Goal: Contribute content: Contribute content

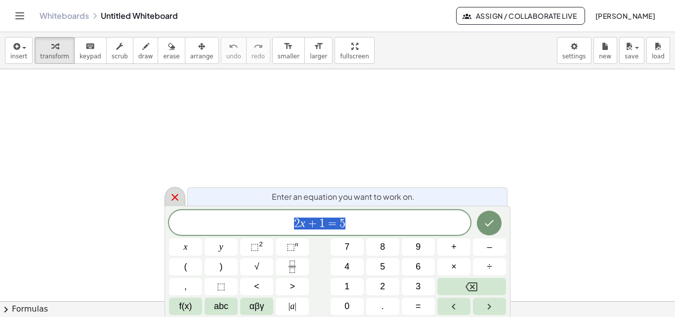
click at [173, 195] on icon at bounding box center [174, 197] width 7 height 7
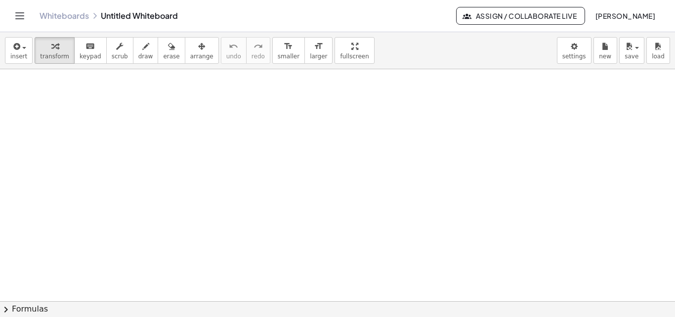
click at [58, 14] on link "Whiteboards" at bounding box center [64, 16] width 49 height 10
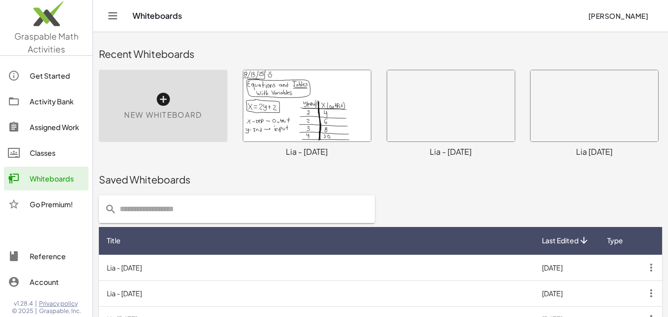
click at [161, 103] on icon at bounding box center [163, 99] width 16 height 16
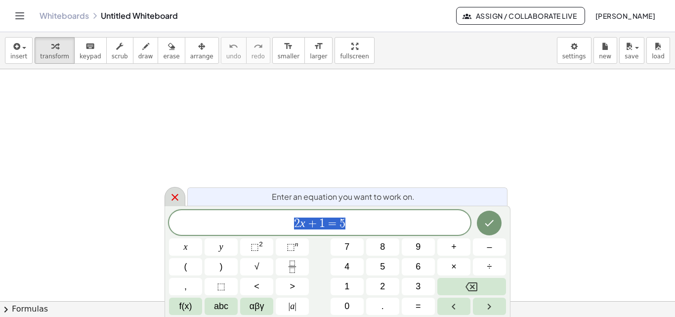
click at [180, 198] on icon at bounding box center [175, 197] width 12 height 12
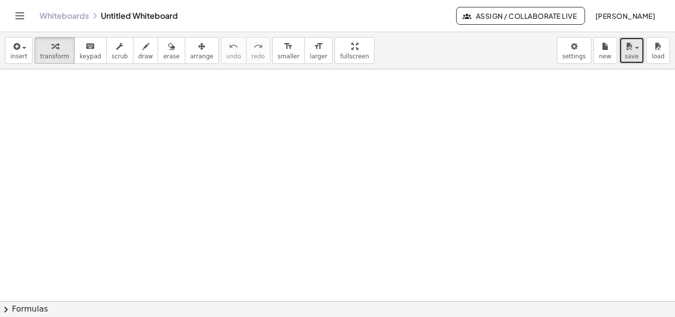
click at [638, 55] on button "save" at bounding box center [631, 50] width 25 height 27
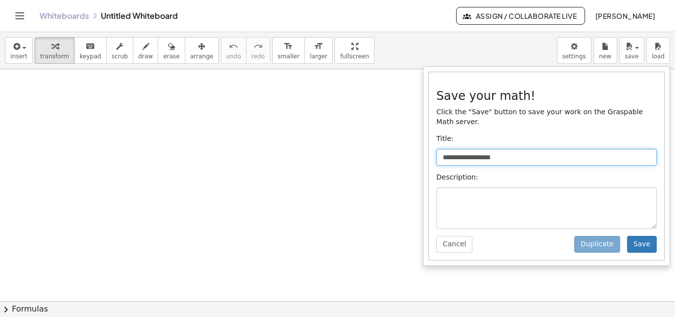
click at [537, 150] on input "**********" at bounding box center [546, 157] width 220 height 17
type input "*"
type input "**********"
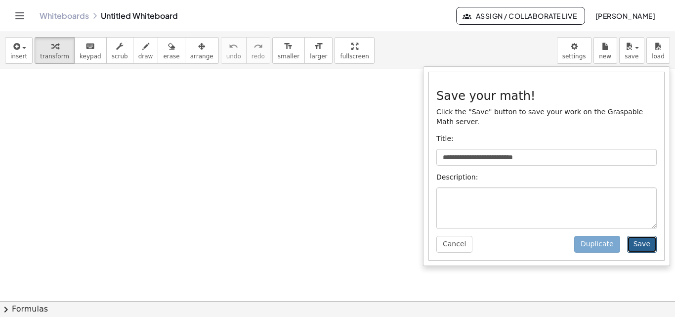
click at [642, 236] on button "Save" at bounding box center [642, 244] width 30 height 17
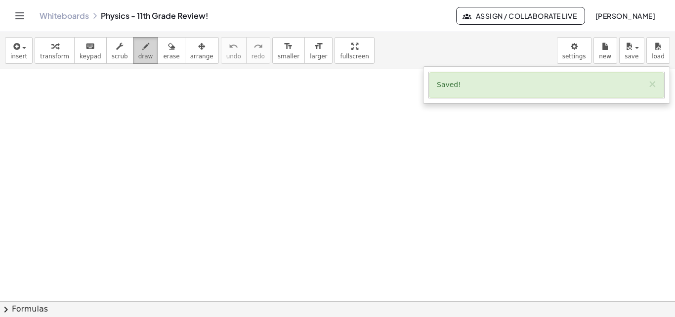
click at [142, 42] on icon "button" at bounding box center [145, 47] width 7 height 12
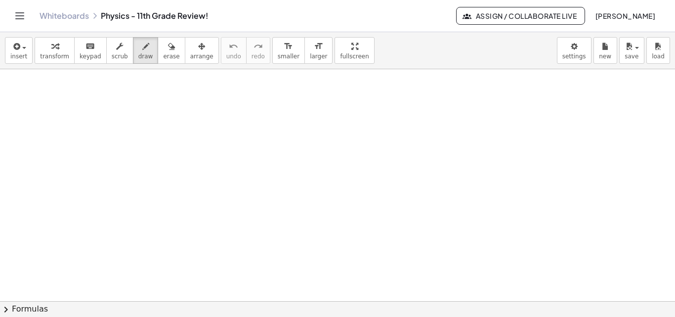
drag, startPoint x: 9, startPoint y: 75, endPoint x: 14, endPoint y: 77, distance: 5.3
click at [14, 77] on div at bounding box center [337, 301] width 675 height 464
drag, startPoint x: 6, startPoint y: 77, endPoint x: 23, endPoint y: 78, distance: 17.3
click at [23, 78] on div at bounding box center [337, 301] width 675 height 464
drag, startPoint x: 422, startPoint y: 77, endPoint x: 164, endPoint y: 58, distance: 258.2
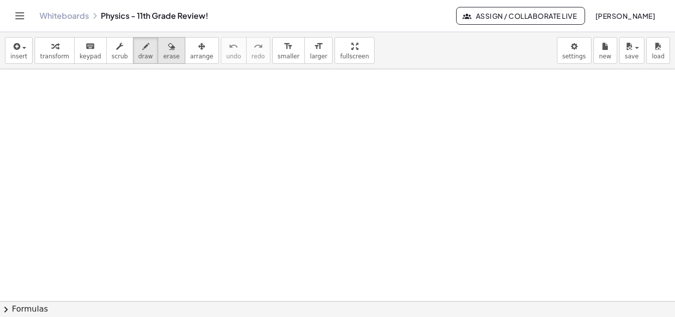
click at [434, 77] on div at bounding box center [337, 301] width 675 height 464
click at [163, 45] on div "button" at bounding box center [171, 46] width 16 height 12
click at [142, 49] on icon "button" at bounding box center [145, 47] width 7 height 12
drag, startPoint x: 2, startPoint y: 79, endPoint x: 8, endPoint y: 91, distance: 13.5
click at [8, 91] on div at bounding box center [337, 301] width 675 height 464
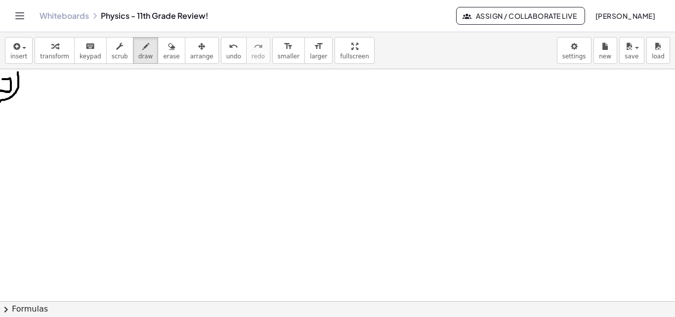
drag, startPoint x: 18, startPoint y: 72, endPoint x: 0, endPoint y: 102, distance: 34.6
click at [0, 102] on div at bounding box center [337, 301] width 675 height 464
click at [19, 75] on div at bounding box center [337, 301] width 675 height 464
drag, startPoint x: 45, startPoint y: 85, endPoint x: 116, endPoint y: 134, distance: 86.9
click at [116, 134] on div at bounding box center [337, 301] width 675 height 464
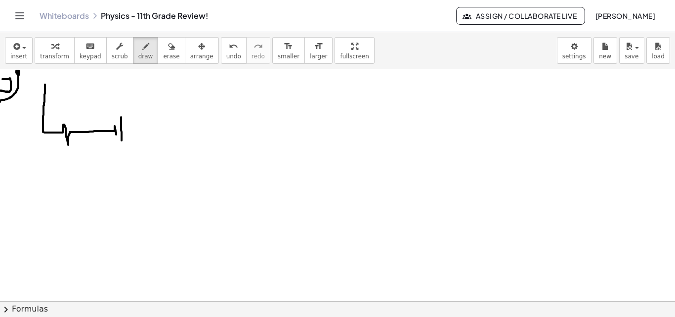
drag, startPoint x: 121, startPoint y: 120, endPoint x: 118, endPoint y: 136, distance: 16.1
click at [122, 145] on div at bounding box center [337, 301] width 675 height 464
drag, startPoint x: 44, startPoint y: 83, endPoint x: 125, endPoint y: 131, distance: 94.0
click at [125, 131] on div at bounding box center [337, 301] width 675 height 464
drag, startPoint x: 83, startPoint y: 73, endPoint x: 90, endPoint y: 80, distance: 10.2
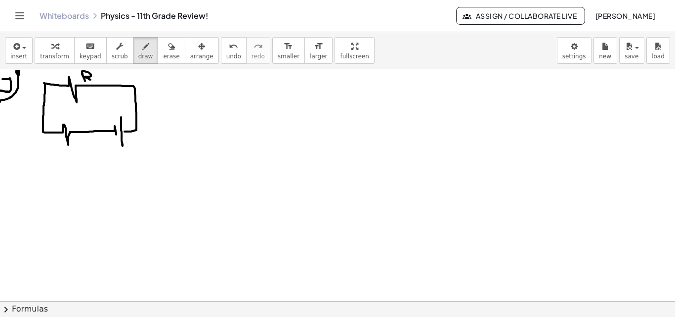
click at [90, 80] on div at bounding box center [337, 301] width 675 height 464
drag, startPoint x: 59, startPoint y: 151, endPoint x: 68, endPoint y: 153, distance: 8.6
click at [68, 153] on div at bounding box center [337, 301] width 675 height 464
drag, startPoint x: 58, startPoint y: 149, endPoint x: 66, endPoint y: 153, distance: 9.5
click at [66, 153] on div at bounding box center [337, 301] width 675 height 464
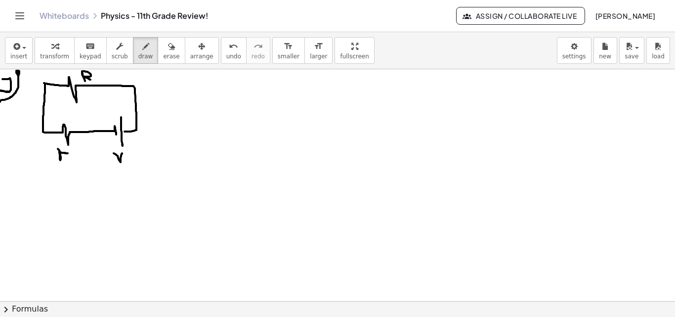
drag, startPoint x: 114, startPoint y: 153, endPoint x: 123, endPoint y: 152, distance: 9.0
click at [123, 152] on div at bounding box center [337, 301] width 675 height 464
drag, startPoint x: 87, startPoint y: 79, endPoint x: 92, endPoint y: 82, distance: 5.8
click at [92, 82] on div at bounding box center [337, 301] width 675 height 464
drag, startPoint x: 170, startPoint y: 78, endPoint x: 179, endPoint y: 90, distance: 15.1
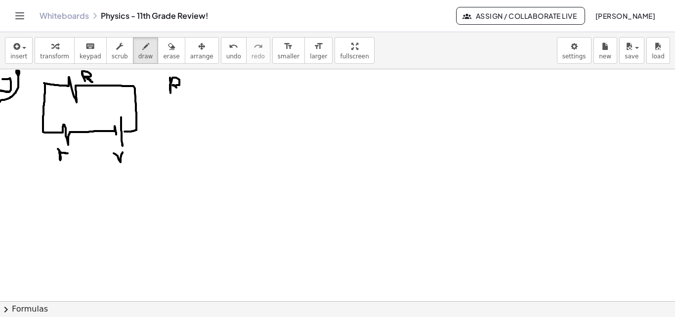
click at [178, 92] on div at bounding box center [337, 301] width 675 height 464
drag, startPoint x: 185, startPoint y: 83, endPoint x: 196, endPoint y: 85, distance: 10.6
click at [196, 85] on div at bounding box center [337, 301] width 675 height 464
drag, startPoint x: 210, startPoint y: 92, endPoint x: 219, endPoint y: 86, distance: 11.1
click at [215, 91] on div at bounding box center [337, 301] width 675 height 464
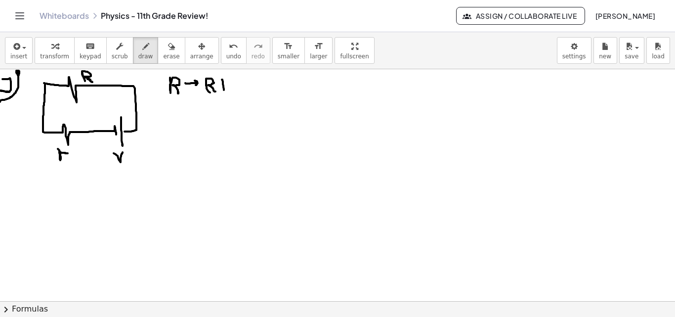
drag, startPoint x: 222, startPoint y: 80, endPoint x: 232, endPoint y: 87, distance: 12.8
click at [224, 90] on div at bounding box center [337, 301] width 675 height 464
click at [235, 83] on div at bounding box center [337, 301] width 675 height 464
drag, startPoint x: 245, startPoint y: 83, endPoint x: 252, endPoint y: 86, distance: 7.1
click at [248, 89] on div at bounding box center [337, 301] width 675 height 464
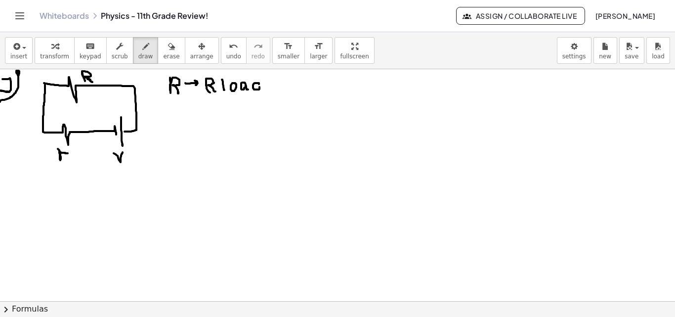
click at [259, 84] on div at bounding box center [337, 301] width 675 height 464
drag, startPoint x: 260, startPoint y: 85, endPoint x: 216, endPoint y: 101, distance: 46.9
click at [258, 77] on div at bounding box center [337, 301] width 675 height 464
drag, startPoint x: 170, startPoint y: 108, endPoint x: 180, endPoint y: 107, distance: 9.9
click at [180, 107] on div at bounding box center [337, 301] width 675 height 464
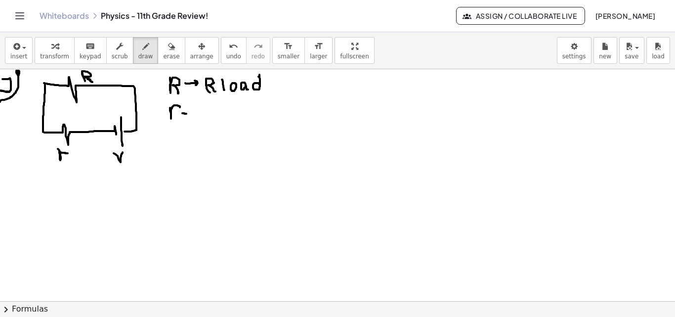
click at [187, 114] on div at bounding box center [337, 301] width 675 height 464
drag, startPoint x: 183, startPoint y: 113, endPoint x: 203, endPoint y: 116, distance: 19.9
click at [191, 114] on div at bounding box center [337, 301] width 675 height 464
click at [203, 116] on div at bounding box center [337, 301] width 675 height 464
drag, startPoint x: 203, startPoint y: 103, endPoint x: 208, endPoint y: 109, distance: 7.4
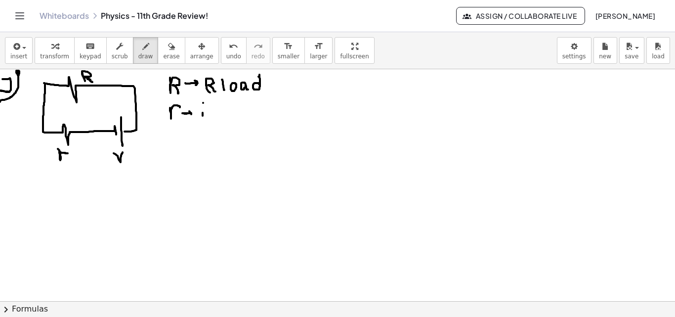
click at [204, 103] on div at bounding box center [337, 301] width 675 height 464
drag, startPoint x: 208, startPoint y: 109, endPoint x: 220, endPoint y: 113, distance: 12.8
click at [216, 116] on div at bounding box center [337, 301] width 675 height 464
drag, startPoint x: 224, startPoint y: 103, endPoint x: 220, endPoint y: 114, distance: 11.4
click at [221, 117] on div at bounding box center [337, 301] width 675 height 464
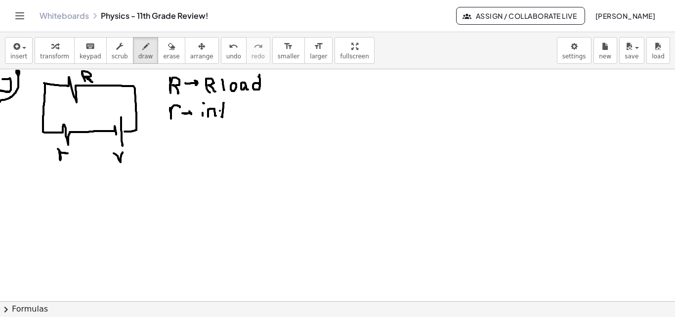
click at [224, 111] on div at bounding box center [337, 301] width 675 height 464
drag, startPoint x: 232, startPoint y: 111, endPoint x: 237, endPoint y: 112, distance: 5.0
click at [234, 116] on div at bounding box center [337, 301] width 675 height 464
drag, startPoint x: 237, startPoint y: 111, endPoint x: 242, endPoint y: 110, distance: 5.2
click at [242, 110] on div at bounding box center [337, 301] width 675 height 464
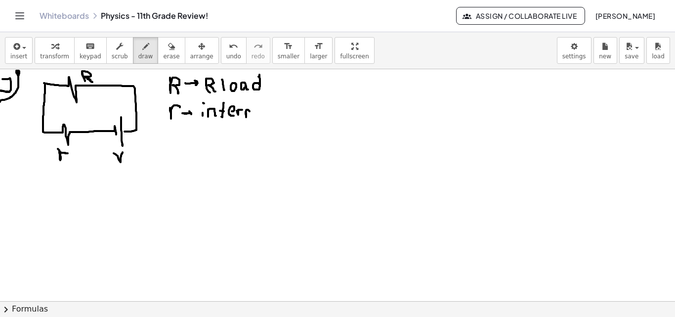
drag, startPoint x: 246, startPoint y: 113, endPoint x: 251, endPoint y: 116, distance: 5.6
click at [251, 117] on div at bounding box center [337, 301] width 675 height 464
drag, startPoint x: 258, startPoint y: 114, endPoint x: 255, endPoint y: 119, distance: 6.0
click at [255, 119] on div at bounding box center [337, 301] width 675 height 464
drag, startPoint x: 264, startPoint y: 102, endPoint x: 264, endPoint y: 121, distance: 18.3
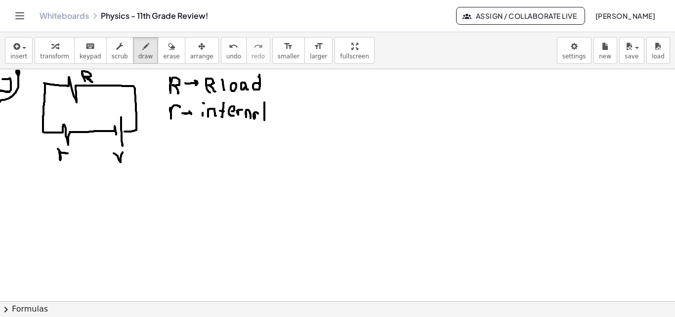
click at [264, 121] on div at bounding box center [337, 301] width 675 height 464
drag, startPoint x: 167, startPoint y: 138, endPoint x: 181, endPoint y: 136, distance: 14.0
click at [180, 136] on div at bounding box center [337, 301] width 675 height 464
drag, startPoint x: 186, startPoint y: 147, endPoint x: 206, endPoint y: 146, distance: 19.8
click at [199, 148] on div at bounding box center [337, 301] width 675 height 464
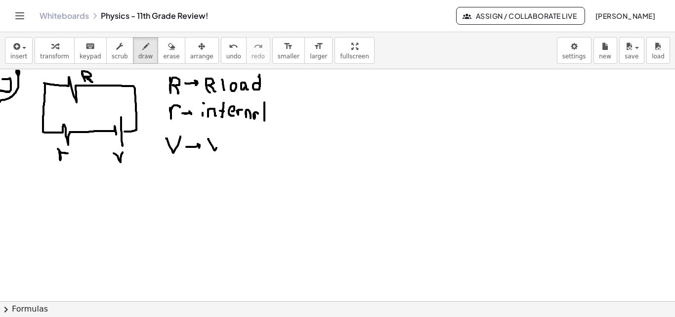
drag, startPoint x: 209, startPoint y: 140, endPoint x: 220, endPoint y: 141, distance: 11.9
click at [220, 141] on div at bounding box center [337, 301] width 675 height 464
drag, startPoint x: 310, startPoint y: 85, endPoint x: 311, endPoint y: 100, distance: 14.8
click at [311, 100] on div at bounding box center [337, 301] width 675 height 464
drag, startPoint x: 305, startPoint y: 87, endPoint x: 316, endPoint y: 85, distance: 10.7
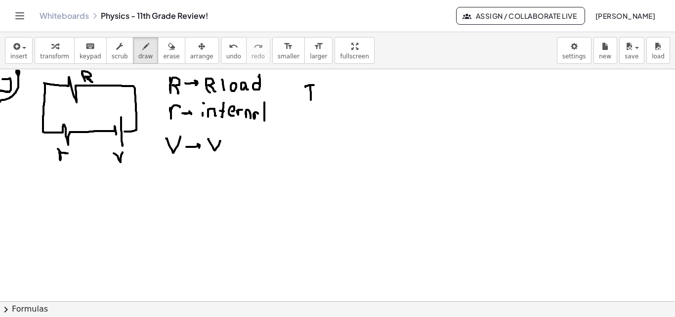
click at [316, 85] on div at bounding box center [337, 301] width 675 height 464
drag, startPoint x: 306, startPoint y: 101, endPoint x: 318, endPoint y: 102, distance: 11.4
click at [318, 102] on div at bounding box center [337, 301] width 675 height 464
click at [329, 89] on div at bounding box center [337, 301] width 675 height 464
click at [329, 95] on div at bounding box center [337, 301] width 675 height 464
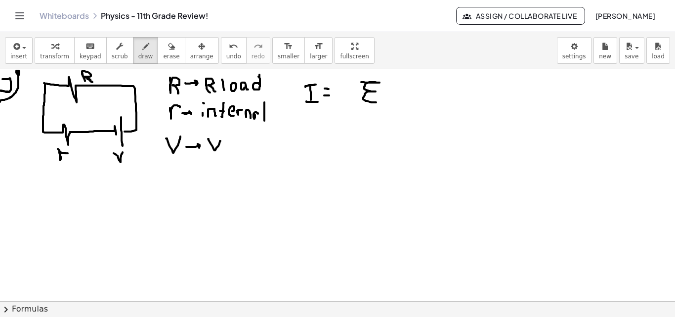
drag, startPoint x: 361, startPoint y: 82, endPoint x: 377, endPoint y: 102, distance: 25.3
click at [378, 102] on div at bounding box center [337, 301] width 675 height 464
drag, startPoint x: 346, startPoint y: 110, endPoint x: 402, endPoint y: 108, distance: 55.9
click at [403, 108] on div at bounding box center [337, 301] width 675 height 464
drag, startPoint x: 349, startPoint y: 120, endPoint x: 364, endPoint y: 136, distance: 21.3
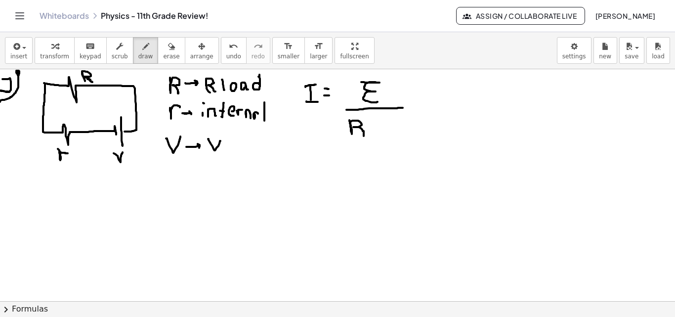
click at [364, 136] on div at bounding box center [337, 301] width 675 height 464
drag, startPoint x: 374, startPoint y: 121, endPoint x: 376, endPoint y: 134, distance: 13.4
click at [376, 135] on div at bounding box center [337, 301] width 675 height 464
drag
click at [380, 126] on div at bounding box center [337, 301] width 675 height 464
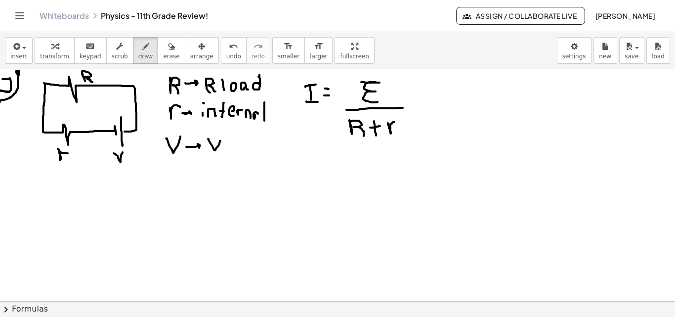
click at [400, 123] on div at bounding box center [337, 301] width 675 height 464
drag, startPoint x: 490, startPoint y: 80, endPoint x: 490, endPoint y: 99, distance: 19.3
click at [490, 99] on div at bounding box center [337, 301] width 675 height 464
click at [503, 87] on div at bounding box center [337, 301] width 675 height 464
click at [505, 93] on div at bounding box center [337, 301] width 675 height 464
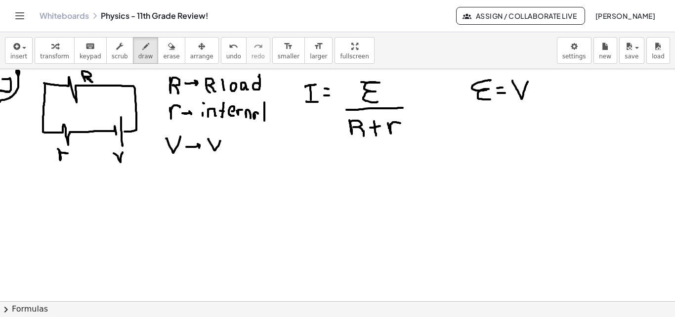
click at [528, 81] on div at bounding box center [337, 301] width 675 height 464
click at [527, 71] on div at bounding box center [337, 301] width 675 height 464
click at [489, 81] on div at bounding box center [337, 301] width 675 height 464
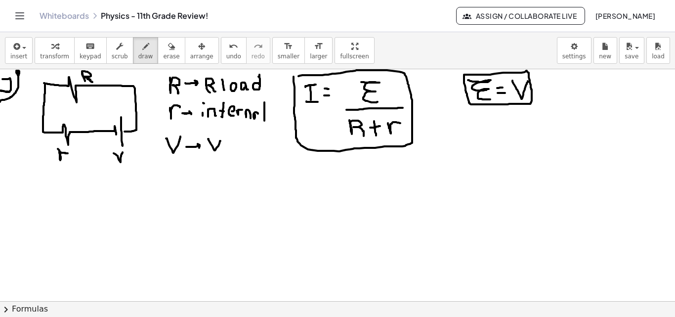
click at [293, 77] on div at bounding box center [337, 301] width 675 height 464
drag, startPoint x: 251, startPoint y: 185, endPoint x: 264, endPoint y: 183, distance: 13.4
click at [264, 183] on div at bounding box center [337, 301] width 675 height 464
drag, startPoint x: 268, startPoint y: 197, endPoint x: 271, endPoint y: 204, distance: 7.1
click at [271, 204] on div at bounding box center [337, 301] width 675 height 464
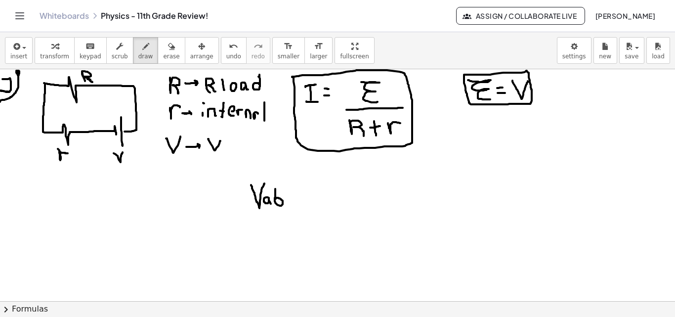
drag, startPoint x: 277, startPoint y: 198, endPoint x: 275, endPoint y: 186, distance: 11.5
click at [275, 186] on div at bounding box center [337, 301] width 675 height 464
click at [44, 83] on div at bounding box center [337, 301] width 675 height 464
click at [43, 131] on div at bounding box center [337, 301] width 675 height 464
drag, startPoint x: 21, startPoint y: 100, endPoint x: 27, endPoint y: 103, distance: 6.4
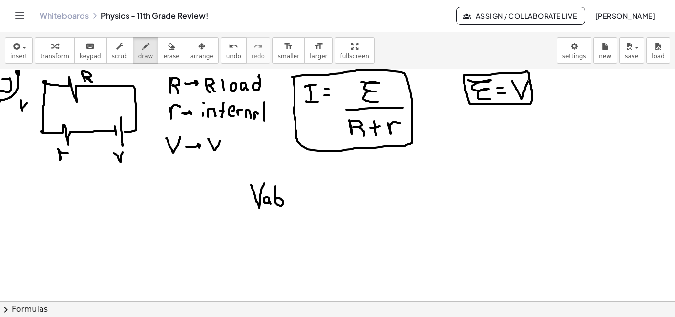
click at [27, 103] on div at bounding box center [337, 301] width 675 height 464
drag, startPoint x: 28, startPoint y: 109, endPoint x: 30, endPoint y: 114, distance: 5.5
click at [30, 114] on div at bounding box center [337, 301] width 675 height 464
drag, startPoint x: 36, startPoint y: 111, endPoint x: 34, endPoint y: 106, distance: 5.6
click at [34, 106] on div at bounding box center [337, 301] width 675 height 464
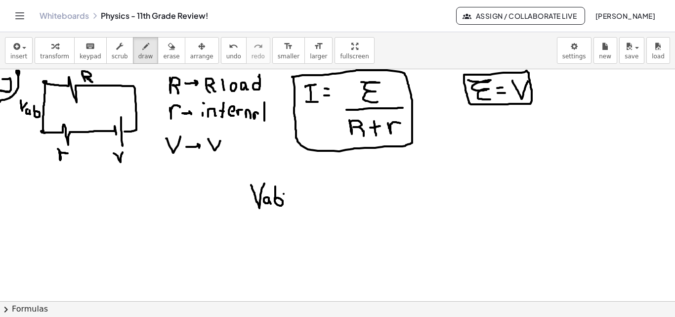
click at [289, 194] on div at bounding box center [337, 301] width 675 height 464
drag, startPoint x: 285, startPoint y: 199, endPoint x: 291, endPoint y: 200, distance: 6.0
click at [291, 199] on div at bounding box center [337, 301] width 675 height 464
drag, startPoint x: 299, startPoint y: 185, endPoint x: 311, endPoint y: 210, distance: 27.9
click at [311, 210] on div at bounding box center [337, 301] width 675 height 464
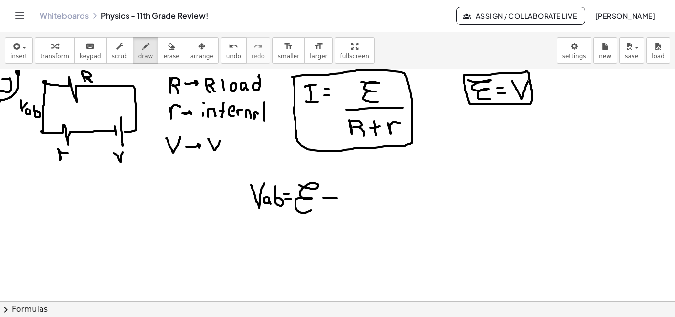
drag, startPoint x: 323, startPoint y: 198, endPoint x: 337, endPoint y: 198, distance: 13.4
click at [337, 198] on div at bounding box center [337, 301] width 675 height 464
drag, startPoint x: 353, startPoint y: 186, endPoint x: 349, endPoint y: 196, distance: 10.2
click at [351, 211] on div at bounding box center [337, 301] width 675 height 464
drag, startPoint x: 343, startPoint y: 185, endPoint x: 350, endPoint y: 207, distance: 23.4
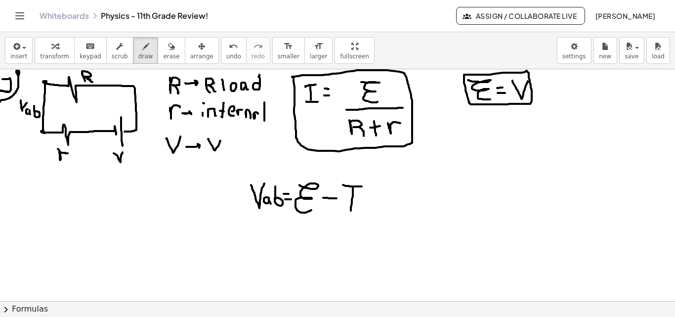
click at [361, 188] on div at bounding box center [337, 301] width 675 height 464
drag, startPoint x: 343, startPoint y: 212, endPoint x: 349, endPoint y: 206, distance: 8.7
click at [361, 211] on div at bounding box center [337, 301] width 675 height 464
click at [364, 198] on div at bounding box center [337, 301] width 675 height 464
drag, startPoint x: 374, startPoint y: 193, endPoint x: 384, endPoint y: 195, distance: 10.6
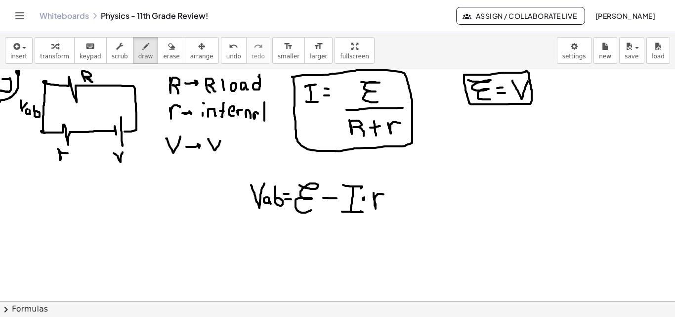
click at [384, 195] on div at bounding box center [337, 301] width 675 height 464
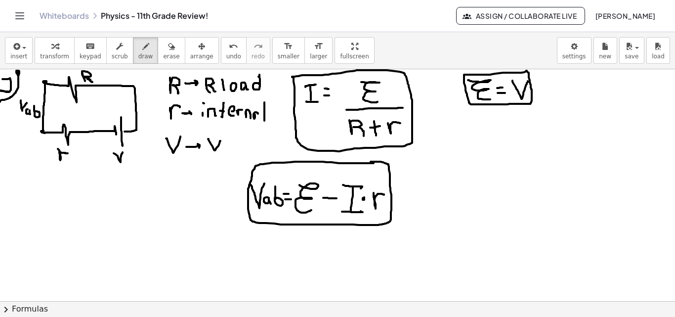
drag, startPoint x: 366, startPoint y: 163, endPoint x: 371, endPoint y: 162, distance: 5.2
click at [371, 162] on div at bounding box center [337, 301] width 675 height 464
click at [45, 83] on div at bounding box center [337, 301] width 675 height 464
click at [44, 130] on div at bounding box center [337, 301] width 675 height 464
drag, startPoint x: 298, startPoint y: 185, endPoint x: 304, endPoint y: 187, distance: 6.7
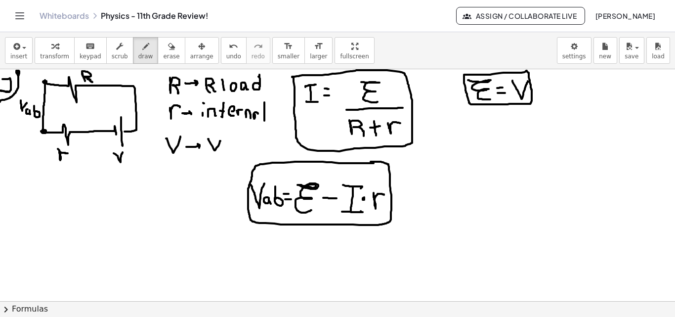
click at [304, 187] on div at bounding box center [337, 301] width 675 height 464
click at [114, 154] on div at bounding box center [337, 301] width 675 height 464
drag, startPoint x: 256, startPoint y: 112, endPoint x: 259, endPoint y: 121, distance: 8.8
click at [259, 121] on div at bounding box center [337, 301] width 675 height 464
click at [317, 185] on div at bounding box center [337, 301] width 675 height 464
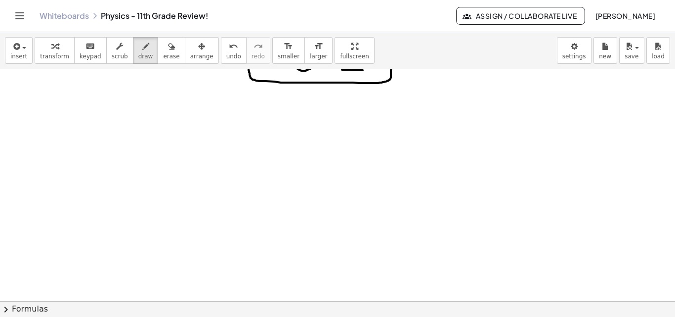
scroll to position [151, 0]
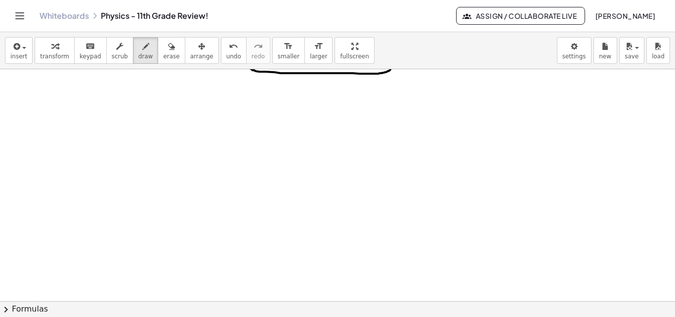
drag, startPoint x: 238, startPoint y: 124, endPoint x: 240, endPoint y: 86, distance: 38.1
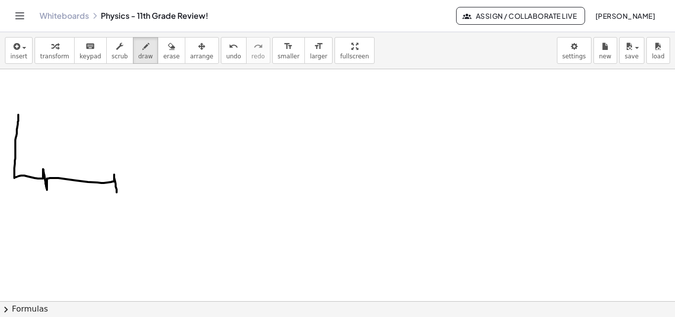
drag, startPoint x: 18, startPoint y: 115, endPoint x: 117, endPoint y: 188, distance: 122.6
click at [117, 191] on div at bounding box center [337, 144] width 675 height 464
drag, startPoint x: 125, startPoint y: 157, endPoint x: 125, endPoint y: 197, distance: 39.5
click at [125, 197] on div at bounding box center [337, 144] width 675 height 464
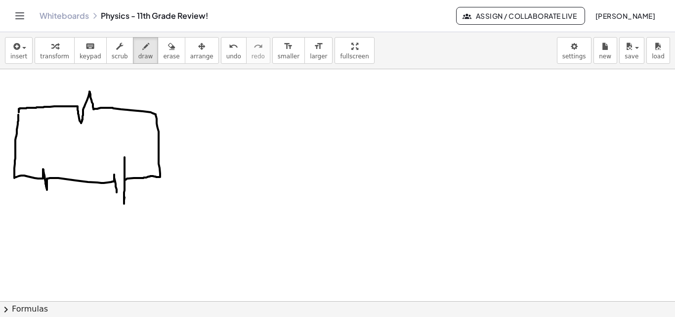
drag, startPoint x: 125, startPoint y: 180, endPoint x: 19, endPoint y: 112, distance: 126.0
click at [19, 112] on div at bounding box center [337, 144] width 675 height 464
click at [20, 107] on div at bounding box center [337, 144] width 675 height 464
click at [15, 175] on div at bounding box center [337, 144] width 675 height 464
drag, startPoint x: 37, startPoint y: 198, endPoint x: 44, endPoint y: 200, distance: 7.7
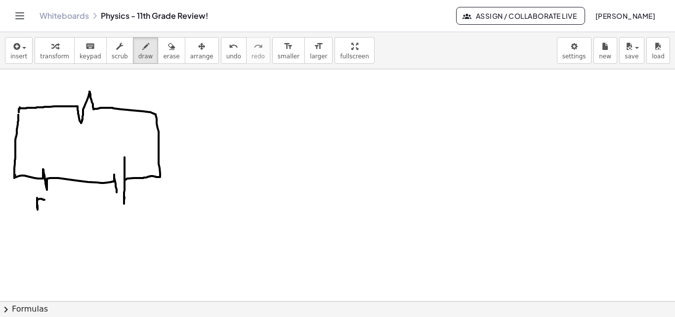
click at [44, 200] on div at bounding box center [337, 144] width 675 height 464
drag, startPoint x: 102, startPoint y: 88, endPoint x: 118, endPoint y: 103, distance: 21.3
click at [118, 103] on div at bounding box center [337, 144] width 675 height 464
drag, startPoint x: 114, startPoint y: 213, endPoint x: 127, endPoint y: 214, distance: 12.4
click at [125, 214] on div at bounding box center [337, 144] width 675 height 464
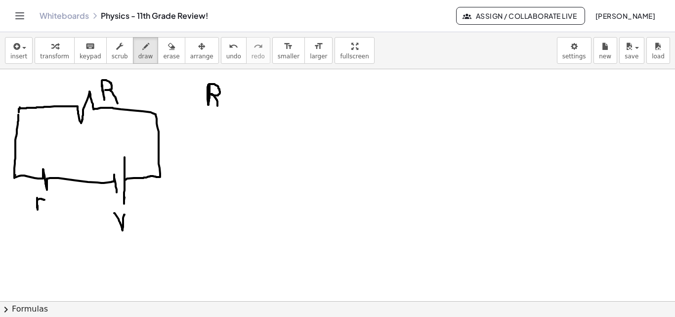
drag, startPoint x: 210, startPoint y: 85, endPoint x: 218, endPoint y: 107, distance: 23.8
click at [218, 107] on div at bounding box center [337, 144] width 675 height 464
click at [227, 94] on div at bounding box center [337, 144] width 675 height 464
click at [228, 100] on div at bounding box center [337, 144] width 675 height 464
drag, startPoint x: 247, startPoint y: 85, endPoint x: 241, endPoint y: 90, distance: 7.4
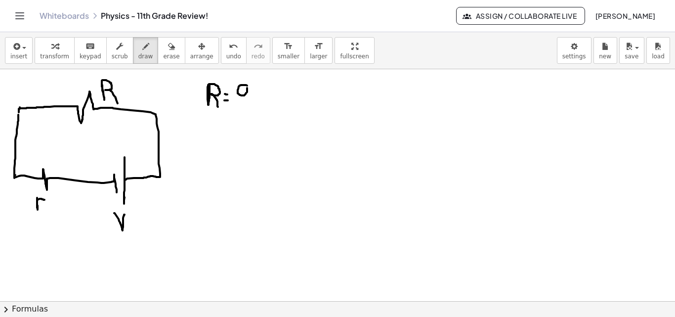
click at [242, 85] on div at bounding box center [337, 144] width 675 height 464
click at [244, 94] on div at bounding box center [337, 144] width 675 height 464
drag, startPoint x: 258, startPoint y: 86, endPoint x: 250, endPoint y: 104, distance: 19.2
click at [250, 104] on div at bounding box center [337, 144] width 675 height 464
drag, startPoint x: 263, startPoint y: 103, endPoint x: 282, endPoint y: 103, distance: 18.8
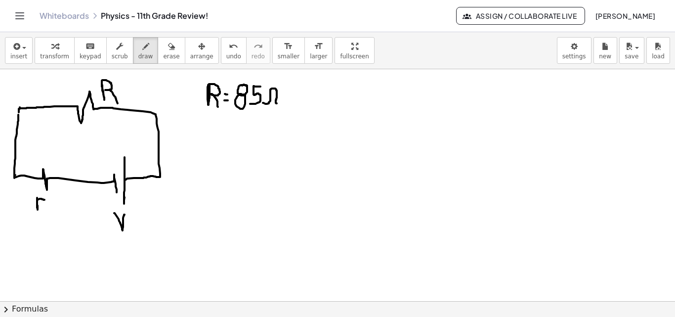
click at [282, 103] on div at bounding box center [337, 144] width 675 height 464
drag, startPoint x: 205, startPoint y: 125, endPoint x: 216, endPoint y: 126, distance: 11.9
click at [216, 126] on div at bounding box center [337, 144] width 675 height 464
click at [226, 130] on div at bounding box center [337, 144] width 675 height 464
drag, startPoint x: 224, startPoint y: 136, endPoint x: 218, endPoint y: 133, distance: 7.1
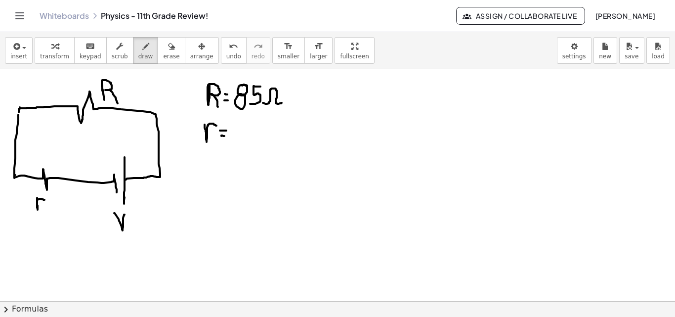
click at [226, 136] on div at bounding box center [337, 144] width 675 height 464
drag, startPoint x: 246, startPoint y: 128, endPoint x: 251, endPoint y: 131, distance: 5.3
click at [249, 129] on div at bounding box center [337, 144] width 675 height 464
click at [253, 143] on div at bounding box center [337, 144] width 675 height 464
drag, startPoint x: 262, startPoint y: 130, endPoint x: 259, endPoint y: 149, distance: 19.0
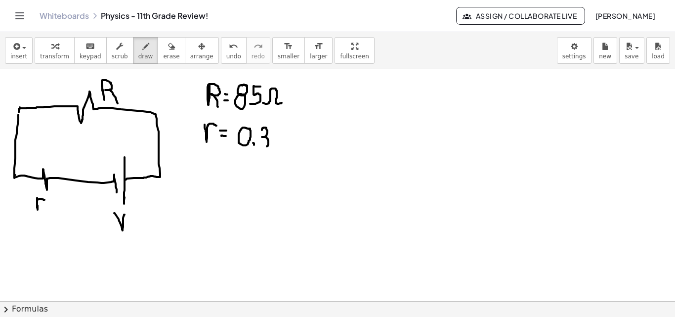
click at [259, 149] on div at bounding box center [337, 144] width 675 height 464
drag, startPoint x: 271, startPoint y: 147, endPoint x: 288, endPoint y: 147, distance: 17.3
click at [289, 149] on div at bounding box center [337, 144] width 675 height 464
click at [258, 133] on div at bounding box center [337, 144] width 675 height 464
drag, startPoint x: 199, startPoint y: 169, endPoint x: 216, endPoint y: 166, distance: 17.5
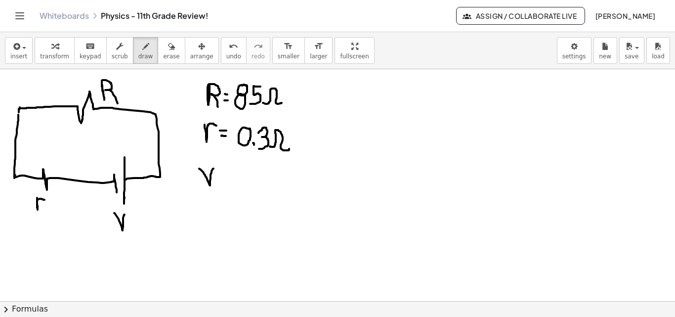
click at [216, 166] on div at bounding box center [337, 144] width 675 height 464
click at [226, 174] on div at bounding box center [337, 144] width 675 height 464
drag, startPoint x: 222, startPoint y: 178, endPoint x: 229, endPoint y: 178, distance: 6.9
click at [229, 178] on div at bounding box center [337, 144] width 675 height 464
drag, startPoint x: 243, startPoint y: 168, endPoint x: 245, endPoint y: 187, distance: 18.9
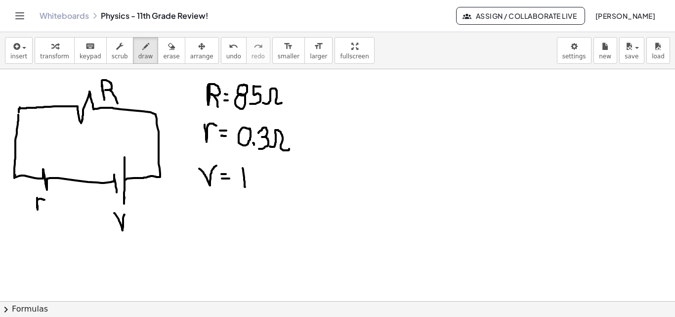
click at [245, 187] on div at bounding box center [337, 144] width 675 height 464
drag, startPoint x: 257, startPoint y: 170, endPoint x: 259, endPoint y: 180, distance: 10.6
click at [256, 171] on div at bounding box center [337, 144] width 675 height 464
drag, startPoint x: 268, startPoint y: 180, endPoint x: 275, endPoint y: 183, distance: 7.7
click at [275, 183] on div at bounding box center [337, 144] width 675 height 464
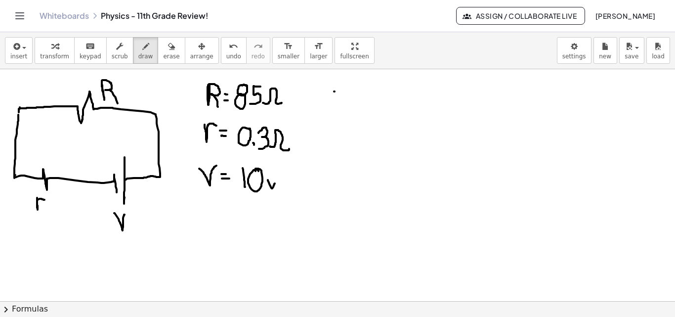
drag, startPoint x: 334, startPoint y: 91, endPoint x: 337, endPoint y: 108, distance: 17.1
click at [337, 108] on div at bounding box center [337, 144] width 675 height 464
drag, startPoint x: 327, startPoint y: 92, endPoint x: 343, endPoint y: 95, distance: 16.6
click at [345, 93] on div at bounding box center [337, 144] width 675 height 464
drag, startPoint x: 330, startPoint y: 111, endPoint x: 343, endPoint y: 110, distance: 13.4
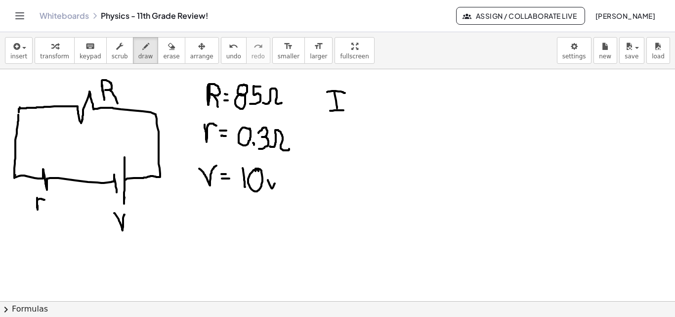
click at [343, 110] on div at bounding box center [337, 144] width 675 height 464
click at [350, 101] on div at bounding box center [337, 144] width 675 height 464
click at [350, 105] on div at bounding box center [337, 144] width 675 height 464
drag, startPoint x: 366, startPoint y: 109, endPoint x: 365, endPoint y: 100, distance: 9.0
click at [366, 108] on div at bounding box center [337, 144] width 675 height 464
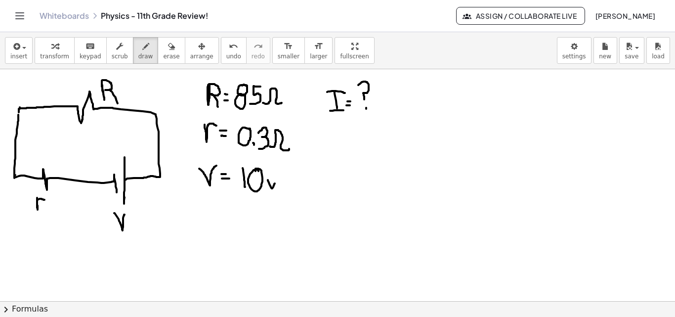
drag, startPoint x: 364, startPoint y: 99, endPoint x: 358, endPoint y: 86, distance: 14.2
click at [358, 85] on div at bounding box center [337, 144] width 675 height 464
drag, startPoint x: 333, startPoint y: 131, endPoint x: 346, endPoint y: 131, distance: 13.3
click at [346, 130] on div at bounding box center [337, 144] width 675 height 464
drag, startPoint x: 348, startPoint y: 144, endPoint x: 351, endPoint y: 149, distance: 6.2
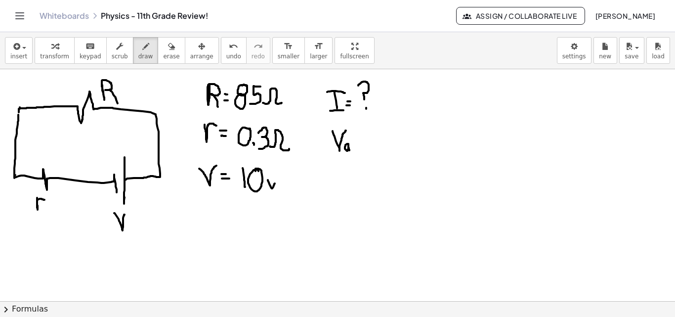
click at [350, 150] on div at bounding box center [337, 144] width 675 height 464
drag, startPoint x: 358, startPoint y: 145, endPoint x: 358, endPoint y: 137, distance: 7.9
click at [355, 136] on div at bounding box center [337, 144] width 675 height 464
drag, startPoint x: 362, startPoint y: 138, endPoint x: 371, endPoint y: 140, distance: 9.5
click at [371, 141] on div at bounding box center [337, 144] width 675 height 464
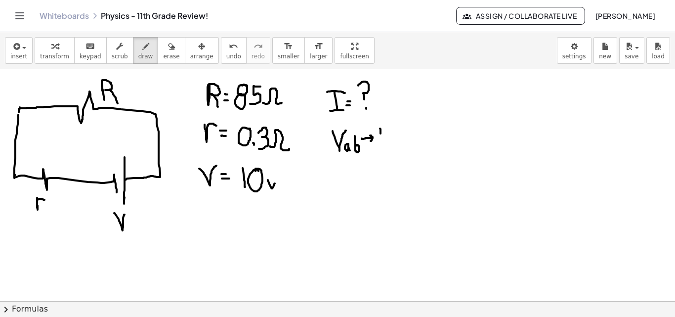
drag, startPoint x: 380, startPoint y: 128, endPoint x: 380, endPoint y: 142, distance: 13.8
click at [380, 145] on div at bounding box center [337, 144] width 675 height 464
drag, startPoint x: 377, startPoint y: 138, endPoint x: 389, endPoint y: 141, distance: 12.2
click at [383, 139] on div at bounding box center [337, 144] width 675 height 464
click at [391, 144] on div at bounding box center [337, 144] width 675 height 464
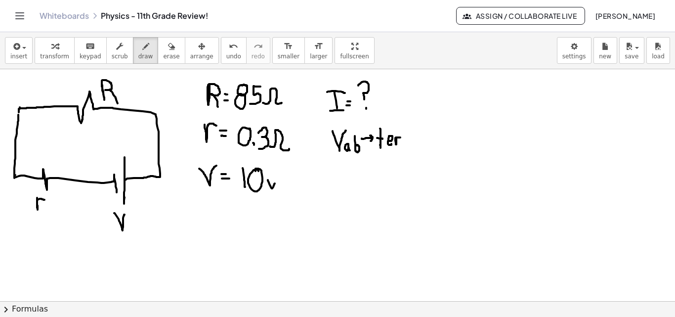
click at [401, 138] on div at bounding box center [337, 144] width 675 height 464
drag, startPoint x: 401, startPoint y: 139, endPoint x: 409, endPoint y: 143, distance: 9.3
click at [409, 143] on div at bounding box center [337, 144] width 675 height 464
click at [414, 143] on div at bounding box center [337, 144] width 675 height 464
click at [413, 134] on div at bounding box center [337, 144] width 675 height 464
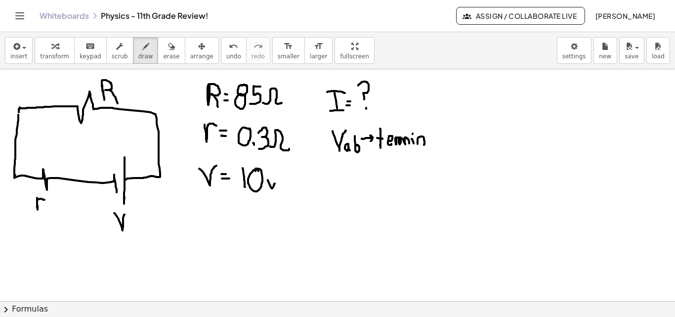
drag, startPoint x: 418, startPoint y: 139, endPoint x: 424, endPoint y: 145, distance: 8.4
click at [424, 145] on div at bounding box center [337, 144] width 675 height 464
click at [436, 144] on div at bounding box center [337, 144] width 675 height 464
drag, startPoint x: 442, startPoint y: 125, endPoint x: 442, endPoint y: 143, distance: 18.3
click at [444, 145] on div at bounding box center [337, 144] width 675 height 464
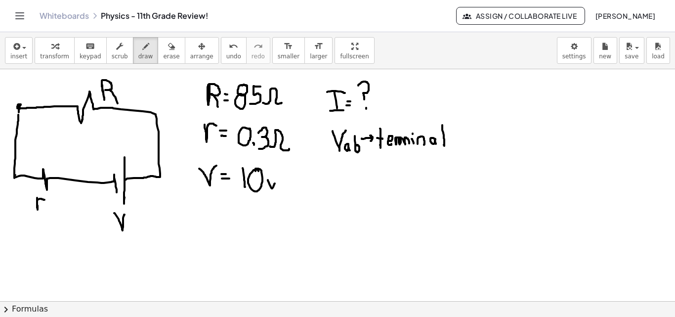
click at [18, 108] on div at bounding box center [337, 144] width 675 height 464
click at [13, 176] on div at bounding box center [337, 144] width 675 height 464
drag, startPoint x: 462, startPoint y: 130, endPoint x: 473, endPoint y: 134, distance: 12.4
click at [473, 134] on div at bounding box center [337, 144] width 675 height 464
click at [479, 152] on div at bounding box center [337, 144] width 675 height 464
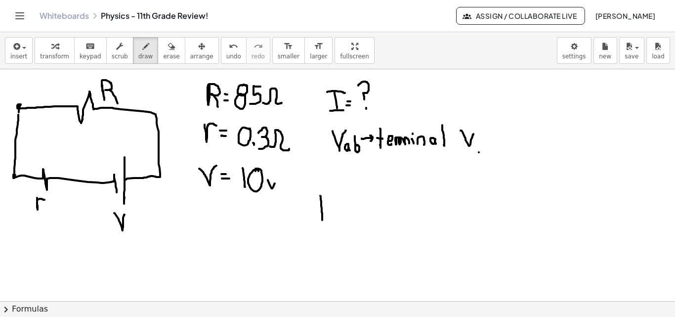
drag, startPoint x: 320, startPoint y: 196, endPoint x: 322, endPoint y: 220, distance: 24.3
click at [322, 220] on div at bounding box center [337, 144] width 675 height 464
drag, startPoint x: 314, startPoint y: 196, endPoint x: 330, endPoint y: 195, distance: 16.3
click at [330, 195] on div at bounding box center [337, 144] width 675 height 464
drag, startPoint x: 313, startPoint y: 220, endPoint x: 326, endPoint y: 221, distance: 12.9
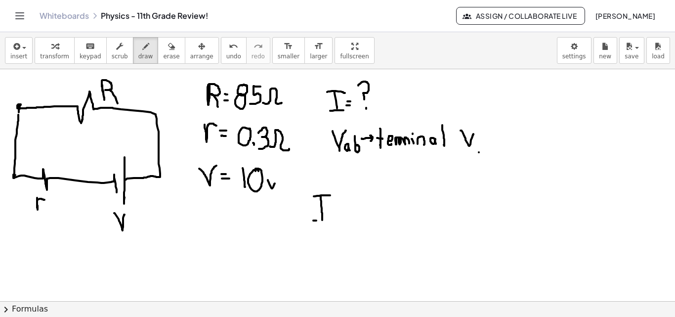
click at [326, 221] on div at bounding box center [337, 144] width 675 height 464
click at [337, 207] on div at bounding box center [337, 144] width 675 height 464
click at [337, 213] on div at bounding box center [337, 144] width 675 height 464
drag, startPoint x: 357, startPoint y: 200, endPoint x: 359, endPoint y: 220, distance: 20.3
click at [359, 220] on div at bounding box center [337, 144] width 675 height 464
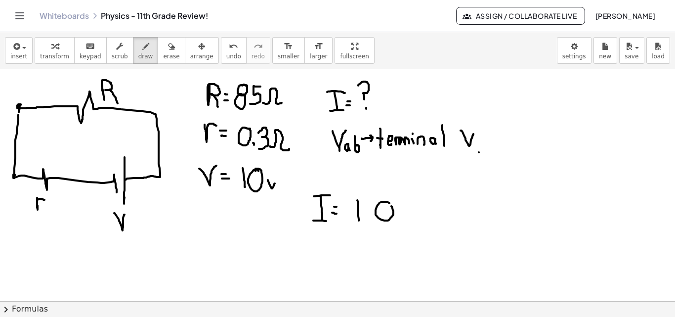
drag, startPoint x: 389, startPoint y: 203, endPoint x: 376, endPoint y: 212, distance: 16.0
click at [384, 205] on div at bounding box center [337, 144] width 675 height 464
drag, startPoint x: 349, startPoint y: 228, endPoint x: 416, endPoint y: 225, distance: 67.3
click at [416, 225] on div at bounding box center [337, 144] width 675 height 464
click at [350, 240] on div at bounding box center [337, 144] width 675 height 464
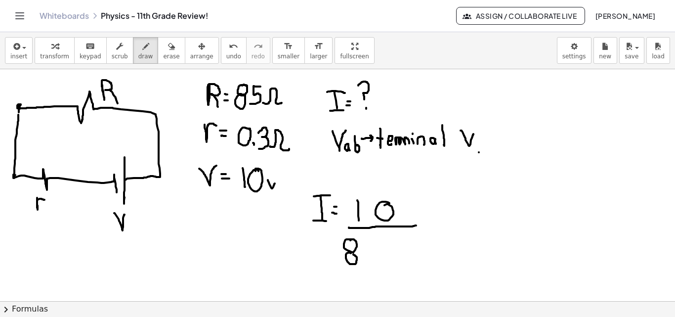
click at [352, 254] on div at bounding box center [337, 144] width 675 height 464
drag, startPoint x: 369, startPoint y: 243, endPoint x: 365, endPoint y: 259, distance: 16.8
click at [365, 259] on div at bounding box center [337, 144] width 675 height 464
drag, startPoint x: 381, startPoint y: 244, endPoint x: 380, endPoint y: 258, distance: 14.4
click at [380, 258] on div at bounding box center [337, 144] width 675 height 464
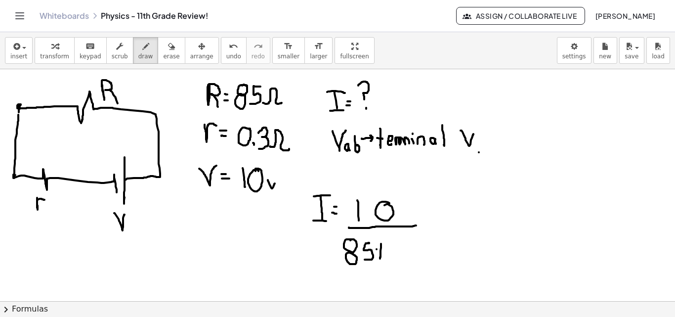
click at [382, 249] on div at bounding box center [337, 144] width 675 height 464
click at [398, 250] on div at bounding box center [337, 144] width 675 height 464
click at [404, 257] on div at bounding box center [337, 144] width 675 height 464
drag, startPoint x: 405, startPoint y: 251, endPoint x: 402, endPoint y: 261, distance: 10.7
click at [406, 263] on div at bounding box center [337, 144] width 675 height 464
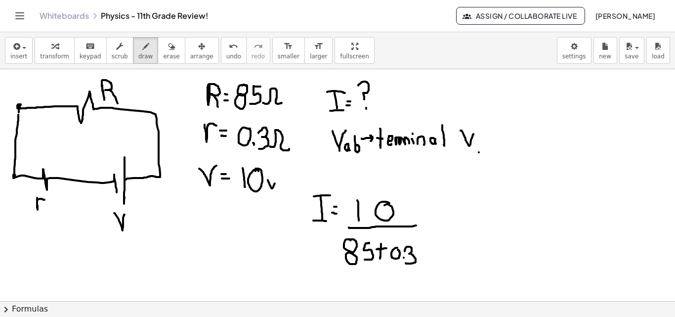
drag, startPoint x: 378, startPoint y: 249, endPoint x: 388, endPoint y: 248, distance: 9.9
click at [387, 248] on div at bounding box center [337, 144] width 675 height 464
click at [430, 219] on div at bounding box center [337, 144] width 675 height 464
click at [433, 223] on div at bounding box center [337, 144] width 675 height 464
click at [462, 209] on div at bounding box center [337, 144] width 675 height 464
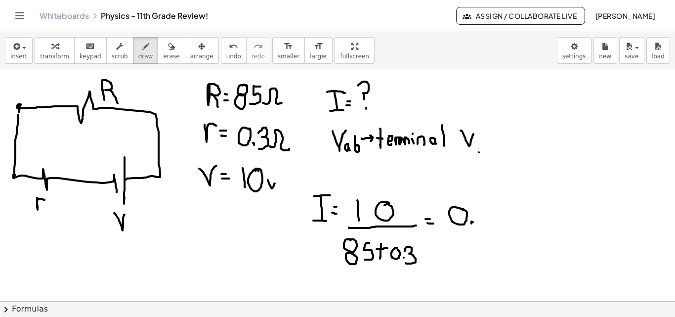
click at [472, 221] on div at bounding box center [337, 144] width 675 height 464
drag, startPoint x: 481, startPoint y: 206, endPoint x: 487, endPoint y: 212, distance: 8.4
click at [483, 222] on div at bounding box center [337, 144] width 675 height 464
drag, startPoint x: 490, startPoint y: 206, endPoint x: 492, endPoint y: 225, distance: 19.4
click at [492, 225] on div at bounding box center [337, 144] width 675 height 464
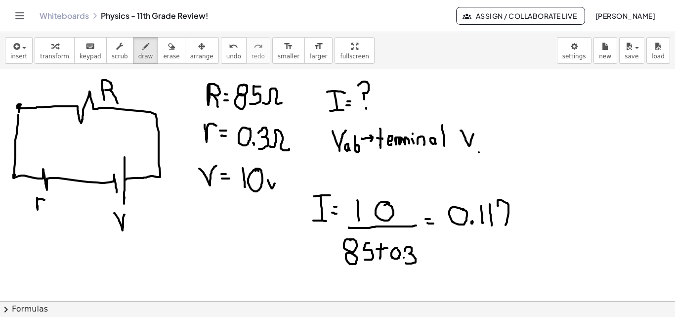
drag, startPoint x: 498, startPoint y: 206, endPoint x: 505, endPoint y: 218, distance: 14.4
click at [506, 226] on div at bounding box center [337, 144] width 675 height 464
drag, startPoint x: 505, startPoint y: 216, endPoint x: 510, endPoint y: 219, distance: 5.5
click at [510, 218] on div at bounding box center [337, 144] width 675 height 464
drag, startPoint x: 520, startPoint y: 226, endPoint x: 534, endPoint y: 224, distance: 14.1
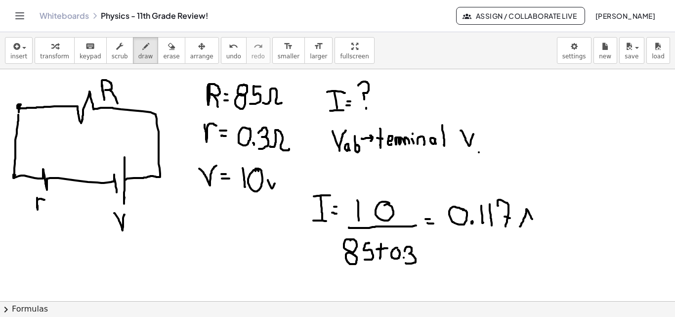
click at [535, 225] on div at bounding box center [337, 144] width 675 height 464
click at [533, 220] on div at bounding box center [337, 144] width 675 height 464
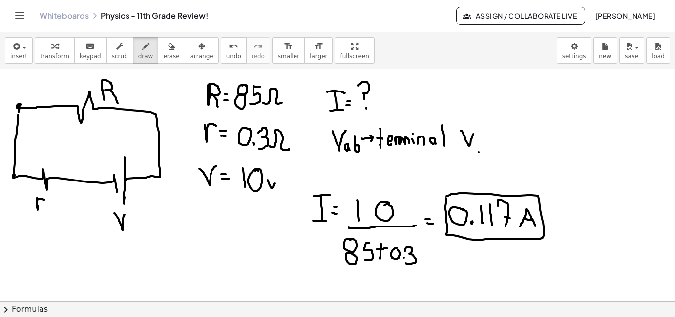
click at [447, 198] on div at bounding box center [337, 144] width 675 height 464
drag, startPoint x: 354, startPoint y: 229, endPoint x: 347, endPoint y: 228, distance: 7.5
click at [347, 228] on div at bounding box center [337, 144] width 675 height 464
drag, startPoint x: 340, startPoint y: 236, endPoint x: 341, endPoint y: 266, distance: 30.2
click at [341, 266] on div at bounding box center [337, 144] width 675 height 464
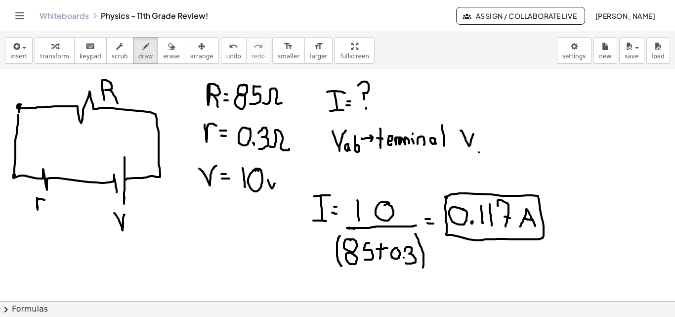
drag, startPoint x: 416, startPoint y: 234, endPoint x: 423, endPoint y: 267, distance: 34.4
click at [423, 267] on div at bounding box center [337, 144] width 675 height 464
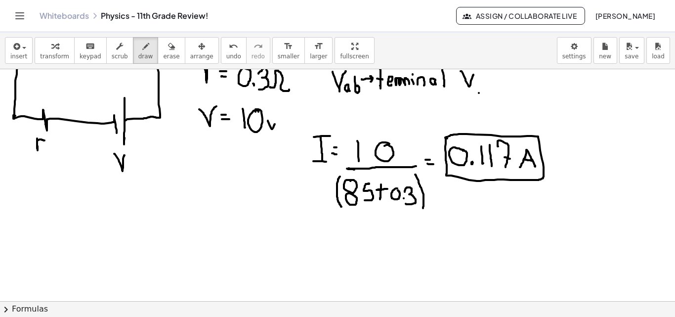
scroll to position [243, 0]
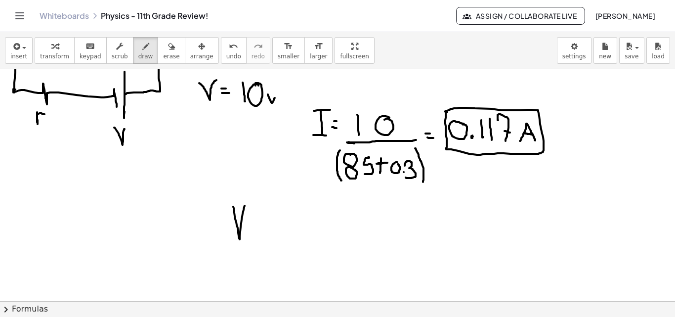
drag, startPoint x: 233, startPoint y: 207, endPoint x: 246, endPoint y: 205, distance: 12.9
click at [246, 205] on div at bounding box center [337, 174] width 675 height 695
drag, startPoint x: 251, startPoint y: 225, endPoint x: 255, endPoint y: 235, distance: 10.6
click at [255, 235] on div at bounding box center [337, 174] width 675 height 695
drag, startPoint x: 263, startPoint y: 228, endPoint x: 258, endPoint y: 216, distance: 13.0
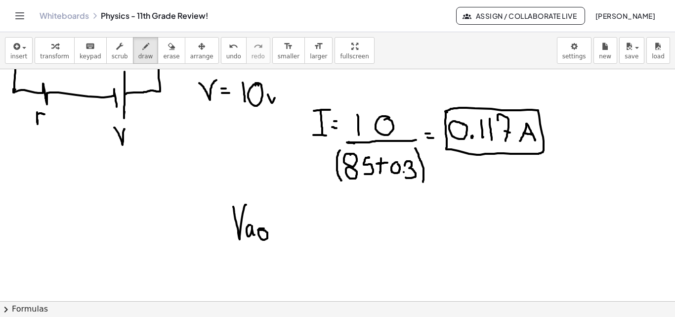
click at [258, 216] on div at bounding box center [337, 174] width 675 height 695
click at [272, 222] on div at bounding box center [337, 174] width 675 height 695
click at [273, 225] on div at bounding box center [337, 174] width 675 height 695
drag, startPoint x: 280, startPoint y: 224, endPoint x: 284, endPoint y: 180, distance: 44.2
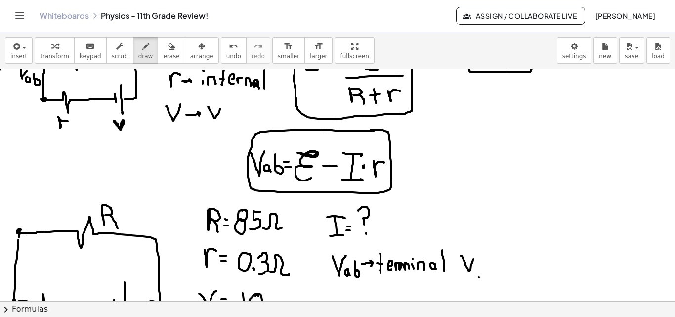
scroll to position [0, 0]
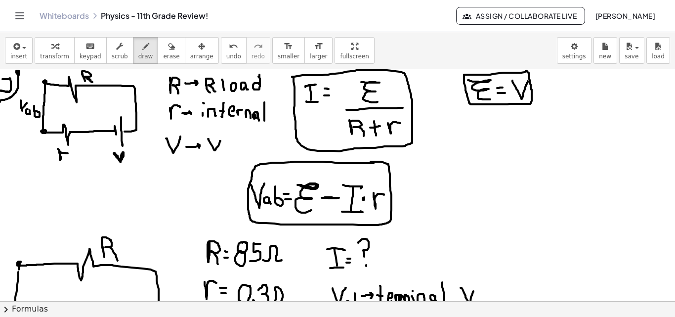
drag, startPoint x: 322, startPoint y: 198, endPoint x: 339, endPoint y: 198, distance: 17.3
drag, startPoint x: 373, startPoint y: 195, endPoint x: 381, endPoint y: 194, distance: 8.0
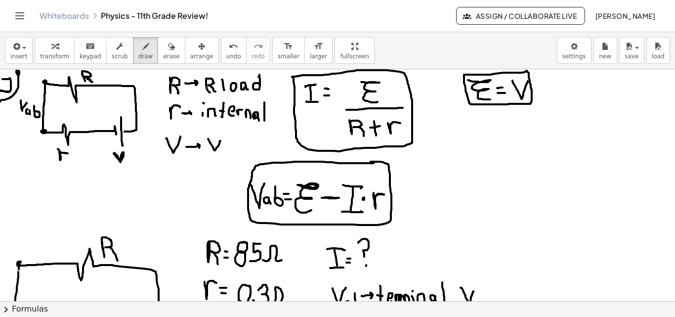
drag, startPoint x: 339, startPoint y: 159, endPoint x: 340, endPoint y: 164, distance: 5.5
drag, startPoint x: 559, startPoint y: 89, endPoint x: 568, endPoint y: 95, distance: 11.1
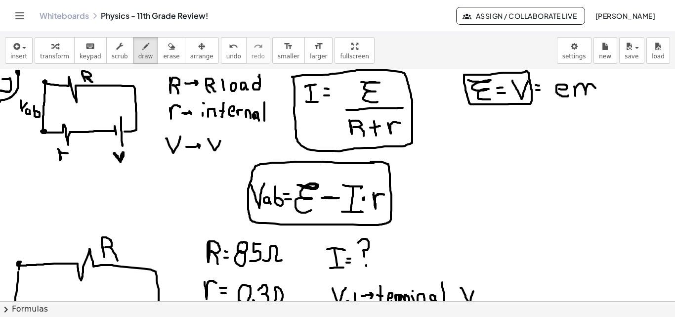
drag, startPoint x: 575, startPoint y: 88, endPoint x: 597, endPoint y: 91, distance: 22.9
drag, startPoint x: 606, startPoint y: 93, endPoint x: 614, endPoint y: 80, distance: 15.3
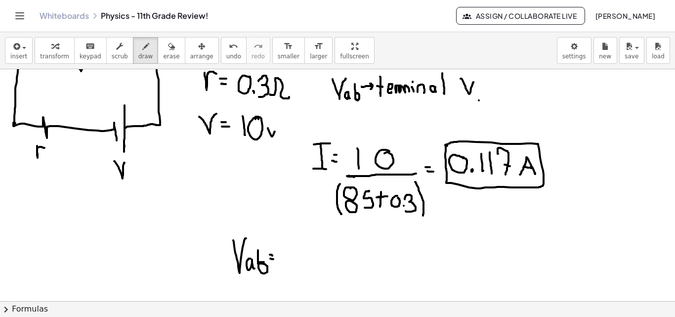
scroll to position [208, 0]
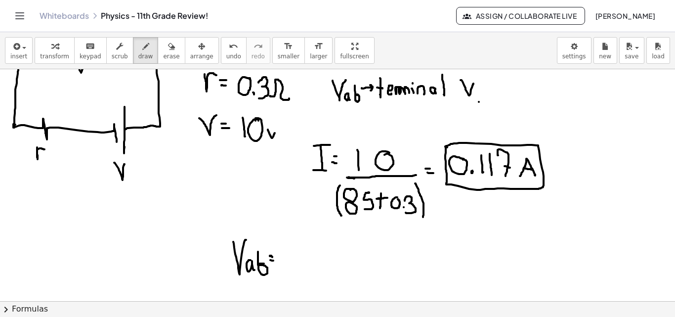
click at [274, 256] on div at bounding box center [337, 209] width 675 height 695
drag, startPoint x: 271, startPoint y: 260, endPoint x: 276, endPoint y: 261, distance: 5.0
click at [276, 261] on div at bounding box center [337, 209] width 675 height 695
drag, startPoint x: 288, startPoint y: 253, endPoint x: 298, endPoint y: 262, distance: 14.0
click at [292, 276] on div at bounding box center [337, 209] width 675 height 695
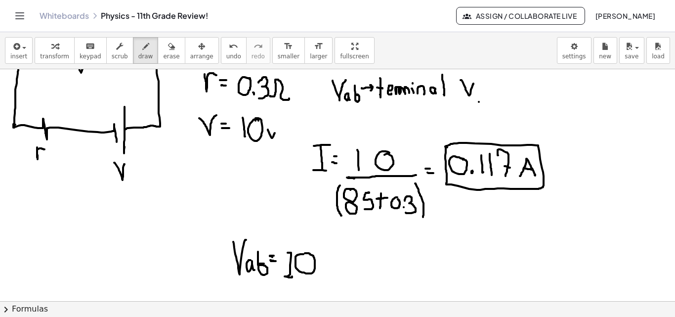
click at [301, 253] on div at bounding box center [337, 209] width 675 height 695
drag, startPoint x: 326, startPoint y: 262, endPoint x: 336, endPoint y: 262, distance: 10.4
click at [336, 262] on div at bounding box center [337, 209] width 675 height 695
click at [357, 256] on div at bounding box center [337, 209] width 675 height 695
click at [366, 271] on div at bounding box center [337, 209] width 675 height 695
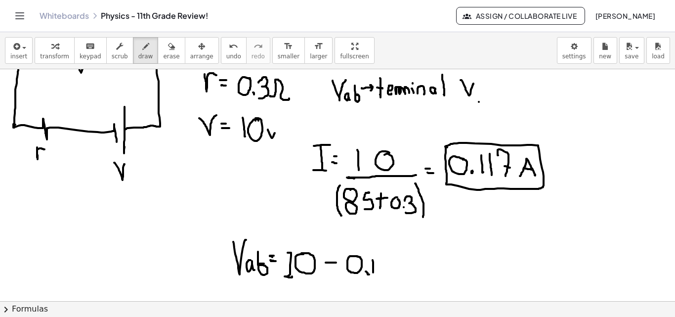
drag, startPoint x: 373, startPoint y: 260, endPoint x: 377, endPoint y: 262, distance: 5.1
click at [374, 271] on div at bounding box center [337, 209] width 675 height 695
drag, startPoint x: 378, startPoint y: 261, endPoint x: 380, endPoint y: 270, distance: 8.6
click at [380, 271] on div at bounding box center [337, 209] width 675 height 695
drag, startPoint x: 383, startPoint y: 262, endPoint x: 391, endPoint y: 274, distance: 14.5
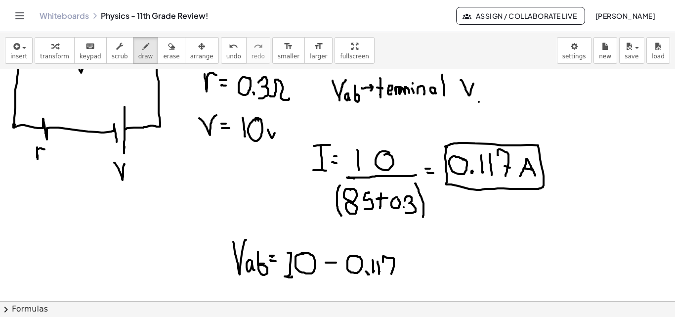
click at [391, 274] on div at bounding box center [337, 209] width 675 height 695
click at [395, 269] on div at bounding box center [337, 209] width 675 height 695
drag, startPoint x: 344, startPoint y: 250, endPoint x: 391, endPoint y: 265, distance: 49.4
click at [344, 277] on div at bounding box center [337, 209] width 675 height 695
drag, startPoint x: 396, startPoint y: 250, endPoint x: 402, endPoint y: 266, distance: 17.5
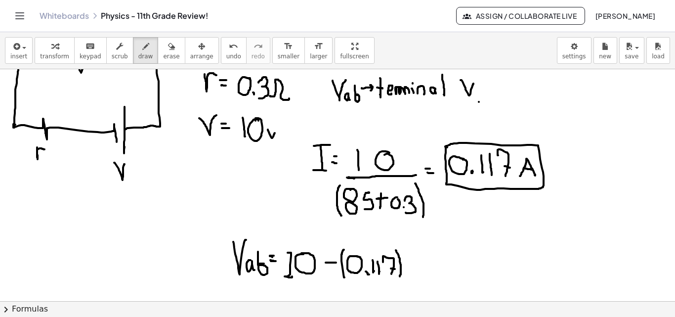
click at [400, 278] on div at bounding box center [337, 209] width 675 height 695
click at [402, 263] on div at bounding box center [337, 209] width 675 height 695
drag, startPoint x: 410, startPoint y: 249, endPoint x: 418, endPoint y: 262, distance: 16.2
click at [413, 277] on div at bounding box center [337, 209] width 675 height 695
click at [423, 257] on div at bounding box center [337, 209] width 675 height 695
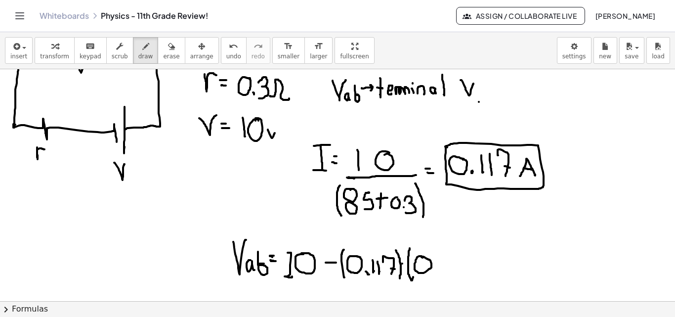
click at [435, 270] on div at bounding box center [337, 209] width 675 height 695
drag, startPoint x: 436, startPoint y: 255, endPoint x: 441, endPoint y: 270, distance: 16.3
click at [441, 270] on div at bounding box center [337, 209] width 675 height 695
drag, startPoint x: 453, startPoint y: 270, endPoint x: 467, endPoint y: 264, distance: 14.9
click at [467, 267] on div at bounding box center [337, 209] width 675 height 695
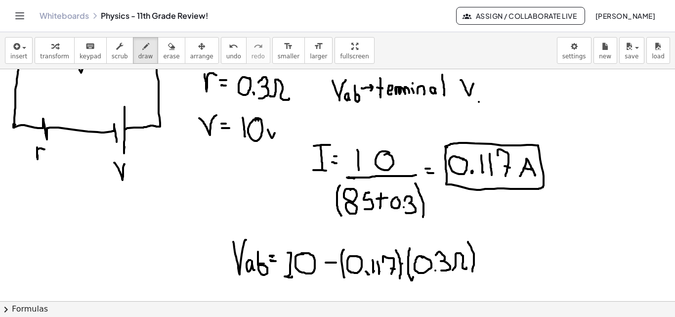
drag, startPoint x: 468, startPoint y: 242, endPoint x: 469, endPoint y: 256, distance: 14.9
click at [471, 270] on div at bounding box center [337, 209] width 675 height 695
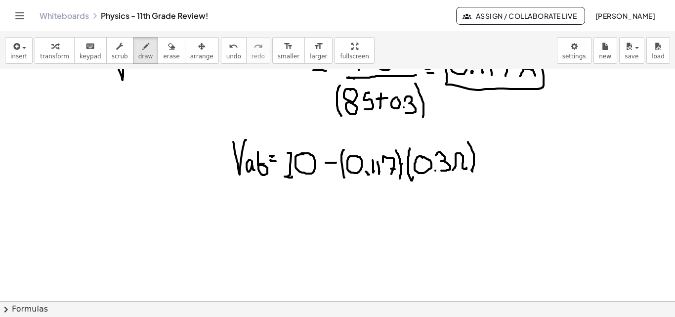
scroll to position [309, 0]
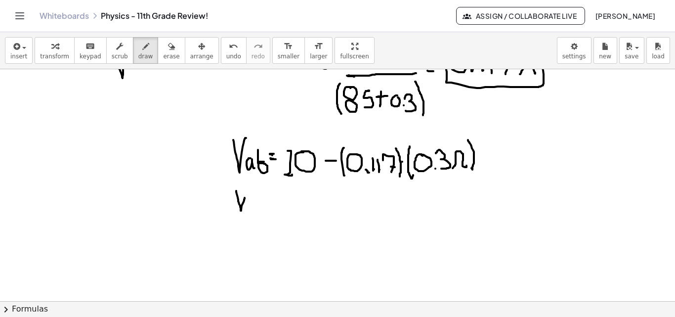
drag, startPoint x: 236, startPoint y: 191, endPoint x: 247, endPoint y: 198, distance: 12.8
click at [246, 196] on div at bounding box center [337, 107] width 675 height 695
drag, startPoint x: 250, startPoint y: 205, endPoint x: 258, endPoint y: 205, distance: 7.9
click at [252, 208] on div at bounding box center [337, 107] width 675 height 695
drag, startPoint x: 260, startPoint y: 205, endPoint x: 263, endPoint y: 199, distance: 7.1
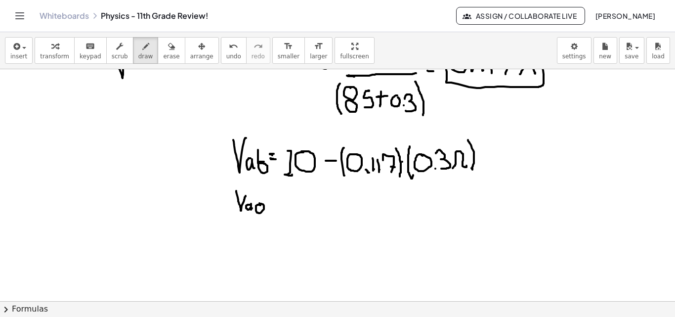
click at [261, 197] on div at bounding box center [337, 107] width 675 height 695
click at [272, 202] on div at bounding box center [337, 107] width 675 height 695
drag, startPoint x: 270, startPoint y: 207, endPoint x: 276, endPoint y: 207, distance: 6.4
click at [274, 207] on div at bounding box center [337, 107] width 675 height 695
click at [304, 198] on div at bounding box center [337, 107] width 675 height 695
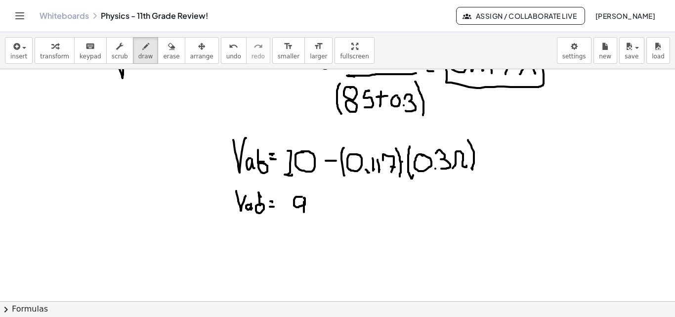
drag, startPoint x: 304, startPoint y: 209, endPoint x: 306, endPoint y: 227, distance: 17.9
click at [306, 227] on div at bounding box center [337, 107] width 675 height 695
drag, startPoint x: 312, startPoint y: 222, endPoint x: 318, endPoint y: 216, distance: 8.4
click at [312, 222] on div at bounding box center [337, 107] width 675 height 695
drag, startPoint x: 332, startPoint y: 201, endPoint x: 333, endPoint y: 230, distance: 28.7
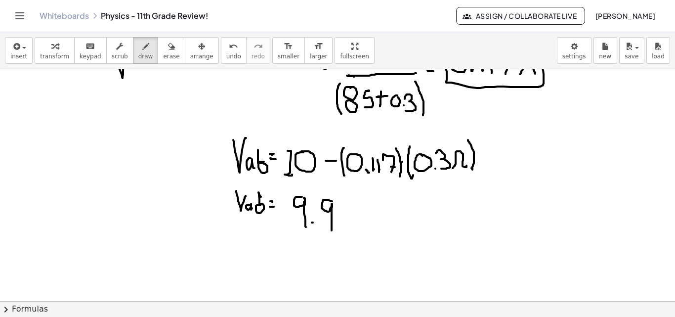
click at [333, 234] on div at bounding box center [337, 107] width 675 height 695
drag, startPoint x: 351, startPoint y: 204, endPoint x: 349, endPoint y: 222, distance: 18.4
click at [348, 222] on div at bounding box center [337, 107] width 675 height 695
drag, startPoint x: 365, startPoint y: 218, endPoint x: 372, endPoint y: 218, distance: 7.4
click at [372, 218] on div at bounding box center [337, 107] width 675 height 695
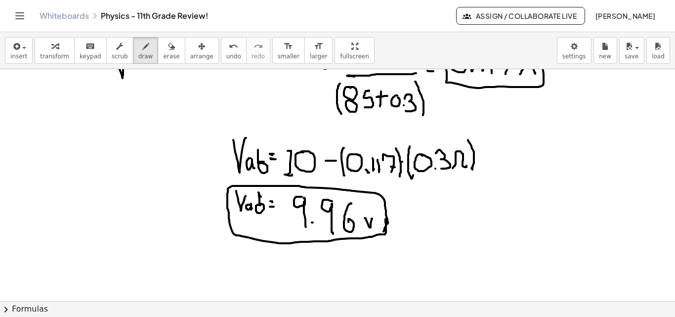
drag, startPoint x: 388, startPoint y: 222, endPoint x: 398, endPoint y: 187, distance: 36.0
click at [385, 229] on div at bounding box center [337, 107] width 675 height 695
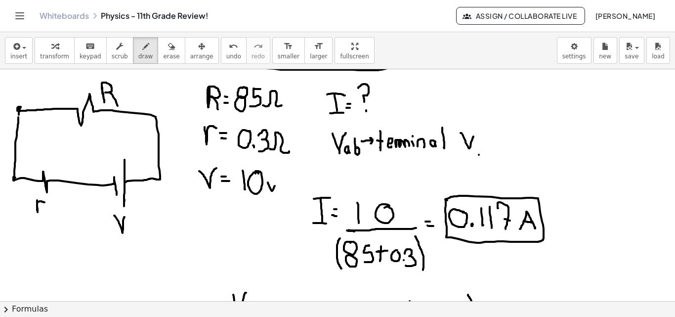
scroll to position [153, 0]
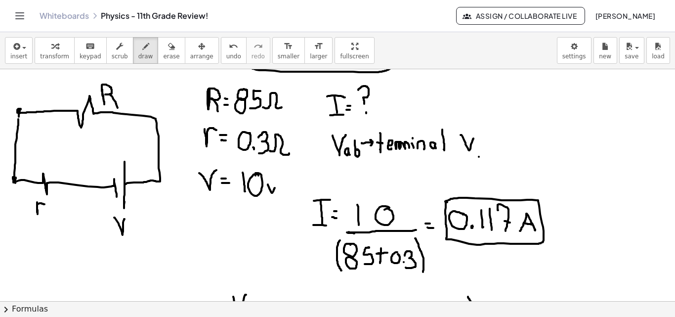
click at [15, 179] on div at bounding box center [337, 263] width 675 height 695
click at [20, 116] on div at bounding box center [337, 263] width 675 height 695
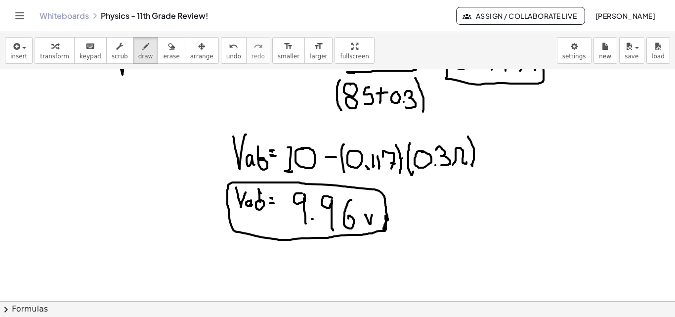
scroll to position [332, 0]
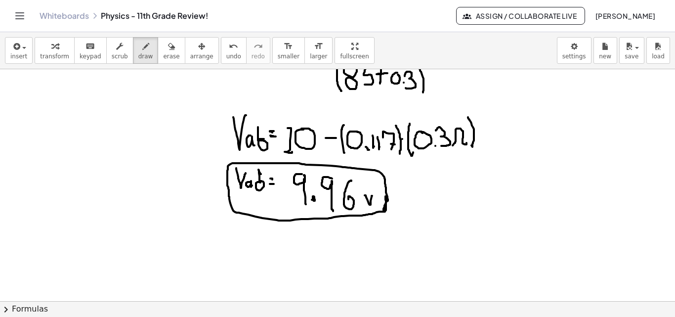
click at [314, 199] on div at bounding box center [337, 84] width 675 height 695
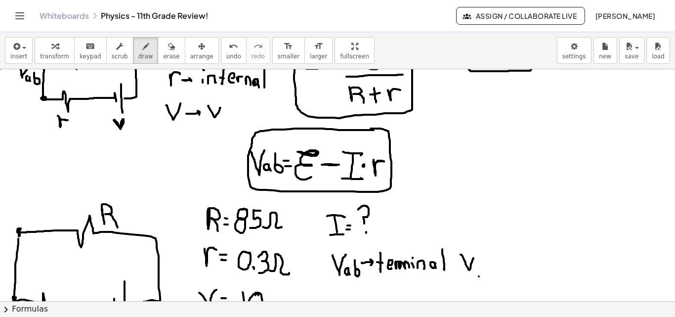
scroll to position [0, 0]
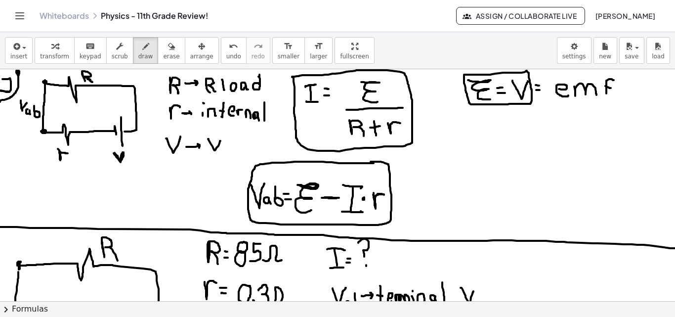
drag, startPoint x: 0, startPoint y: 227, endPoint x: 694, endPoint y: 248, distance: 694.2
click at [675, 248] on html "Graspable Math Activities Get Started Activity Bank Assigned Work Classes White…" at bounding box center [337, 158] width 675 height 317
drag, startPoint x: 453, startPoint y: 123, endPoint x: 456, endPoint y: 130, distance: 7.3
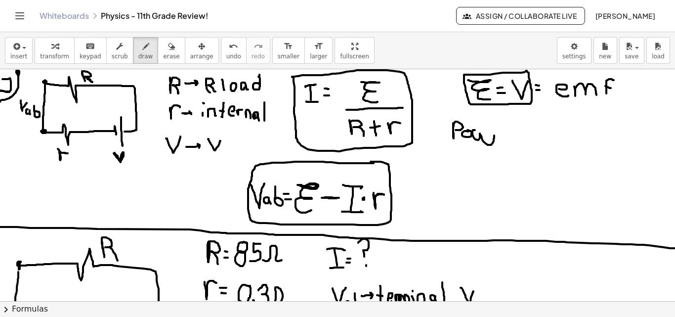
drag, startPoint x: 475, startPoint y: 130, endPoint x: 489, endPoint y: 131, distance: 14.4
drag, startPoint x: 501, startPoint y: 136, endPoint x: 507, endPoint y: 138, distance: 5.8
drag, startPoint x: 511, startPoint y: 140, endPoint x: 514, endPoint y: 134, distance: 6.4
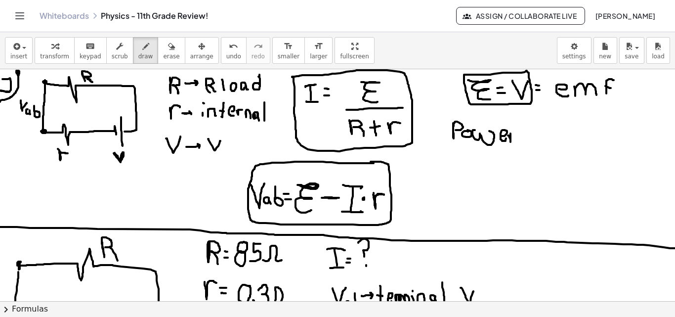
drag, startPoint x: 540, startPoint y: 133, endPoint x: 538, endPoint y: 123, distance: 10.0
drag, startPoint x: 545, startPoint y: 139, endPoint x: 545, endPoint y: 128, distance: 10.4
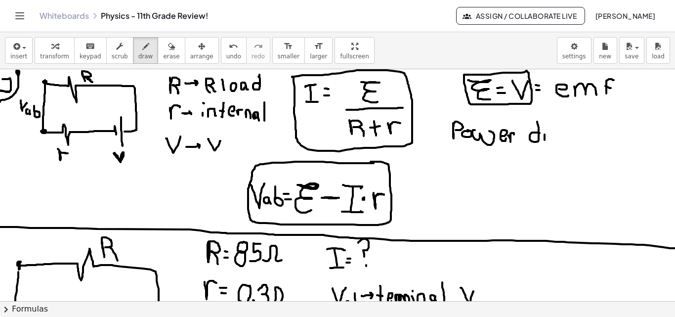
drag, startPoint x: 554, startPoint y: 131, endPoint x: 549, endPoint y: 141, distance: 10.6
drag, startPoint x: 560, startPoint y: 133, endPoint x: 555, endPoint y: 141, distance: 9.7
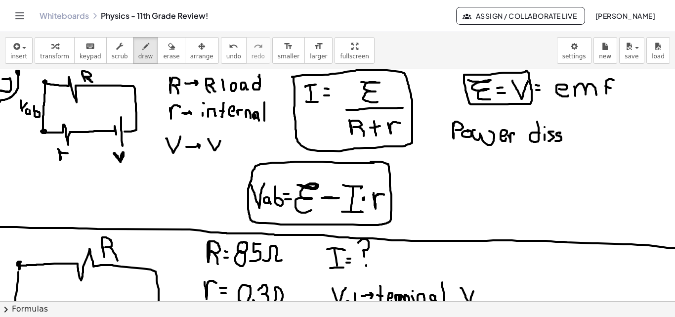
drag, startPoint x: 595, startPoint y: 121, endPoint x: 589, endPoint y: 134, distance: 14.4
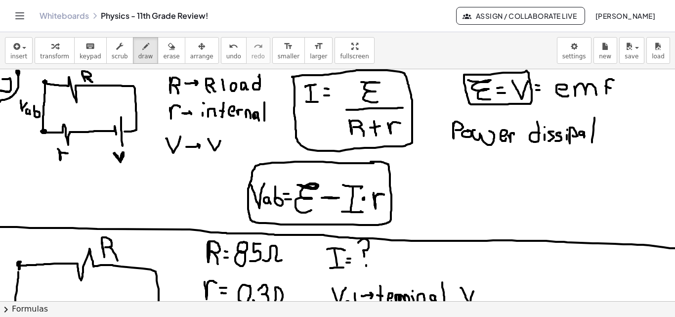
drag, startPoint x: 589, startPoint y: 133, endPoint x: 596, endPoint y: 134, distance: 6.9
drag, startPoint x: 602, startPoint y: 135, endPoint x: 616, endPoint y: 138, distance: 14.2
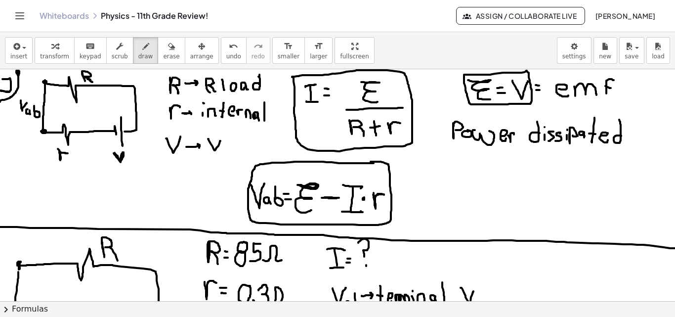
drag, startPoint x: 621, startPoint y: 136, endPoint x: 619, endPoint y: 119, distance: 16.9
drag, startPoint x: 439, startPoint y: 179, endPoint x: 444, endPoint y: 179, distance: 5.4
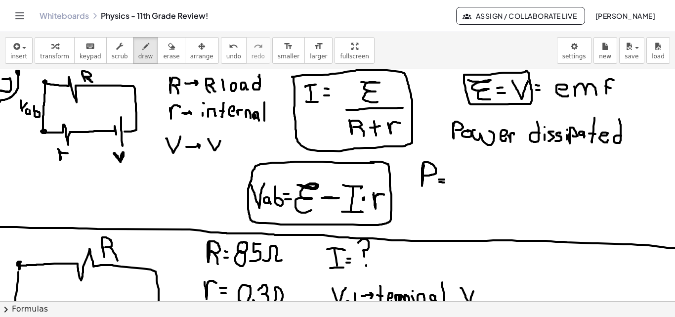
drag, startPoint x: 439, startPoint y: 182, endPoint x: 444, endPoint y: 182, distance: 5.0
drag, startPoint x: 458, startPoint y: 172, endPoint x: 457, endPoint y: 183, distance: 10.9
drag, startPoint x: 457, startPoint y: 165, endPoint x: 455, endPoint y: 183, distance: 18.4
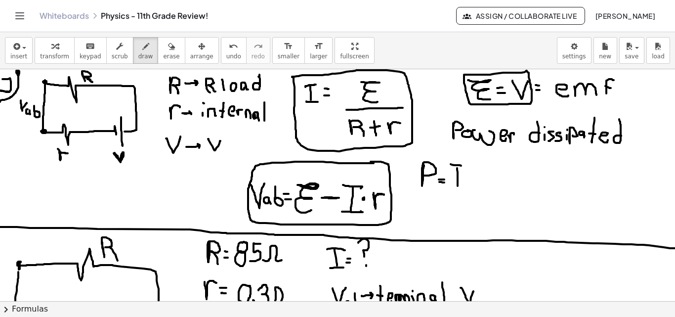
drag, startPoint x: 452, startPoint y: 188, endPoint x: 462, endPoint y: 179, distance: 13.6
drag, startPoint x: 467, startPoint y: 163, endPoint x: 473, endPoint y: 172, distance: 10.7
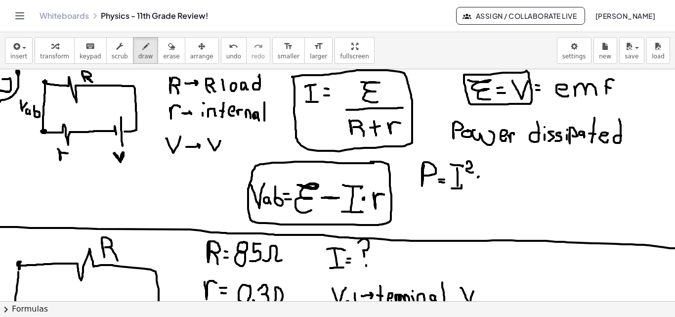
drag, startPoint x: 485, startPoint y: 176, endPoint x: 498, endPoint y: 178, distance: 12.5
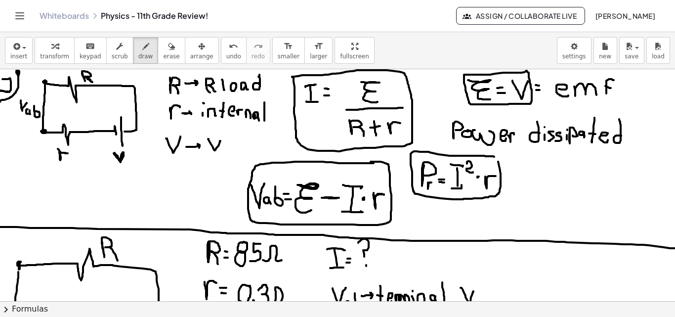
drag, startPoint x: 486, startPoint y: 156, endPoint x: 496, endPoint y: 156, distance: 10.4
drag, startPoint x: 519, startPoint y: 163, endPoint x: 521, endPoint y: 170, distance: 7.3
drag, startPoint x: 532, startPoint y: 178, endPoint x: 538, endPoint y: 187, distance: 11.0
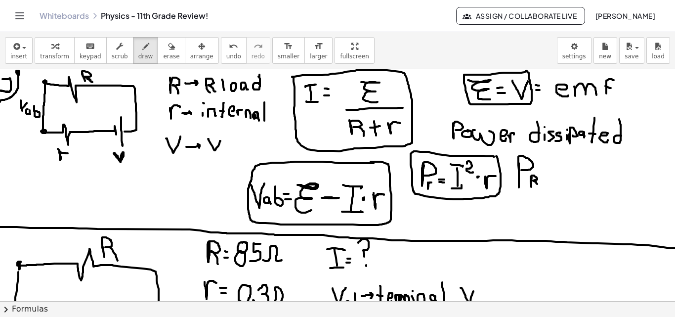
drag, startPoint x: 559, startPoint y: 159, endPoint x: 559, endPoint y: 180, distance: 20.8
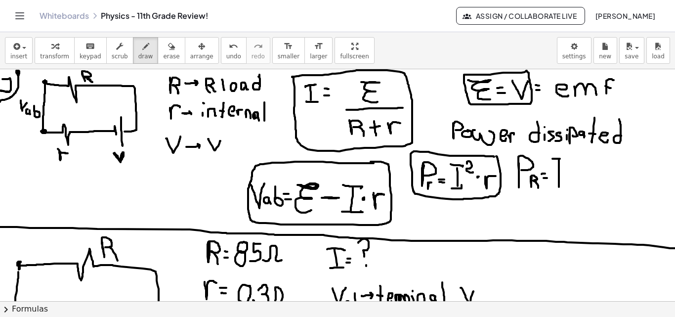
drag, startPoint x: 554, startPoint y: 159, endPoint x: 564, endPoint y: 159, distance: 9.9
drag, startPoint x: 568, startPoint y: 156, endPoint x: 573, endPoint y: 167, distance: 11.5
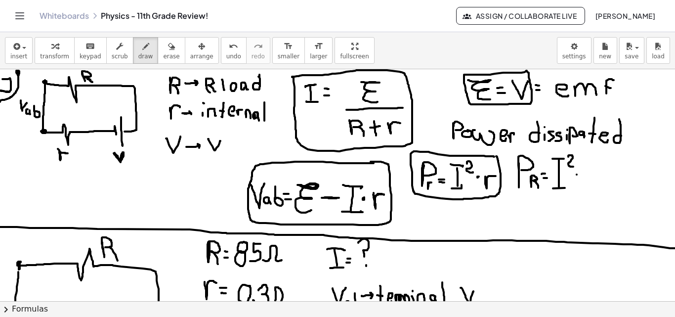
drag, startPoint x: 591, startPoint y: 160, endPoint x: 602, endPoint y: 181, distance: 24.1
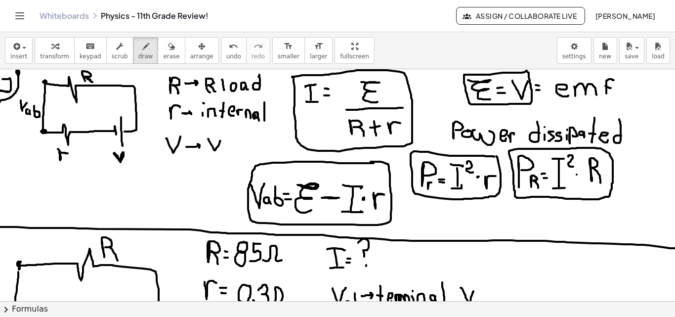
drag, startPoint x: 613, startPoint y: 183, endPoint x: 607, endPoint y: 181, distance: 6.1
drag, startPoint x: 452, startPoint y: 187, endPoint x: 462, endPoint y: 187, distance: 9.9
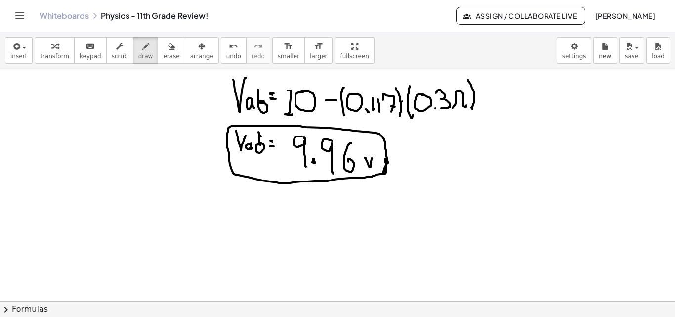
scroll to position [376, 0]
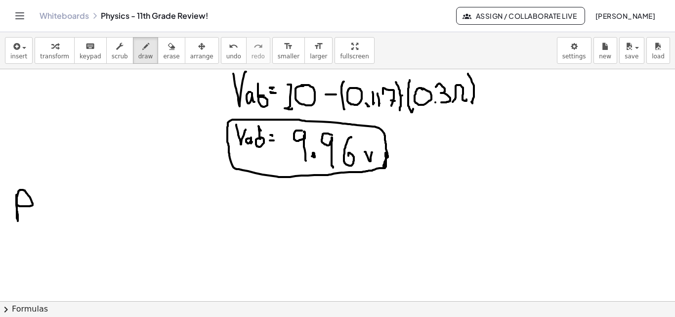
drag, startPoint x: 16, startPoint y: 195, endPoint x: 26, endPoint y: 206, distance: 14.4
click at [19, 205] on div at bounding box center [348, 41] width 697 height 695
drag, startPoint x: 40, startPoint y: 204, endPoint x: 45, endPoint y: 204, distance: 5.9
click at [45, 204] on div at bounding box center [348, 41] width 697 height 695
drag, startPoint x: 39, startPoint y: 208, endPoint x: 46, endPoint y: 209, distance: 7.0
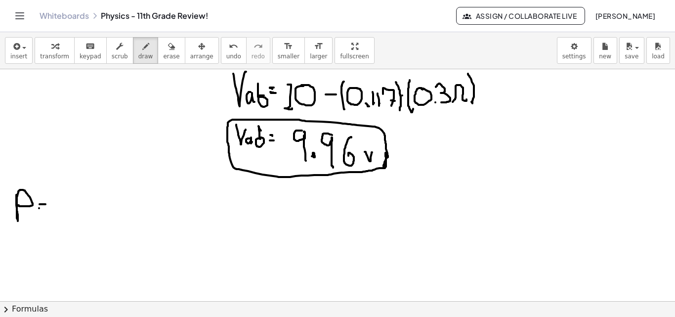
click at [46, 209] on div at bounding box center [348, 41] width 697 height 695
drag, startPoint x: 28, startPoint y: 213, endPoint x: 36, endPoint y: 211, distance: 7.8
click at [36, 211] on div at bounding box center [348, 41] width 697 height 695
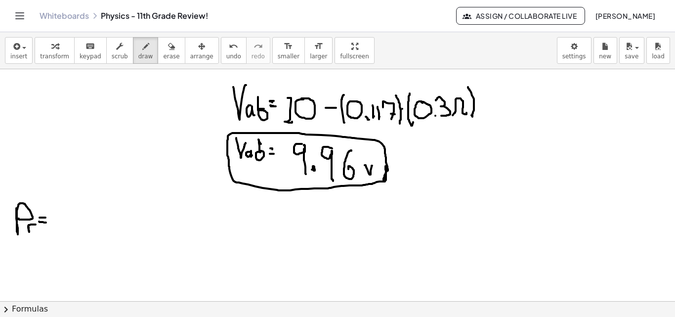
scroll to position [373, 0]
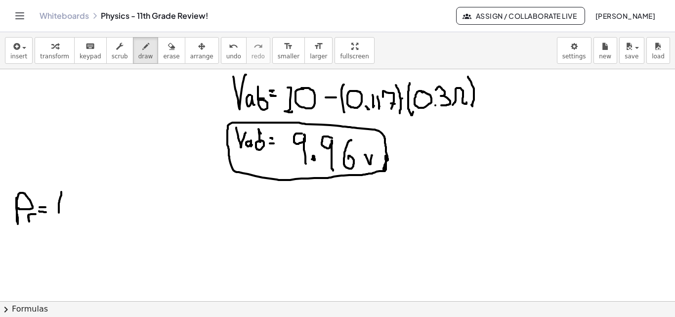
drag, startPoint x: 61, startPoint y: 192, endPoint x: 64, endPoint y: 214, distance: 22.9
click at [63, 218] on div at bounding box center [348, 44] width 697 height 695
drag, startPoint x: 72, startPoint y: 201, endPoint x: 78, endPoint y: 211, distance: 11.3
click at [70, 204] on div at bounding box center [348, 44] width 697 height 695
drag, startPoint x: 82, startPoint y: 214, endPoint x: 86, endPoint y: 208, distance: 7.4
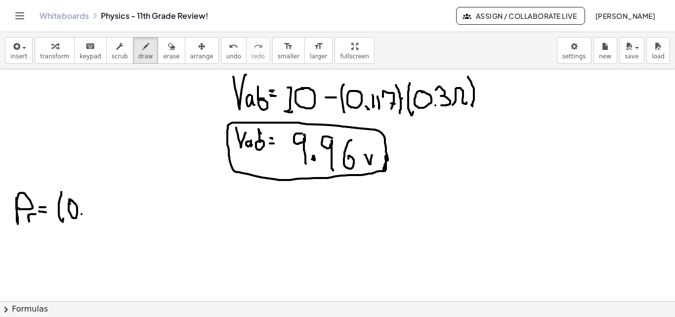
click at [82, 212] on div at bounding box center [348, 44] width 697 height 695
drag, startPoint x: 88, startPoint y: 200, endPoint x: 91, endPoint y: 216, distance: 17.2
click at [91, 216] on div at bounding box center [348, 44] width 697 height 695
drag, startPoint x: 94, startPoint y: 199, endPoint x: 97, endPoint y: 211, distance: 12.6
click at [97, 213] on div at bounding box center [348, 44] width 697 height 695
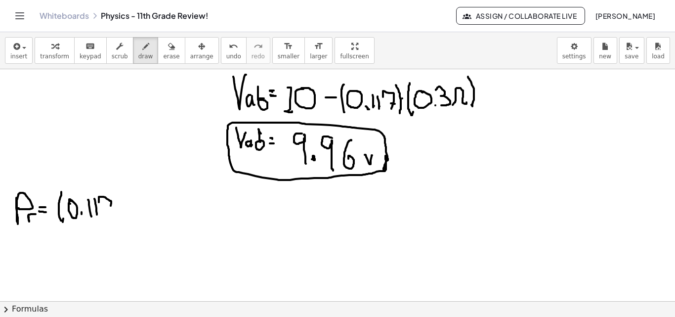
drag, startPoint x: 99, startPoint y: 202, endPoint x: 108, endPoint y: 211, distance: 12.6
click at [108, 215] on div at bounding box center [348, 44] width 697 height 695
drag, startPoint x: 107, startPoint y: 206, endPoint x: 113, endPoint y: 202, distance: 6.7
click at [112, 207] on div at bounding box center [348, 44] width 697 height 695
drag, startPoint x: 113, startPoint y: 194, endPoint x: 117, endPoint y: 214, distance: 20.2
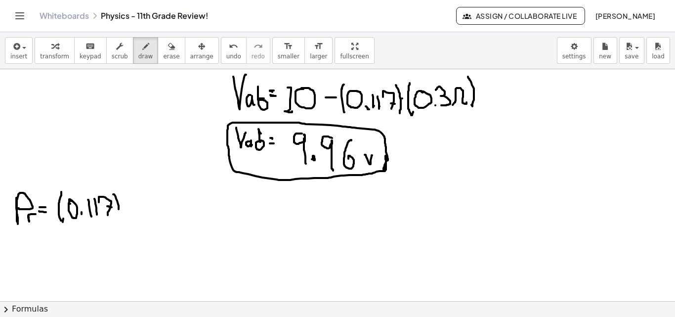
click at [117, 215] on div at bounding box center [348, 44] width 697 height 695
drag, startPoint x: 116, startPoint y: 183, endPoint x: 123, endPoint y: 191, distance: 10.5
click at [123, 191] on div at bounding box center [348, 44] width 697 height 695
drag, startPoint x: 125, startPoint y: 204, endPoint x: 128, endPoint y: 199, distance: 5.8
click at [125, 204] on div at bounding box center [348, 44] width 697 height 695
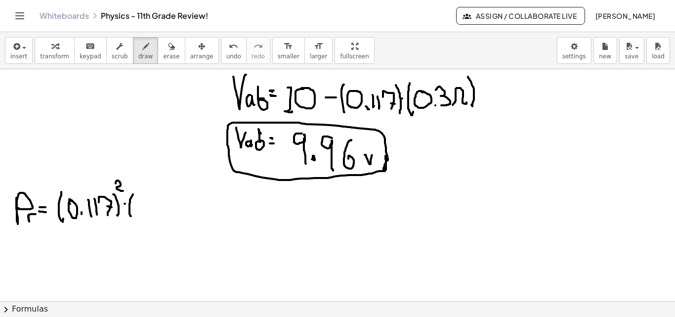
drag, startPoint x: 133, startPoint y: 194, endPoint x: 133, endPoint y: 216, distance: 21.7
click at [132, 216] on div at bounding box center [348, 44] width 697 height 695
click at [144, 201] on div at bounding box center [348, 44] width 697 height 695
click at [150, 211] on div at bounding box center [348, 44] width 697 height 695
drag, startPoint x: 152, startPoint y: 197, endPoint x: 155, endPoint y: 209, distance: 11.6
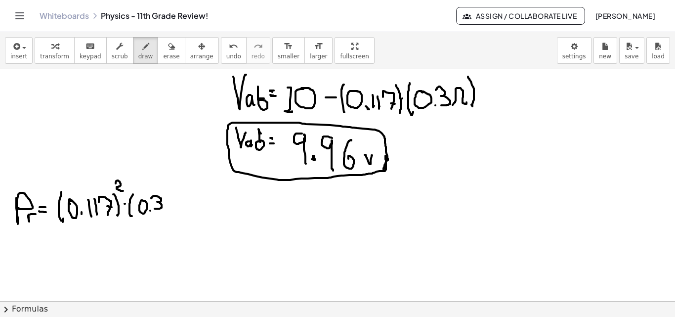
click at [155, 209] on div at bounding box center [348, 44] width 697 height 695
drag, startPoint x: 165, startPoint y: 214, endPoint x: 144, endPoint y: 218, distance: 21.0
click at [163, 214] on div at bounding box center [348, 44] width 697 height 695
drag, startPoint x: 15, startPoint y: 243, endPoint x: 30, endPoint y: 249, distance: 16.0
click at [25, 247] on div at bounding box center [348, 44] width 697 height 695
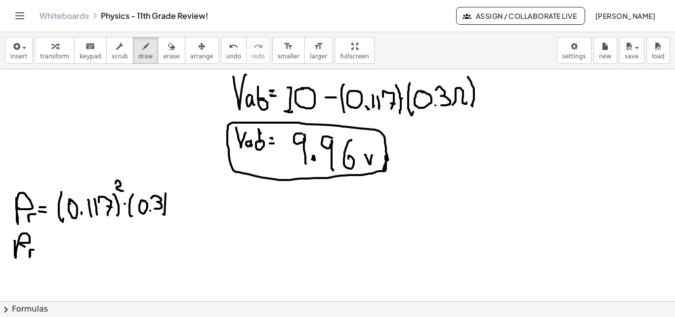
drag, startPoint x: 30, startPoint y: 255, endPoint x: 38, endPoint y: 250, distance: 8.9
click at [35, 250] on div at bounding box center [348, 44] width 697 height 695
click at [44, 248] on div at bounding box center [348, 44] width 697 height 695
drag, startPoint x: 42, startPoint y: 250, endPoint x: 48, endPoint y: 249, distance: 7.0
click at [48, 250] on div at bounding box center [348, 44] width 697 height 695
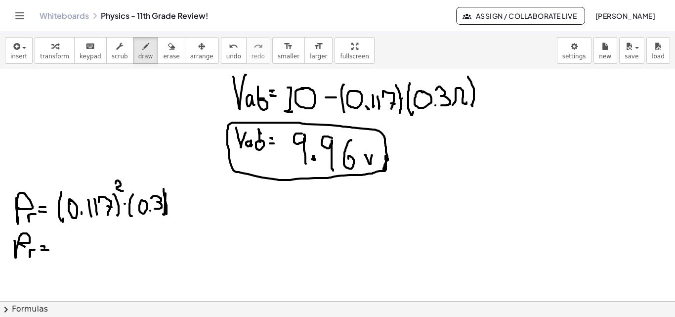
drag, startPoint x: 164, startPoint y: 189, endPoint x: 167, endPoint y: 214, distance: 25.4
click at [167, 214] on div at bounding box center [348, 44] width 697 height 695
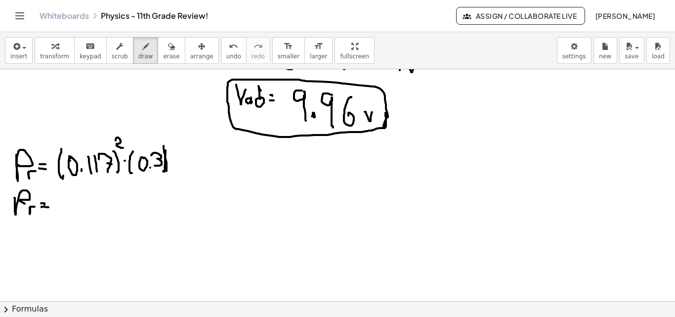
scroll to position [425, 0]
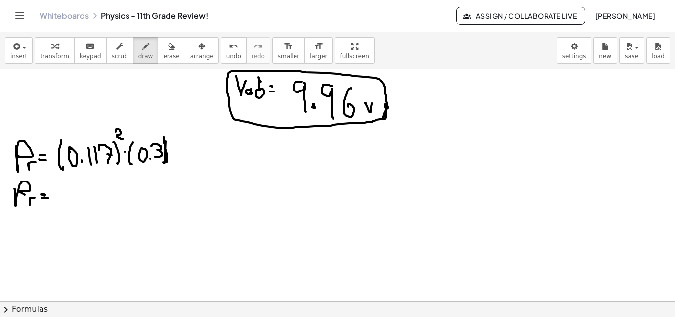
drag, startPoint x: 62, startPoint y: 189, endPoint x: 70, endPoint y: 206, distance: 18.3
drag, startPoint x: 86, startPoint y: 192, endPoint x: 90, endPoint y: 207, distance: 15.2
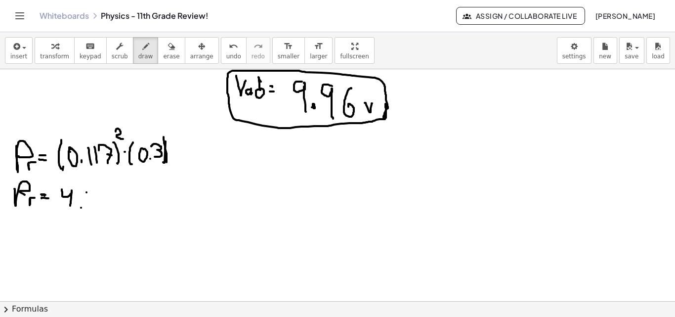
drag, startPoint x: 102, startPoint y: 193, endPoint x: 83, endPoint y: 202, distance: 21.0
drag, startPoint x: 81, startPoint y: 205, endPoint x: 118, endPoint y: 200, distance: 37.5
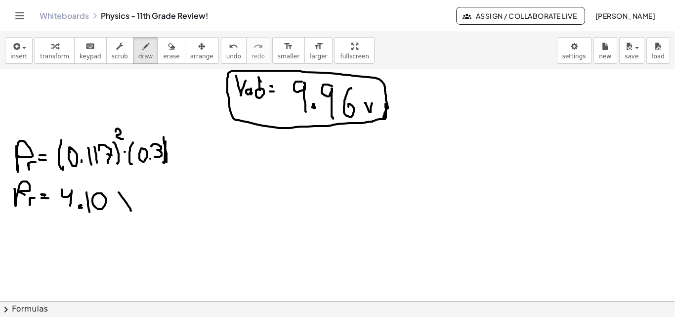
drag, startPoint x: 119, startPoint y: 192, endPoint x: 130, endPoint y: 196, distance: 12.0
drag, startPoint x: 130, startPoint y: 195, endPoint x: 121, endPoint y: 203, distance: 12.6
drag, startPoint x: 140, startPoint y: 194, endPoint x: 149, endPoint y: 199, distance: 10.6
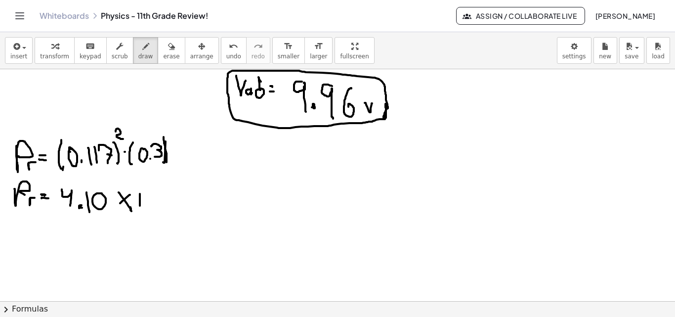
drag, startPoint x: 163, startPoint y: 181, endPoint x: 167, endPoint y: 189, distance: 8.6
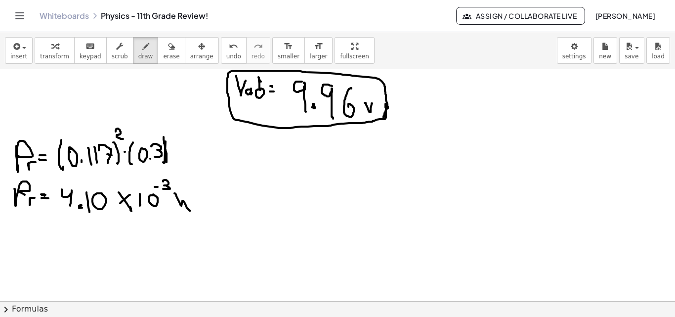
drag, startPoint x: 175, startPoint y: 193, endPoint x: 205, endPoint y: 187, distance: 30.2
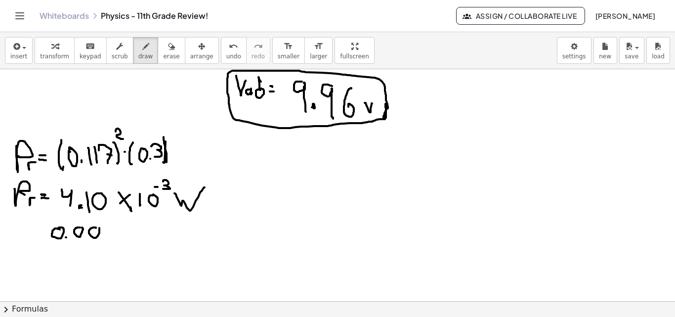
drag, startPoint x: 108, startPoint y: 232, endPoint x: 119, endPoint y: 240, distance: 13.0
drag, startPoint x: 126, startPoint y: 227, endPoint x: 154, endPoint y: 237, distance: 29.9
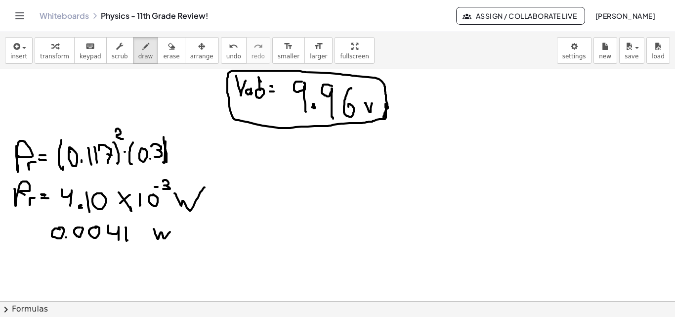
drag, startPoint x: 154, startPoint y: 229, endPoint x: 171, endPoint y: 231, distance: 17.4
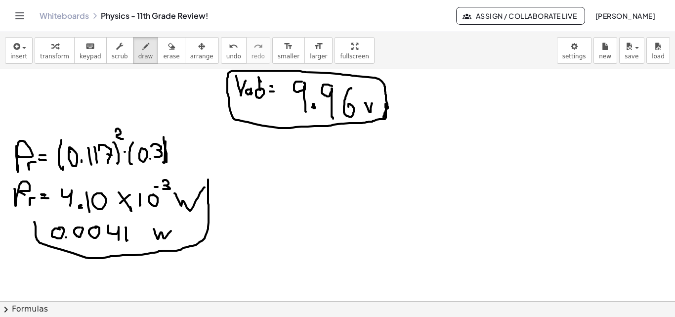
drag, startPoint x: 36, startPoint y: 235, endPoint x: 208, endPoint y: 171, distance: 184.1
drag, startPoint x: 320, startPoint y: 161, endPoint x: 333, endPoint y: 160, distance: 12.9
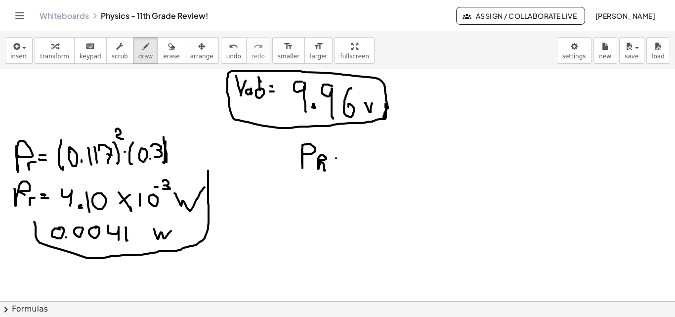
drag, startPoint x: 336, startPoint y: 158, endPoint x: 342, endPoint y: 159, distance: 6.0
drag, startPoint x: 358, startPoint y: 143, endPoint x: 360, endPoint y: 170, distance: 26.8
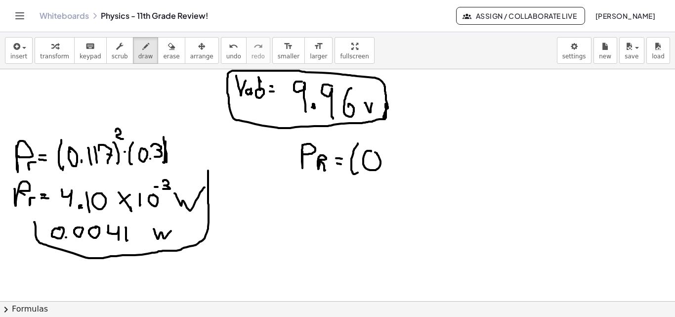
drag, startPoint x: 371, startPoint y: 151, endPoint x: 376, endPoint y: 154, distance: 5.1
drag, startPoint x: 392, startPoint y: 151, endPoint x: 396, endPoint y: 155, distance: 5.3
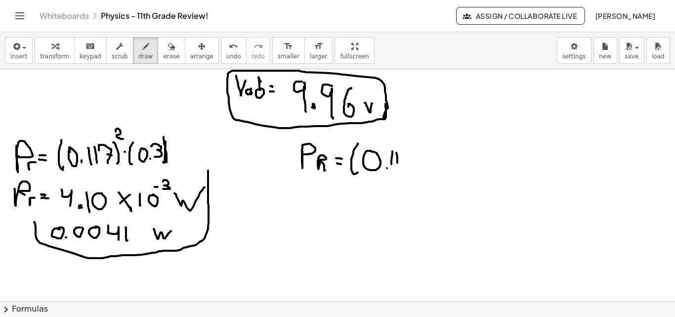
drag, startPoint x: 396, startPoint y: 153, endPoint x: 402, endPoint y: 155, distance: 6.3
drag, startPoint x: 402, startPoint y: 150, endPoint x: 409, endPoint y: 162, distance: 13.5
drag, startPoint x: 409, startPoint y: 162, endPoint x: 416, endPoint y: 152, distance: 12.1
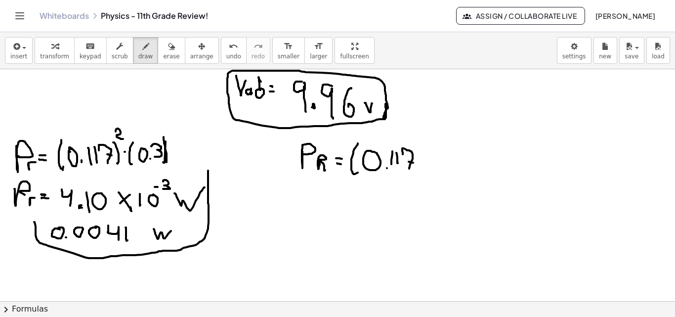
drag, startPoint x: 418, startPoint y: 143, endPoint x: 424, endPoint y: 157, distance: 15.5
drag, startPoint x: 425, startPoint y: 133, endPoint x: 428, endPoint y: 141, distance: 8.4
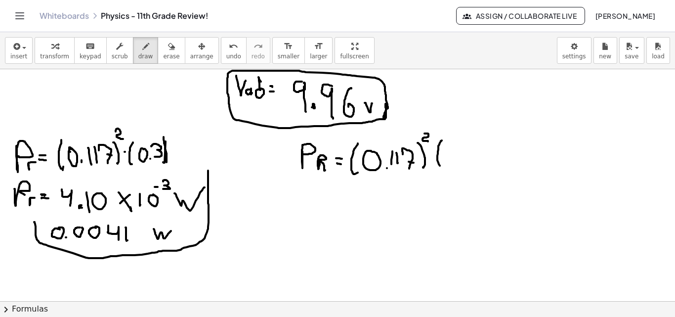
drag, startPoint x: 442, startPoint y: 140, endPoint x: 444, endPoint y: 171, distance: 31.2
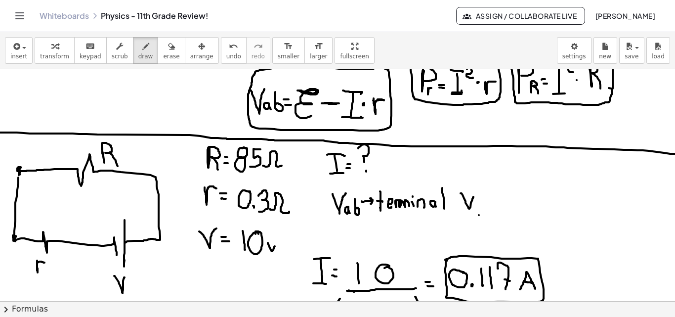
scroll to position [94, 0]
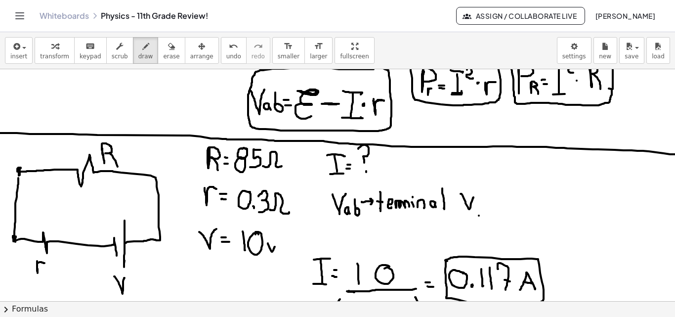
drag, startPoint x: 318, startPoint y: 165, endPoint x: 321, endPoint y: 179, distance: 14.6
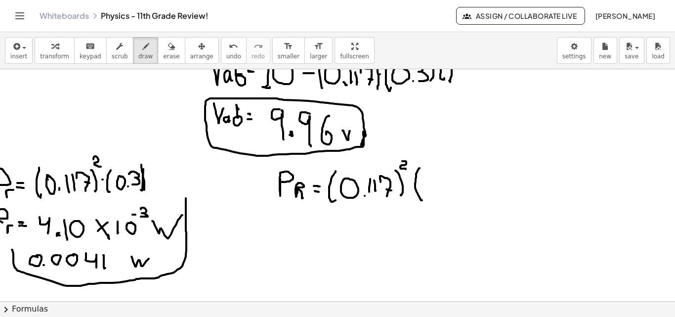
scroll to position [411, 30]
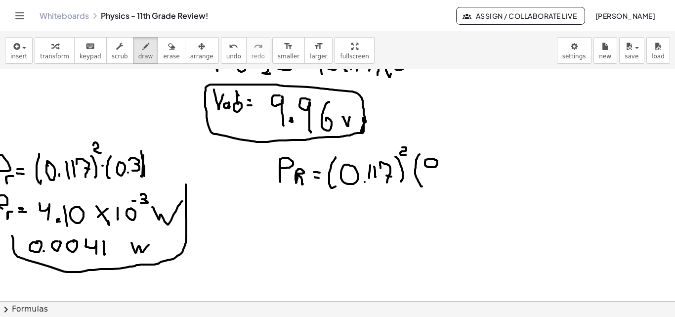
click at [425, 161] on div at bounding box center [326, 6] width 697 height 695
click at [424, 165] on div at bounding box center [326, 6] width 697 height 695
drag, startPoint x: 443, startPoint y: 161, endPoint x: 434, endPoint y: 173, distance: 15.6
click at [434, 173] on div at bounding box center [326, 6] width 697 height 695
drag, startPoint x: 450, startPoint y: 176, endPoint x: 464, endPoint y: 170, distance: 15.5
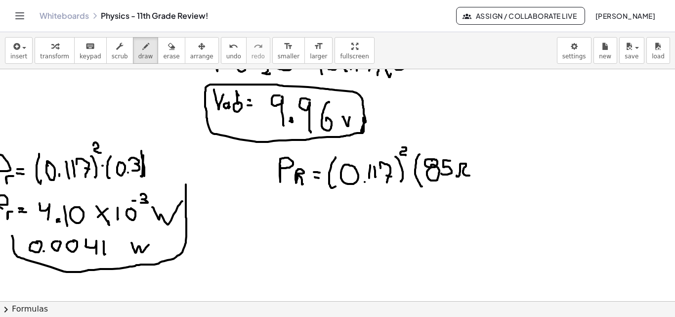
click at [463, 174] on div at bounding box center [326, 6] width 697 height 695
drag, startPoint x: 465, startPoint y: 154, endPoint x: 326, endPoint y: 204, distance: 147.7
click at [468, 180] on div at bounding box center [326, 6] width 697 height 695
drag, startPoint x: 268, startPoint y: 213, endPoint x: 279, endPoint y: 214, distance: 10.9
click at [271, 210] on div at bounding box center [326, 6] width 697 height 695
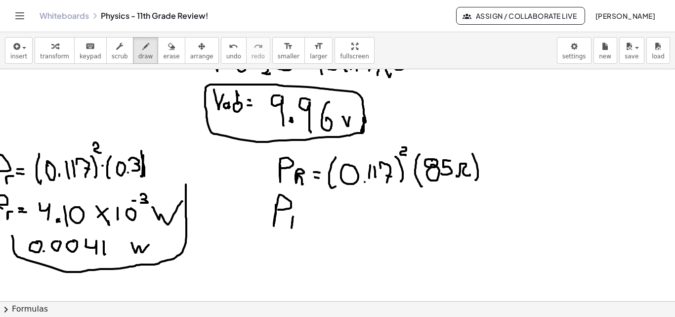
click at [285, 220] on div at bounding box center [326, 6] width 697 height 695
drag, startPoint x: 285, startPoint y: 217, endPoint x: 293, endPoint y: 225, distance: 11.2
click at [292, 227] on div at bounding box center [326, 6] width 697 height 695
click at [301, 215] on div at bounding box center [326, 6] width 697 height 695
click at [304, 222] on div at bounding box center [326, 6] width 697 height 695
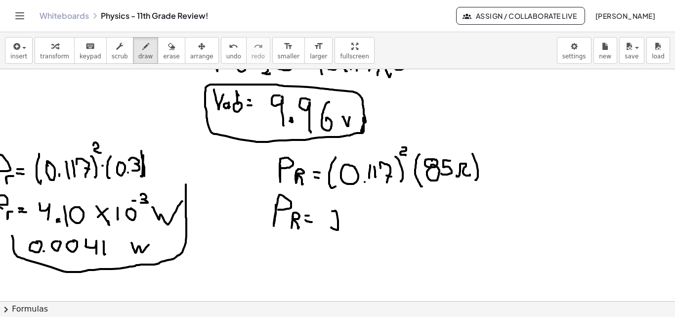
drag, startPoint x: 325, startPoint y: 211, endPoint x: 330, endPoint y: 230, distance: 19.6
click at [330, 230] on div at bounding box center [326, 6] width 697 height 695
click at [337, 230] on div at bounding box center [326, 6] width 697 height 695
drag, startPoint x: 345, startPoint y: 209, endPoint x: 349, endPoint y: 226, distance: 17.3
click at [347, 229] on div at bounding box center [326, 6] width 697 height 695
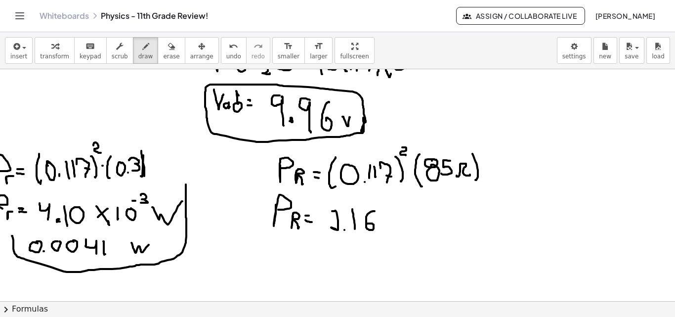
drag, startPoint x: 367, startPoint y: 211, endPoint x: 359, endPoint y: 224, distance: 15.1
click at [359, 224] on div at bounding box center [326, 6] width 697 height 695
drag, startPoint x: 338, startPoint y: 228, endPoint x: 345, endPoint y: 228, distance: 7.4
click at [339, 229] on div at bounding box center [326, 6] width 697 height 695
drag, startPoint x: 379, startPoint y: 213, endPoint x: 415, endPoint y: 221, distance: 37.0
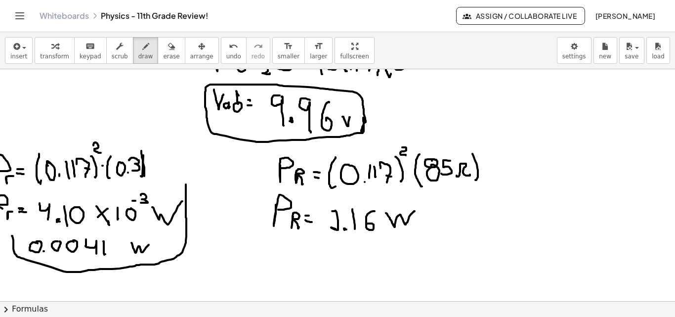
click at [408, 212] on div at bounding box center [326, 6] width 697 height 695
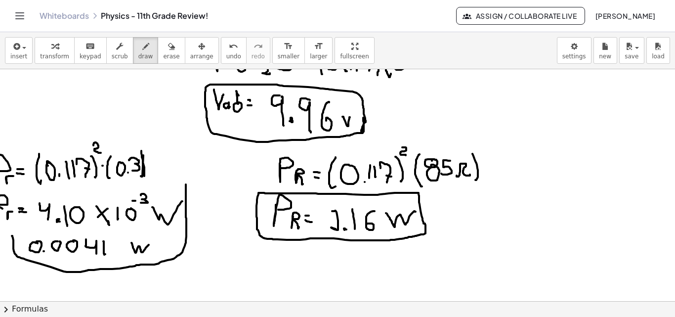
drag, startPoint x: 416, startPoint y: 223, endPoint x: 377, endPoint y: 235, distance: 41.1
click at [417, 223] on div at bounding box center [326, 6] width 697 height 695
drag, startPoint x: 254, startPoint y: 224, endPoint x: 259, endPoint y: 199, distance: 25.2
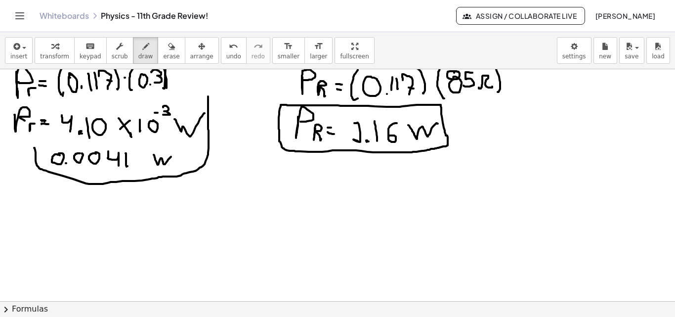
scroll to position [503, 0]
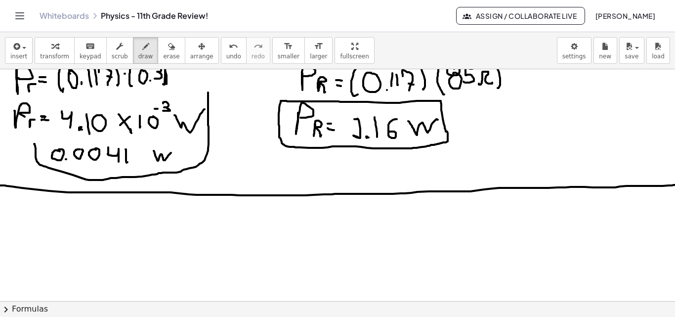
drag, startPoint x: 0, startPoint y: 185, endPoint x: 681, endPoint y: 185, distance: 680.5
click at [675, 185] on html "Graspable Math Activities Get Started Activity Bank Assigned Work Classes White…" at bounding box center [337, 158] width 675 height 317
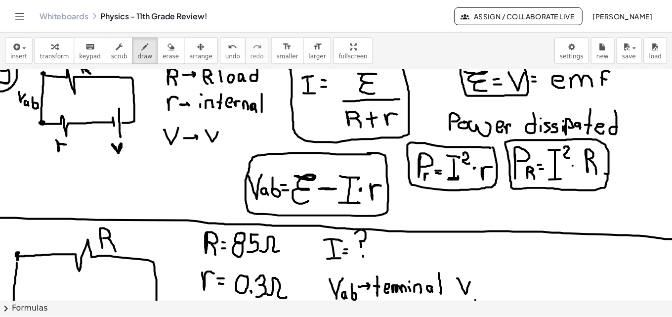
scroll to position [0, 1]
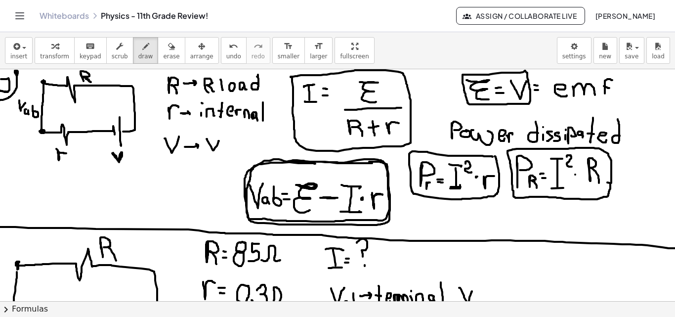
drag, startPoint x: 315, startPoint y: 164, endPoint x: 287, endPoint y: 162, distance: 28.7
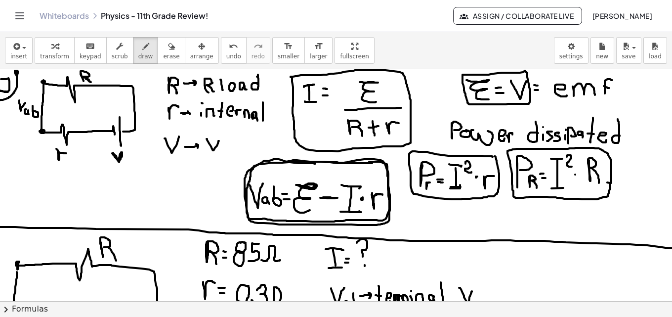
drag, startPoint x: 227, startPoint y: 118, endPoint x: 230, endPoint y: 142, distance: 25.0
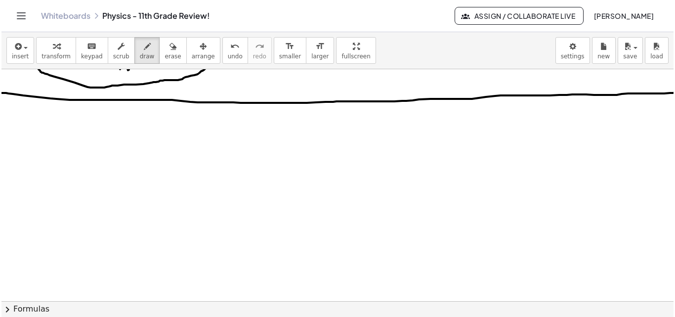
scroll to position [589, 0]
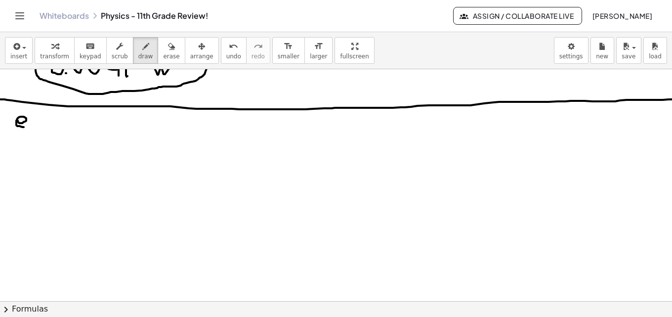
drag, startPoint x: 18, startPoint y: 121, endPoint x: 27, endPoint y: 125, distance: 10.2
drag, startPoint x: 27, startPoint y: 124, endPoint x: 42, endPoint y: 130, distance: 16.4
drag, startPoint x: 50, startPoint y: 134, endPoint x: 56, endPoint y: 122, distance: 13.7
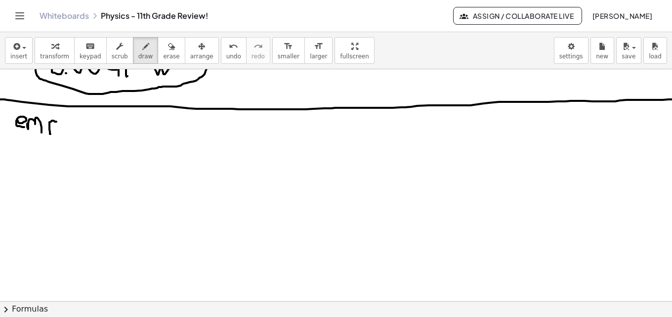
drag, startPoint x: 50, startPoint y: 128, endPoint x: 62, endPoint y: 127, distance: 11.9
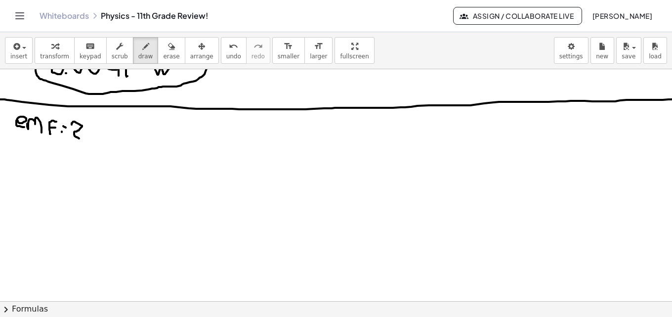
drag, startPoint x: 72, startPoint y: 123, endPoint x: 85, endPoint y: 134, distance: 16.8
drag, startPoint x: 86, startPoint y: 123, endPoint x: 95, endPoint y: 134, distance: 14.1
drag, startPoint x: 104, startPoint y: 132, endPoint x: 109, endPoint y: 127, distance: 7.7
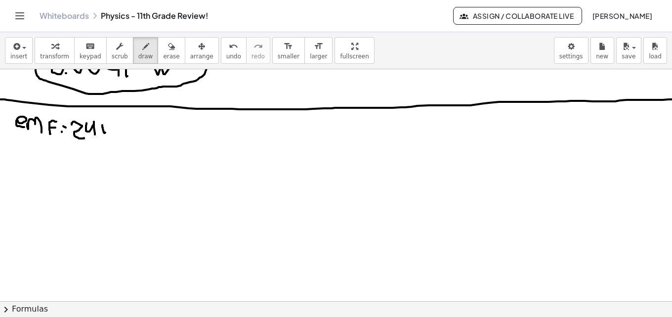
drag, startPoint x: 20, startPoint y: 151, endPoint x: 28, endPoint y: 152, distance: 7.9
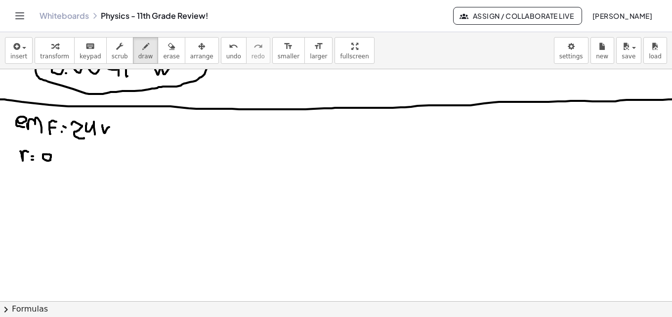
drag, startPoint x: 57, startPoint y: 154, endPoint x: 49, endPoint y: 170, distance: 17.9
drag, startPoint x: 18, startPoint y: 179, endPoint x: 25, endPoint y: 186, distance: 10.1
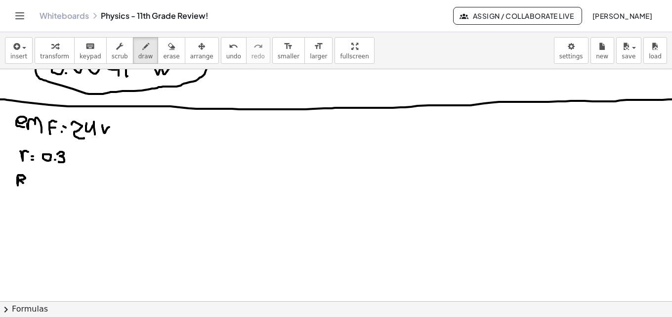
drag, startPoint x: 34, startPoint y: 175, endPoint x: 37, endPoint y: 184, distance: 9.2
drag, startPoint x: 48, startPoint y: 176, endPoint x: 37, endPoint y: 187, distance: 15.7
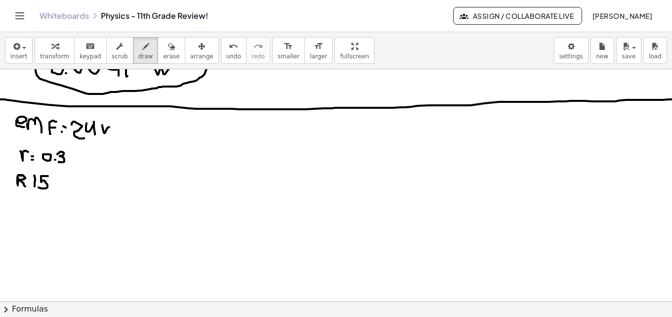
drag, startPoint x: 29, startPoint y: 184, endPoint x: 39, endPoint y: 184, distance: 9.9
drag, startPoint x: 52, startPoint y: 187, endPoint x: 64, endPoint y: 184, distance: 11.9
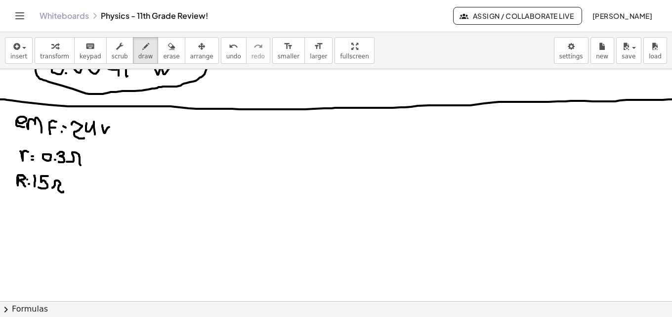
drag, startPoint x: 67, startPoint y: 162, endPoint x: 83, endPoint y: 166, distance: 16.4
drag, startPoint x: 16, startPoint y: 207, endPoint x: 27, endPoint y: 212, distance: 11.9
drag, startPoint x: 25, startPoint y: 219, endPoint x: 31, endPoint y: 223, distance: 7.1
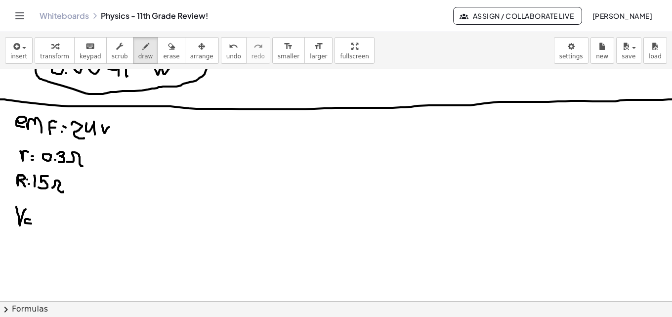
drag, startPoint x: 43, startPoint y: 217, endPoint x: 40, endPoint y: 211, distance: 6.6
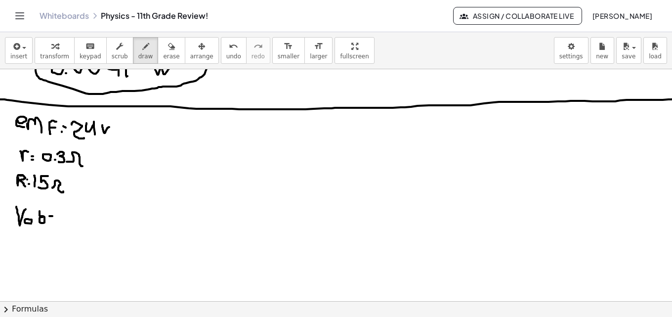
drag, startPoint x: 62, startPoint y: 214, endPoint x: 57, endPoint y: 206, distance: 10.4
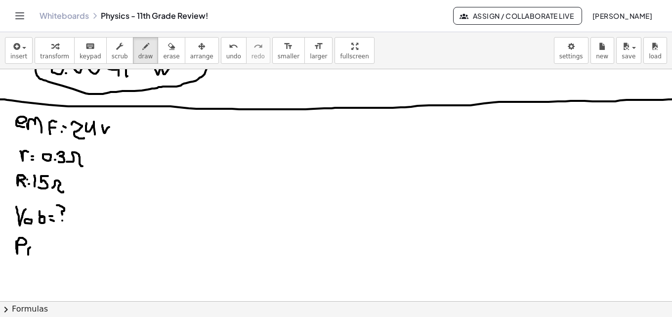
drag, startPoint x: 28, startPoint y: 251, endPoint x: 34, endPoint y: 247, distance: 6.9
drag, startPoint x: 38, startPoint y: 250, endPoint x: 46, endPoint y: 251, distance: 7.9
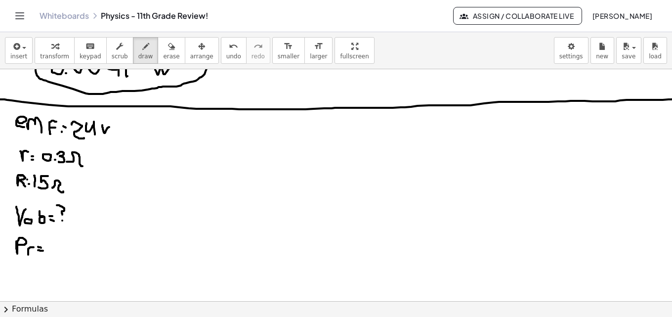
drag, startPoint x: 49, startPoint y: 244, endPoint x: 44, endPoint y: 236, distance: 9.6
drag, startPoint x: 31, startPoint y: 275, endPoint x: 37, endPoint y: 283, distance: 10.6
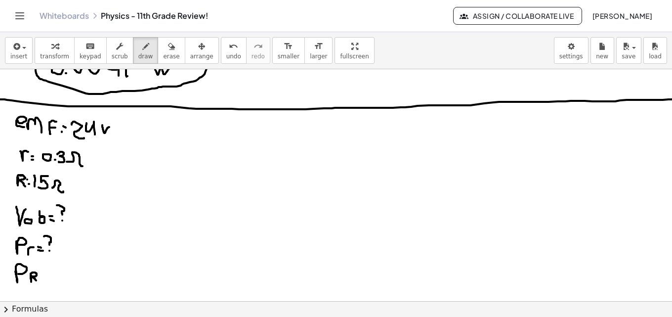
drag, startPoint x: 52, startPoint y: 275, endPoint x: 48, endPoint y: 264, distance: 11.7
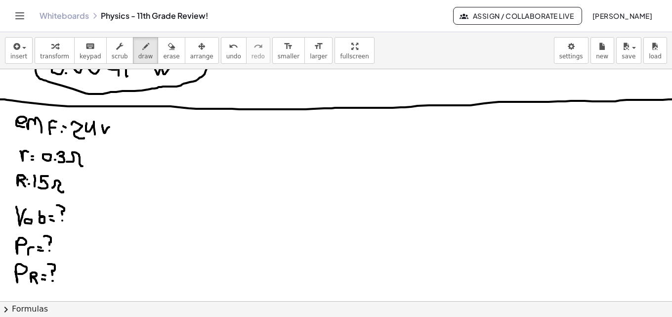
drag, startPoint x: 32, startPoint y: 220, endPoint x: 34, endPoint y: 227, distance: 6.7
drag, startPoint x: 178, startPoint y: 129, endPoint x: 180, endPoint y: 144, distance: 15.0
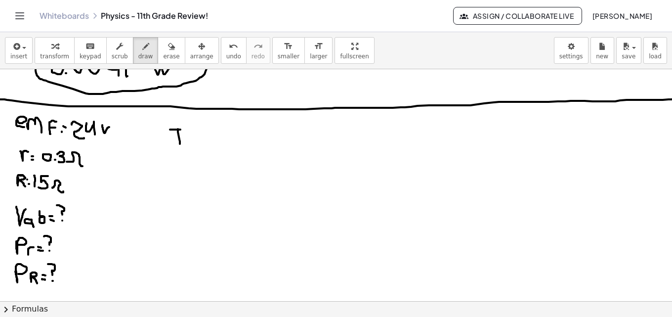
drag, startPoint x: 176, startPoint y: 129, endPoint x: 183, endPoint y: 130, distance: 6.4
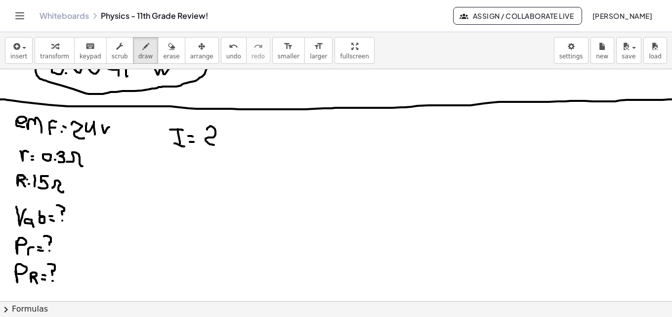
drag, startPoint x: 207, startPoint y: 129, endPoint x: 217, endPoint y: 143, distance: 17.3
drag, startPoint x: 220, startPoint y: 129, endPoint x: 227, endPoint y: 144, distance: 16.6
drag, startPoint x: 235, startPoint y: 140, endPoint x: 239, endPoint y: 136, distance: 6.3
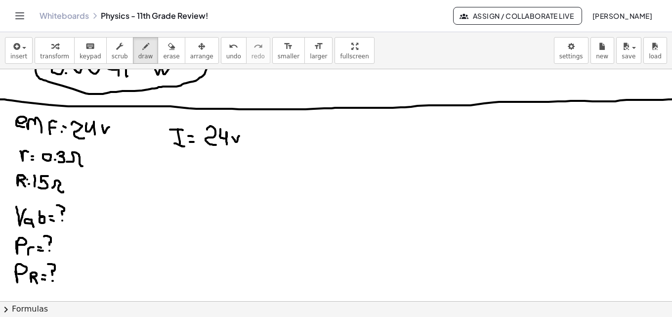
drag, startPoint x: 206, startPoint y: 150, endPoint x: 235, endPoint y: 153, distance: 29.3
drag, startPoint x: 205, startPoint y: 160, endPoint x: 207, endPoint y: 178, distance: 18.0
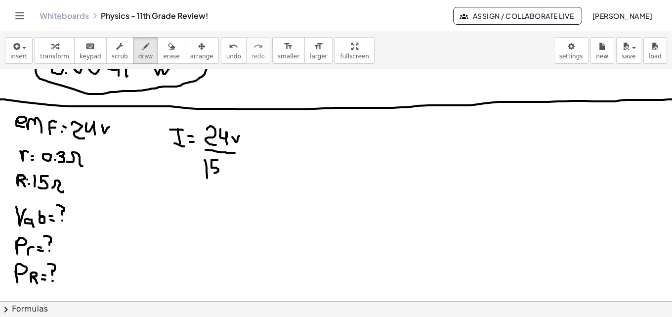
drag, startPoint x: 217, startPoint y: 160, endPoint x: 211, endPoint y: 173, distance: 15.0
drag, startPoint x: 225, startPoint y: 160, endPoint x: 228, endPoint y: 172, distance: 12.2
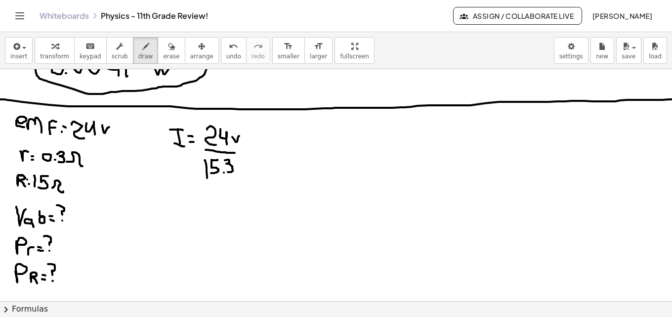
drag, startPoint x: 265, startPoint y: 136, endPoint x: 267, endPoint y: 148, distance: 12.4
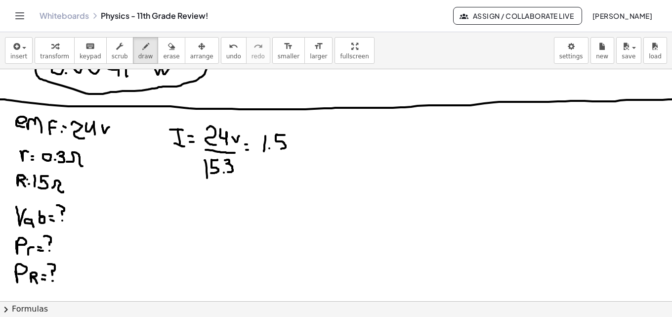
drag, startPoint x: 285, startPoint y: 135, endPoint x: 275, endPoint y: 147, distance: 15.5
drag, startPoint x: 298, startPoint y: 140, endPoint x: 293, endPoint y: 146, distance: 7.4
drag, startPoint x: 305, startPoint y: 150, endPoint x: 315, endPoint y: 149, distance: 9.9
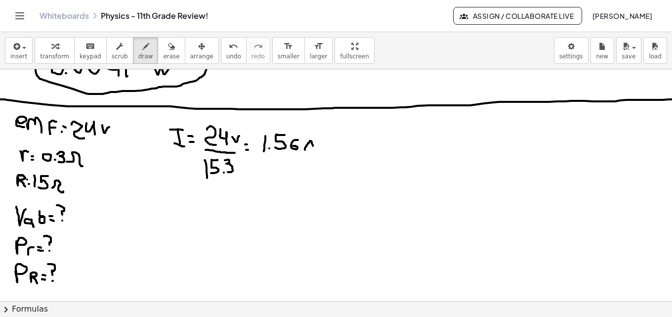
drag, startPoint x: 146, startPoint y: 204, endPoint x: 160, endPoint y: 210, distance: 14.6
drag, startPoint x: 161, startPoint y: 220, endPoint x: 161, endPoint y: 225, distance: 5.5
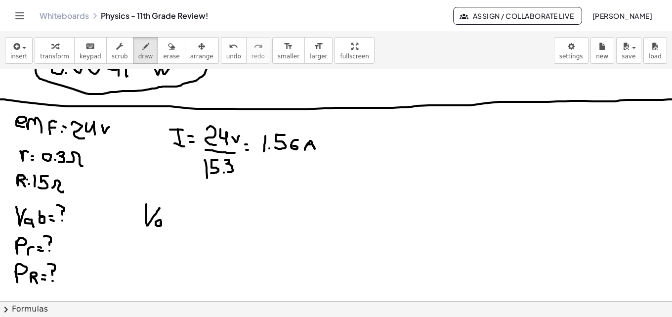
drag, startPoint x: 175, startPoint y: 220, endPoint x: 175, endPoint y: 214, distance: 5.9
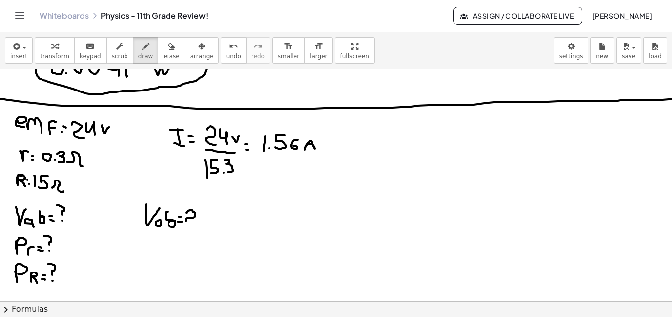
drag, startPoint x: 187, startPoint y: 212, endPoint x: 195, endPoint y: 221, distance: 12.4
drag, startPoint x: 202, startPoint y: 214, endPoint x: 210, endPoint y: 220, distance: 9.9
drag, startPoint x: 214, startPoint y: 216, endPoint x: 220, endPoint y: 216, distance: 5.5
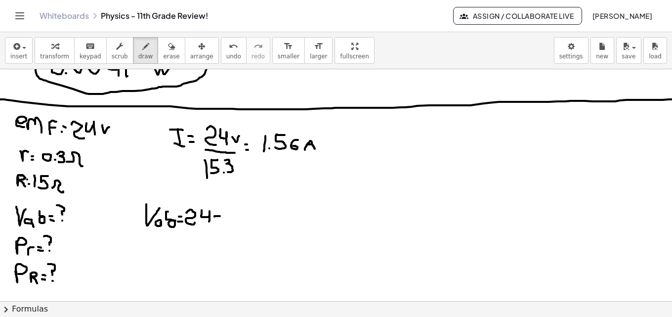
drag, startPoint x: 228, startPoint y: 211, endPoint x: 232, endPoint y: 219, distance: 9.7
drag, startPoint x: 234, startPoint y: 212, endPoint x: 234, endPoint y: 221, distance: 9.9
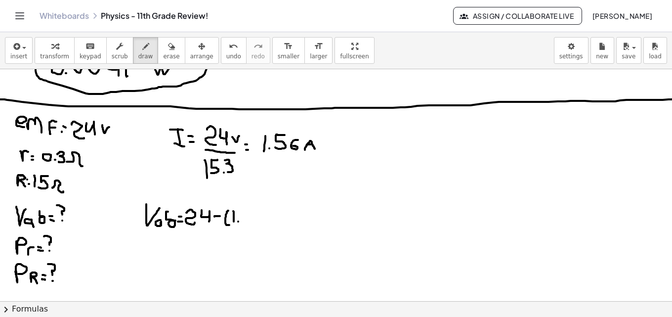
drag, startPoint x: 249, startPoint y: 213, endPoint x: 244, endPoint y: 222, distance: 10.2
drag, startPoint x: 257, startPoint y: 214, endPoint x: 254, endPoint y: 221, distance: 7.1
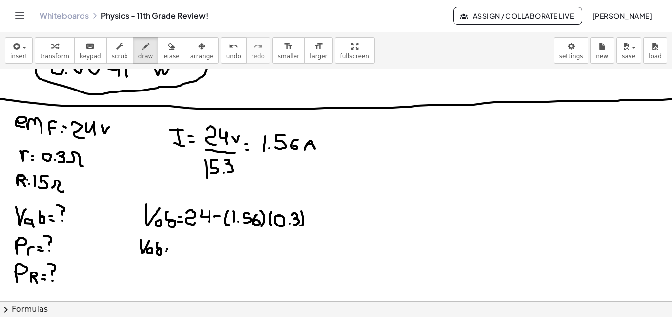
drag, startPoint x: 179, startPoint y: 241, endPoint x: 185, endPoint y: 255, distance: 15.3
drag, startPoint x: 192, startPoint y: 242, endPoint x: 189, endPoint y: 256, distance: 15.2
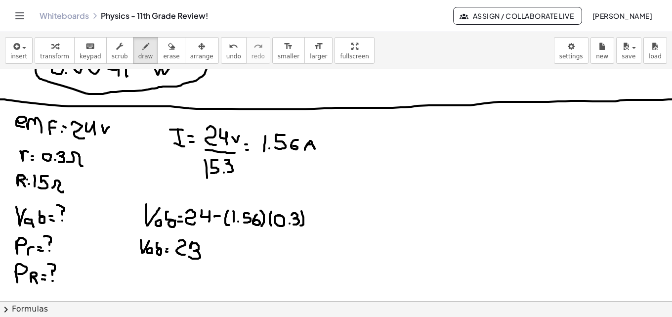
drag, startPoint x: 216, startPoint y: 245, endPoint x: 212, endPoint y: 256, distance: 12.2
drag, startPoint x: 220, startPoint y: 245, endPoint x: 222, endPoint y: 255, distance: 10.6
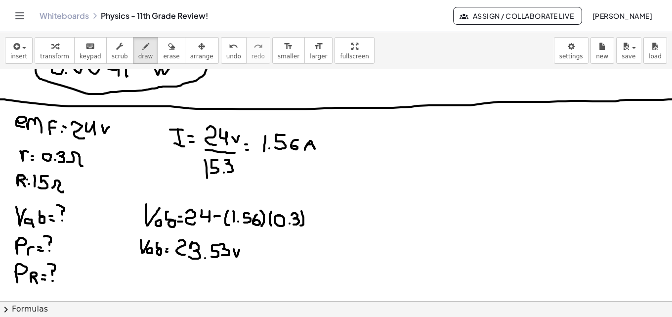
drag, startPoint x: 234, startPoint y: 249, endPoint x: 239, endPoint y: 250, distance: 5.5
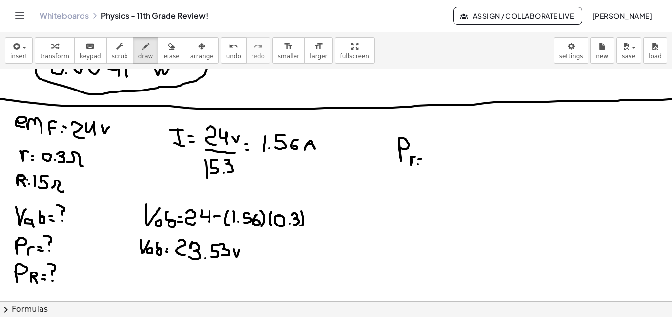
drag, startPoint x: 430, startPoint y: 142, endPoint x: 433, endPoint y: 167, distance: 25.3
drag, startPoint x: 436, startPoint y: 147, endPoint x: 437, endPoint y: 162, distance: 14.9
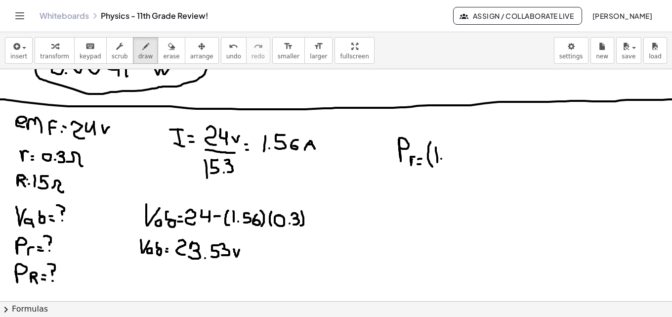
drag, startPoint x: 454, startPoint y: 148, endPoint x: 446, endPoint y: 160, distance: 13.6
drag, startPoint x: 468, startPoint y: 150, endPoint x: 464, endPoint y: 158, distance: 9.3
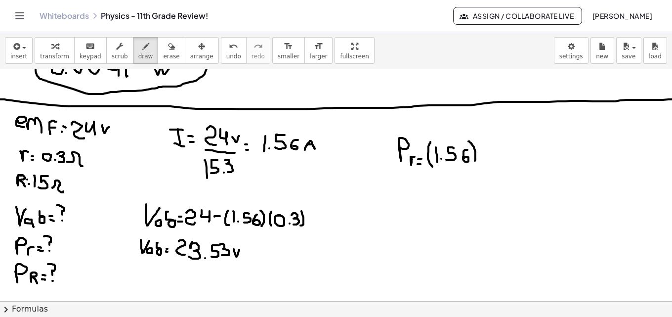
drag, startPoint x: 471, startPoint y: 144, endPoint x: 474, endPoint y: 155, distance: 11.6
drag, startPoint x: 474, startPoint y: 139, endPoint x: 477, endPoint y: 144, distance: 5.8
drag, startPoint x: 487, startPoint y: 140, endPoint x: 490, endPoint y: 161, distance: 20.5
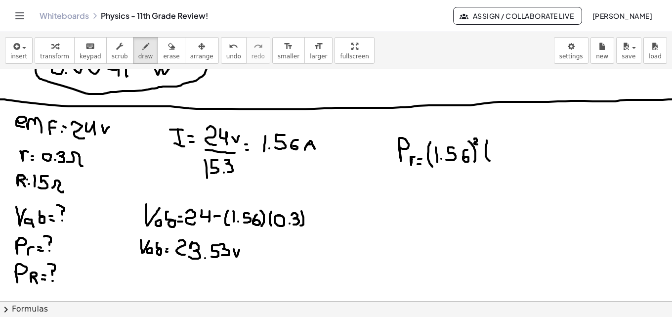
drag, startPoint x: 510, startPoint y: 145, endPoint x: 512, endPoint y: 155, distance: 10.2
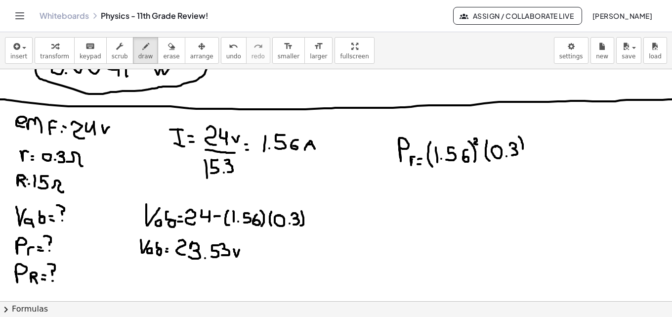
drag, startPoint x: 519, startPoint y: 136, endPoint x: 517, endPoint y: 157, distance: 20.9
drag, startPoint x: 412, startPoint y: 193, endPoint x: 420, endPoint y: 194, distance: 7.4
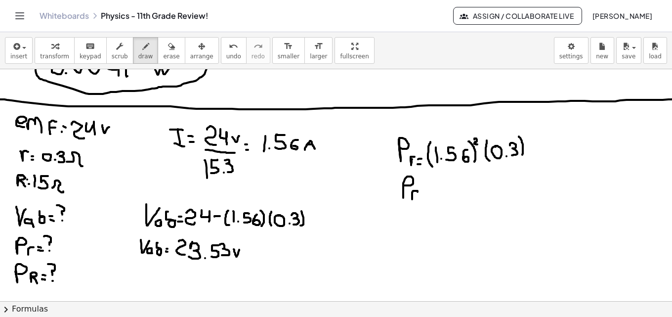
drag, startPoint x: 459, startPoint y: 188, endPoint x: 465, endPoint y: 192, distance: 7.1
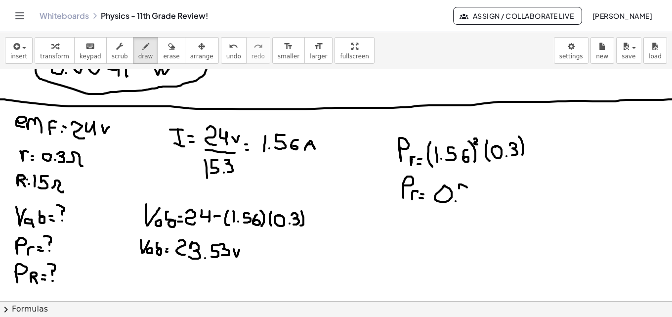
drag, startPoint x: 464, startPoint y: 194, endPoint x: 469, endPoint y: 196, distance: 5.2
drag, startPoint x: 471, startPoint y: 189, endPoint x: 473, endPoint y: 198, distance: 9.5
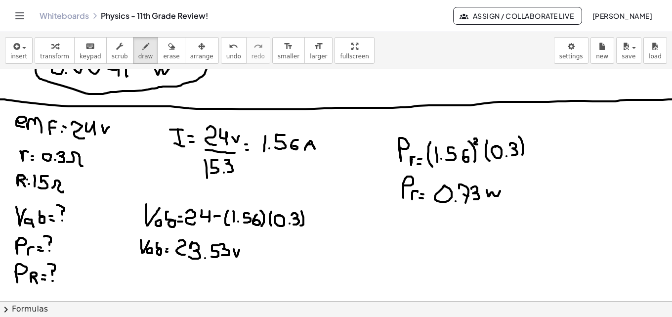
drag, startPoint x: 487, startPoint y: 190, endPoint x: 445, endPoint y: 235, distance: 61.5
drag, startPoint x: 393, startPoint y: 247, endPoint x: 403, endPoint y: 245, distance: 10.0
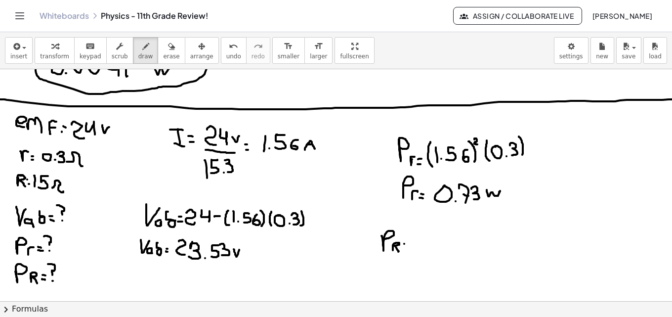
drag, startPoint x: 416, startPoint y: 235, endPoint x: 419, endPoint y: 248, distance: 13.3
drag, startPoint x: 422, startPoint y: 236, endPoint x: 424, endPoint y: 248, distance: 12.5
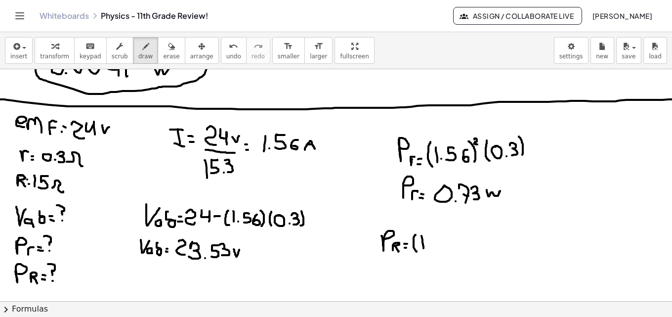
drag, startPoint x: 440, startPoint y: 235, endPoint x: 443, endPoint y: 245, distance: 10.0
drag, startPoint x: 455, startPoint y: 238, endPoint x: 454, endPoint y: 244, distance: 6.0
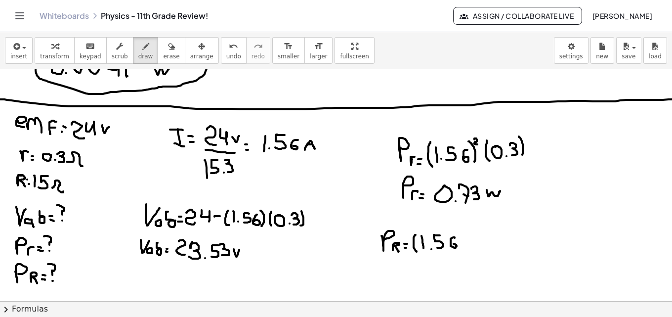
drag, startPoint x: 458, startPoint y: 231, endPoint x: 462, endPoint y: 245, distance: 14.4
drag, startPoint x: 461, startPoint y: 228, endPoint x: 464, endPoint y: 234, distance: 7.3
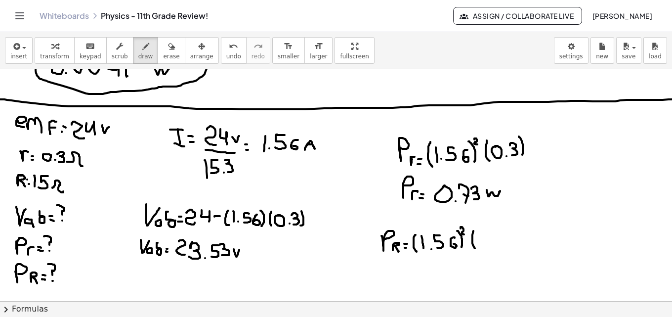
drag, startPoint x: 473, startPoint y: 231, endPoint x: 477, endPoint y: 250, distance: 19.2
drag, startPoint x: 478, startPoint y: 236, endPoint x: 479, endPoint y: 248, distance: 11.4
drag, startPoint x: 491, startPoint y: 236, endPoint x: 484, endPoint y: 246, distance: 12.5
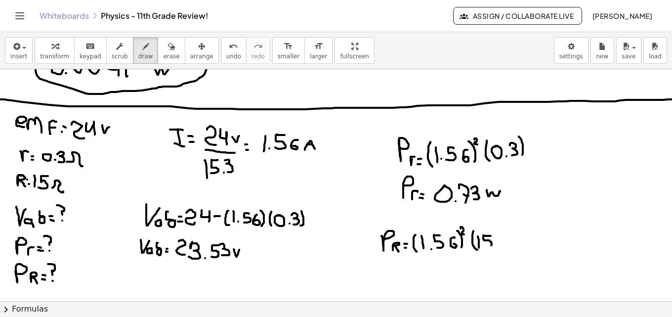
drag, startPoint x: 496, startPoint y: 229, endPoint x: 490, endPoint y: 248, distance: 20.0
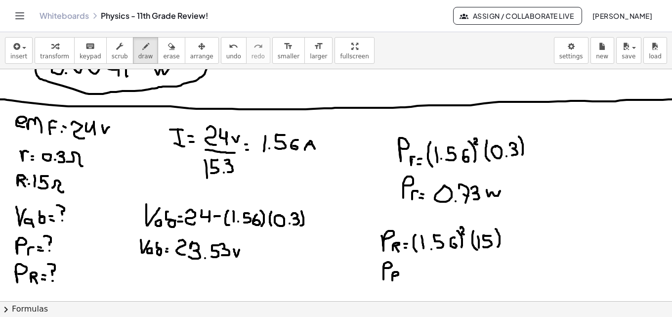
drag, startPoint x: 411, startPoint y: 269, endPoint x: 410, endPoint y: 281, distance: 12.0
drag, startPoint x: 423, startPoint y: 268, endPoint x: 426, endPoint y: 279, distance: 11.1
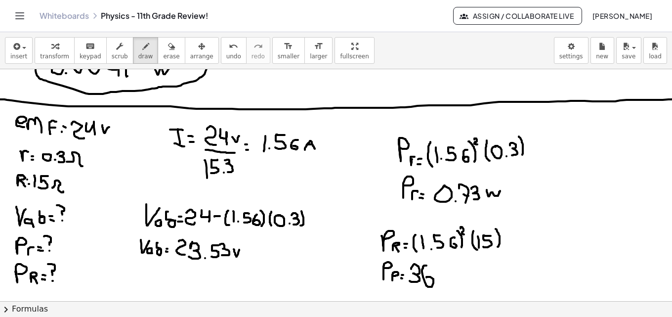
drag, startPoint x: 448, startPoint y: 266, endPoint x: 446, endPoint y: 278, distance: 12.0
drag, startPoint x: 463, startPoint y: 267, endPoint x: 451, endPoint y: 277, distance: 15.5
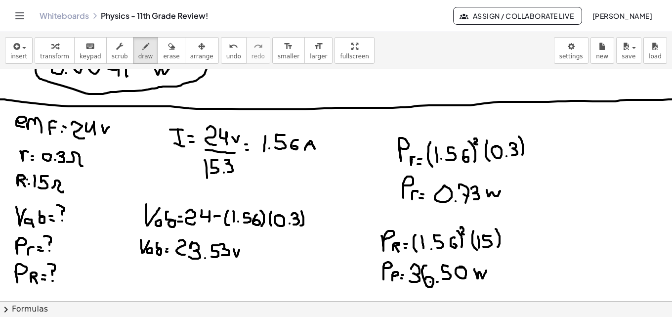
drag, startPoint x: 474, startPoint y: 269, endPoint x: 486, endPoint y: 270, distance: 11.9
drag, startPoint x: 494, startPoint y: 275, endPoint x: 433, endPoint y: 281, distance: 61.1
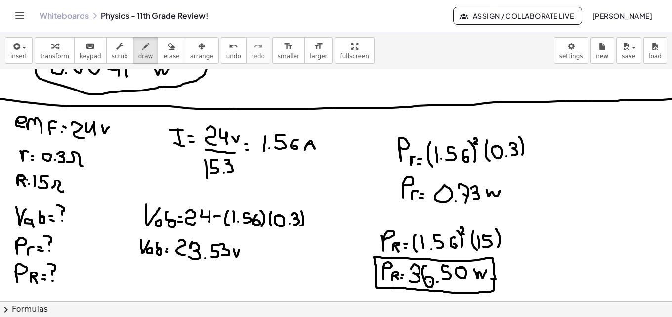
drag, startPoint x: 394, startPoint y: 276, endPoint x: 398, endPoint y: 280, distance: 6.0
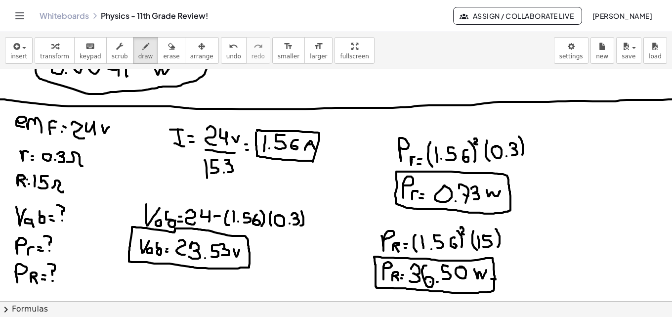
drag, startPoint x: 511, startPoint y: 207, endPoint x: 506, endPoint y: 210, distance: 5.8
drag, startPoint x: 492, startPoint y: 283, endPoint x: 490, endPoint y: 290, distance: 6.9
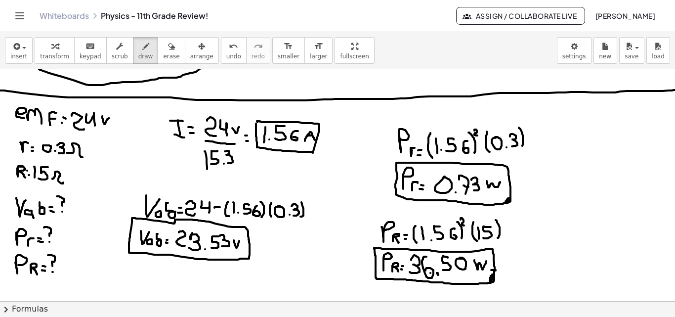
scroll to position [605, 0]
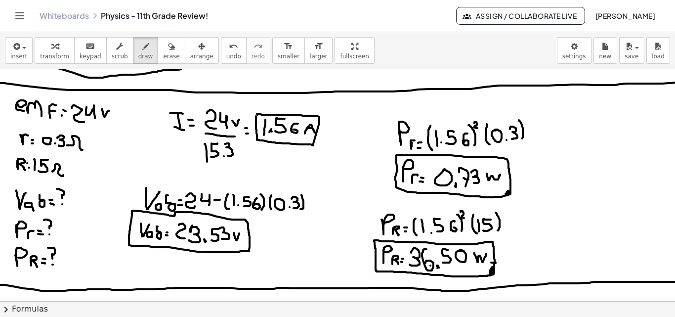
drag, startPoint x: 0, startPoint y: 285, endPoint x: 680, endPoint y: 282, distance: 680.0
click at [675, 282] on html "Graspable Math Activities Get Started Activity Bank Assigned Work Classes White…" at bounding box center [337, 158] width 675 height 317
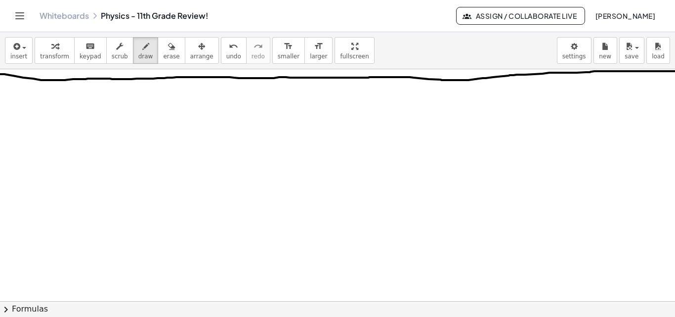
scroll to position [818, 0]
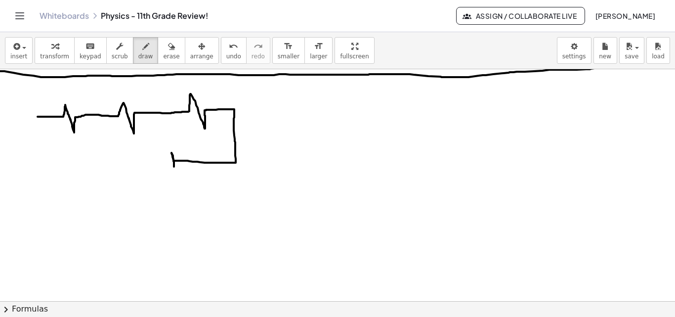
drag, startPoint x: 38, startPoint y: 117, endPoint x: 170, endPoint y: 162, distance: 139.9
drag, startPoint x: 158, startPoint y: 146, endPoint x: 159, endPoint y: 168, distance: 21.8
drag, startPoint x: 157, startPoint y: 162, endPoint x: 34, endPoint y: 118, distance: 131.1
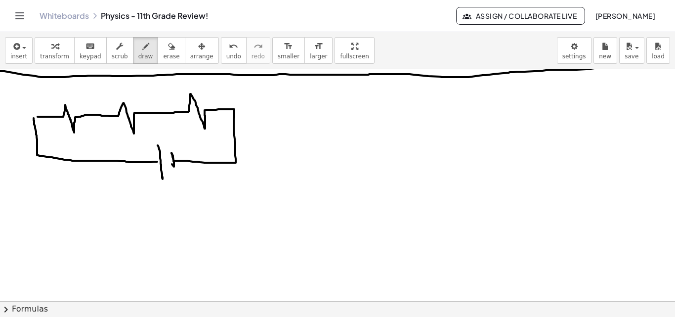
drag, startPoint x: 170, startPoint y: 203, endPoint x: 167, endPoint y: 187, distance: 15.7
drag, startPoint x: 139, startPoint y: 180, endPoint x: 141, endPoint y: 188, distance: 8.6
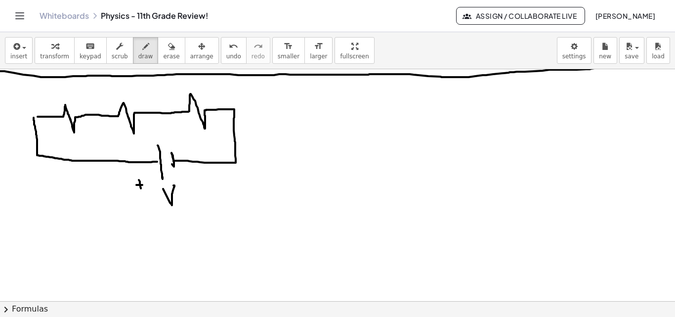
drag, startPoint x: 186, startPoint y: 181, endPoint x: 193, endPoint y: 181, distance: 6.9
drag, startPoint x: 116, startPoint y: 176, endPoint x: 69, endPoint y: 171, distance: 46.8
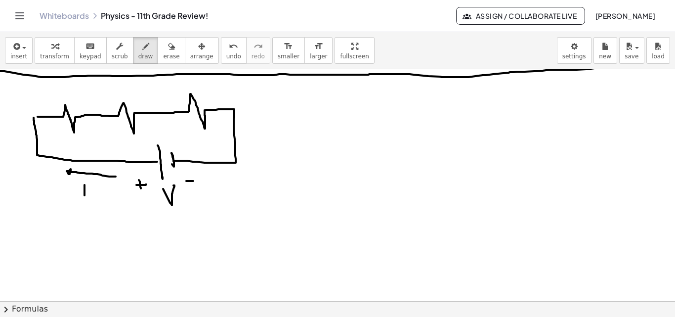
drag, startPoint x: 85, startPoint y: 185, endPoint x: 84, endPoint y: 197, distance: 12.4
drag, startPoint x: 78, startPoint y: 183, endPoint x: 82, endPoint y: 196, distance: 12.8
drag, startPoint x: 75, startPoint y: 198, endPoint x: 91, endPoint y: 200, distance: 15.9
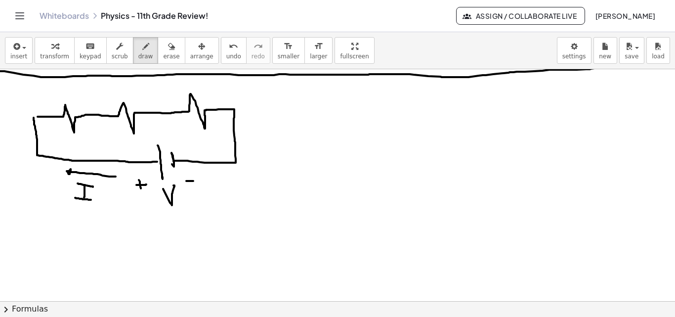
drag, startPoint x: 72, startPoint y: 91, endPoint x: 78, endPoint y: 100, distance: 10.7
drag, startPoint x: 82, startPoint y: 99, endPoint x: 95, endPoint y: 96, distance: 13.6
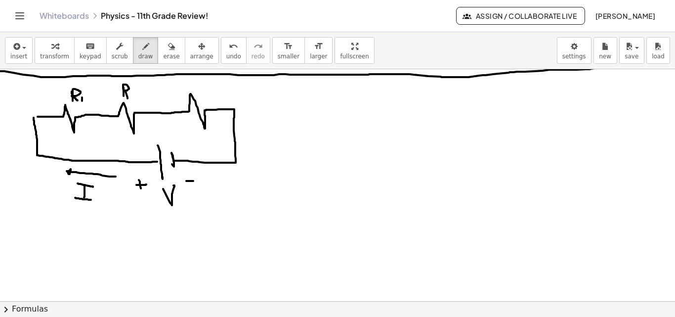
drag, startPoint x: 123, startPoint y: 86, endPoint x: 128, endPoint y: 97, distance: 12.2
drag, startPoint x: 134, startPoint y: 93, endPoint x: 136, endPoint y: 99, distance: 6.4
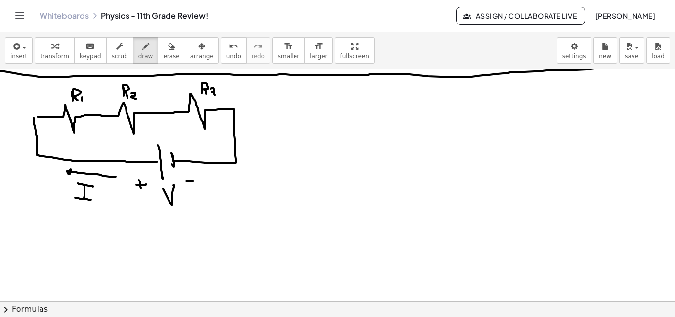
drag, startPoint x: 211, startPoint y: 89, endPoint x: 213, endPoint y: 96, distance: 7.2
drag, startPoint x: 34, startPoint y: 117, endPoint x: 60, endPoint y: 116, distance: 26.7
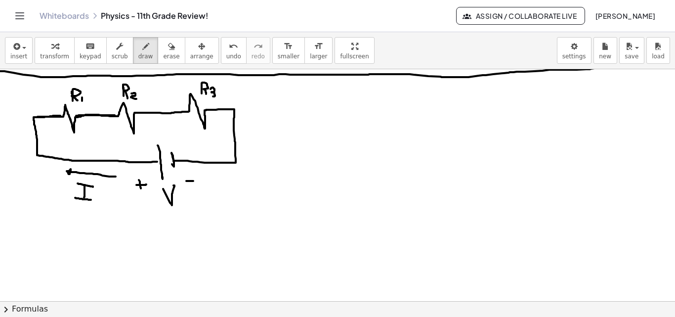
drag, startPoint x: 76, startPoint y: 116, endPoint x: 115, endPoint y: 115, distance: 38.6
drag, startPoint x: 136, startPoint y: 113, endPoint x: 188, endPoint y: 113, distance: 51.9
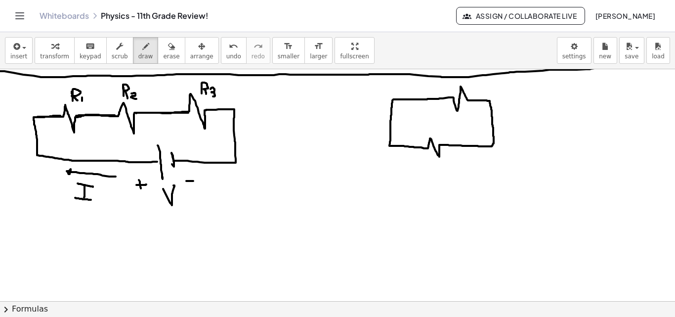
drag, startPoint x: 389, startPoint y: 145, endPoint x: 438, endPoint y: 190, distance: 66.8
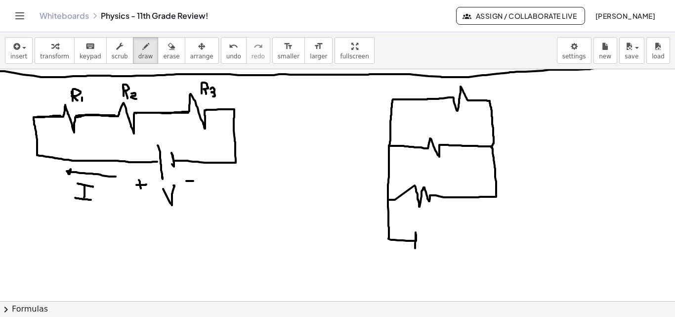
drag, startPoint x: 388, startPoint y: 200, endPoint x: 425, endPoint y: 225, distance: 44.4
drag, startPoint x: 425, startPoint y: 222, endPoint x: 425, endPoint y: 254, distance: 32.1
drag, startPoint x: 426, startPoint y: 244, endPoint x: 496, endPoint y: 195, distance: 85.7
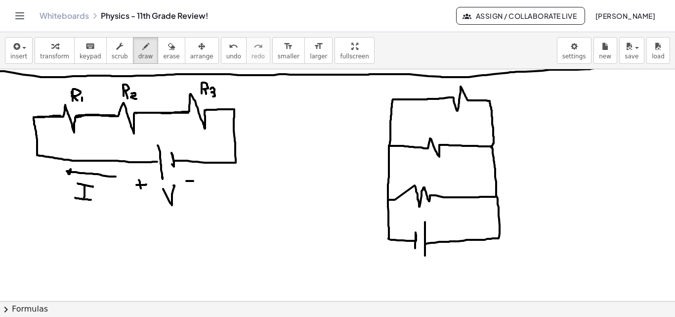
drag, startPoint x: 432, startPoint y: 178, endPoint x: 439, endPoint y: 187, distance: 12.0
drag, startPoint x: 432, startPoint y: 120, endPoint x: 438, endPoint y: 128, distance: 10.3
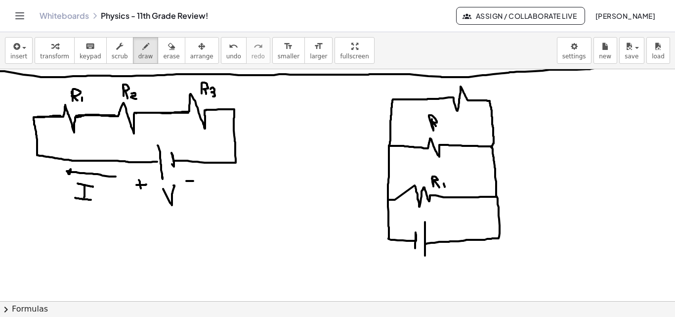
drag, startPoint x: 441, startPoint y: 124, endPoint x: 452, endPoint y: 118, distance: 12.6
drag, startPoint x: 470, startPoint y: 95, endPoint x: 480, endPoint y: 88, distance: 12.1
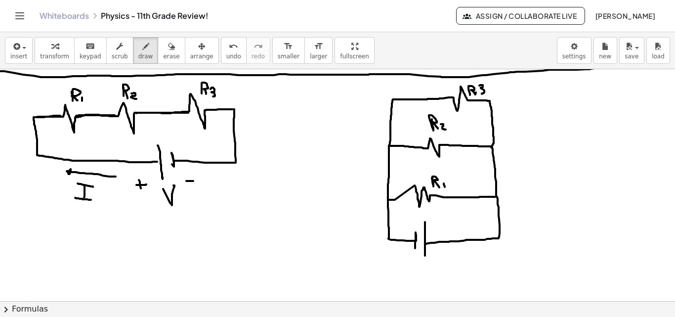
drag, startPoint x: 479, startPoint y: 85, endPoint x: 481, endPoint y: 94, distance: 8.5
drag, startPoint x: 390, startPoint y: 199, endPoint x: 396, endPoint y: 199, distance: 5.4
drag, startPoint x: 495, startPoint y: 193, endPoint x: 491, endPoint y: 149, distance: 44.7
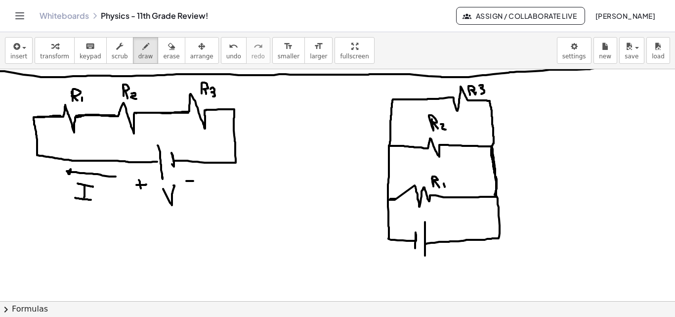
drag, startPoint x: 496, startPoint y: 197, endPoint x: 499, endPoint y: 227, distance: 29.9
drag, startPoint x: 490, startPoint y: 146, endPoint x: 478, endPoint y: 150, distance: 12.0
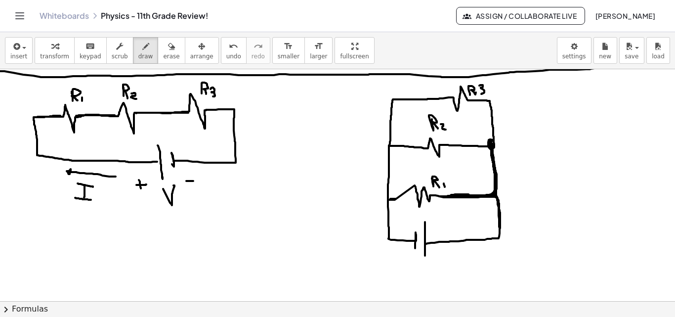
drag, startPoint x: 136, startPoint y: 112, endPoint x: 187, endPoint y: 114, distance: 50.9
drag, startPoint x: 445, startPoint y: 145, endPoint x: 460, endPoint y: 146, distance: 14.4
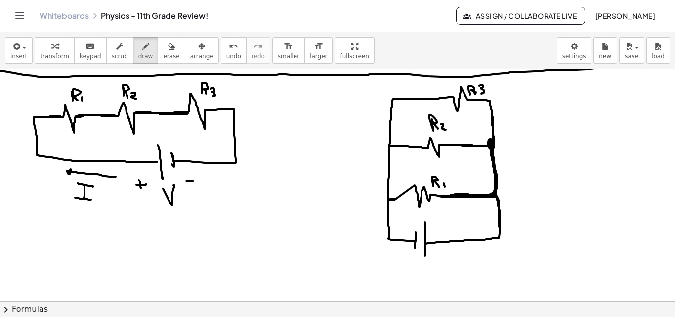
drag, startPoint x: 412, startPoint y: 265, endPoint x: 423, endPoint y: 269, distance: 11.6
drag, startPoint x: 392, startPoint y: 258, endPoint x: 387, endPoint y: 262, distance: 6.4
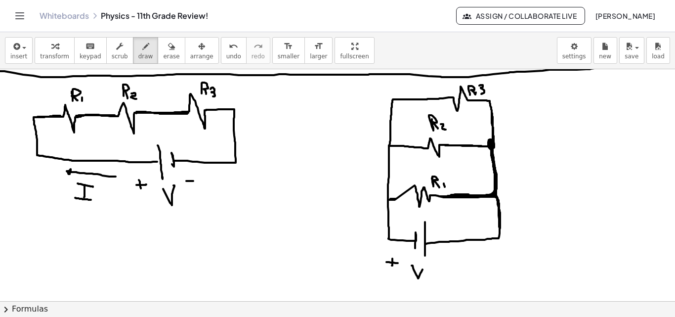
drag, startPoint x: 386, startPoint y: 262, endPoint x: 398, endPoint y: 263, distance: 11.4
drag, startPoint x: 80, startPoint y: 228, endPoint x: 77, endPoint y: 245, distance: 16.6
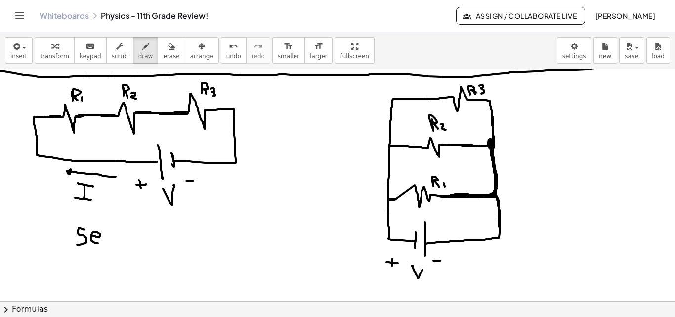
drag, startPoint x: 93, startPoint y: 236, endPoint x: 101, endPoint y: 241, distance: 10.0
drag, startPoint x: 106, startPoint y: 236, endPoint x: 118, endPoint y: 238, distance: 12.1
drag, startPoint x: 122, startPoint y: 244, endPoint x: 121, endPoint y: 236, distance: 7.5
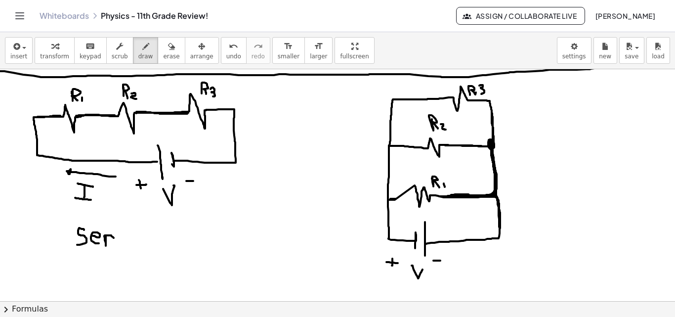
drag, startPoint x: 131, startPoint y: 237, endPoint x: 138, endPoint y: 236, distance: 6.6
drag, startPoint x: 520, startPoint y: 253, endPoint x: 526, endPoint y: 256, distance: 6.2
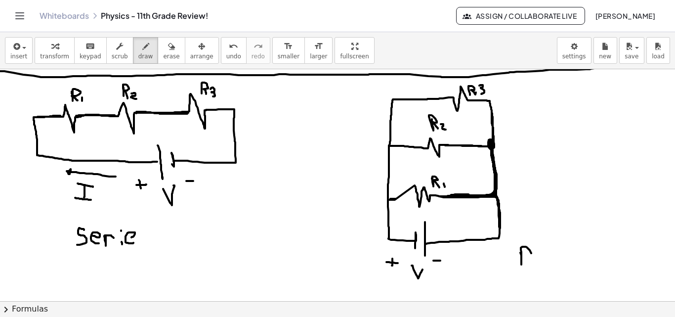
drag, startPoint x: 535, startPoint y: 258, endPoint x: 542, endPoint y: 266, distance: 10.2
drag, startPoint x: 544, startPoint y: 266, endPoint x: 552, endPoint y: 261, distance: 9.3
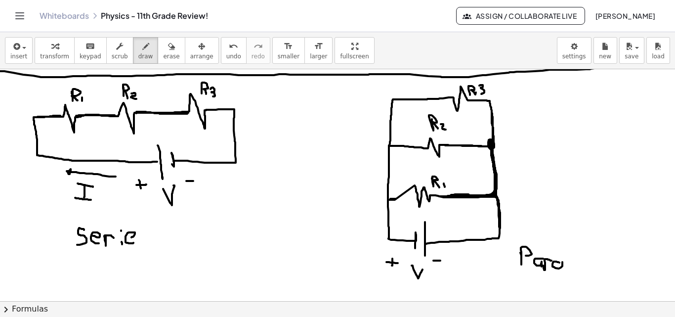
drag, startPoint x: 553, startPoint y: 265, endPoint x: 563, endPoint y: 265, distance: 10.9
drag, startPoint x: 577, startPoint y: 264, endPoint x: 588, endPoint y: 268, distance: 11.1
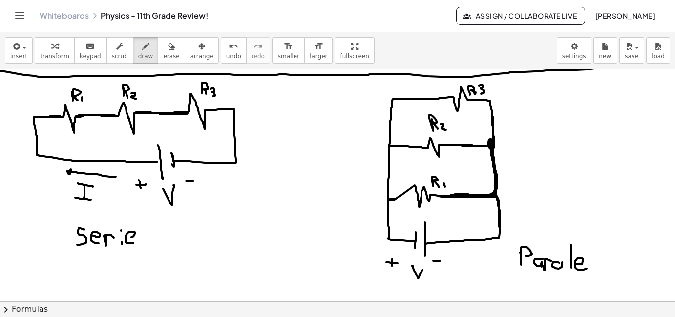
drag, startPoint x: 594, startPoint y: 250, endPoint x: 594, endPoint y: 268, distance: 18.3
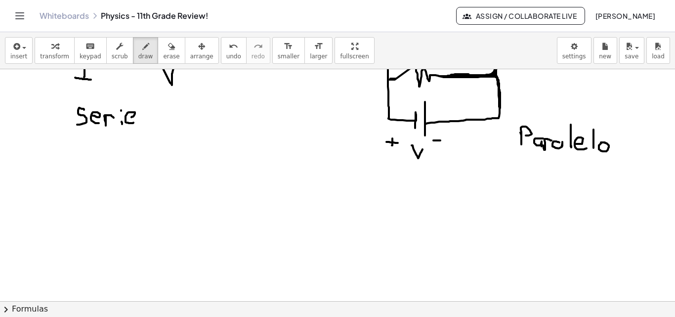
scroll to position [945, 0]
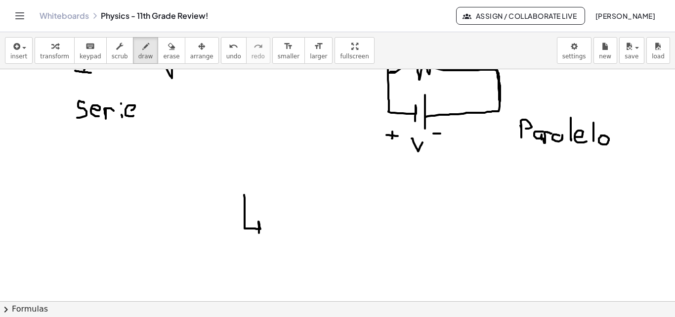
drag, startPoint x: 244, startPoint y: 195, endPoint x: 263, endPoint y: 222, distance: 33.4
drag, startPoint x: 268, startPoint y: 216, endPoint x: 269, endPoint y: 226, distance: 10.4
drag, startPoint x: 278, startPoint y: 227, endPoint x: 245, endPoint y: 192, distance: 48.6
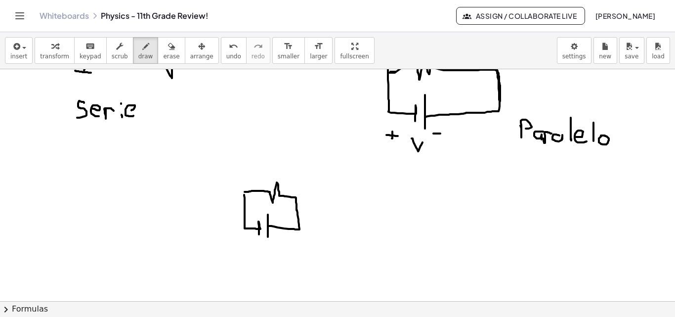
drag, startPoint x: 255, startPoint y: 245, endPoint x: 263, endPoint y: 248, distance: 9.5
drag, startPoint x: 278, startPoint y: 162, endPoint x: 284, endPoint y: 174, distance: 14.2
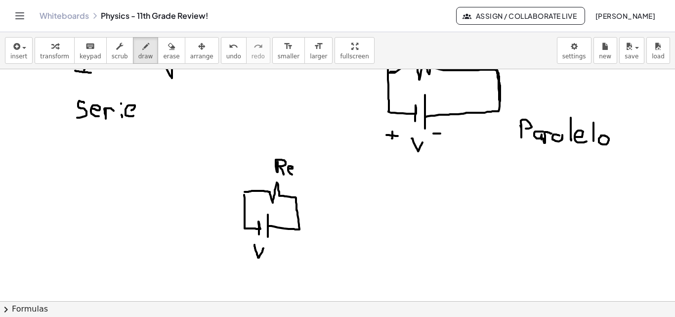
drag, startPoint x: 292, startPoint y: 169, endPoint x: 294, endPoint y: 174, distance: 6.3
drag, startPoint x: 303, startPoint y: 168, endPoint x: 302, endPoint y: 184, distance: 16.3
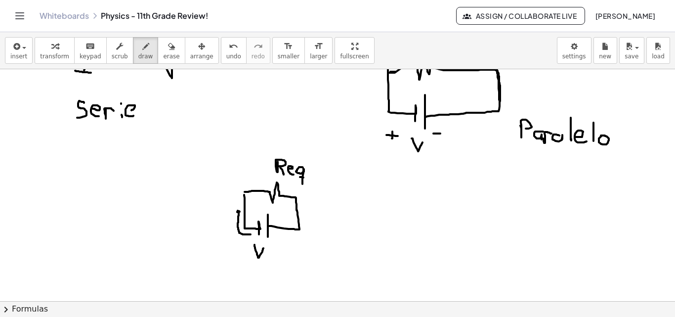
drag, startPoint x: 251, startPoint y: 234, endPoint x: 237, endPoint y: 217, distance: 21.8
drag, startPoint x: 224, startPoint y: 223, endPoint x: 221, endPoint y: 228, distance: 5.3
drag, startPoint x: 217, startPoint y: 220, endPoint x: 229, endPoint y: 223, distance: 12.1
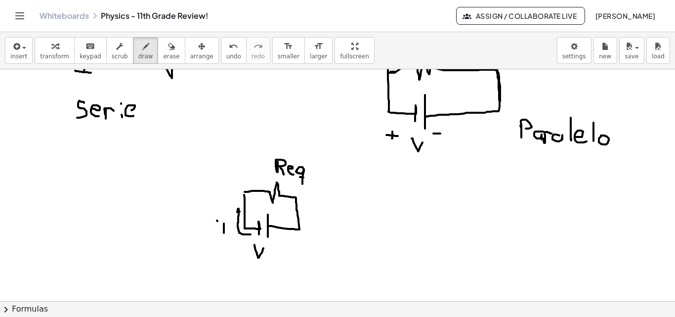
drag, startPoint x: 219, startPoint y: 233, endPoint x: 230, endPoint y: 235, distance: 11.5
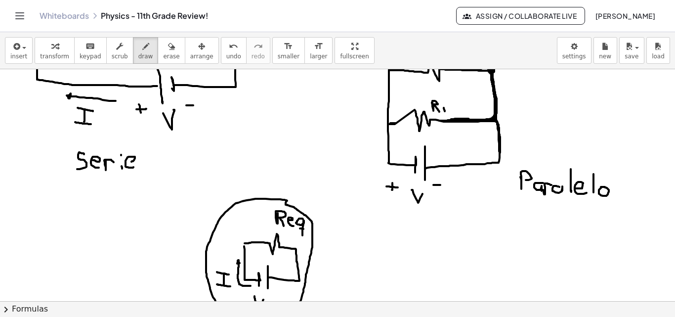
scroll to position [898, 0]
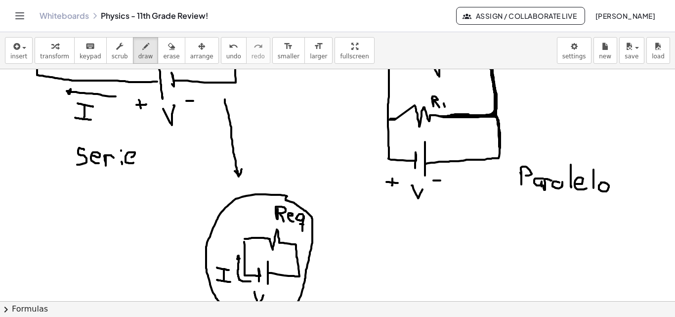
drag, startPoint x: 225, startPoint y: 99, endPoint x: 330, endPoint y: 118, distance: 106.4
drag, startPoint x: 369, startPoint y: 110, endPoint x: 326, endPoint y: 179, distance: 81.0
drag, startPoint x: 307, startPoint y: 142, endPoint x: 303, endPoint y: 166, distance: 24.0
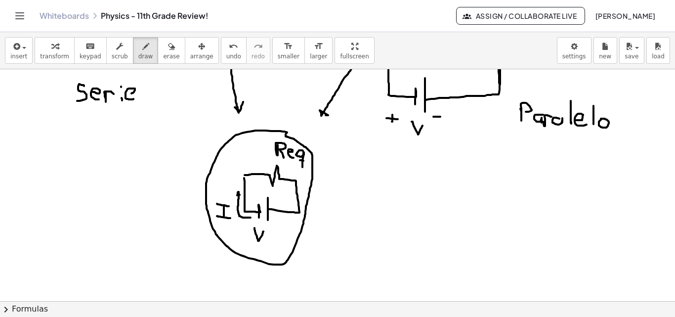
scroll to position [965, 0]
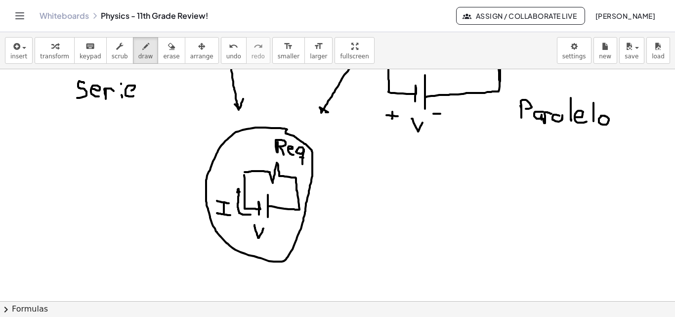
drag, startPoint x: 256, startPoint y: 192, endPoint x: 256, endPoint y: 184, distance: 7.9
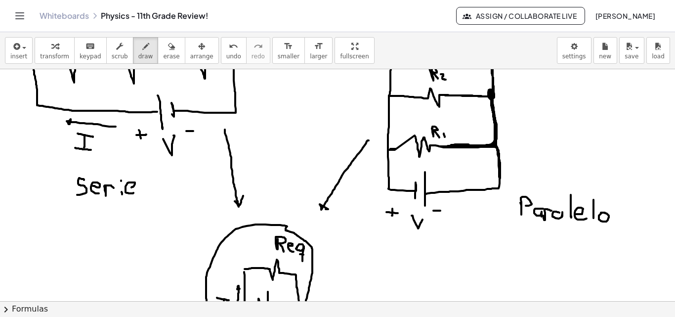
scroll to position [815, 0]
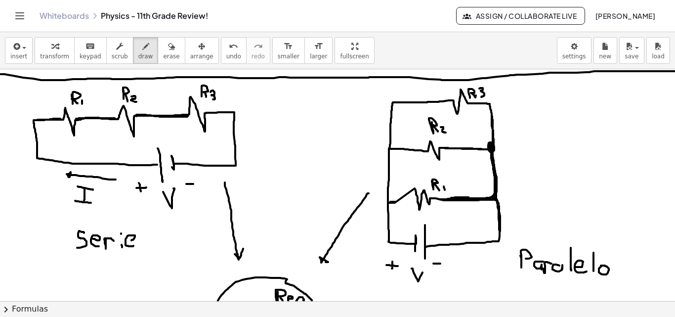
drag, startPoint x: 349, startPoint y: 79, endPoint x: 350, endPoint y: 84, distance: 5.0
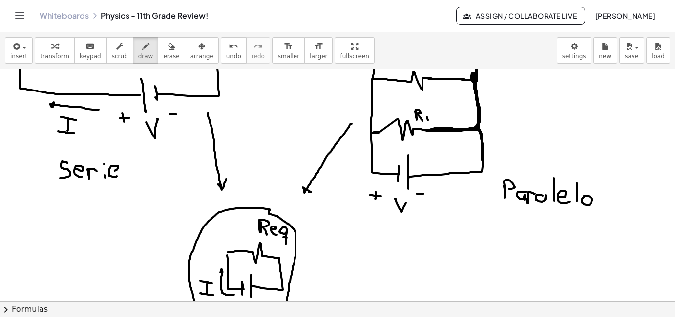
scroll to position [914, 17]
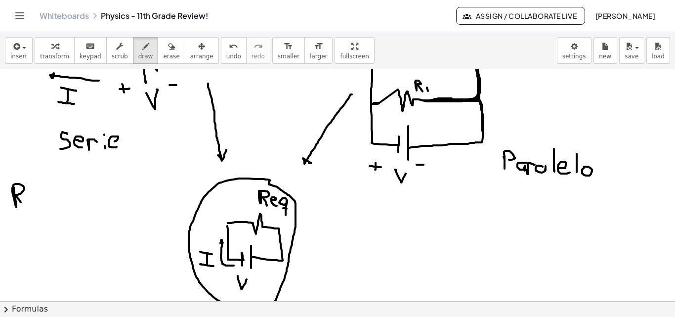
drag, startPoint x: 14, startPoint y: 187, endPoint x: 21, endPoint y: 203, distance: 17.0
drag, startPoint x: 26, startPoint y: 197, endPoint x: 36, endPoint y: 204, distance: 11.8
drag, startPoint x: 46, startPoint y: 198, endPoint x: 42, endPoint y: 211, distance: 13.1
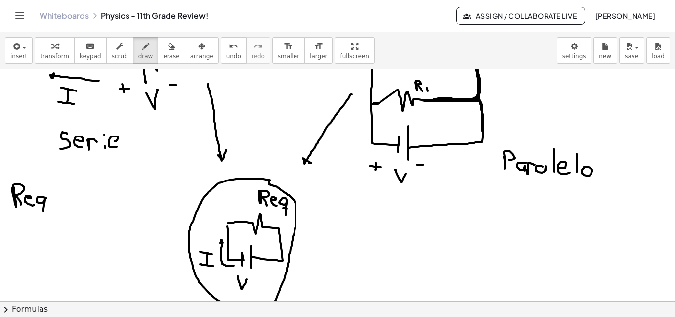
drag, startPoint x: 40, startPoint y: 207, endPoint x: 44, endPoint y: 208, distance: 5.0
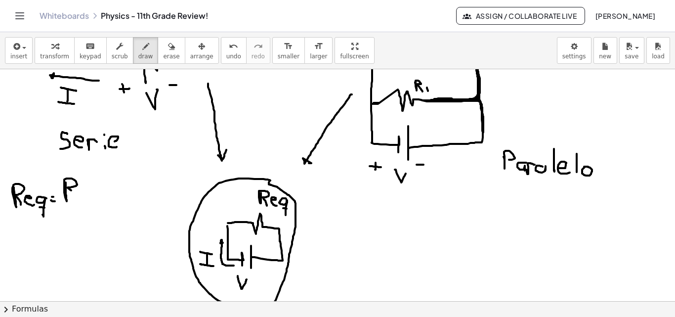
drag, startPoint x: 66, startPoint y: 182, endPoint x: 76, endPoint y: 197, distance: 17.8
drag, startPoint x: 80, startPoint y: 193, endPoint x: 80, endPoint y: 199, distance: 5.9
drag, startPoint x: 86, startPoint y: 183, endPoint x: 85, endPoint y: 194, distance: 10.9
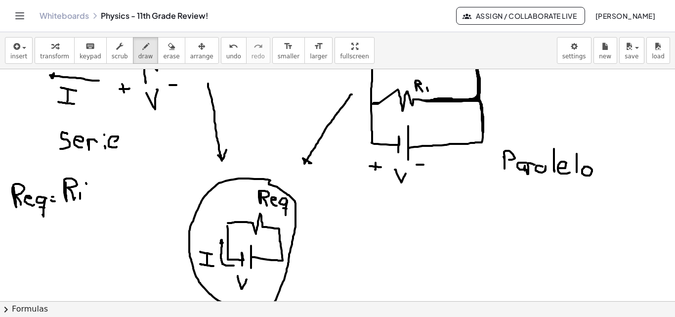
drag, startPoint x: 84, startPoint y: 189, endPoint x: 92, endPoint y: 191, distance: 9.0
drag, startPoint x: 96, startPoint y: 191, endPoint x: 103, endPoint y: 193, distance: 7.3
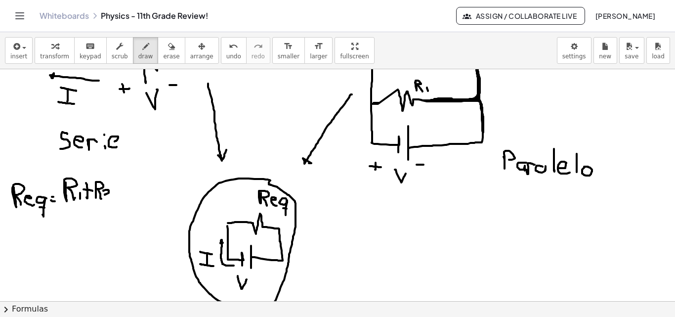
drag, startPoint x: 103, startPoint y: 191, endPoint x: 109, endPoint y: 196, distance: 8.0
drag, startPoint x: 115, startPoint y: 192, endPoint x: 122, endPoint y: 192, distance: 6.9
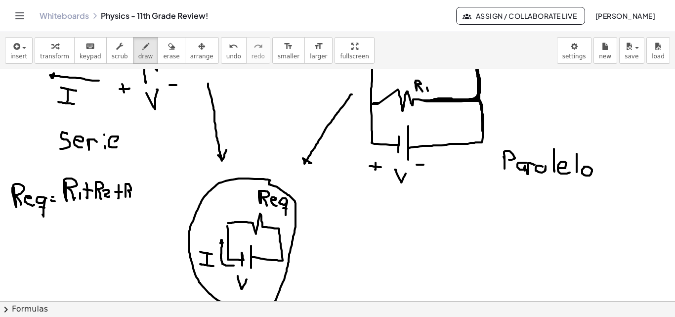
drag, startPoint x: 126, startPoint y: 196, endPoint x: 130, endPoint y: 195, distance: 5.0
drag, startPoint x: 134, startPoint y: 190, endPoint x: 134, endPoint y: 197, distance: 6.9
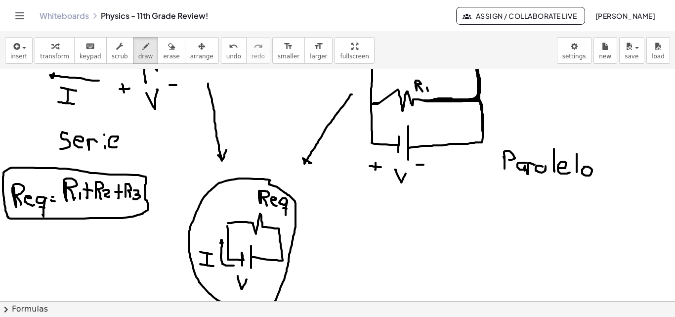
drag, startPoint x: 148, startPoint y: 199, endPoint x: 147, endPoint y: 165, distance: 34.1
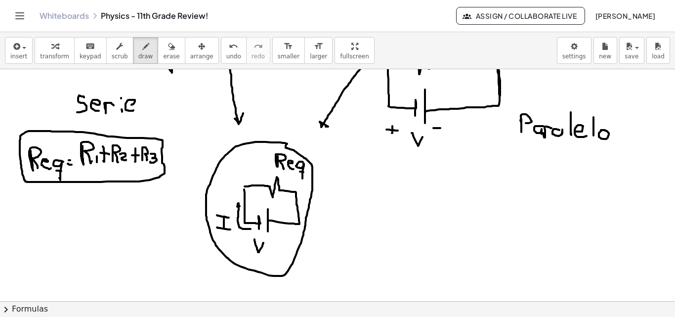
scroll to position [981, 0]
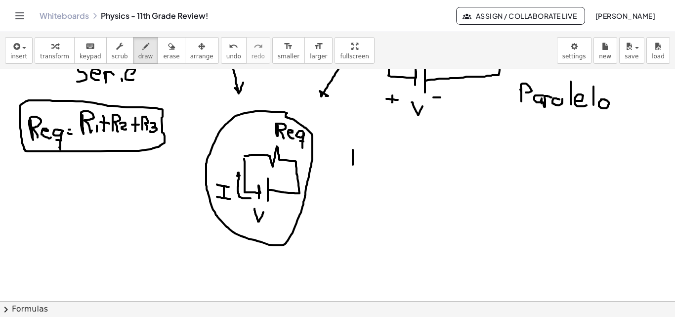
drag, startPoint x: 353, startPoint y: 150, endPoint x: 353, endPoint y: 165, distance: 14.8
drag, startPoint x: 341, startPoint y: 170, endPoint x: 366, endPoint y: 172, distance: 24.9
drag, startPoint x: 343, startPoint y: 180, endPoint x: 353, endPoint y: 187, distance: 12.1
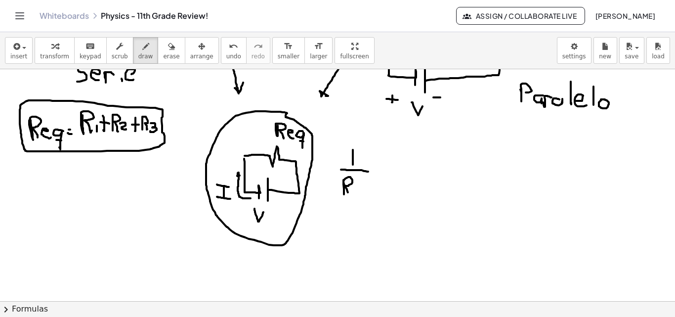
drag, startPoint x: 355, startPoint y: 187, endPoint x: 359, endPoint y: 191, distance: 5.6
drag, startPoint x: 367, startPoint y: 187, endPoint x: 366, endPoint y: 198, distance: 10.9
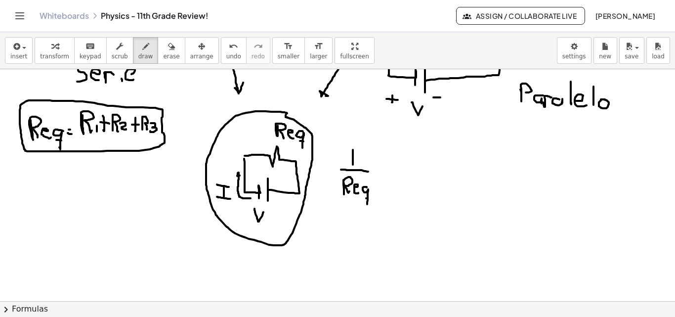
drag, startPoint x: 374, startPoint y: 168, endPoint x: 379, endPoint y: 166, distance: 5.5
drag, startPoint x: 399, startPoint y: 147, endPoint x: 400, endPoint y: 163, distance: 15.8
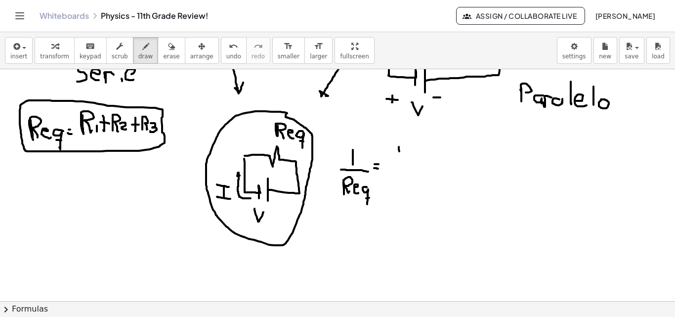
drag, startPoint x: 394, startPoint y: 166, endPoint x: 411, endPoint y: 168, distance: 17.4
drag, startPoint x: 397, startPoint y: 183, endPoint x: 404, endPoint y: 194, distance: 13.6
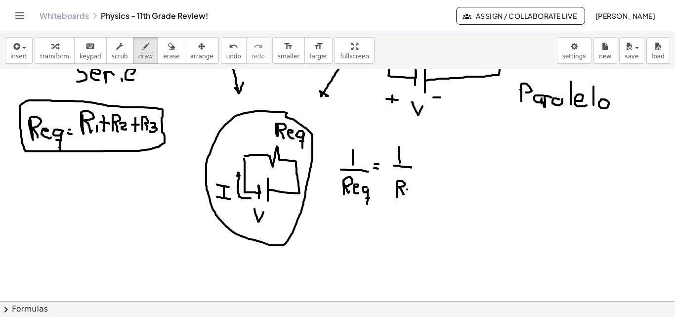
drag, startPoint x: 419, startPoint y: 168, endPoint x: 434, endPoint y: 159, distance: 18.1
drag, startPoint x: 447, startPoint y: 143, endPoint x: 449, endPoint y: 164, distance: 21.3
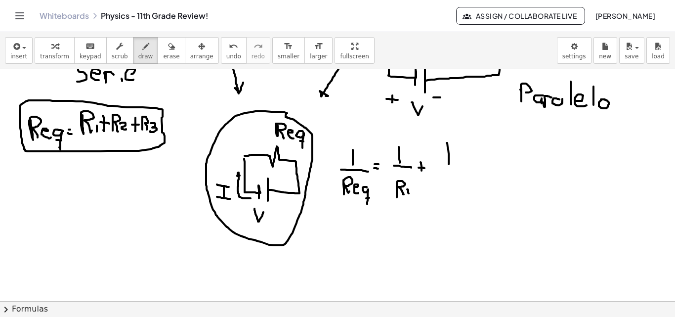
drag, startPoint x: 442, startPoint y: 165, endPoint x: 440, endPoint y: 180, distance: 15.9
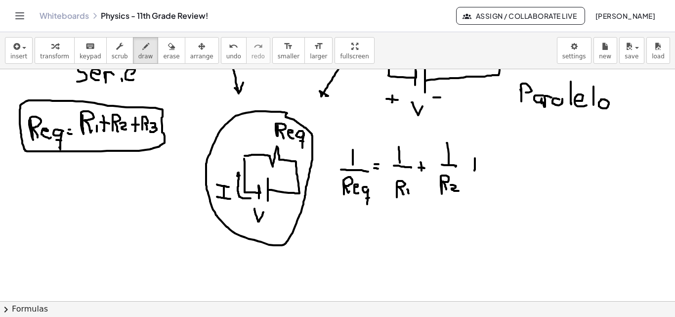
drag, startPoint x: 475, startPoint y: 158, endPoint x: 470, endPoint y: 167, distance: 9.5
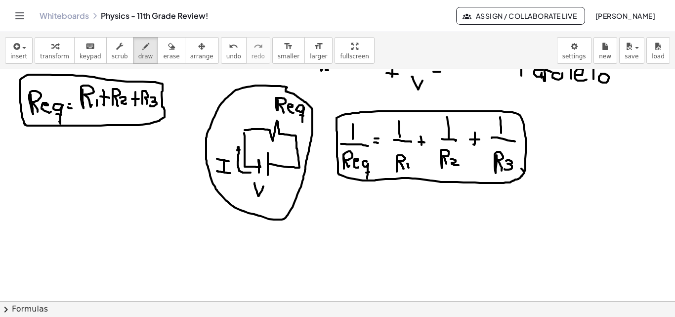
scroll to position [1013, 0]
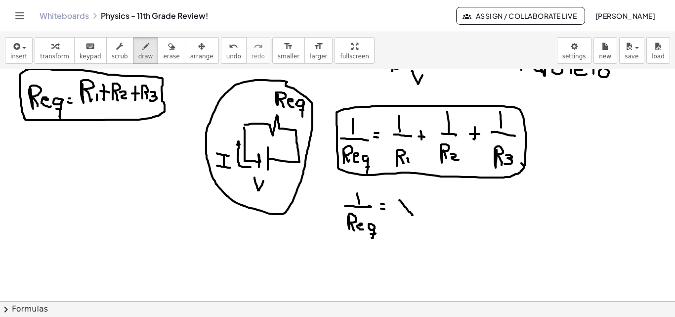
drag, startPoint x: 399, startPoint y: 200, endPoint x: 413, endPoint y: 213, distance: 18.9
drag, startPoint x: 412, startPoint y: 203, endPoint x: 395, endPoint y: 213, distance: 19.3
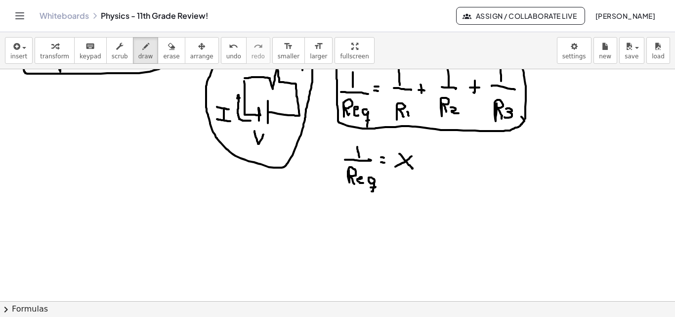
scroll to position [1069, 0]
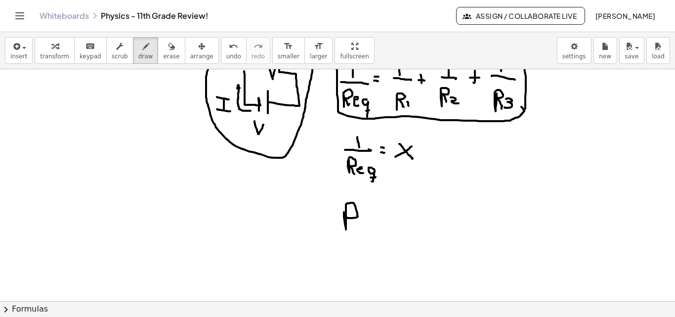
drag, startPoint x: 344, startPoint y: 212, endPoint x: 355, endPoint y: 227, distance: 18.4
drag, startPoint x: 364, startPoint y: 221, endPoint x: 372, endPoint y: 222, distance: 8.0
drag, startPoint x: 374, startPoint y: 219, endPoint x: 377, endPoint y: 234, distance: 15.5
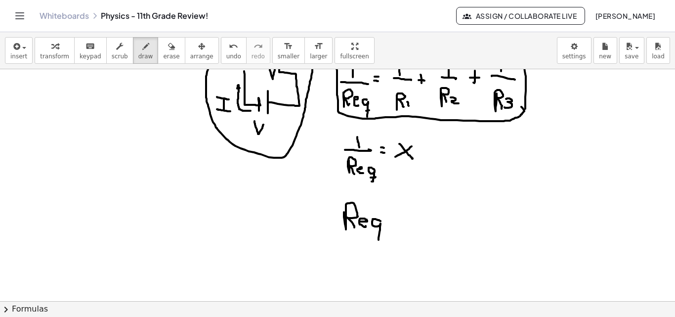
drag, startPoint x: 377, startPoint y: 234, endPoint x: 389, endPoint y: 223, distance: 16.5
drag, startPoint x: 387, startPoint y: 221, endPoint x: 393, endPoint y: 221, distance: 6.4
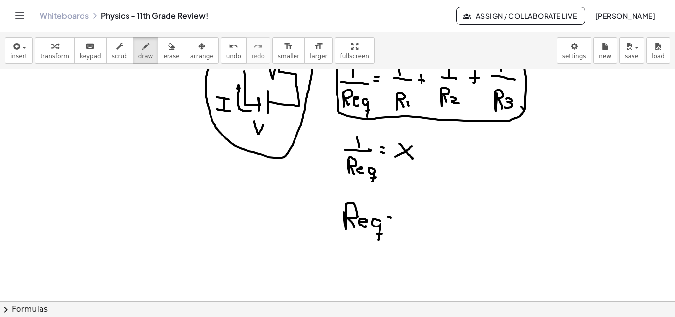
drag, startPoint x: 413, startPoint y: 198, endPoint x: 414, endPoint y: 208, distance: 10.4
drag, startPoint x: 406, startPoint y: 214, endPoint x: 429, endPoint y: 218, distance: 23.5
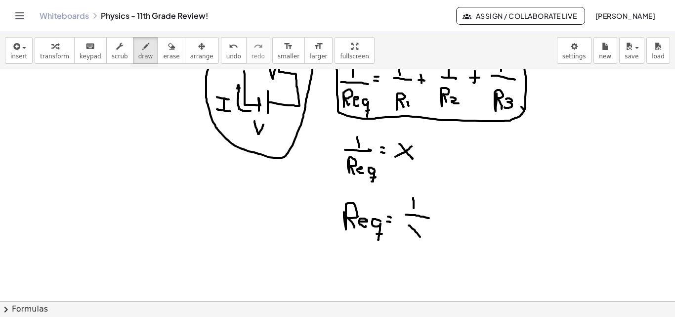
drag, startPoint x: 409, startPoint y: 225, endPoint x: 420, endPoint y: 230, distance: 12.4
drag, startPoint x: 420, startPoint y: 230, endPoint x: 414, endPoint y: 190, distance: 40.5
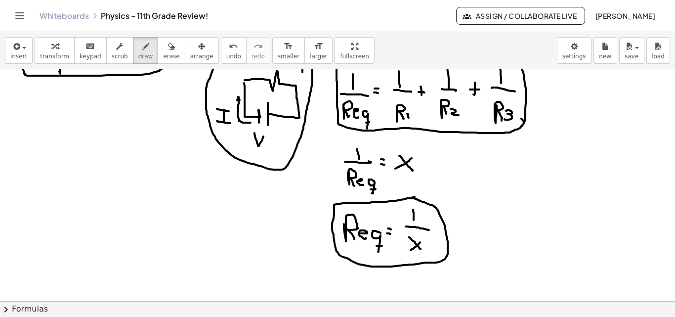
scroll to position [1055, 0]
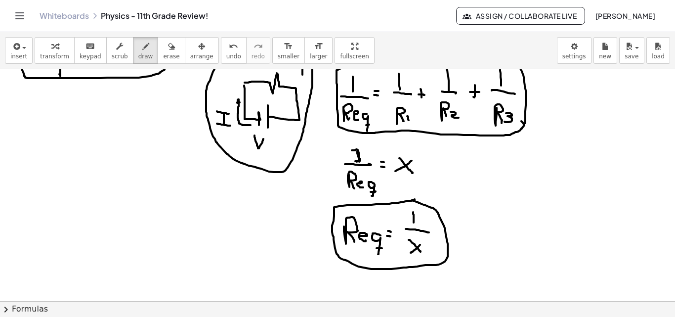
drag, startPoint x: 352, startPoint y: 150, endPoint x: 360, endPoint y: 163, distance: 14.9
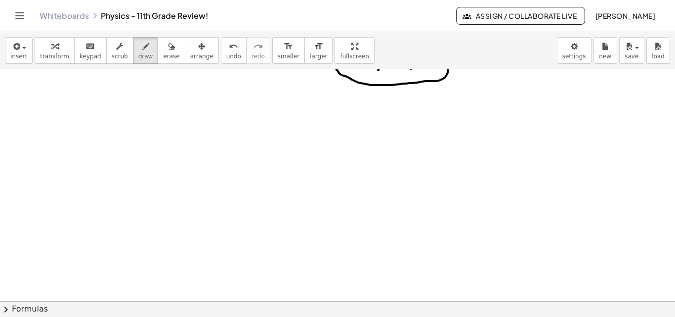
scroll to position [1242, 0]
drag, startPoint x: 198, startPoint y: 161, endPoint x: 197, endPoint y: 144, distance: 16.8
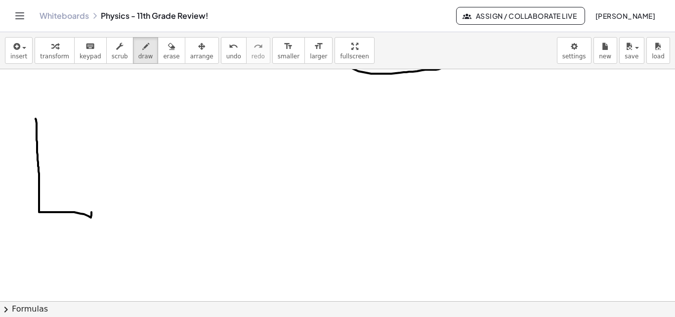
drag, startPoint x: 36, startPoint y: 119, endPoint x: 92, endPoint y: 223, distance: 118.5
drag, startPoint x: 103, startPoint y: 197, endPoint x: 103, endPoint y: 232, distance: 35.1
drag, startPoint x: 91, startPoint y: 242, endPoint x: 92, endPoint y: 258, distance: 16.8
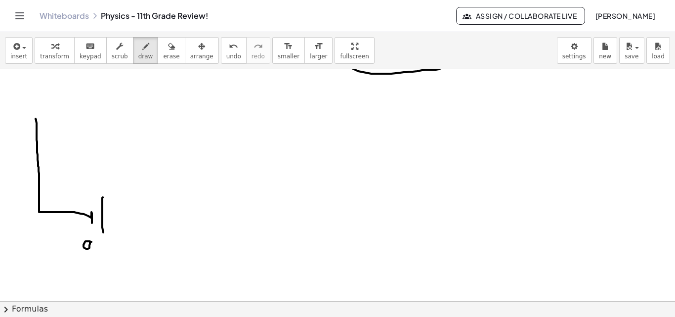
drag, startPoint x: 97, startPoint y: 252, endPoint x: 106, endPoint y: 253, distance: 9.0
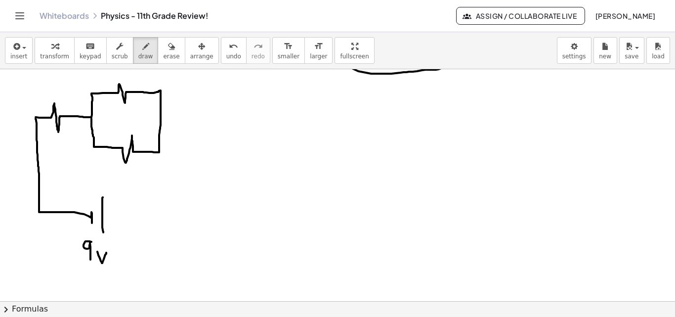
drag, startPoint x: 41, startPoint y: 118, endPoint x: 91, endPoint y: 119, distance: 50.4
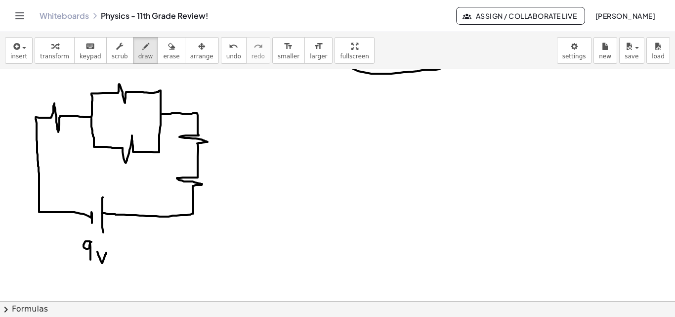
drag, startPoint x: 162, startPoint y: 114, endPoint x: 95, endPoint y: 109, distance: 66.9
drag, startPoint x: 55, startPoint y: 86, endPoint x: 49, endPoint y: 96, distance: 11.8
drag, startPoint x: 129, startPoint y: 81, endPoint x: 131, endPoint y: 87, distance: 7.3
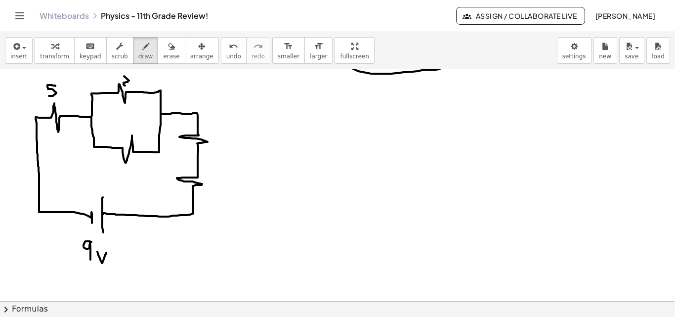
drag, startPoint x: 59, startPoint y: 93, endPoint x: 88, endPoint y: 90, distance: 29.8
drag, startPoint x: 137, startPoint y: 85, endPoint x: 143, endPoint y: 95, distance: 12.0
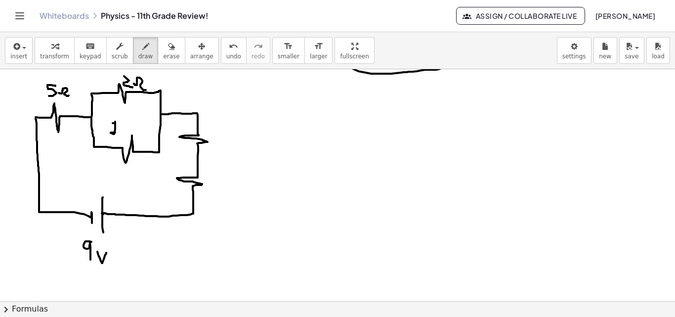
drag, startPoint x: 113, startPoint y: 123, endPoint x: 115, endPoint y: 132, distance: 9.7
drag, startPoint x: 120, startPoint y: 131, endPoint x: 124, endPoint y: 96, distance: 35.8
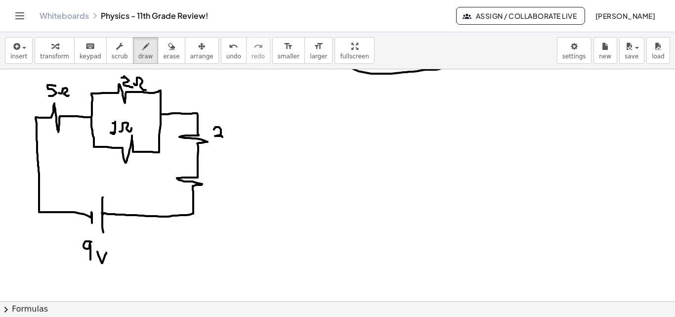
drag, startPoint x: 214, startPoint y: 129, endPoint x: 214, endPoint y: 143, distance: 13.8
drag, startPoint x: 225, startPoint y: 143, endPoint x: 239, endPoint y: 143, distance: 14.3
drag, startPoint x: 207, startPoint y: 178, endPoint x: 214, endPoint y: 189, distance: 12.8
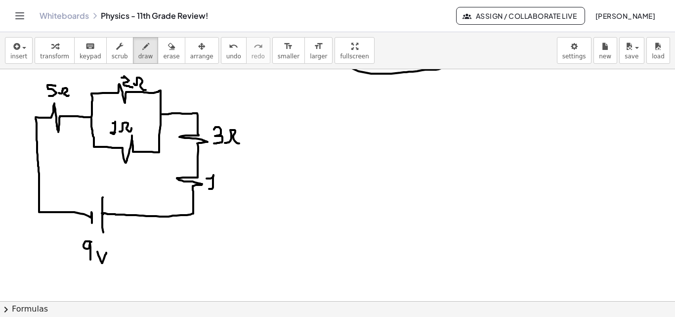
drag, startPoint x: 220, startPoint y: 190, endPoint x: 238, endPoint y: 188, distance: 18.4
drag, startPoint x: 63, startPoint y: 225, endPoint x: 26, endPoint y: 203, distance: 43.0
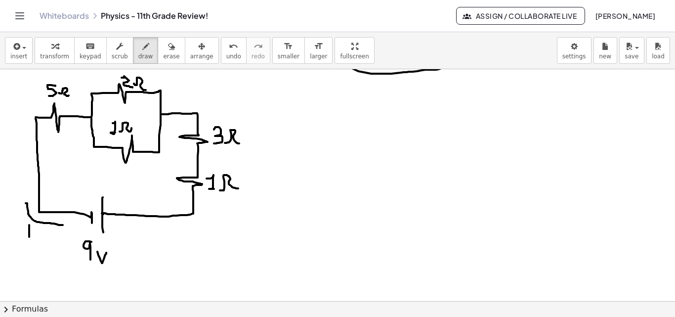
drag, startPoint x: 29, startPoint y: 225, endPoint x: 29, endPoint y: 237, distance: 11.9
drag, startPoint x: 23, startPoint y: 225, endPoint x: 31, endPoint y: 231, distance: 10.2
drag, startPoint x: 26, startPoint y: 235, endPoint x: 35, endPoint y: 236, distance: 9.0
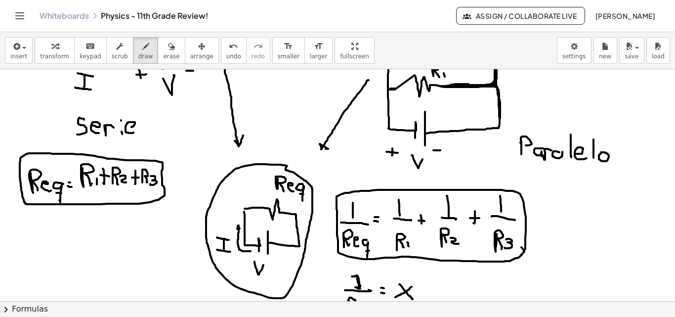
drag, startPoint x: 274, startPoint y: 207, endPoint x: 282, endPoint y: 262, distance: 55.8
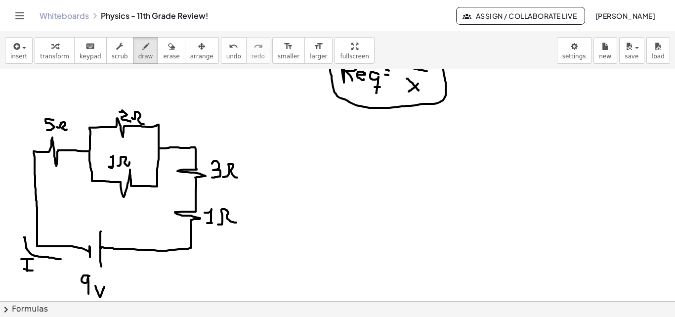
scroll to position [1237, 2]
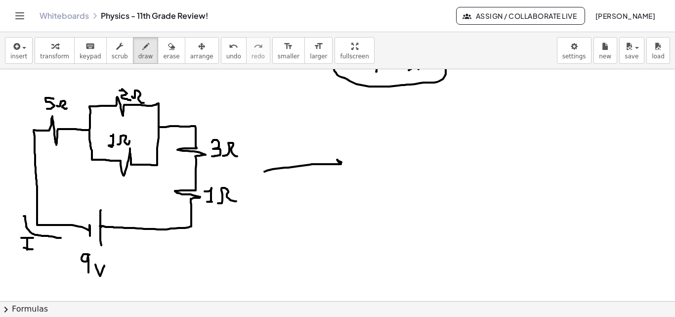
drag, startPoint x: 264, startPoint y: 171, endPoint x: 347, endPoint y: 168, distance: 83.1
drag, startPoint x: 352, startPoint y: 148, endPoint x: 396, endPoint y: 186, distance: 58.2
drag, startPoint x: 399, startPoint y: 190, endPoint x: 401, endPoint y: 200, distance: 10.1
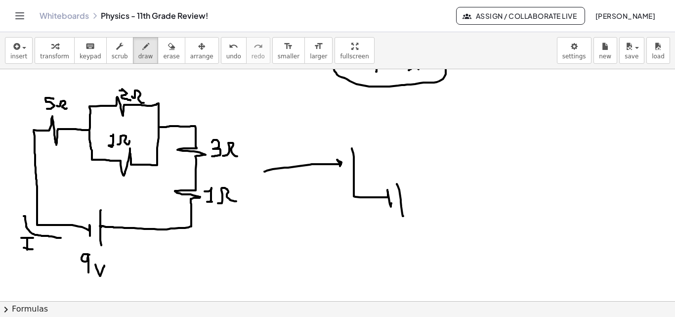
drag, startPoint x: 406, startPoint y: 199, endPoint x: 355, endPoint y: 146, distance: 73.1
drag, startPoint x: 391, startPoint y: 121, endPoint x: 403, endPoint y: 128, distance: 14.0
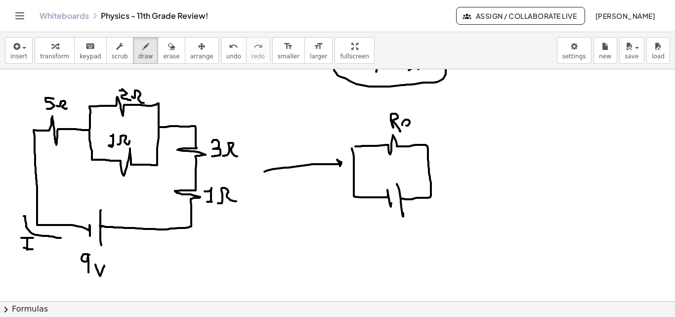
drag, startPoint x: 409, startPoint y: 124, endPoint x: 413, endPoint y: 130, distance: 7.5
drag, startPoint x: 426, startPoint y: 120, endPoint x: 426, endPoint y: 139, distance: 18.8
drag, startPoint x: 420, startPoint y: 131, endPoint x: 426, endPoint y: 132, distance: 6.9
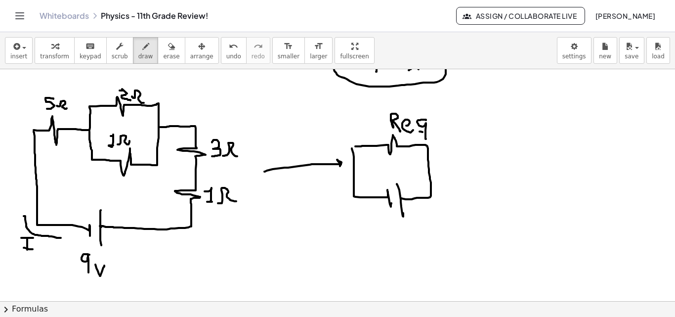
drag, startPoint x: 396, startPoint y: 221, endPoint x: 401, endPoint y: 238, distance: 17.7
drag, startPoint x: 405, startPoint y: 230, endPoint x: 411, endPoint y: 228, distance: 6.1
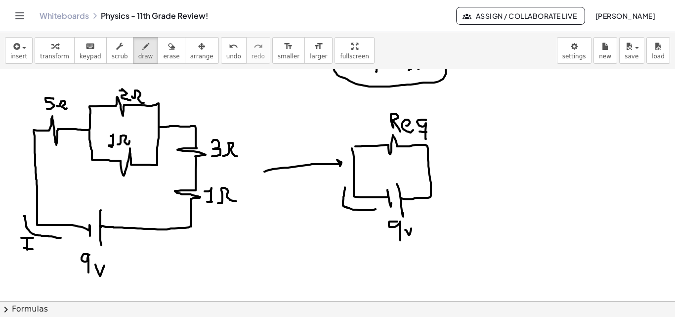
drag, startPoint x: 376, startPoint y: 209, endPoint x: 344, endPoint y: 189, distance: 37.3
drag, startPoint x: 347, startPoint y: 220, endPoint x: 348, endPoint y: 228, distance: 7.5
drag, startPoint x: 341, startPoint y: 217, endPoint x: 346, endPoint y: 226, distance: 9.7
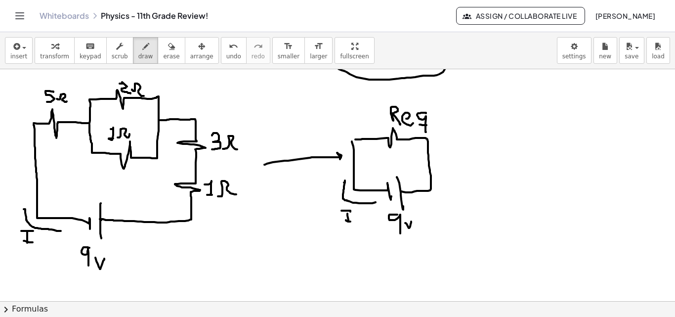
scroll to position [1245, 2]
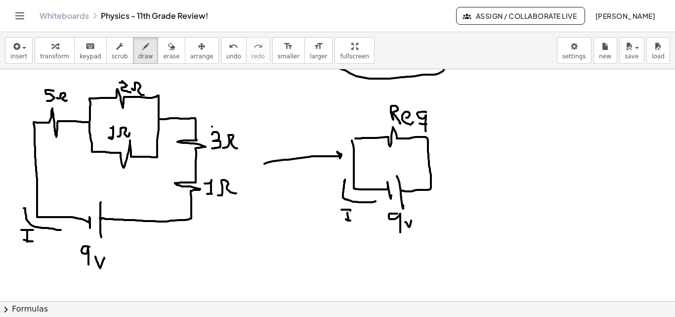
drag, startPoint x: 196, startPoint y: 148, endPoint x: 196, endPoint y: 177, distance: 29.7
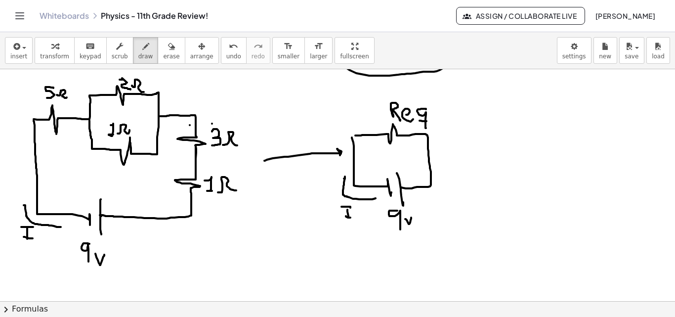
scroll to position [1255, 2]
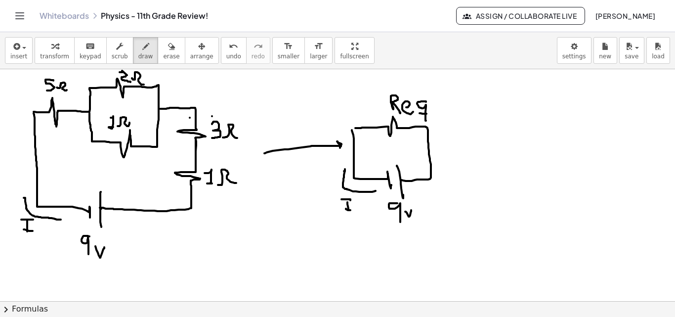
drag, startPoint x: 184, startPoint y: 211, endPoint x: 183, endPoint y: 226, distance: 15.8
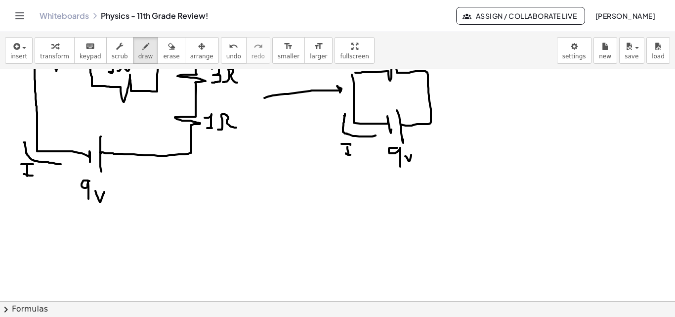
scroll to position [1325, 2]
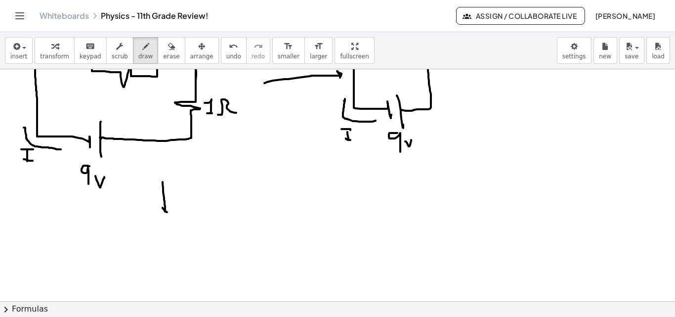
drag, startPoint x: 163, startPoint y: 182, endPoint x: 188, endPoint y: 261, distance: 83.6
drag, startPoint x: 206, startPoint y: 208, endPoint x: 207, endPoint y: 231, distance: 23.7
drag, startPoint x: 215, startPoint y: 212, endPoint x: 215, endPoint y: 243, distance: 31.6
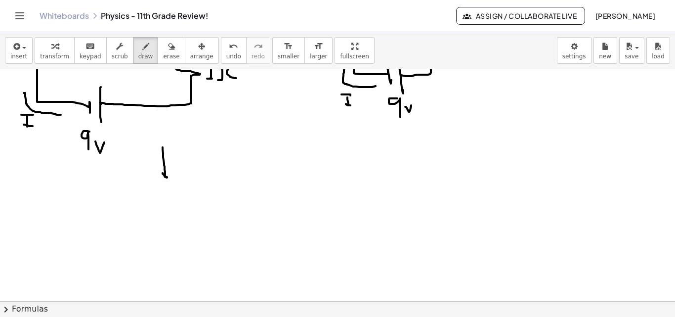
scroll to position [1369, 2]
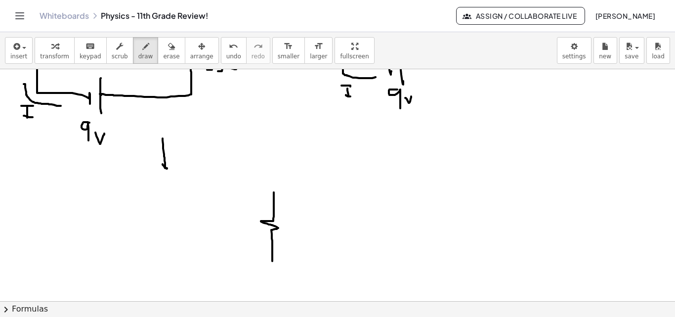
drag, startPoint x: 274, startPoint y: 192, endPoint x: 266, endPoint y: 257, distance: 65.7
drag, startPoint x: 213, startPoint y: 223, endPoint x: 213, endPoint y: 195, distance: 28.2
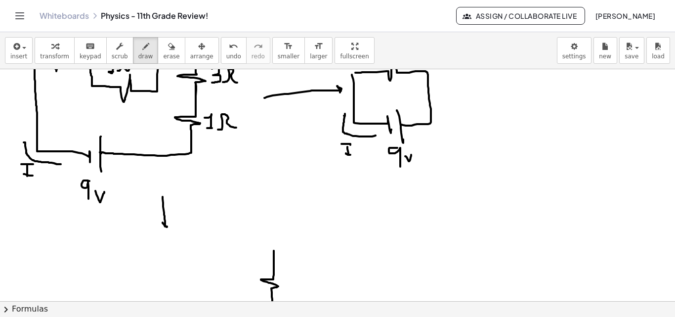
scroll to position [1308, 2]
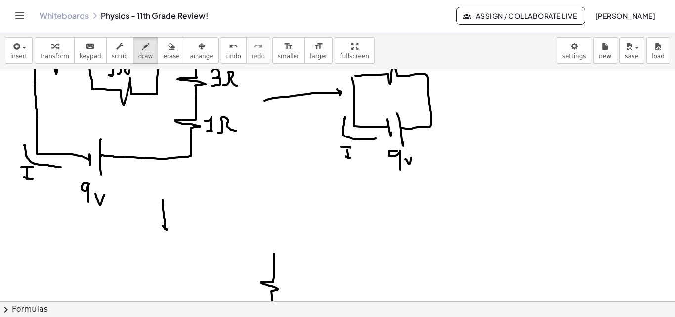
drag, startPoint x: 255, startPoint y: 143, endPoint x: 258, endPoint y: 166, distance: 23.4
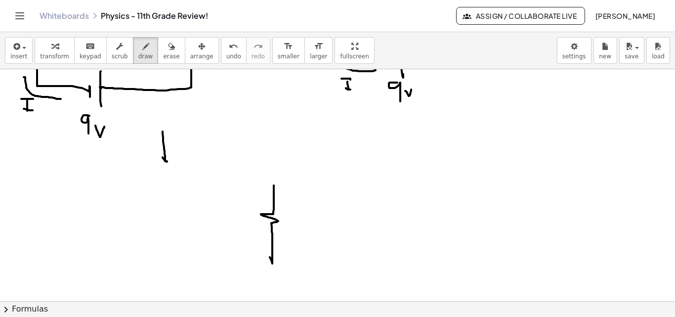
scroll to position [1393, 2]
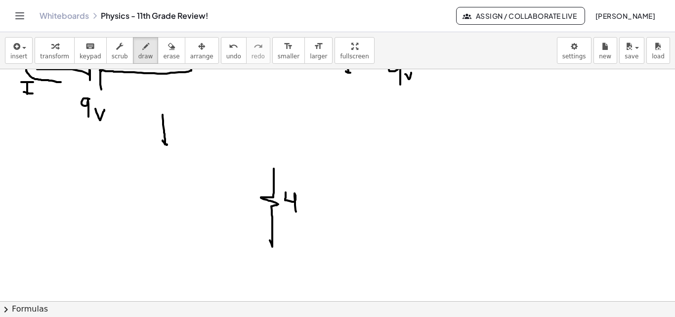
drag, startPoint x: 286, startPoint y: 192, endPoint x: 296, endPoint y: 212, distance: 21.9
drag, startPoint x: 302, startPoint y: 208, endPoint x: 316, endPoint y: 211, distance: 14.2
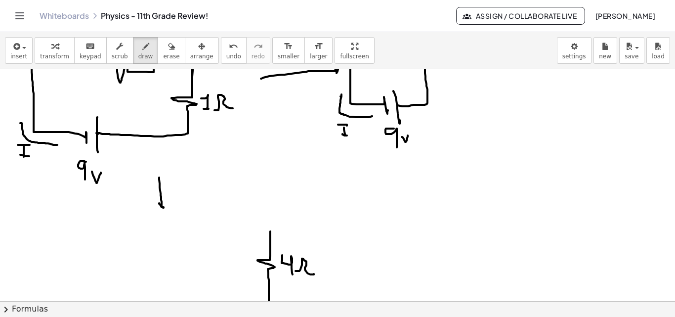
scroll to position [1365, 8]
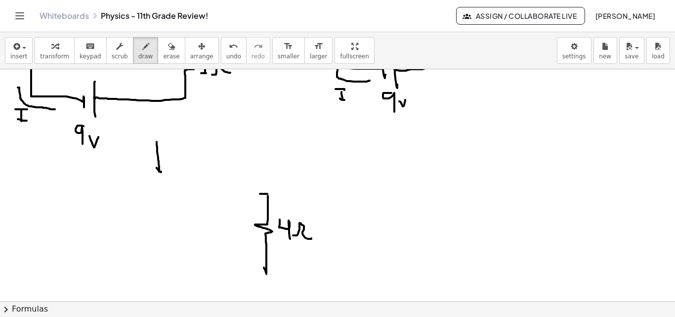
drag, startPoint x: 260, startPoint y: 194, endPoint x: 255, endPoint y: 193, distance: 5.0
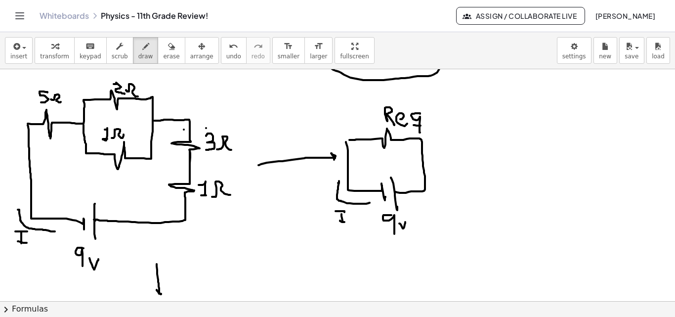
scroll to position [1235, 8]
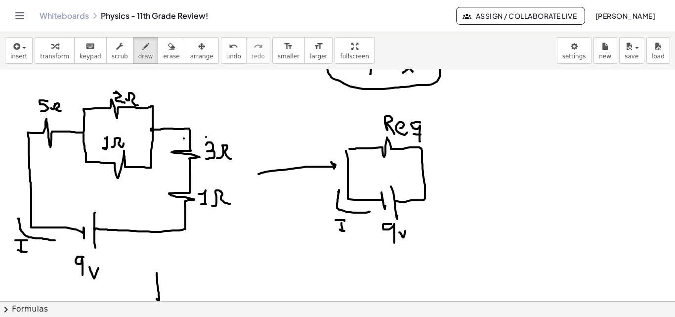
drag, startPoint x: 154, startPoint y: 130, endPoint x: 147, endPoint y: 122, distance: 10.2
drag, startPoint x: 108, startPoint y: 107, endPoint x: 90, endPoint y: 140, distance: 37.6
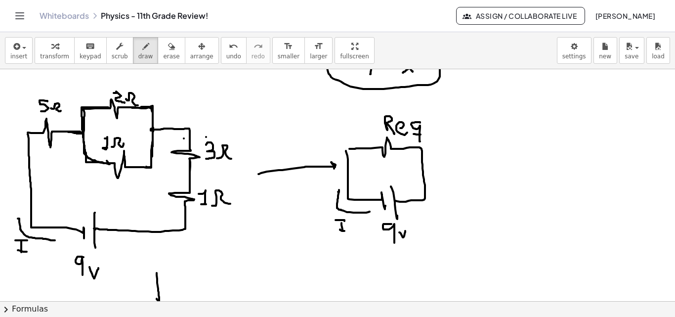
drag, startPoint x: 132, startPoint y: 108, endPoint x: 141, endPoint y: 157, distance: 49.8
drag, startPoint x: 153, startPoint y: 128, endPoint x: 167, endPoint y: 130, distance: 14.4
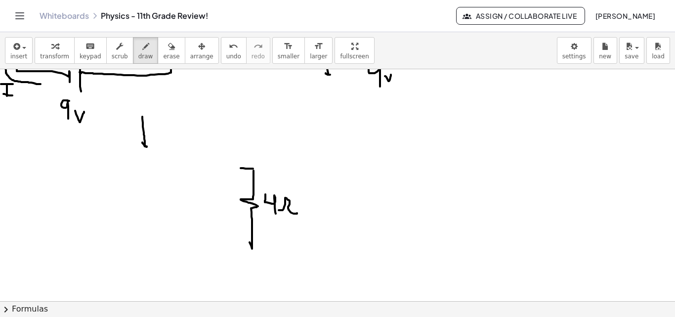
scroll to position [1392, 30]
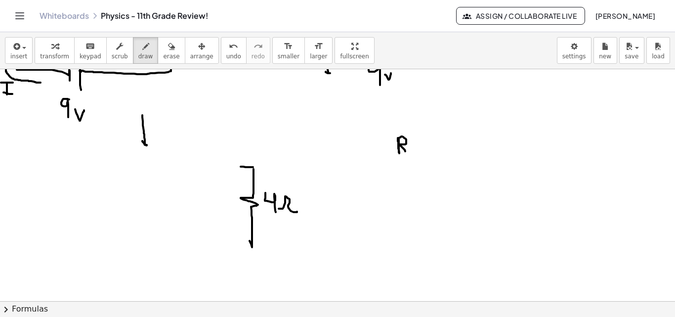
drag, startPoint x: 390, startPoint y: 138, endPoint x: 399, endPoint y: 157, distance: 21.2
drag, startPoint x: 409, startPoint y: 150, endPoint x: 405, endPoint y: 140, distance: 10.8
drag, startPoint x: 222, startPoint y: 149, endPoint x: 210, endPoint y: 104, distance: 46.6
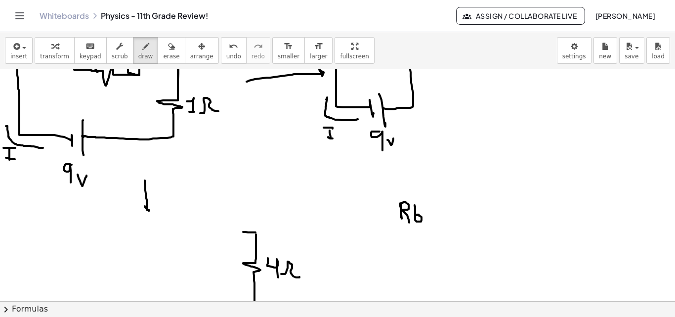
scroll to position [1337, 20]
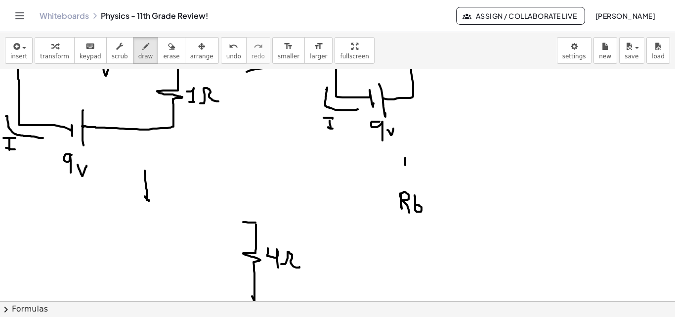
drag, startPoint x: 405, startPoint y: 158, endPoint x: 405, endPoint y: 166, distance: 7.9
drag, startPoint x: 392, startPoint y: 177, endPoint x: 423, endPoint y: 178, distance: 31.2
drag, startPoint x: 403, startPoint y: 156, endPoint x: 405, endPoint y: 172, distance: 16.9
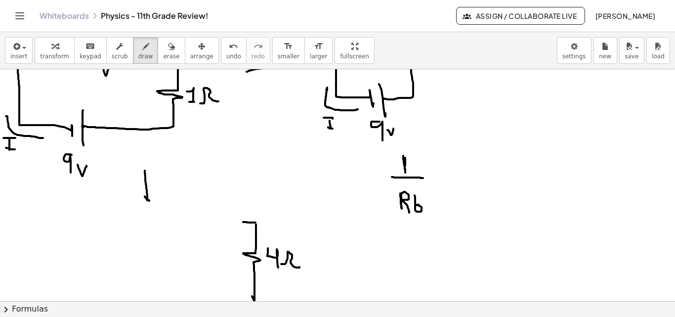
drag, startPoint x: 427, startPoint y: 172, endPoint x: 432, endPoint y: 172, distance: 5.4
drag, startPoint x: 117, startPoint y: 142, endPoint x: 118, endPoint y: 112, distance: 30.2
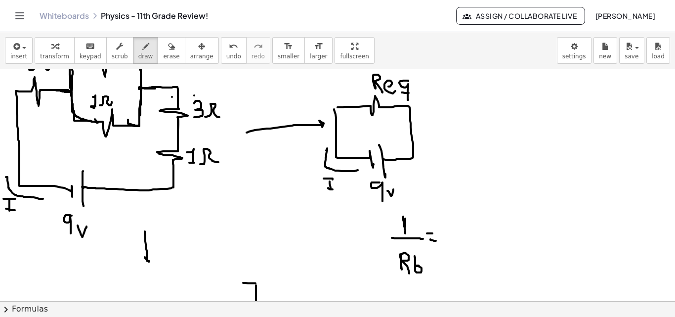
scroll to position [1227, 20]
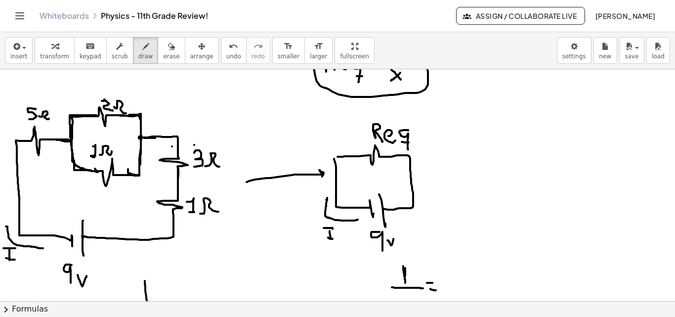
drag, startPoint x: 470, startPoint y: 166, endPoint x: 477, endPoint y: 191, distance: 26.7
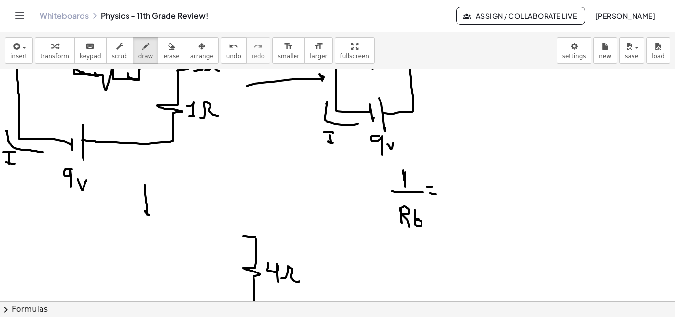
scroll to position [1335, 20]
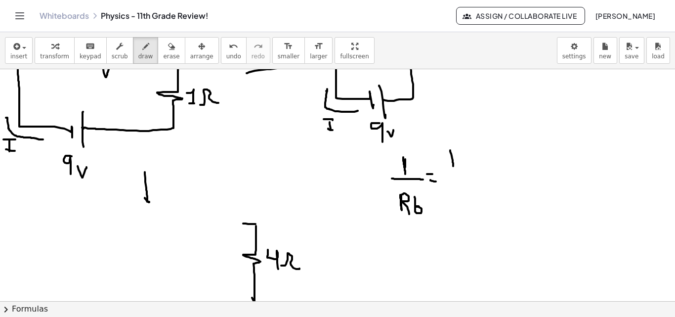
drag, startPoint x: 450, startPoint y: 151, endPoint x: 453, endPoint y: 166, distance: 15.1
drag, startPoint x: 447, startPoint y: 174, endPoint x: 461, endPoint y: 179, distance: 14.2
drag, startPoint x: 455, startPoint y: 188, endPoint x: 462, endPoint y: 196, distance: 10.8
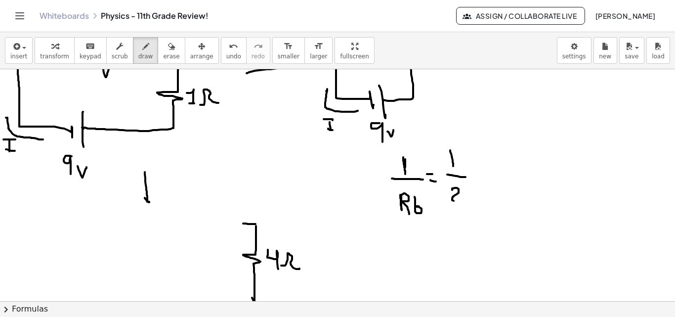
drag, startPoint x: 481, startPoint y: 170, endPoint x: 477, endPoint y: 179, distance: 10.2
drag, startPoint x: 475, startPoint y: 176, endPoint x: 483, endPoint y: 176, distance: 7.9
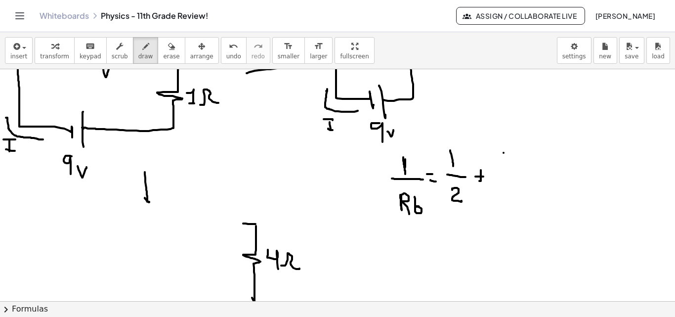
drag, startPoint x: 504, startPoint y: 153, endPoint x: 502, endPoint y: 171, distance: 18.3
drag, startPoint x: 500, startPoint y: 175, endPoint x: 502, endPoint y: 187, distance: 12.6
drag, startPoint x: 501, startPoint y: 187, endPoint x: 496, endPoint y: 203, distance: 16.0
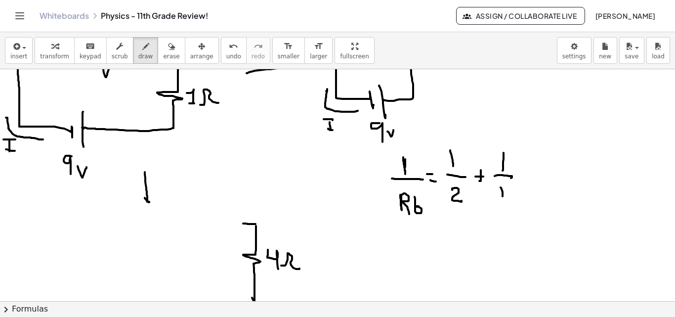
drag, startPoint x: 324, startPoint y: 183, endPoint x: 325, endPoint y: 169, distance: 14.4
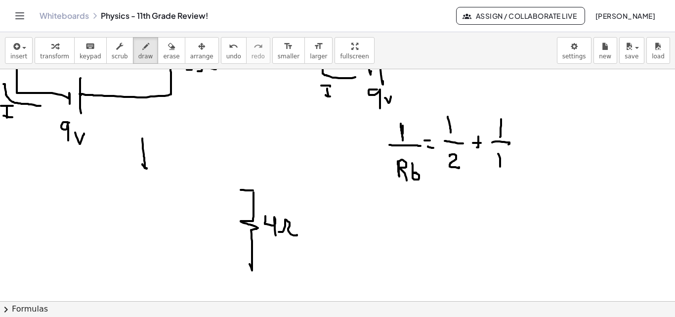
scroll to position [1373, 30]
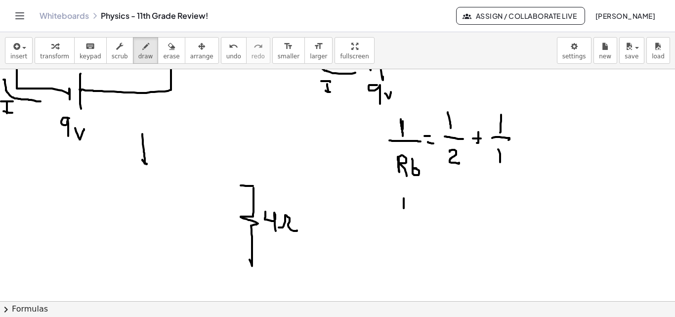
drag, startPoint x: 396, startPoint y: 198, endPoint x: 393, endPoint y: 210, distance: 12.4
drag, startPoint x: 389, startPoint y: 213, endPoint x: 407, endPoint y: 215, distance: 18.5
drag, startPoint x: 391, startPoint y: 224, endPoint x: 404, endPoint y: 232, distance: 15.4
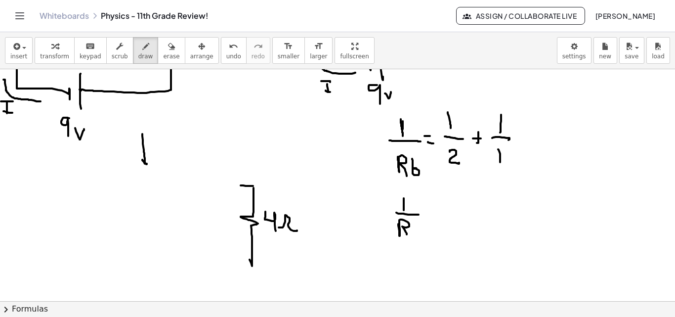
drag, startPoint x: 413, startPoint y: 231, endPoint x: 409, endPoint y: 225, distance: 6.7
drag, startPoint x: 418, startPoint y: 209, endPoint x: 424, endPoint y: 210, distance: 6.0
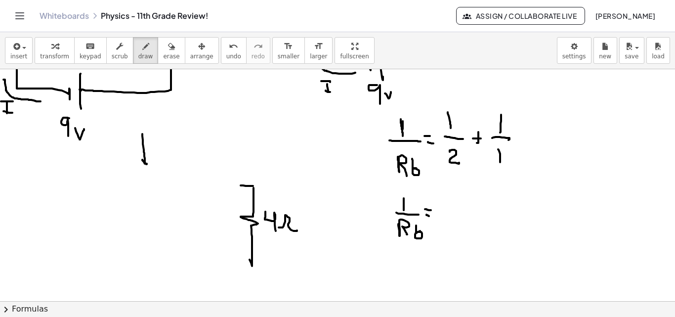
drag, startPoint x: 438, startPoint y: 201, endPoint x: 440, endPoint y: 218, distance: 17.4
drag, startPoint x: 465, startPoint y: 200, endPoint x: 458, endPoint y: 220, distance: 21.7
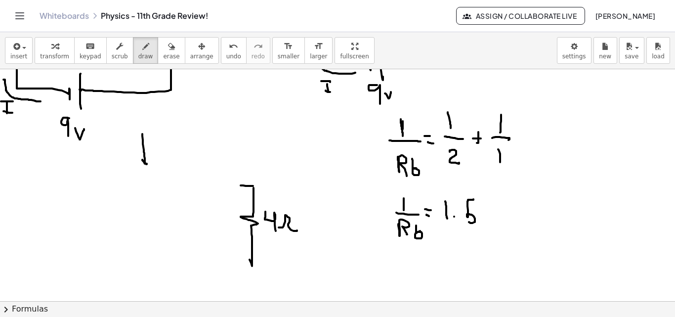
drag, startPoint x: 463, startPoint y: 199, endPoint x: 470, endPoint y: 203, distance: 7.7
drag, startPoint x: 370, startPoint y: 182, endPoint x: 371, endPoint y: 197, distance: 14.9
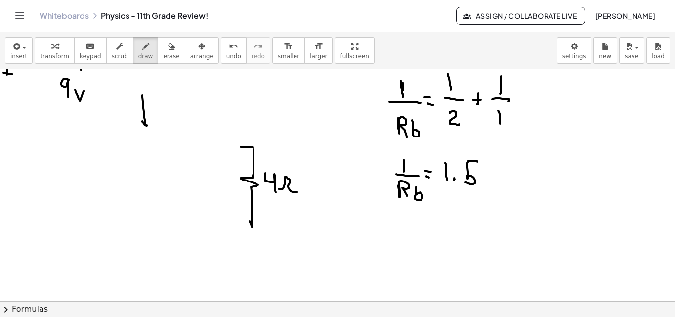
scroll to position [1418, 30]
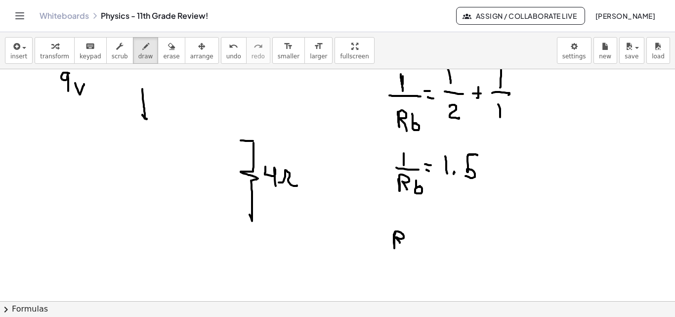
drag, startPoint x: 388, startPoint y: 233, endPoint x: 395, endPoint y: 247, distance: 15.9
drag, startPoint x: 403, startPoint y: 241, endPoint x: 400, endPoint y: 232, distance: 9.8
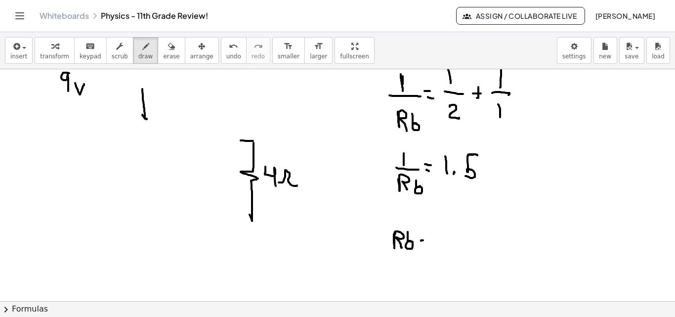
drag, startPoint x: 438, startPoint y: 221, endPoint x: 437, endPoint y: 232, distance: 11.4
drag, startPoint x: 426, startPoint y: 247, endPoint x: 426, endPoint y: 257, distance: 10.4
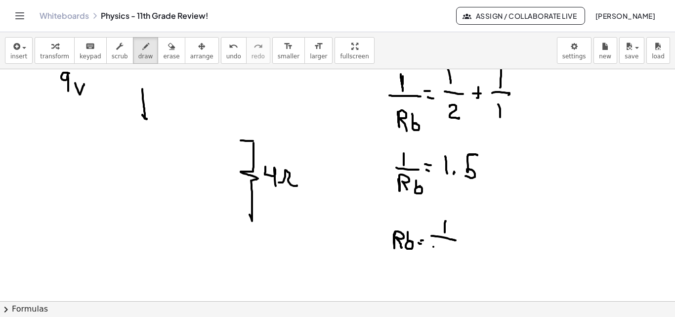
drag, startPoint x: 441, startPoint y: 250, endPoint x: 433, endPoint y: 258, distance: 11.2
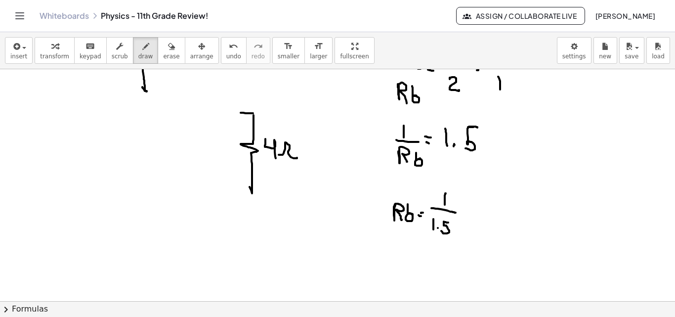
scroll to position [1448, 30]
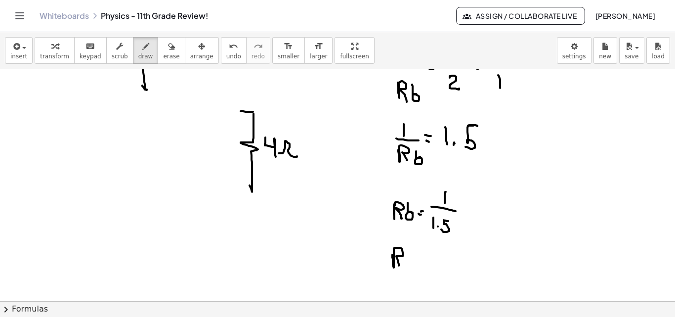
drag, startPoint x: 385, startPoint y: 256, endPoint x: 402, endPoint y: 260, distance: 18.0
drag, startPoint x: 403, startPoint y: 258, endPoint x: 399, endPoint y: 245, distance: 13.9
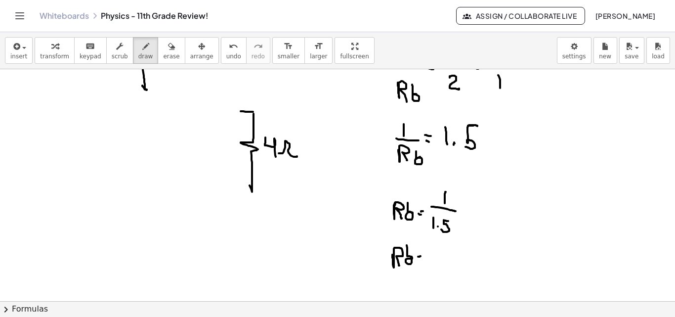
drag, startPoint x: 458, startPoint y: 255, endPoint x: 460, endPoint y: 262, distance: 7.1
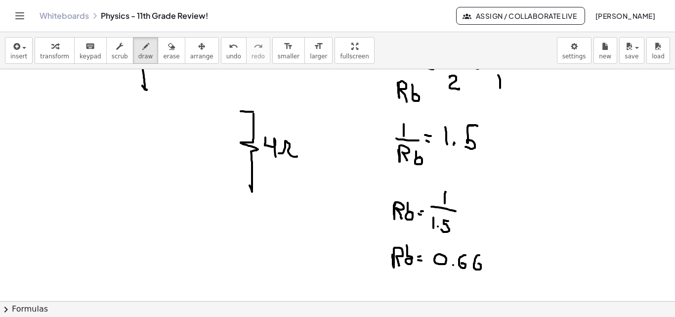
drag, startPoint x: 472, startPoint y: 255, endPoint x: 471, endPoint y: 263, distance: 8.5
drag, startPoint x: 484, startPoint y: 256, endPoint x: 479, endPoint y: 267, distance: 11.3
click at [163, 55] on span "erase" at bounding box center [171, 56] width 16 height 7
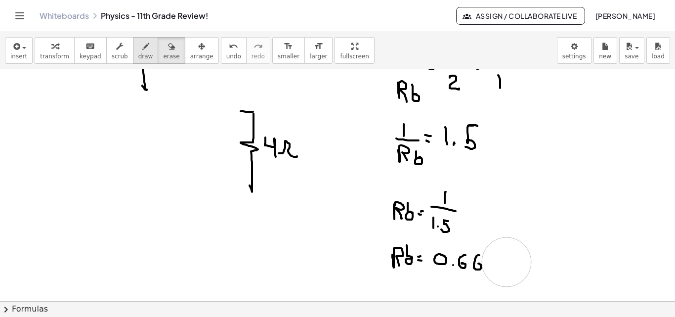
drag, startPoint x: 515, startPoint y: 249, endPoint x: 137, endPoint y: 51, distance: 426.9
click at [138, 53] on span "draw" at bounding box center [145, 56] width 15 height 7
drag, startPoint x: 478, startPoint y: 257, endPoint x: 480, endPoint y: 271, distance: 13.6
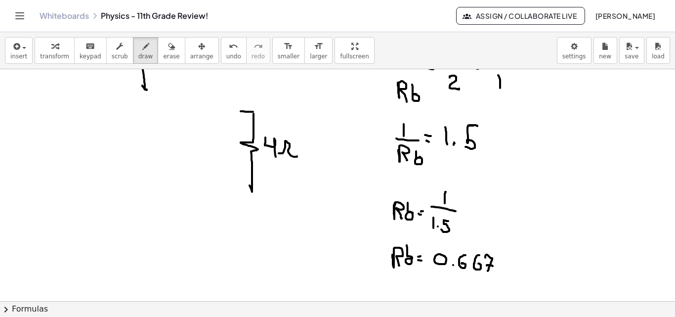
drag, startPoint x: 479, startPoint y: 265, endPoint x: 486, endPoint y: 266, distance: 7.1
drag, startPoint x: 491, startPoint y: 269, endPoint x: 506, endPoint y: 271, distance: 15.4
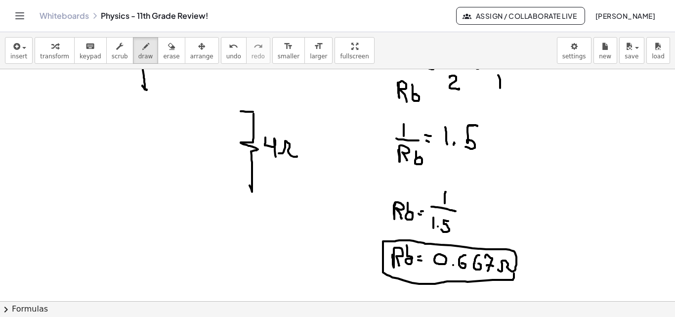
drag, startPoint x: 508, startPoint y: 270, endPoint x: 502, endPoint y: 266, distance: 6.4
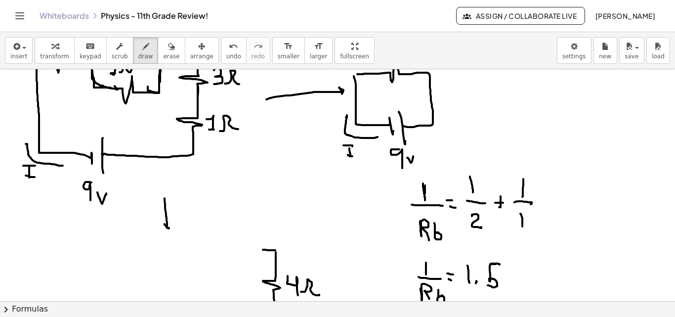
scroll to position [1267, 0]
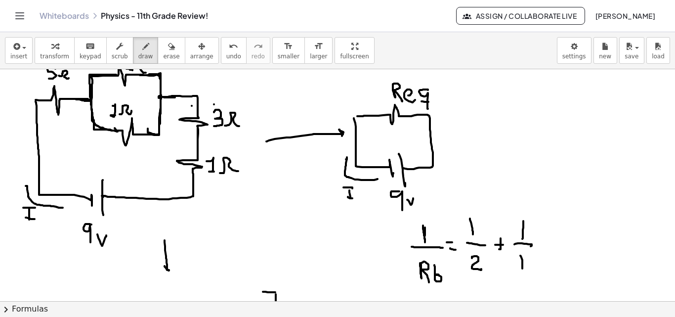
drag, startPoint x: 208, startPoint y: 126, endPoint x: 208, endPoint y: 158, distance: 32.1
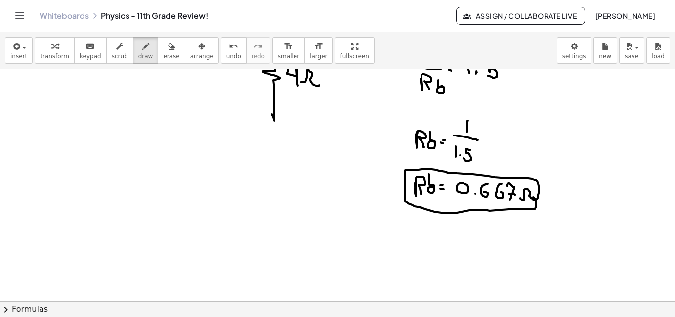
drag, startPoint x: 207, startPoint y: 171, endPoint x: 209, endPoint y: 145, distance: 26.8
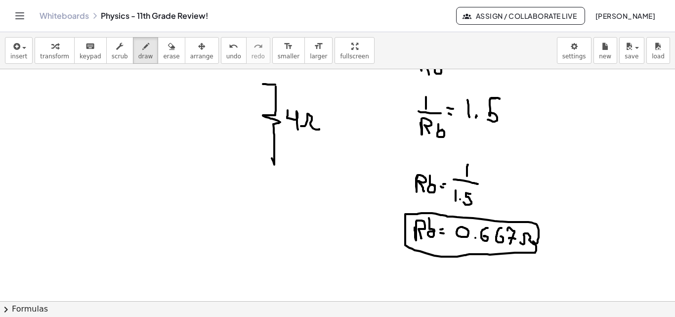
scroll to position [1426, 0]
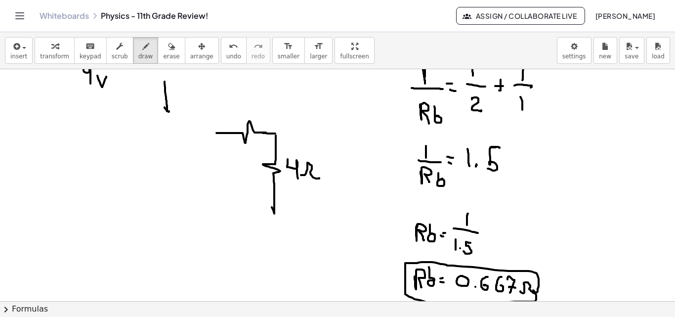
drag, startPoint x: 264, startPoint y: 132, endPoint x: 216, endPoint y: 133, distance: 47.9
drag, startPoint x: 262, startPoint y: 94, endPoint x: 260, endPoint y: 103, distance: 9.2
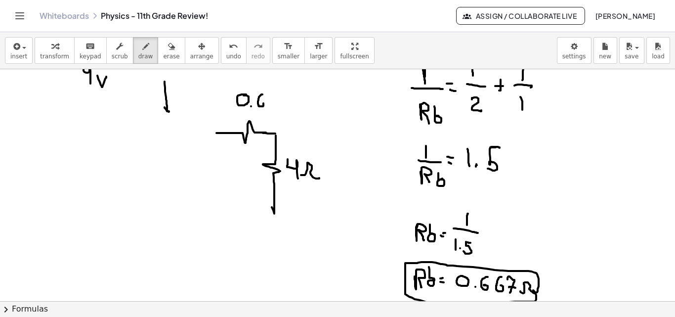
drag, startPoint x: 274, startPoint y: 97, endPoint x: 271, endPoint y: 107, distance: 10.3
drag, startPoint x: 281, startPoint y: 101, endPoint x: 283, endPoint y: 112, distance: 10.7
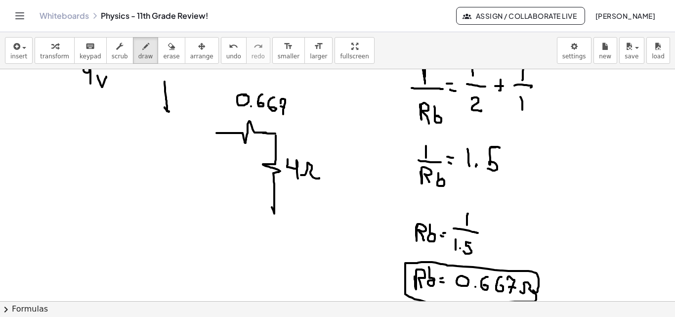
drag, startPoint x: 291, startPoint y: 114, endPoint x: 298, endPoint y: 117, distance: 7.3
drag, startPoint x: 169, startPoint y: 177, endPoint x: 171, endPoint y: 131, distance: 46.5
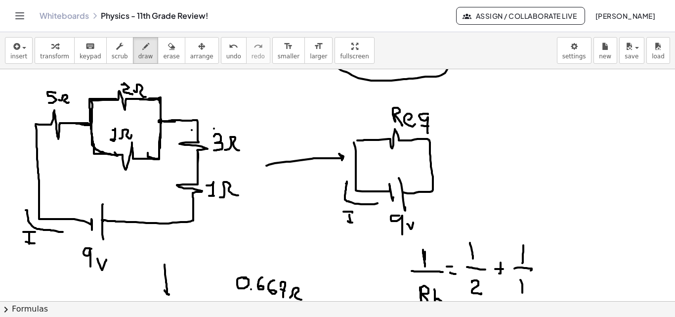
scroll to position [1203, 0]
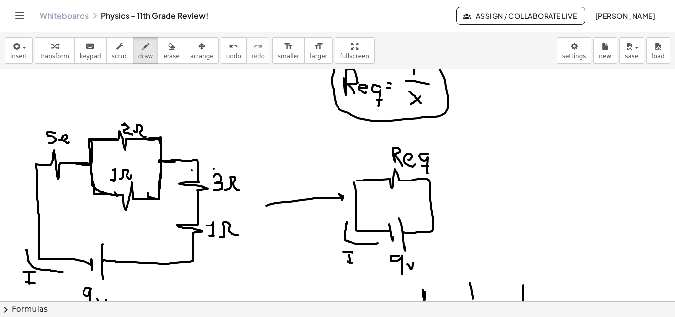
drag, startPoint x: 151, startPoint y: 165, endPoint x: 153, endPoint y: 198, distance: 33.2
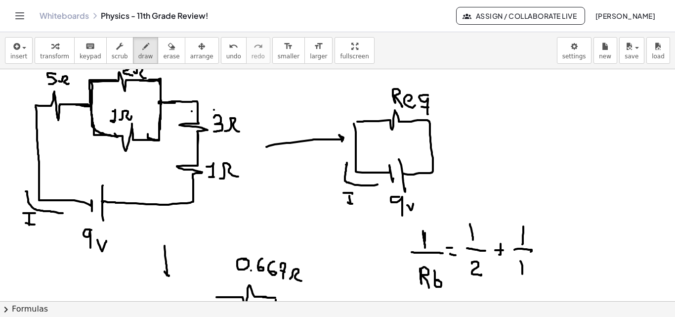
drag, startPoint x: 200, startPoint y: 144, endPoint x: 195, endPoint y: 184, distance: 40.3
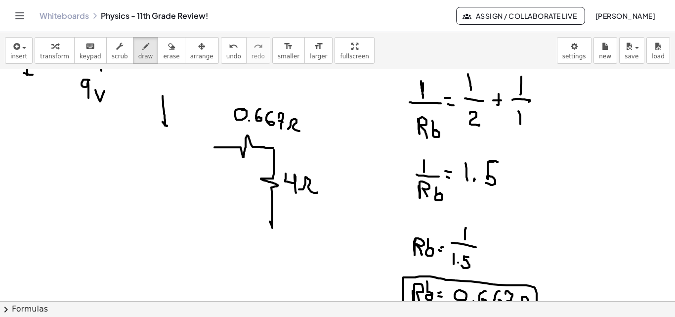
scroll to position [1409, 3]
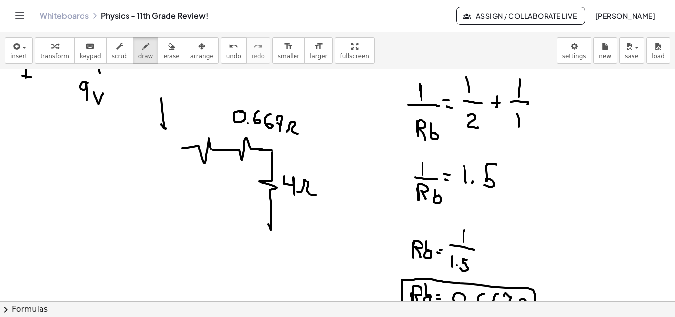
drag, startPoint x: 211, startPoint y: 149, endPoint x: 181, endPoint y: 148, distance: 29.7
drag, startPoint x: 139, startPoint y: 166, endPoint x: 137, endPoint y: 158, distance: 8.6
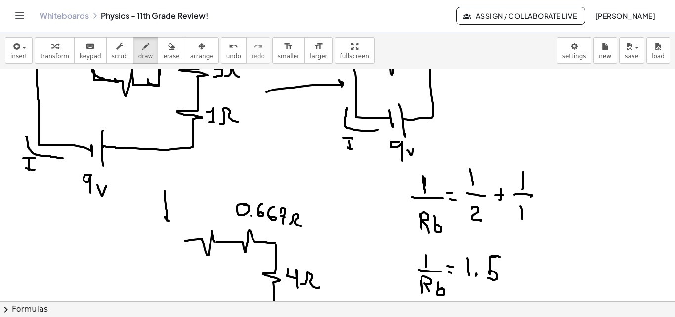
scroll to position [1362, 0]
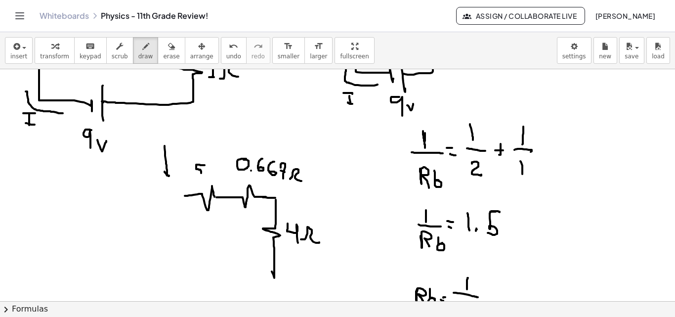
drag, startPoint x: 205, startPoint y: 165, endPoint x: 196, endPoint y: 174, distance: 12.6
drag, startPoint x: 205, startPoint y: 177, endPoint x: 216, endPoint y: 176, distance: 11.9
drag, startPoint x: 184, startPoint y: 198, endPoint x: 208, endPoint y: 283, distance: 88.1
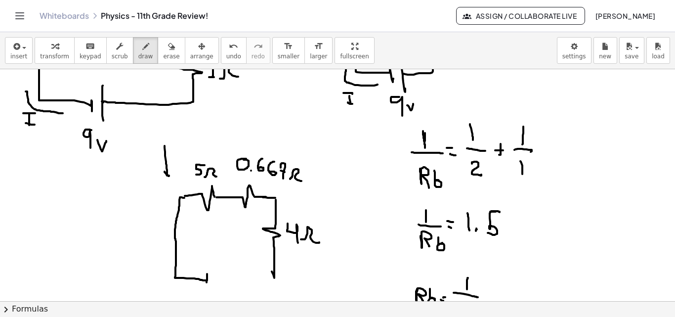
drag, startPoint x: 212, startPoint y: 267, endPoint x: 213, endPoint y: 285, distance: 18.3
drag, startPoint x: 213, startPoint y: 277, endPoint x: 272, endPoint y: 279, distance: 58.4
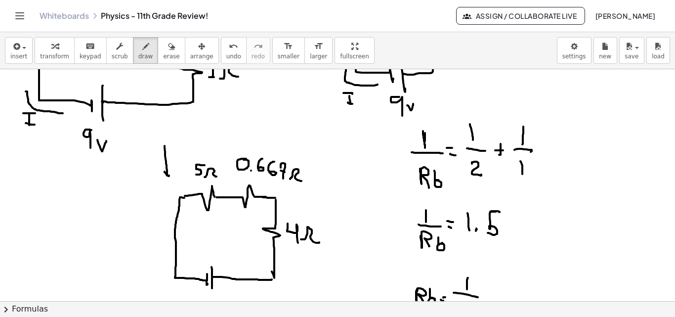
drag, startPoint x: 212, startPoint y: 233, endPoint x: 212, endPoint y: 249, distance: 16.3
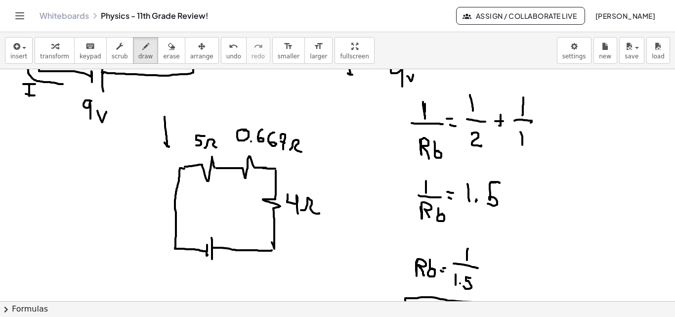
scroll to position [1410, 0]
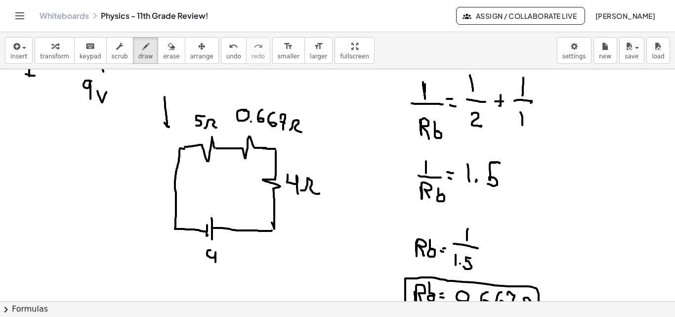
drag, startPoint x: 211, startPoint y: 250, endPoint x: 215, endPoint y: 263, distance: 14.2
drag, startPoint x: 210, startPoint y: 248, endPoint x: 220, endPoint y: 248, distance: 10.4
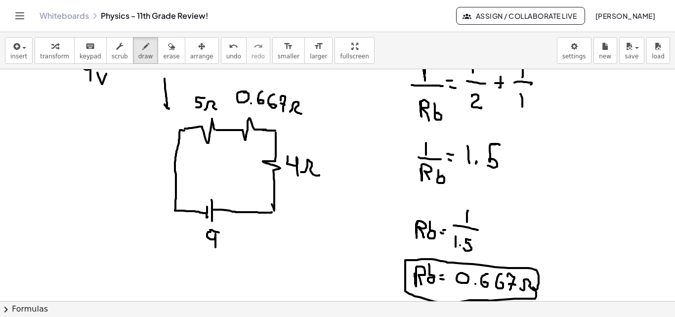
scroll to position [1438, 0]
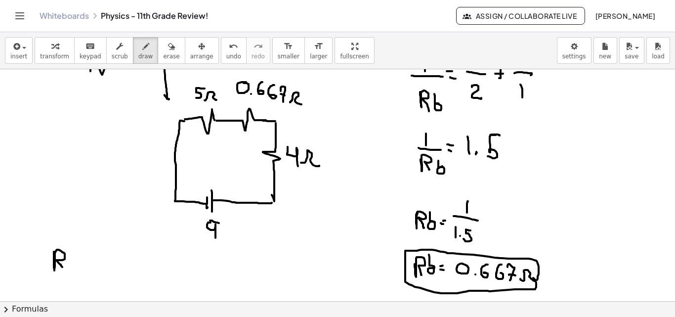
drag, startPoint x: 54, startPoint y: 252, endPoint x: 63, endPoint y: 270, distance: 20.8
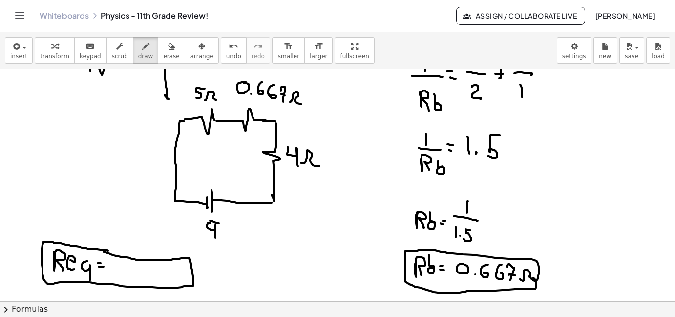
drag, startPoint x: 85, startPoint y: 261, endPoint x: 91, endPoint y: 263, distance: 6.7
drag, startPoint x: 118, startPoint y: 263, endPoint x: 119, endPoint y: 275, distance: 11.9
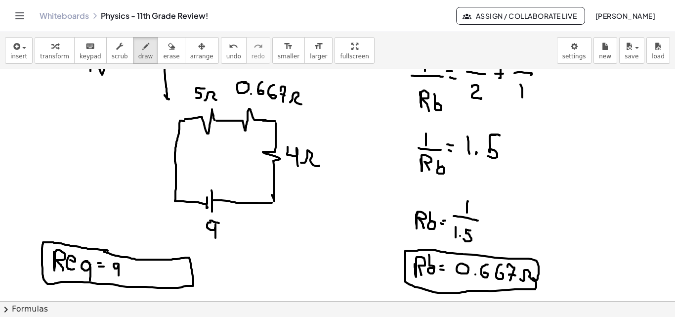
drag, startPoint x: 140, startPoint y: 267, endPoint x: 136, endPoint y: 273, distance: 6.9
drag, startPoint x: 148, startPoint y: 269, endPoint x: 146, endPoint y: 276, distance: 6.6
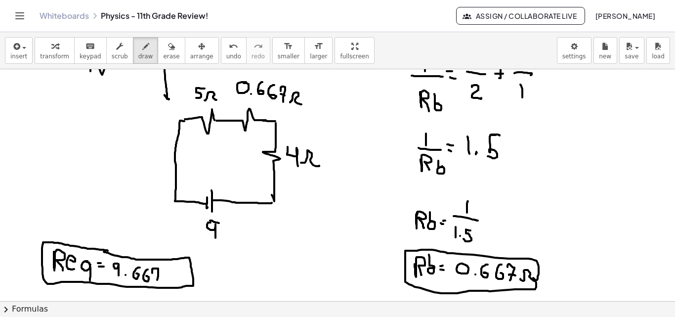
drag, startPoint x: 152, startPoint y: 271, endPoint x: 156, endPoint y: 279, distance: 8.4
drag, startPoint x: 164, startPoint y: 279, endPoint x: 175, endPoint y: 279, distance: 11.9
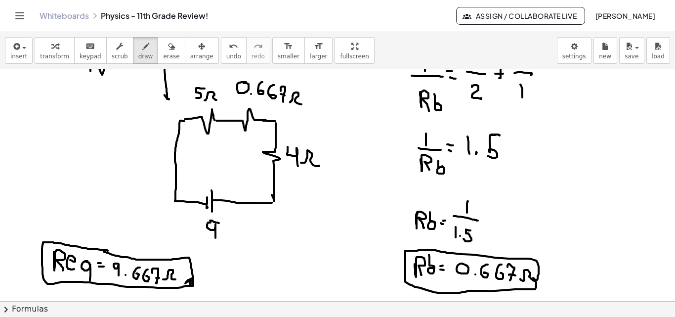
drag, startPoint x: 193, startPoint y: 278, endPoint x: 223, endPoint y: 266, distance: 31.9
drag, startPoint x: 238, startPoint y: 260, endPoint x: 259, endPoint y: 234, distance: 33.3
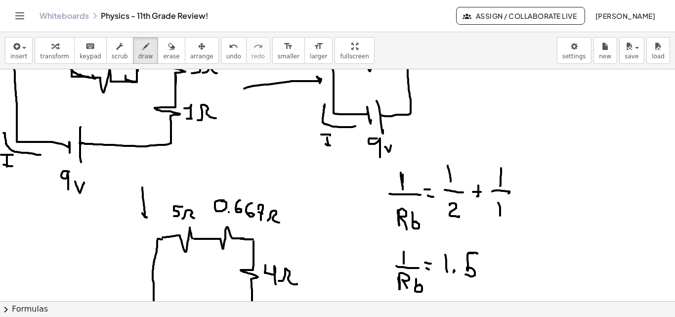
scroll to position [1227, 30]
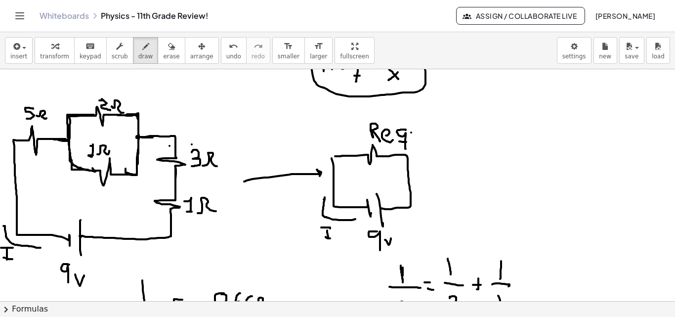
drag, startPoint x: 248, startPoint y: 137, endPoint x: 212, endPoint y: 179, distance: 54.7
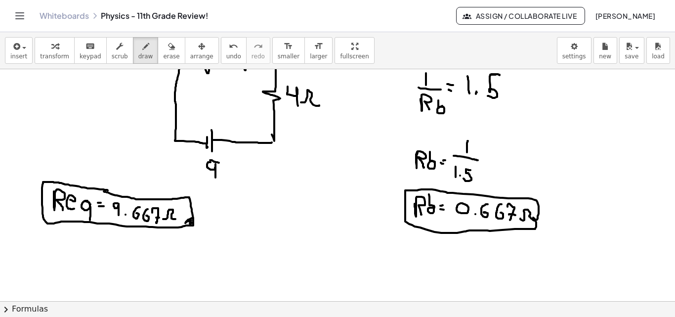
scroll to position [1573, 0]
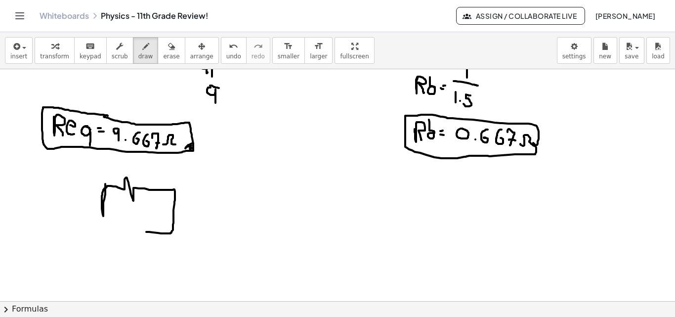
drag, startPoint x: 105, startPoint y: 184, endPoint x: 148, endPoint y: 227, distance: 60.5
drag, startPoint x: 147, startPoint y: 224, endPoint x: 146, endPoint y: 238, distance: 13.8
drag, startPoint x: 140, startPoint y: 228, endPoint x: 141, endPoint y: 239, distance: 10.4
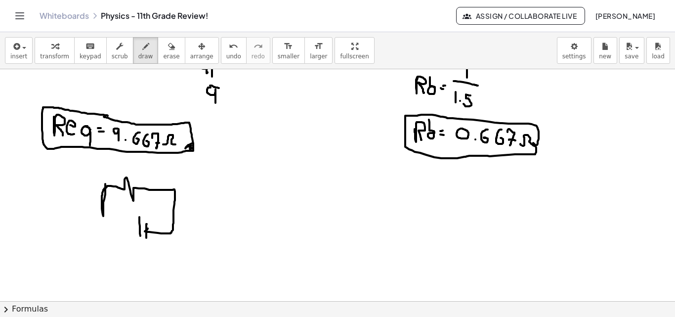
drag, startPoint x: 138, startPoint y: 232, endPoint x: 102, endPoint y: 215, distance: 39.8
drag, startPoint x: 113, startPoint y: 236, endPoint x: 85, endPoint y: 217, distance: 34.5
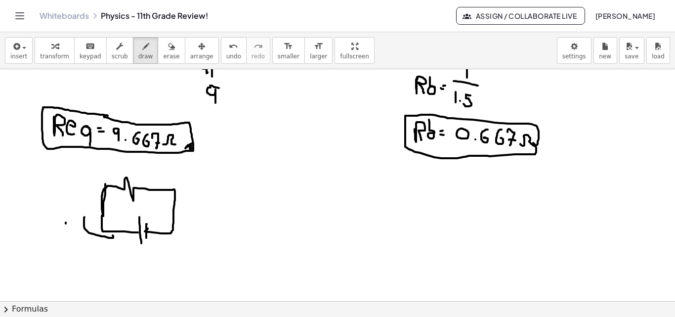
drag, startPoint x: 66, startPoint y: 222, endPoint x: 66, endPoint y: 231, distance: 8.4
drag, startPoint x: 63, startPoint y: 228, endPoint x: 81, endPoint y: 219, distance: 20.6
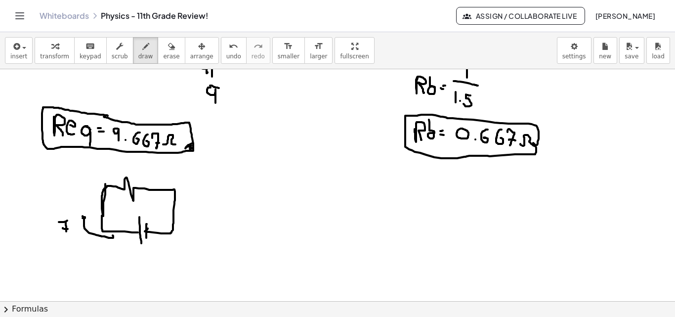
drag, startPoint x: 140, startPoint y: 168, endPoint x: 149, endPoint y: 177, distance: 12.9
drag, startPoint x: 152, startPoint y: 173, endPoint x: 161, endPoint y: 175, distance: 8.5
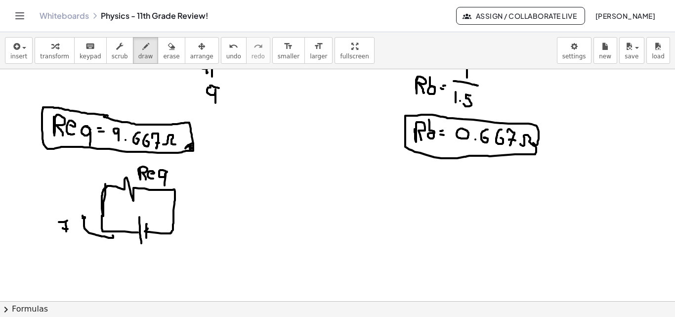
drag, startPoint x: 167, startPoint y: 171, endPoint x: 162, endPoint y: 181, distance: 10.9
drag, startPoint x: 162, startPoint y: 180, endPoint x: 160, endPoint y: 211, distance: 30.7
drag, startPoint x: 142, startPoint y: 244, endPoint x: 145, endPoint y: 251, distance: 7.1
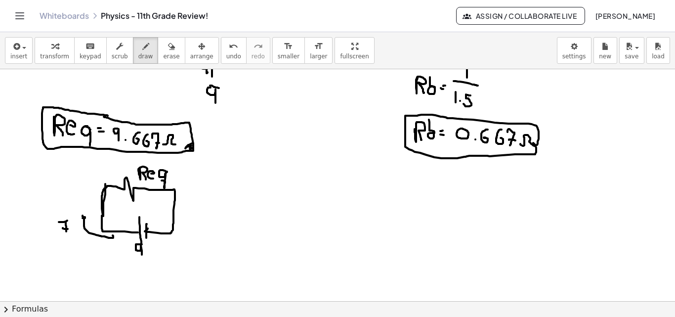
drag, startPoint x: 148, startPoint y: 247, endPoint x: 156, endPoint y: 247, distance: 7.4
drag, startPoint x: 236, startPoint y: 203, endPoint x: 236, endPoint y: 218, distance: 15.3
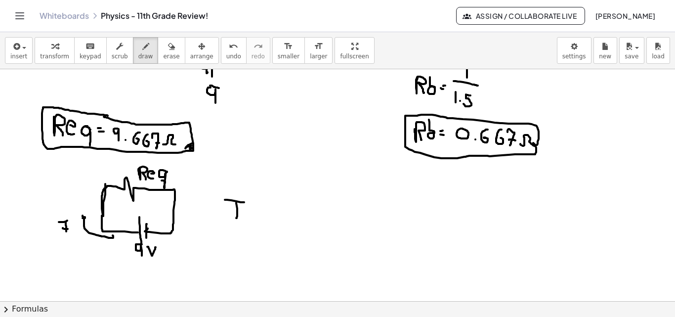
drag, startPoint x: 225, startPoint y: 200, endPoint x: 245, endPoint y: 202, distance: 19.9
drag, startPoint x: 229, startPoint y: 218, endPoint x: 245, endPoint y: 217, distance: 16.3
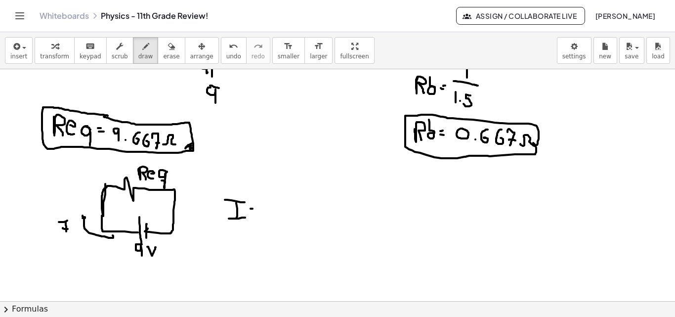
drag, startPoint x: 262, startPoint y: 202, endPoint x: 273, endPoint y: 204, distance: 10.5
drag, startPoint x: 259, startPoint y: 223, endPoint x: 272, endPoint y: 223, distance: 12.8
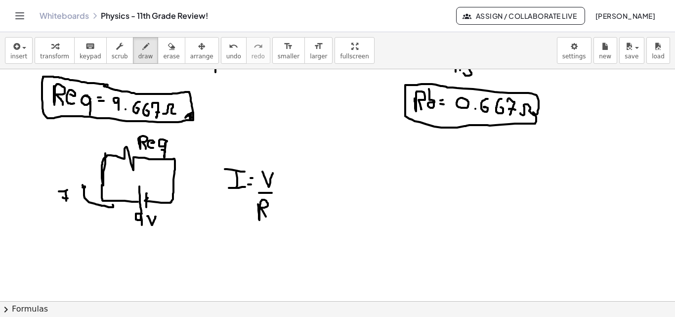
scroll to position [1606, 0]
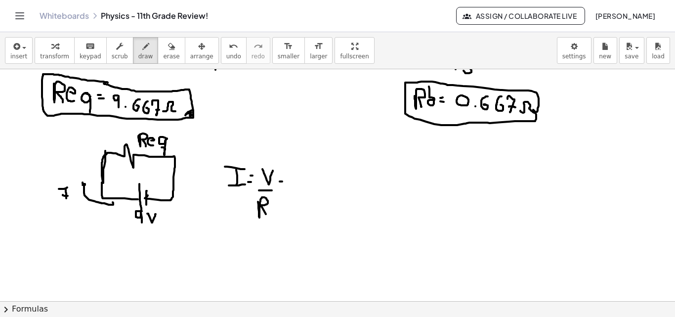
drag, startPoint x: 281, startPoint y: 187, endPoint x: 288, endPoint y: 184, distance: 7.5
drag, startPoint x: 313, startPoint y: 166, endPoint x: 319, endPoint y: 177, distance: 12.6
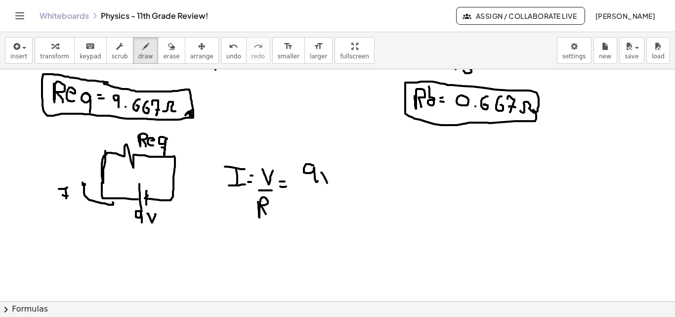
drag, startPoint x: 300, startPoint y: 190, endPoint x: 344, endPoint y: 188, distance: 44.5
drag, startPoint x: 311, startPoint y: 200, endPoint x: 314, endPoint y: 215, distance: 15.7
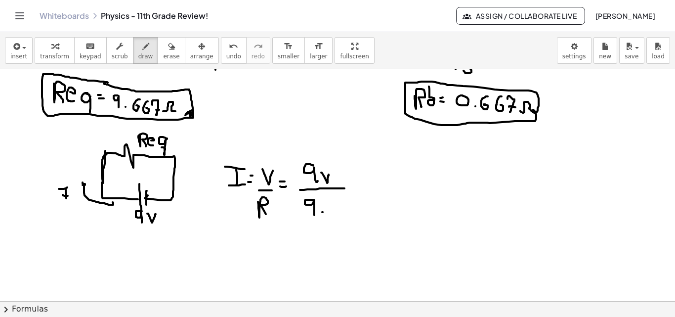
drag, startPoint x: 323, startPoint y: 212, endPoint x: 331, endPoint y: 202, distance: 13.0
drag, startPoint x: 334, startPoint y: 200, endPoint x: 334, endPoint y: 207, distance: 6.9
drag, startPoint x: 344, startPoint y: 200, endPoint x: 342, endPoint y: 207, distance: 7.2
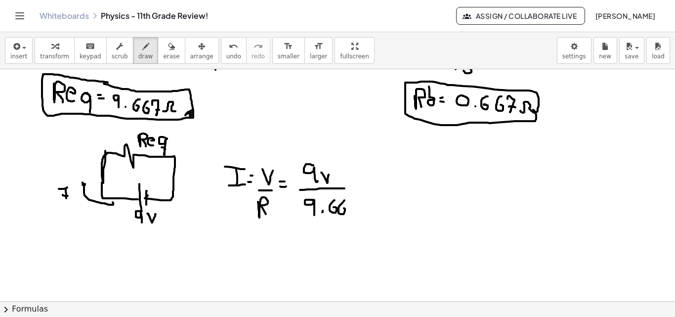
drag, startPoint x: 347, startPoint y: 201, endPoint x: 349, endPoint y: 211, distance: 10.6
drag, startPoint x: 350, startPoint y: 209, endPoint x: 319, endPoint y: 218, distance: 32.4
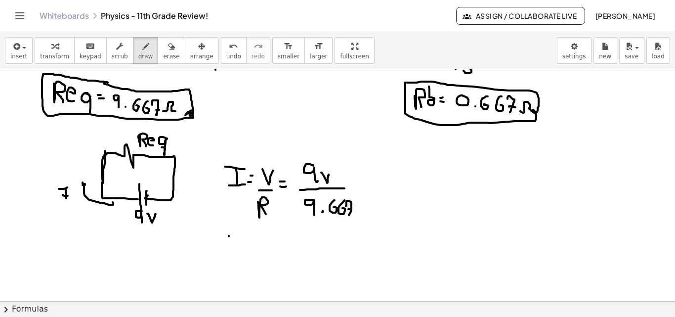
drag, startPoint x: 229, startPoint y: 236, endPoint x: 229, endPoint y: 246, distance: 10.4
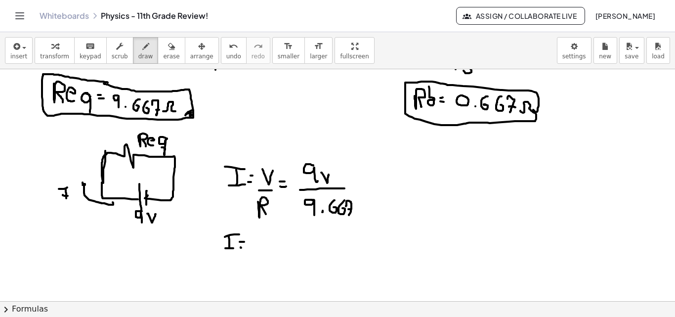
drag, startPoint x: 284, startPoint y: 236, endPoint x: 286, endPoint y: 244, distance: 8.6
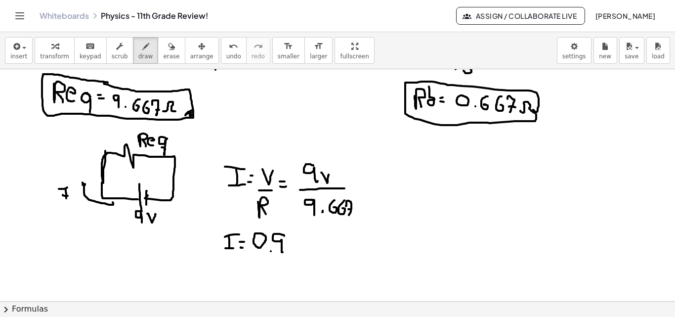
drag, startPoint x: 286, startPoint y: 238, endPoint x: 293, endPoint y: 247, distance: 11.4
drag, startPoint x: 298, startPoint y: 248, endPoint x: 305, endPoint y: 247, distance: 7.5
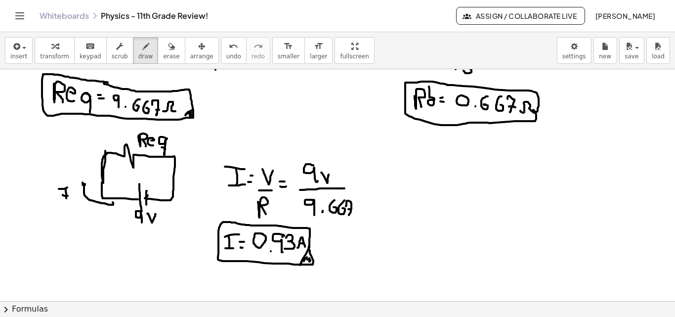
drag, startPoint x: 309, startPoint y: 248, endPoint x: 447, endPoint y: 258, distance: 137.8
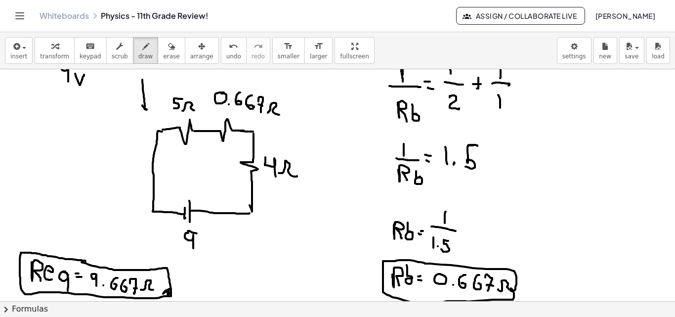
scroll to position [1435, 30]
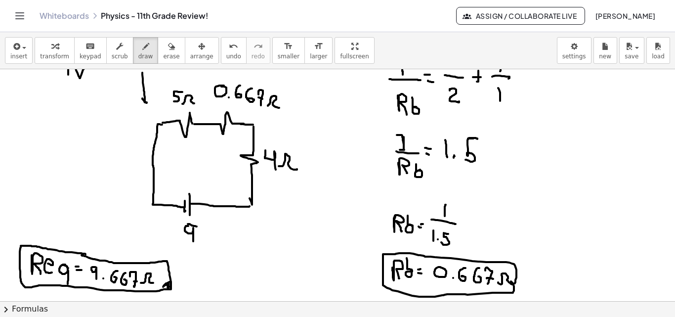
drag, startPoint x: 389, startPoint y: 135, endPoint x: 397, endPoint y: 150, distance: 16.6
drag, startPoint x: 158, startPoint y: 169, endPoint x: 159, endPoint y: 206, distance: 37.1
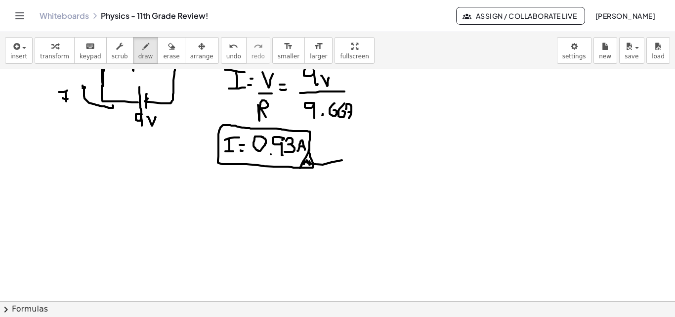
scroll to position [1695, 0]
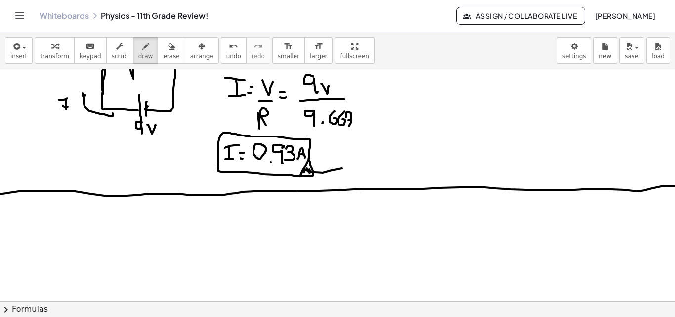
drag, startPoint x: 0, startPoint y: 194, endPoint x: 682, endPoint y: 185, distance: 682.1
click at [675, 185] on html "Graspable Math Activities Get Started Activity Bank Assigned Work Classes White…" at bounding box center [337, 158] width 675 height 317
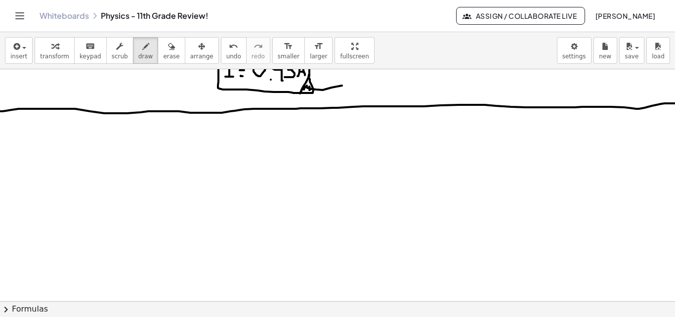
scroll to position [1781, 0]
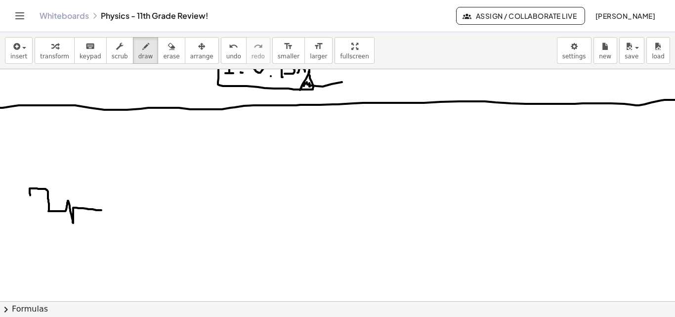
drag, startPoint x: 30, startPoint y: 195, endPoint x: 121, endPoint y: 209, distance: 91.9
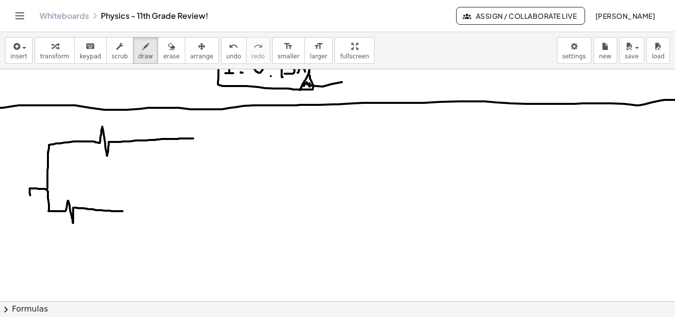
drag, startPoint x: 47, startPoint y: 188, endPoint x: 194, endPoint y: 138, distance: 154.6
drag, startPoint x: 120, startPoint y: 121, endPoint x: 124, endPoint y: 135, distance: 15.0
drag, startPoint x: 81, startPoint y: 185, endPoint x: 74, endPoint y: 199, distance: 15.5
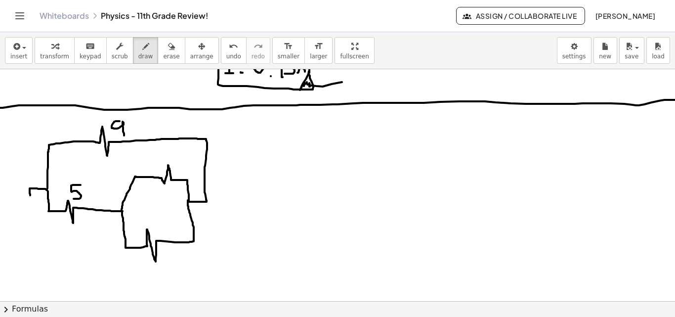
drag, startPoint x: 194, startPoint y: 138, endPoint x: 188, endPoint y: 200, distance: 62.1
drag, startPoint x: 161, startPoint y: 152, endPoint x: 155, endPoint y: 169, distance: 17.5
drag, startPoint x: 154, startPoint y: 221, endPoint x: 157, endPoint y: 232, distance: 11.4
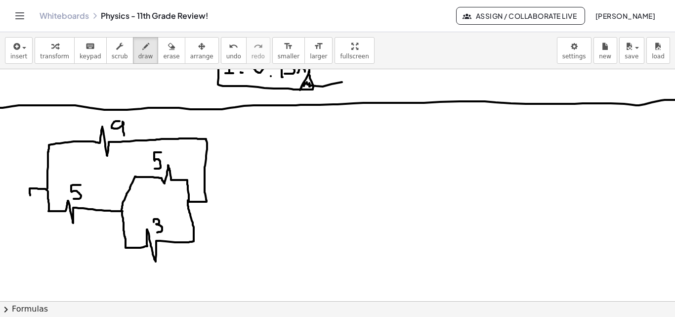
drag, startPoint x: 209, startPoint y: 206, endPoint x: 245, endPoint y: 186, distance: 41.1
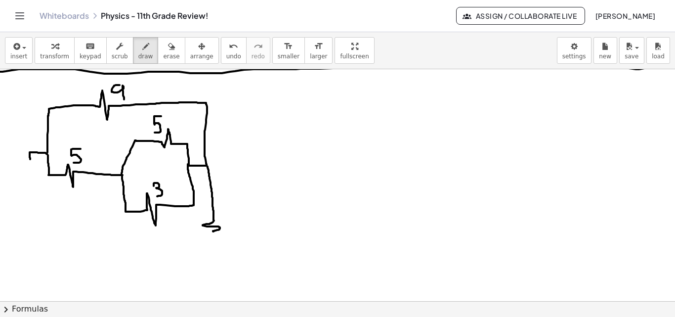
scroll to position [1858, 0]
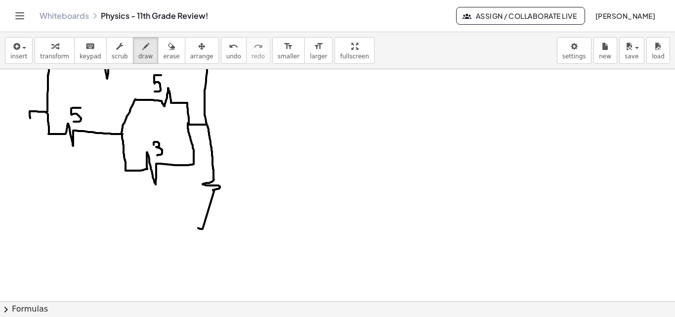
drag, startPoint x: 214, startPoint y: 191, endPoint x: 199, endPoint y: 230, distance: 41.5
drag, startPoint x: 227, startPoint y: 171, endPoint x: 230, endPoint y: 202, distance: 30.7
drag, startPoint x: 197, startPoint y: 228, endPoint x: 165, endPoint y: 220, distance: 33.0
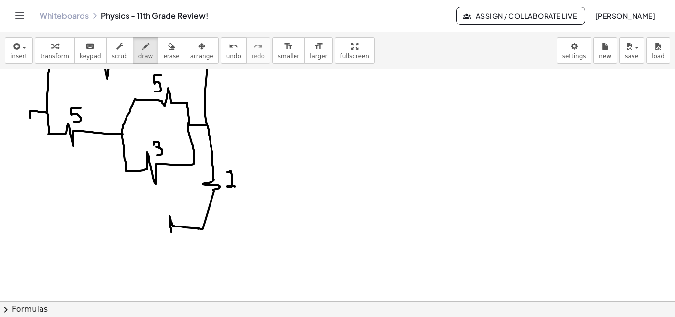
drag, startPoint x: 162, startPoint y: 213, endPoint x: 160, endPoint y: 230, distance: 17.0
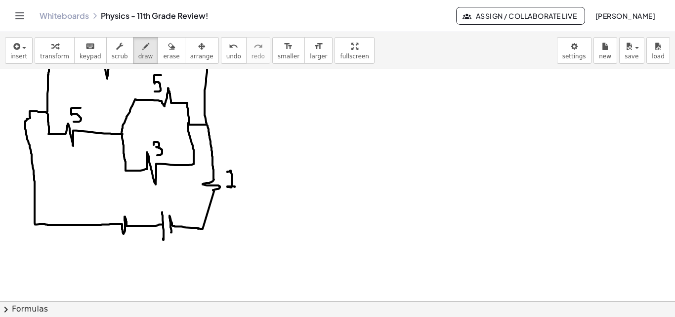
drag, startPoint x: 163, startPoint y: 224, endPoint x: 31, endPoint y: 118, distance: 170.1
drag, startPoint x: 109, startPoint y: 240, endPoint x: 117, endPoint y: 243, distance: 8.6
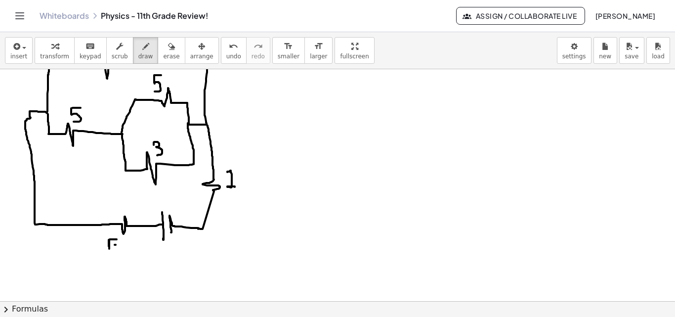
drag, startPoint x: 138, startPoint y: 242, endPoint x: 138, endPoint y: 251, distance: 8.4
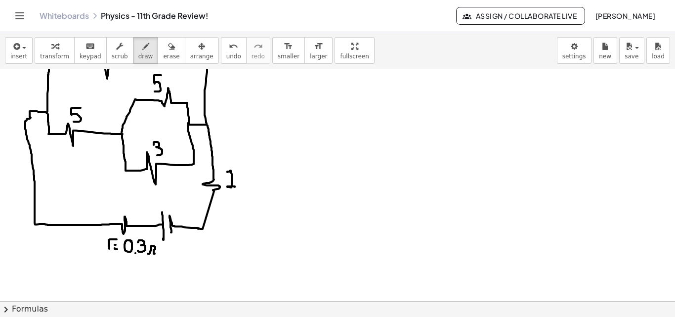
drag, startPoint x: 148, startPoint y: 254, endPoint x: 155, endPoint y: 254, distance: 6.9
drag, startPoint x: 174, startPoint y: 238, endPoint x: 184, endPoint y: 245, distance: 12.4
drag, startPoint x: 197, startPoint y: 245, endPoint x: 194, endPoint y: 252, distance: 7.5
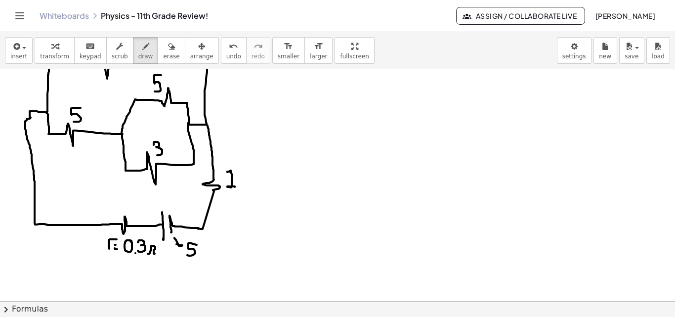
drag, startPoint x: 201, startPoint y: 247, endPoint x: 208, endPoint y: 248, distance: 6.6
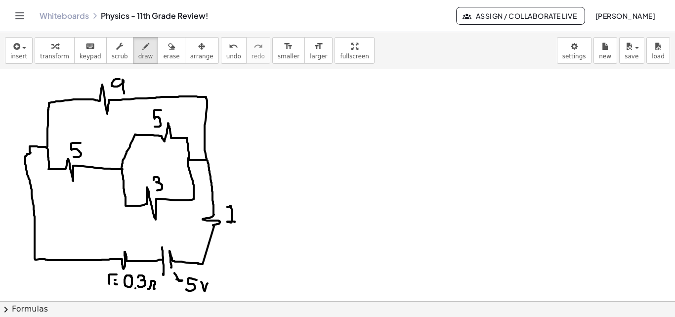
scroll to position [1824, 0]
drag, startPoint x: 298, startPoint y: 95, endPoint x: 308, endPoint y: 108, distance: 16.3
drag, startPoint x: 317, startPoint y: 101, endPoint x: 325, endPoint y: 86, distance: 17.5
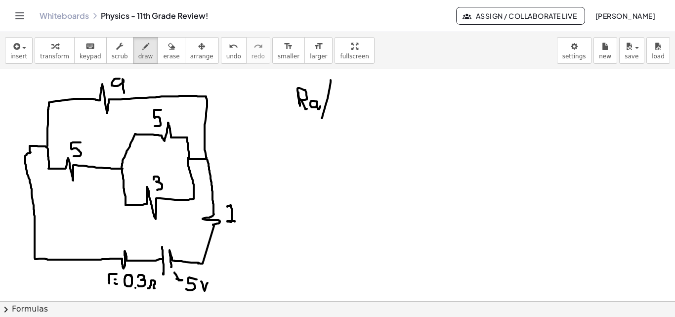
drag, startPoint x: 331, startPoint y: 80, endPoint x: 332, endPoint y: 95, distance: 15.4
drag, startPoint x: 335, startPoint y: 85, endPoint x: 331, endPoint y: 108, distance: 24.0
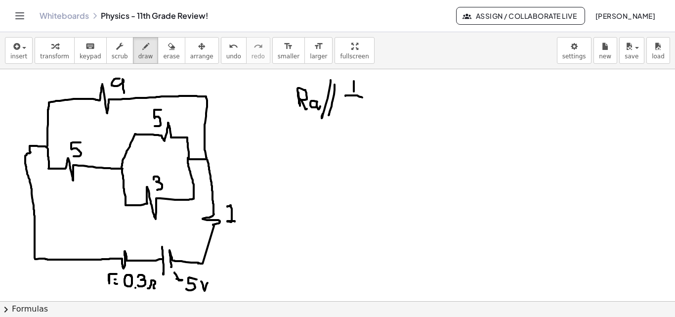
drag, startPoint x: 345, startPoint y: 96, endPoint x: 347, endPoint y: 106, distance: 10.0
drag, startPoint x: 344, startPoint y: 105, endPoint x: 356, endPoint y: 113, distance: 14.1
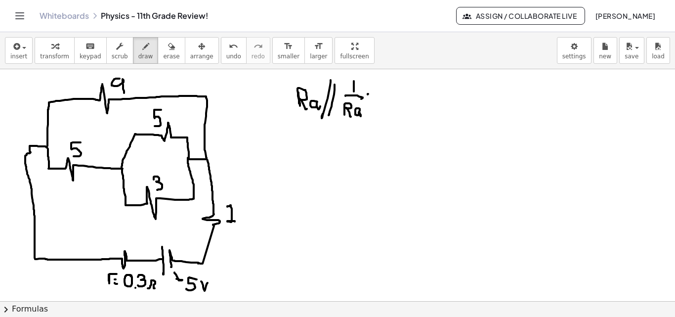
drag, startPoint x: 385, startPoint y: 80, endPoint x: 381, endPoint y: 95, distance: 15.3
drag, startPoint x: 380, startPoint y: 96, endPoint x: 398, endPoint y: 99, distance: 19.0
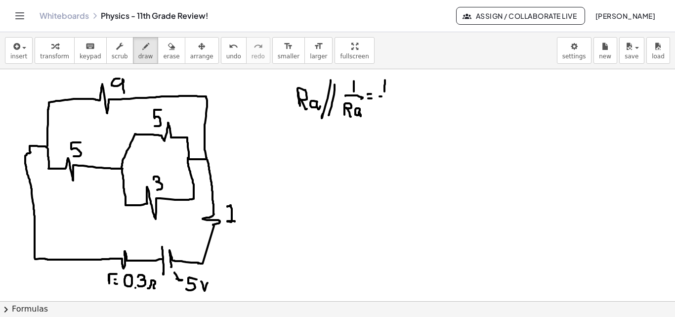
drag, startPoint x: 391, startPoint y: 105, endPoint x: 382, endPoint y: 116, distance: 14.4
drag, startPoint x: 411, startPoint y: 91, endPoint x: 412, endPoint y: 103, distance: 11.4
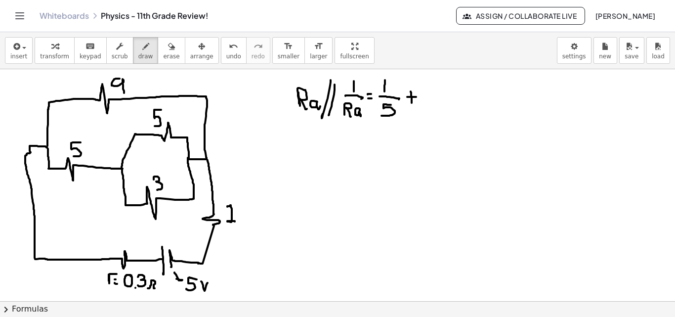
drag, startPoint x: 407, startPoint y: 97, endPoint x: 416, endPoint y: 97, distance: 8.9
drag, startPoint x: 438, startPoint y: 83, endPoint x: 438, endPoint y: 93, distance: 9.9
drag, startPoint x: 431, startPoint y: 97, endPoint x: 445, endPoint y: 97, distance: 13.8
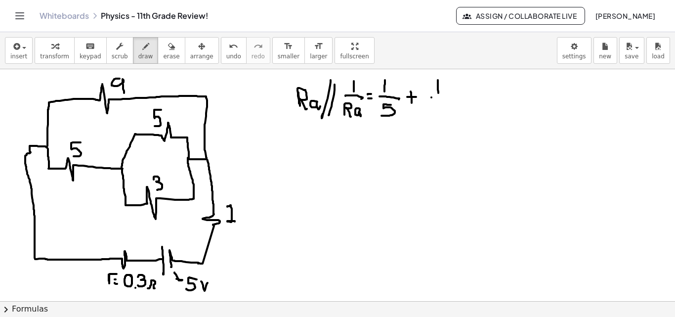
drag, startPoint x: 434, startPoint y: 106, endPoint x: 431, endPoint y: 116, distance: 10.5
drag, startPoint x: 344, startPoint y: 135, endPoint x: 351, endPoint y: 148, distance: 14.2
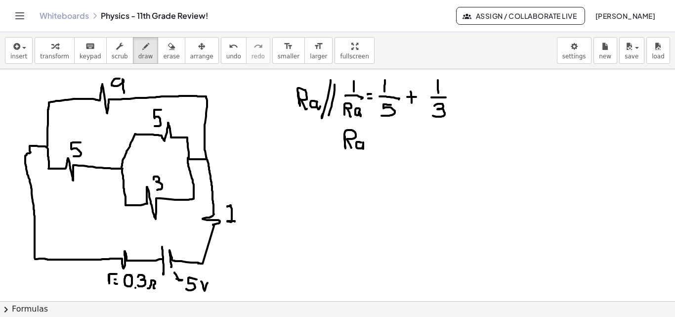
drag, startPoint x: 359, startPoint y: 142, endPoint x: 368, endPoint y: 143, distance: 9.0
drag, startPoint x: 368, startPoint y: 148, endPoint x: 374, endPoint y: 149, distance: 6.1
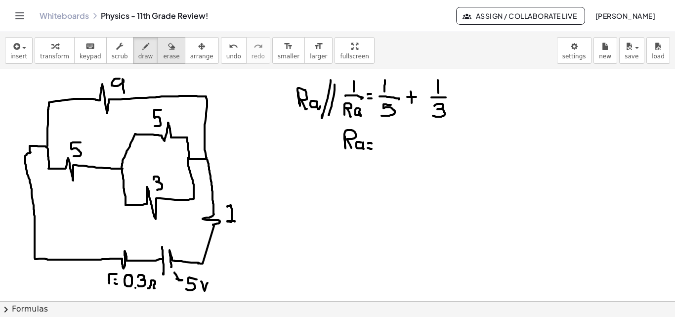
click at [163, 57] on span "erase" at bounding box center [171, 56] width 16 height 7
drag, startPoint x: 380, startPoint y: 157, endPoint x: 348, endPoint y: 150, distance: 33.0
click at [138, 53] on span "draw" at bounding box center [145, 56] width 15 height 7
drag, startPoint x: 342, startPoint y: 148, endPoint x: 355, endPoint y: 157, distance: 16.3
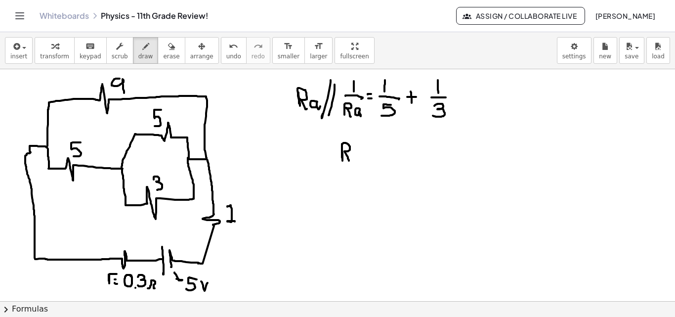
click at [163, 49] on div "button" at bounding box center [171, 46] width 16 height 12
drag, startPoint x: 331, startPoint y: 149, endPoint x: 346, endPoint y: 155, distance: 16.0
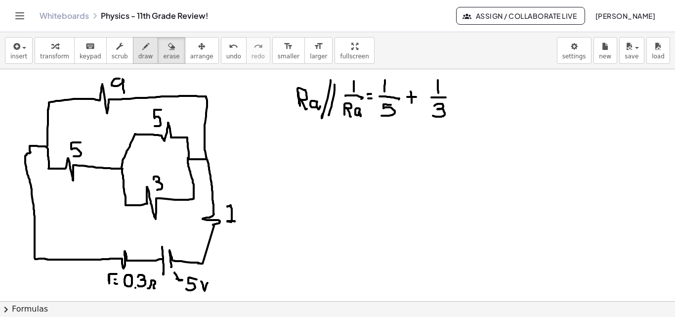
click at [140, 51] on button "draw" at bounding box center [146, 50] width 26 height 27
drag, startPoint x: 347, startPoint y: 135, endPoint x: 347, endPoint y: 140, distance: 5.0
drag, startPoint x: 340, startPoint y: 147, endPoint x: 356, endPoint y: 147, distance: 16.8
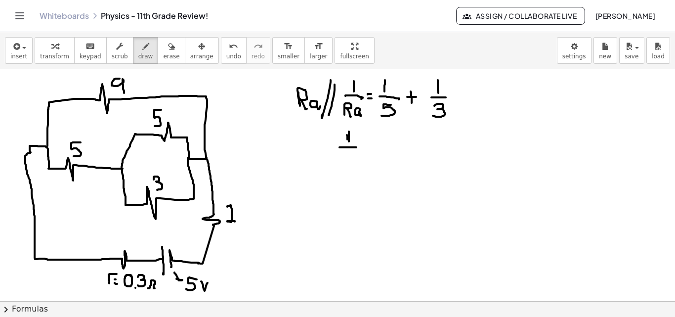
drag, startPoint x: 349, startPoint y: 131, endPoint x: 345, endPoint y: 156, distance: 25.0
drag, startPoint x: 341, startPoint y: 166, endPoint x: 354, endPoint y: 162, distance: 13.3
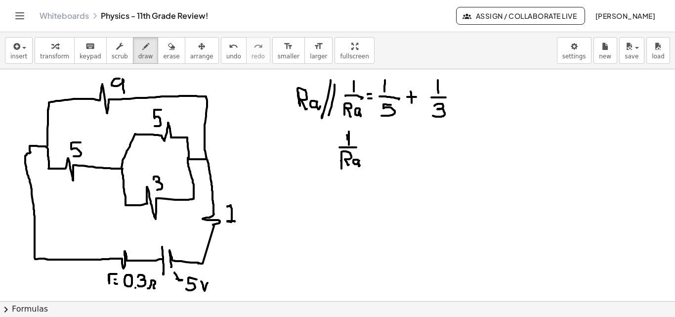
drag, startPoint x: 388, startPoint y: 151, endPoint x: 406, endPoint y: 154, distance: 18.6
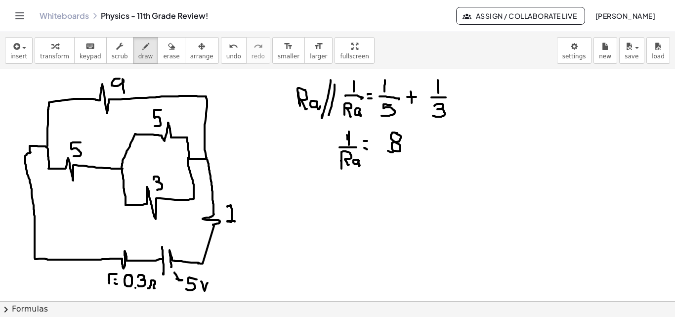
drag, startPoint x: 392, startPoint y: 158, endPoint x: 391, endPoint y: 166, distance: 8.0
drag, startPoint x: 405, startPoint y: 159, endPoint x: 401, endPoint y: 166, distance: 8.4
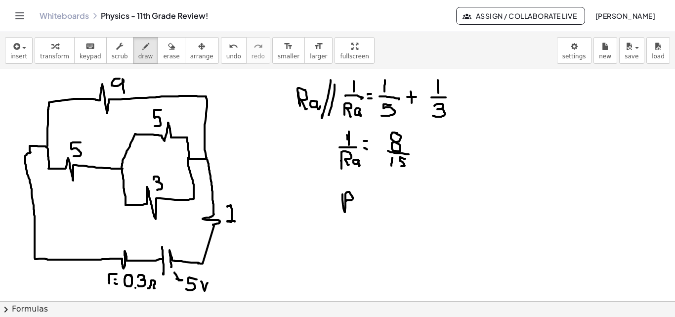
drag, startPoint x: 342, startPoint y: 194, endPoint x: 351, endPoint y: 206, distance: 14.8
drag, startPoint x: 358, startPoint y: 203, endPoint x: 360, endPoint y: 209, distance: 6.9
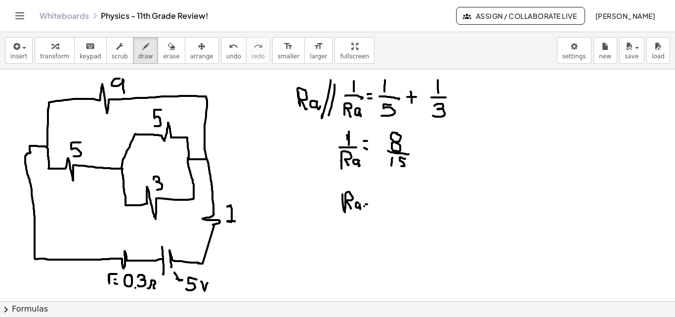
drag, startPoint x: 391, startPoint y: 185, endPoint x: 392, endPoint y: 191, distance: 6.6
drag, startPoint x: 382, startPoint y: 195, endPoint x: 405, endPoint y: 173, distance: 32.2
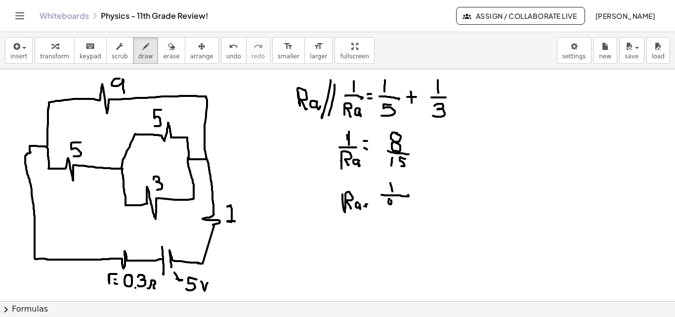
drag, startPoint x: 398, startPoint y: 201, endPoint x: 395, endPoint y: 211, distance: 10.5
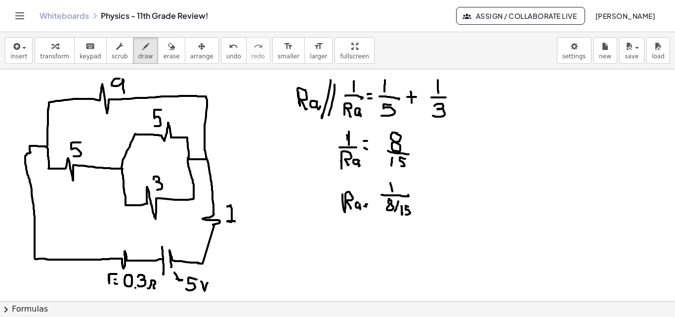
drag, startPoint x: 344, startPoint y: 234, endPoint x: 366, endPoint y: 243, distance: 23.7
drag, startPoint x: 371, startPoint y: 241, endPoint x: 373, endPoint y: 248, distance: 6.6
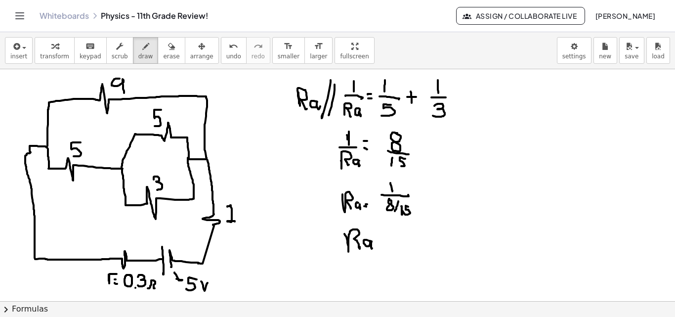
drag, startPoint x: 379, startPoint y: 243, endPoint x: 384, endPoint y: 244, distance: 6.1
drag, startPoint x: 395, startPoint y: 233, endPoint x: 397, endPoint y: 250, distance: 16.5
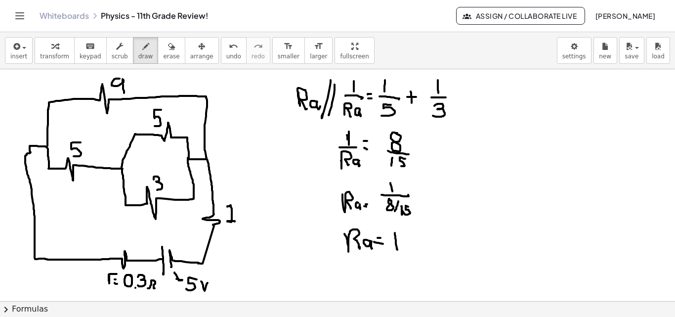
drag, startPoint x: 414, startPoint y: 247, endPoint x: 426, endPoint y: 245, distance: 12.0
drag, startPoint x: 426, startPoint y: 242, endPoint x: 429, endPoint y: 255, distance: 13.2
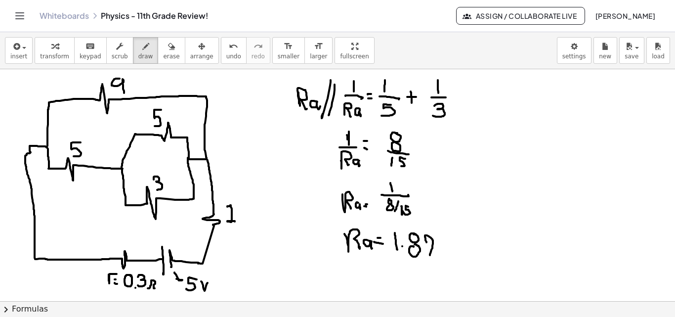
drag, startPoint x: 438, startPoint y: 254, endPoint x: 454, endPoint y: 255, distance: 15.8
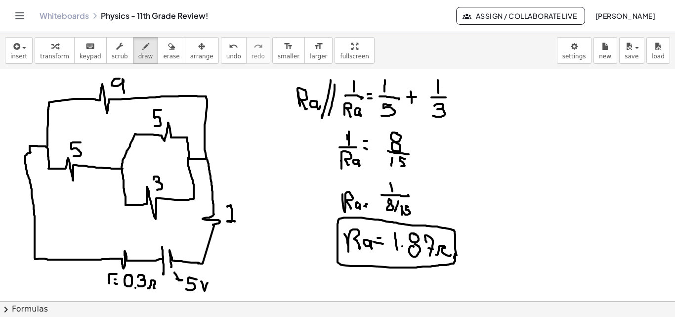
drag, startPoint x: 456, startPoint y: 253, endPoint x: 453, endPoint y: 261, distance: 8.4
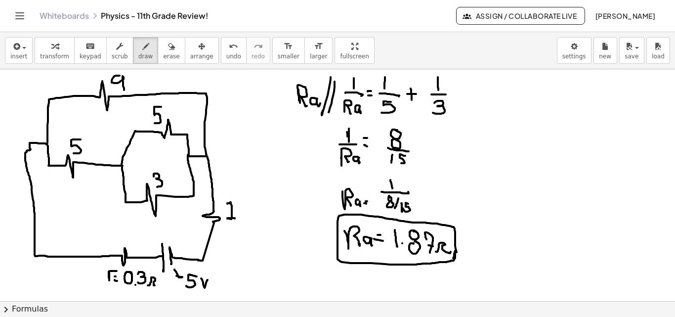
scroll to position [1827, 0]
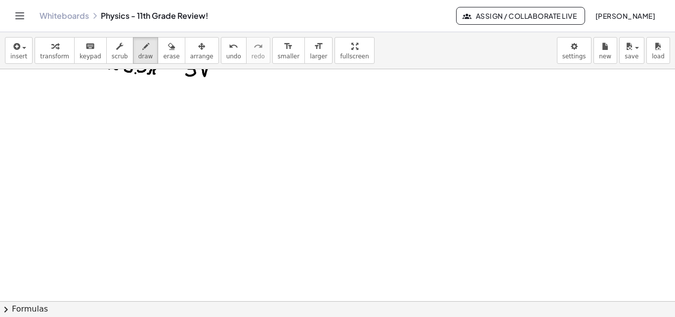
scroll to position [2064, 0]
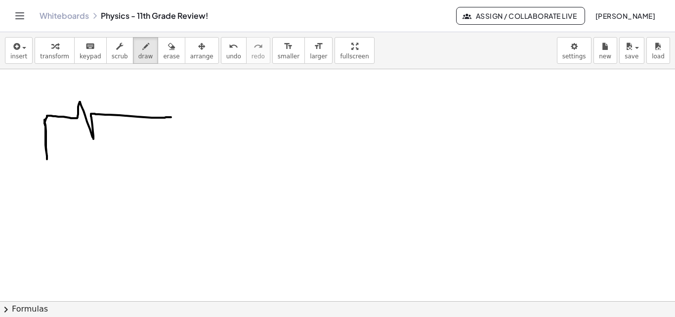
drag, startPoint x: 44, startPoint y: 120, endPoint x: 172, endPoint y: 117, distance: 128.0
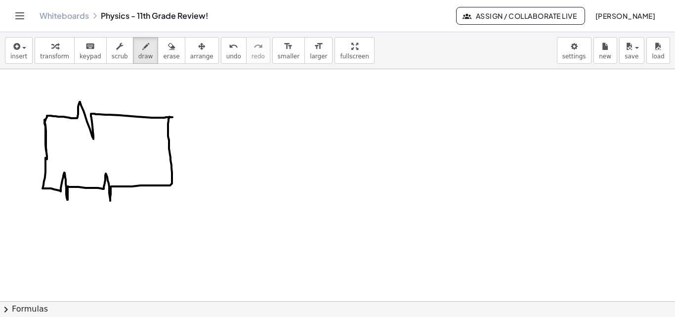
drag, startPoint x: 45, startPoint y: 158, endPoint x: 170, endPoint y: 116, distance: 131.0
drag, startPoint x: 117, startPoint y: 180, endPoint x: 117, endPoint y: 160, distance: 20.3
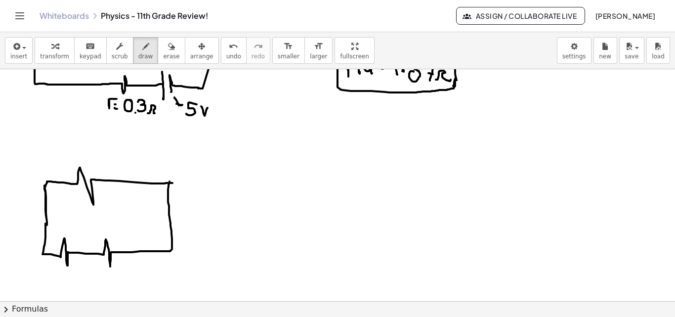
scroll to position [2071, 0]
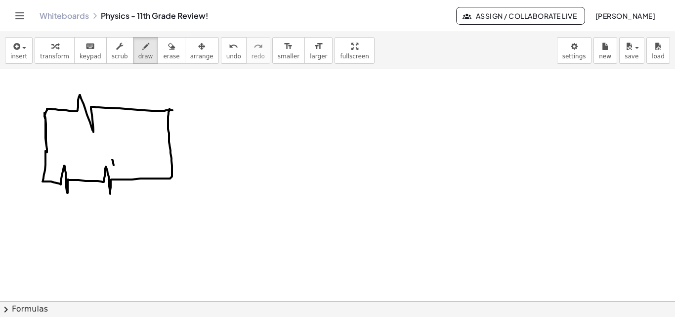
drag, startPoint x: 112, startPoint y: 160, endPoint x: 115, endPoint y: 168, distance: 8.8
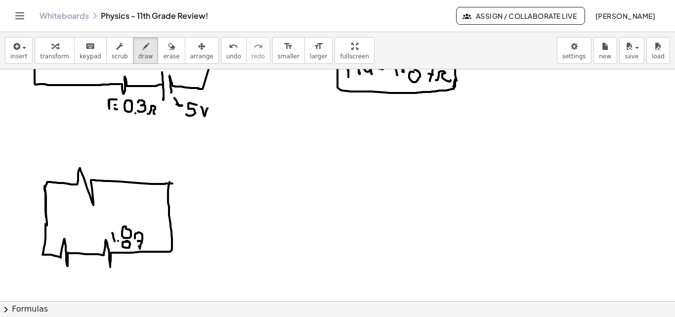
scroll to position [2017, 0]
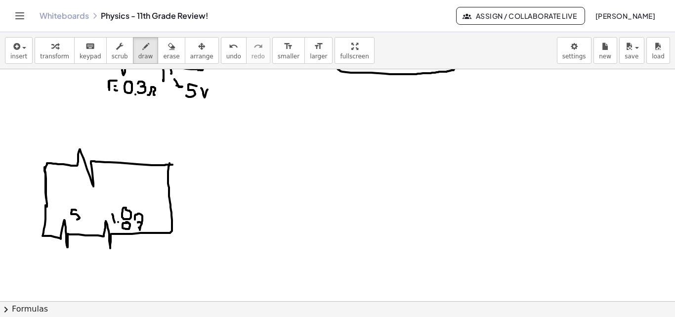
drag, startPoint x: 76, startPoint y: 210, endPoint x: 80, endPoint y: 200, distance: 11.1
drag, startPoint x: 95, startPoint y: 135, endPoint x: 97, endPoint y: 151, distance: 15.4
drag, startPoint x: 144, startPoint y: 155, endPoint x: 148, endPoint y: 128, distance: 26.9
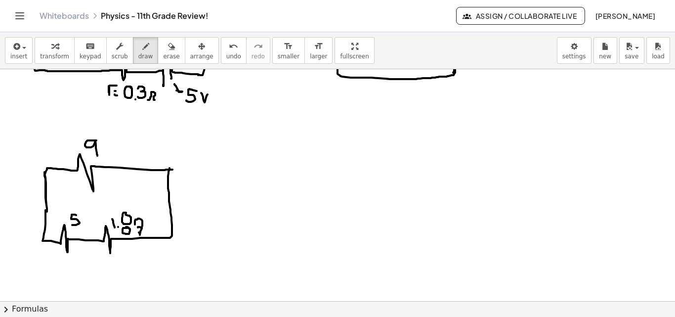
scroll to position [2020, 0]
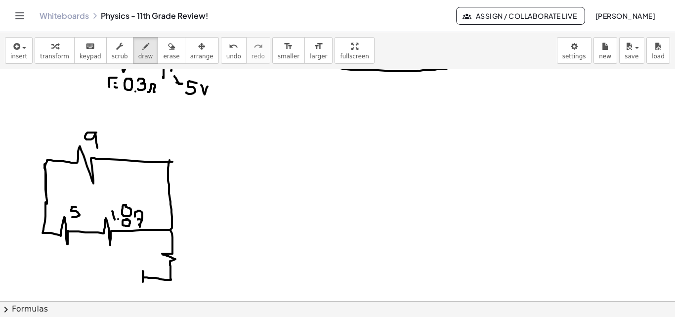
drag, startPoint x: 170, startPoint y: 230, endPoint x: 131, endPoint y: 268, distance: 54.5
drag, startPoint x: 131, startPoint y: 265, endPoint x: 128, endPoint y: 279, distance: 14.1
drag, startPoint x: 131, startPoint y: 277, endPoint x: 42, endPoint y: 234, distance: 99.0
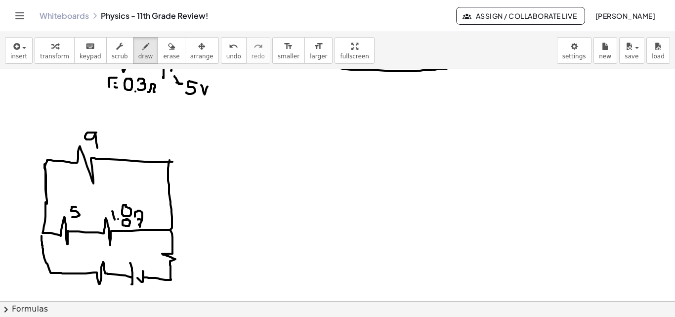
drag, startPoint x: 186, startPoint y: 246, endPoint x: 162, endPoint y: 274, distance: 36.8
drag, startPoint x: 155, startPoint y: 283, endPoint x: 177, endPoint y: 254, distance: 37.0
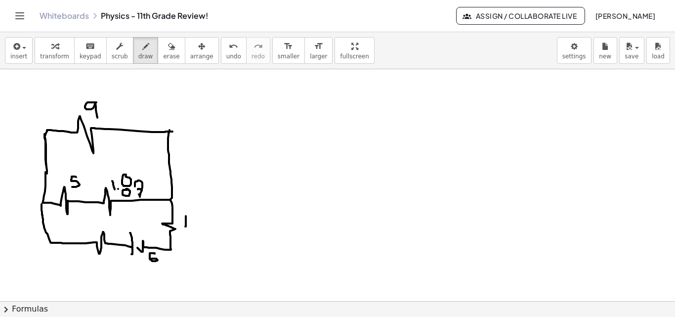
scroll to position [2067, 0]
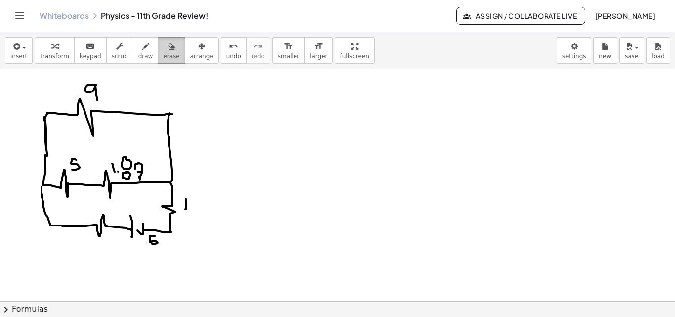
click at [163, 53] on span "erase" at bounding box center [171, 56] width 16 height 7
drag, startPoint x: 179, startPoint y: 268, endPoint x: 158, endPoint y: 258, distance: 23.9
click at [142, 50] on icon "button" at bounding box center [145, 47] width 7 height 12
drag, startPoint x: 143, startPoint y: 240, endPoint x: 137, endPoint y: 251, distance: 12.8
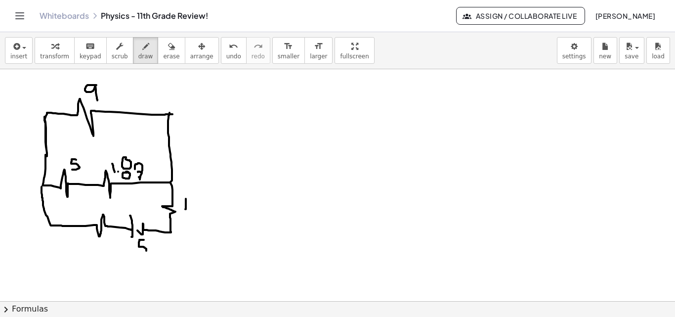
drag, startPoint x: 154, startPoint y: 244, endPoint x: 151, endPoint y: 249, distance: 5.8
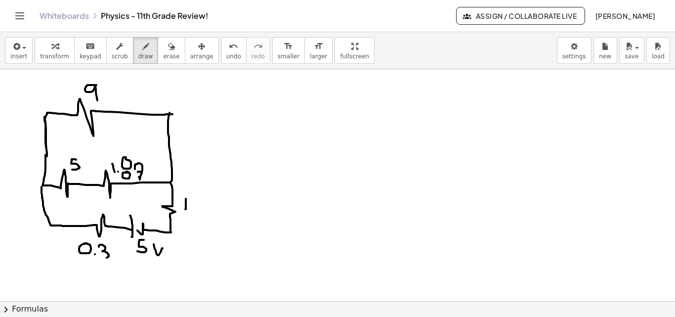
drag, startPoint x: 99, startPoint y: 247, endPoint x: 100, endPoint y: 256, distance: 9.9
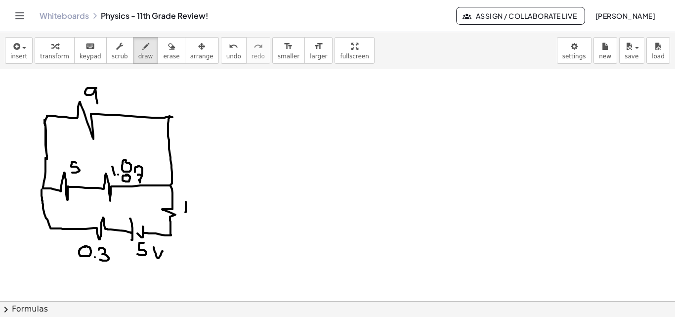
scroll to position [2076, 0]
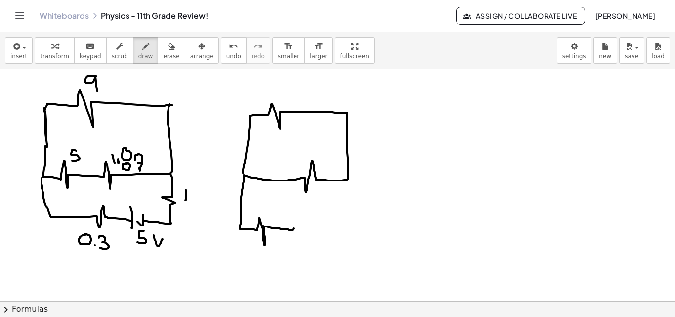
drag, startPoint x: 243, startPoint y: 173, endPoint x: 296, endPoint y: 222, distance: 72.4
drag, startPoint x: 294, startPoint y: 221, endPoint x: 292, endPoint y: 235, distance: 13.4
drag, startPoint x: 299, startPoint y: 224, endPoint x: 300, endPoint y: 241, distance: 16.3
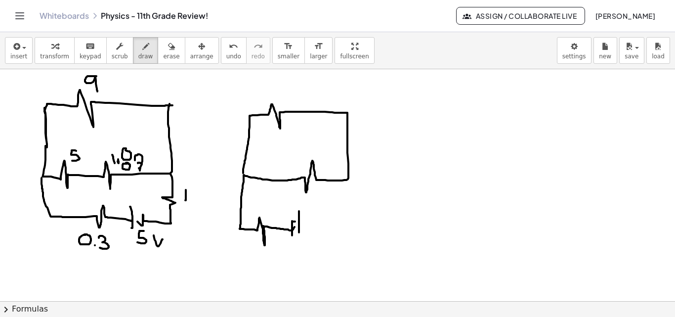
drag, startPoint x: 301, startPoint y: 228, endPoint x: 347, endPoint y: 181, distance: 65.7
drag, startPoint x: 282, startPoint y: 88, endPoint x: 289, endPoint y: 106, distance: 19.6
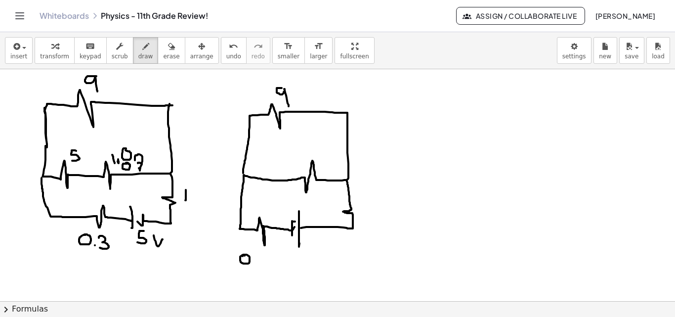
drag, startPoint x: 243, startPoint y: 255, endPoint x: 250, endPoint y: 260, distance: 9.2
drag, startPoint x: 258, startPoint y: 257, endPoint x: 269, endPoint y: 259, distance: 11.1
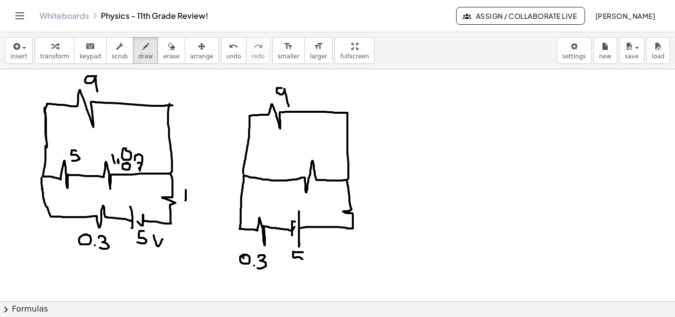
drag, startPoint x: 302, startPoint y: 252, endPoint x: 295, endPoint y: 263, distance: 13.2
drag, startPoint x: 307, startPoint y: 261, endPoint x: 310, endPoint y: 254, distance: 8.0
drag, startPoint x: 363, startPoint y: 200, endPoint x: 364, endPoint y: 213, distance: 13.4
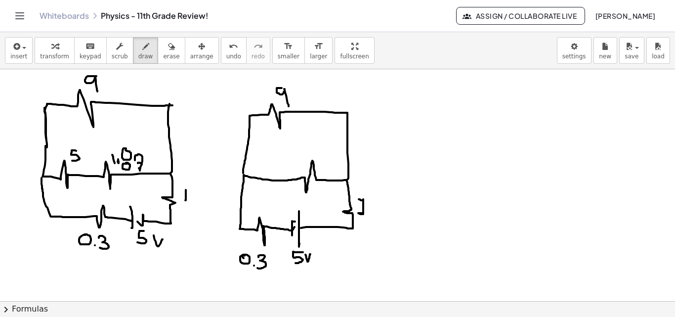
drag, startPoint x: 282, startPoint y: 152, endPoint x: 281, endPoint y: 160, distance: 8.4
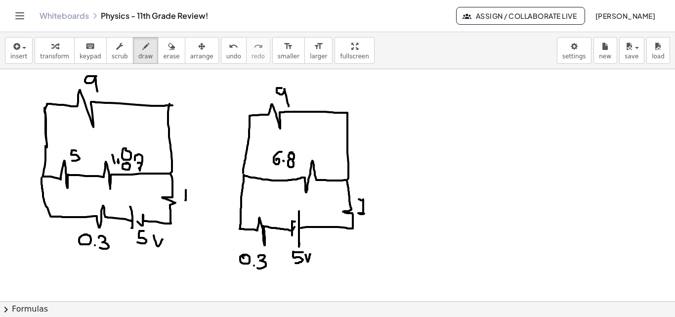
drag, startPoint x: 298, startPoint y: 157, endPoint x: 301, endPoint y: 166, distance: 10.0
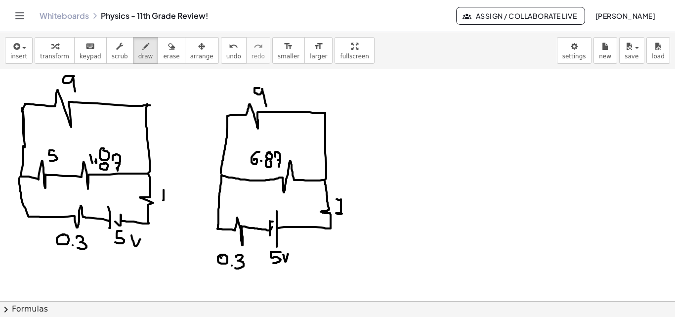
scroll to position [2076, 30]
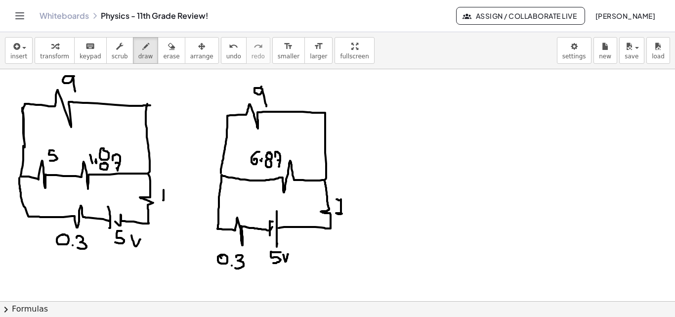
drag, startPoint x: 237, startPoint y: 112, endPoint x: 213, endPoint y: 171, distance: 63.9
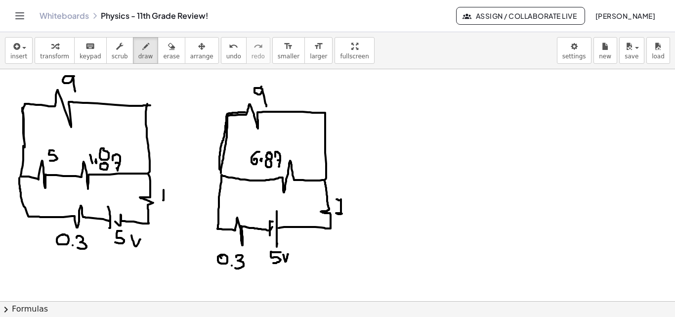
drag, startPoint x: 393, startPoint y: 101, endPoint x: 400, endPoint y: 113, distance: 14.2
drag, startPoint x: 407, startPoint y: 107, endPoint x: 409, endPoint y: 98, distance: 9.1
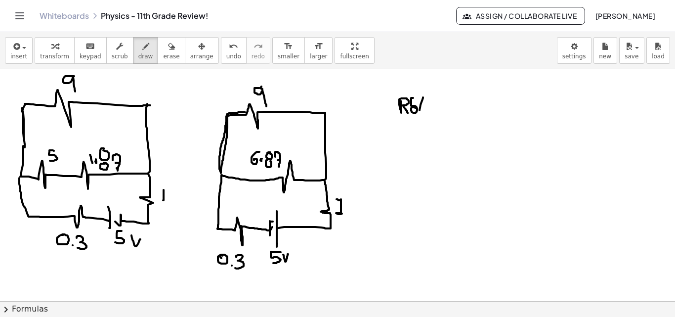
drag, startPoint x: 416, startPoint y: 97, endPoint x: 412, endPoint y: 110, distance: 13.3
drag, startPoint x: 418, startPoint y: 98, endPoint x: 415, endPoint y: 110, distance: 12.2
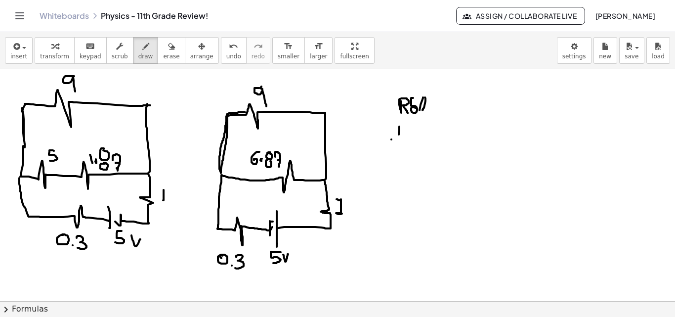
drag, startPoint x: 384, startPoint y: 139, endPoint x: 403, endPoint y: 139, distance: 18.8
drag, startPoint x: 388, startPoint y: 149, endPoint x: 396, endPoint y: 164, distance: 17.0
drag, startPoint x: 400, startPoint y: 160, endPoint x: 399, endPoint y: 150, distance: 9.4
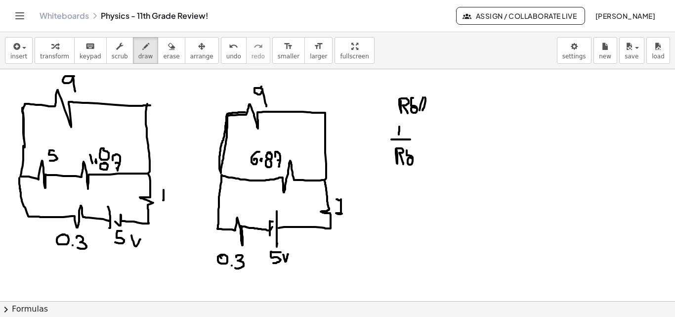
drag, startPoint x: 416, startPoint y: 137, endPoint x: 412, endPoint y: 141, distance: 6.0
drag, startPoint x: 411, startPoint y: 142, endPoint x: 417, endPoint y: 142, distance: 5.9
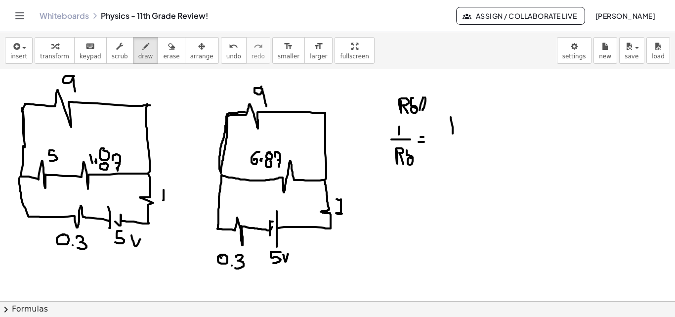
drag, startPoint x: 443, startPoint y: 117, endPoint x: 435, endPoint y: 138, distance: 22.2
drag, startPoint x: 441, startPoint y: 148, endPoint x: 447, endPoint y: 161, distance: 13.5
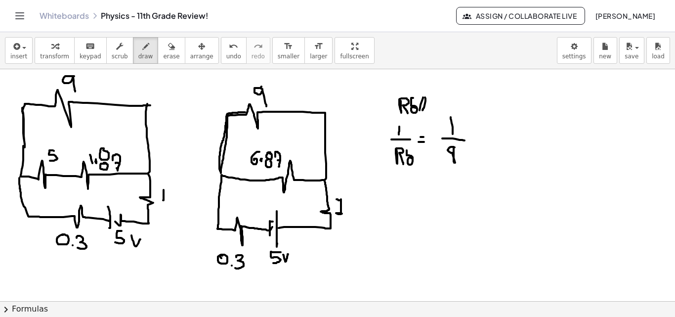
drag, startPoint x: 446, startPoint y: 148, endPoint x: 458, endPoint y: 140, distance: 13.8
drag, startPoint x: 466, startPoint y: 133, endPoint x: 466, endPoint y: 145, distance: 11.9
drag, startPoint x: 462, startPoint y: 137, endPoint x: 472, endPoint y: 133, distance: 11.6
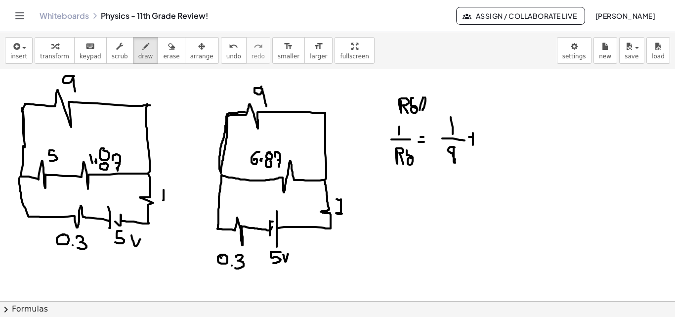
drag, startPoint x: 491, startPoint y: 118, endPoint x: 491, endPoint y: 131, distance: 13.3
drag, startPoint x: 496, startPoint y: 135, endPoint x: 512, endPoint y: 137, distance: 15.4
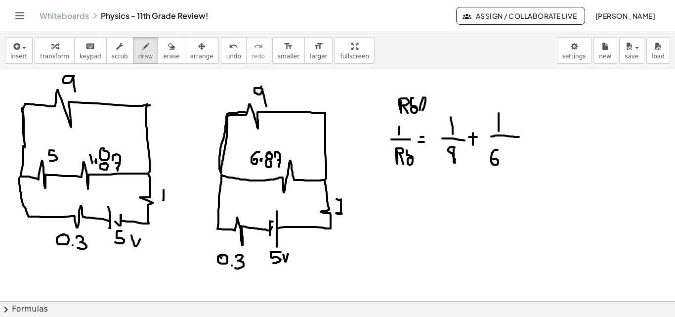
drag, startPoint x: 490, startPoint y: 150, endPoint x: 485, endPoint y: 159, distance: 10.6
drag, startPoint x: 494, startPoint y: 163, endPoint x: 500, endPoint y: 159, distance: 7.1
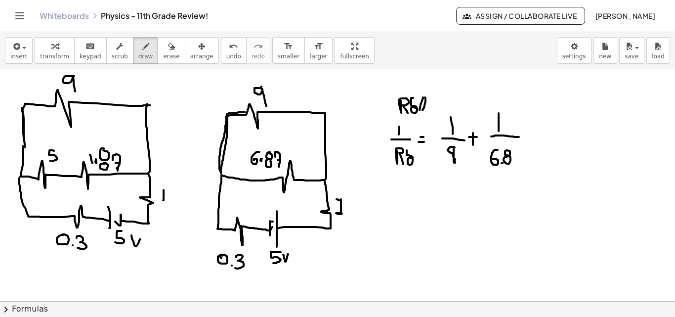
drag, startPoint x: 505, startPoint y: 148, endPoint x: 509, endPoint y: 164, distance: 16.7
drag, startPoint x: 384, startPoint y: 197, endPoint x: 392, endPoint y: 206, distance: 12.2
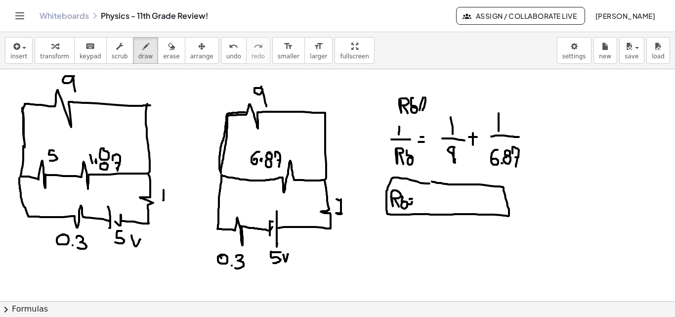
drag, startPoint x: 417, startPoint y: 193, endPoint x: 418, endPoint y: 202, distance: 9.4
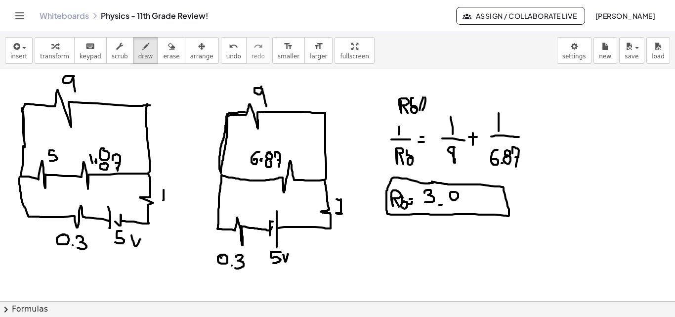
drag, startPoint x: 465, startPoint y: 194, endPoint x: 465, endPoint y: 209, distance: 14.3
drag, startPoint x: 474, startPoint y: 208, endPoint x: 489, endPoint y: 208, distance: 14.8
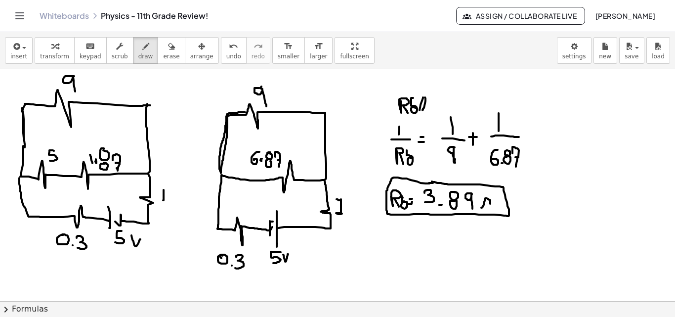
drag, startPoint x: 446, startPoint y: 149, endPoint x: 447, endPoint y: 162, distance: 12.9
drag, startPoint x: 553, startPoint y: 99, endPoint x: 534, endPoint y: 189, distance: 91.8
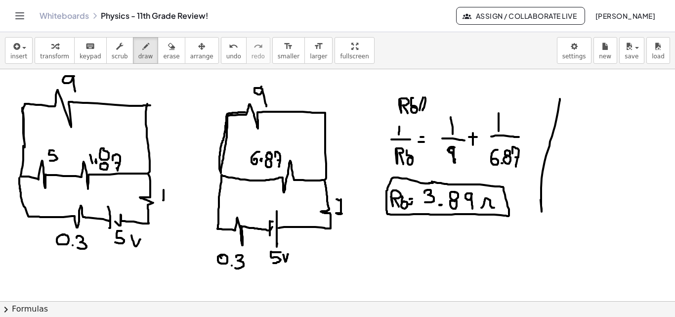
drag, startPoint x: 549, startPoint y: 139, endPoint x: 559, endPoint y: 139, distance: 9.9
drag, startPoint x: 551, startPoint y: 160, endPoint x: 557, endPoint y: 162, distance: 7.2
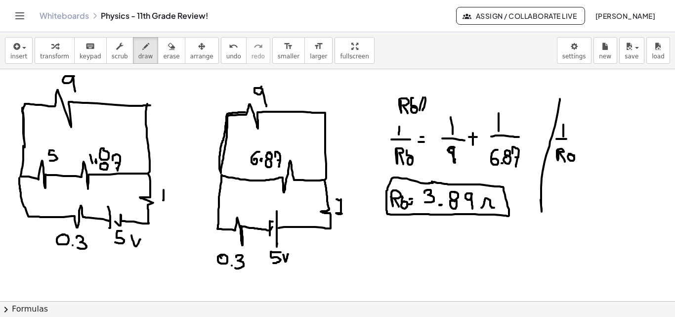
drag, startPoint x: 565, startPoint y: 155, endPoint x: 565, endPoint y: 148, distance: 6.4
drag, startPoint x: 588, startPoint y: 130, endPoint x: 596, endPoint y: 138, distance: 10.8
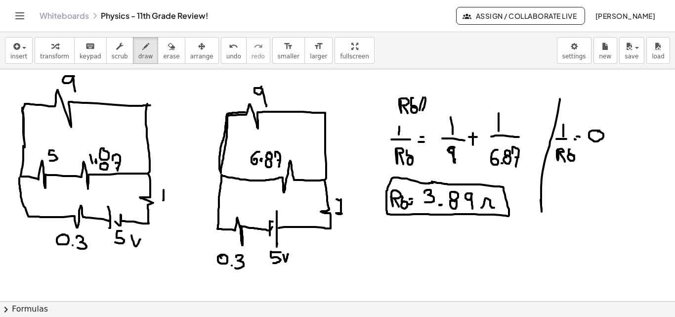
drag, startPoint x: 605, startPoint y: 130, endPoint x: 614, endPoint y: 139, distance: 12.9
drag, startPoint x: 629, startPoint y: 128, endPoint x: 619, endPoint y: 138, distance: 14.3
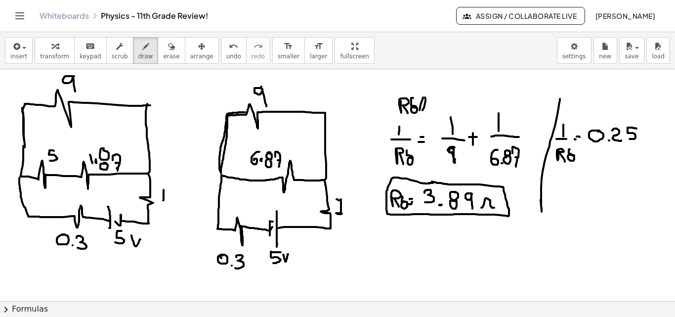
drag, startPoint x: 549, startPoint y: 196, endPoint x: 559, endPoint y: 205, distance: 13.6
drag, startPoint x: 562, startPoint y: 203, endPoint x: 571, endPoint y: 198, distance: 9.9
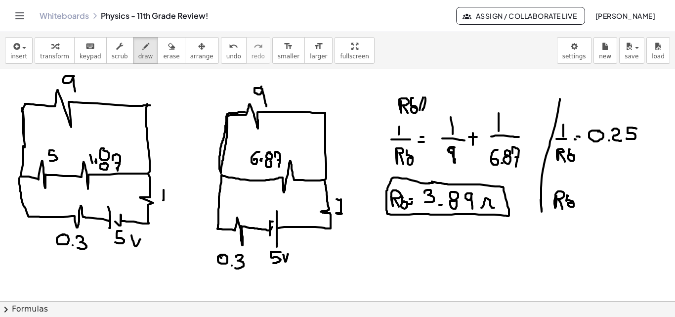
drag, startPoint x: 569, startPoint y: 200, endPoint x: 574, endPoint y: 199, distance: 5.0
drag, startPoint x: 598, startPoint y: 194, endPoint x: 613, endPoint y: 195, distance: 14.3
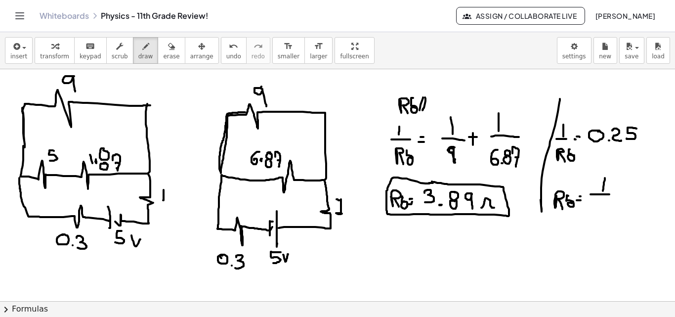
drag, startPoint x: 600, startPoint y: 208, endPoint x: 603, endPoint y: 204, distance: 5.6
drag, startPoint x: 605, startPoint y: 201, endPoint x: 609, endPoint y: 209, distance: 8.8
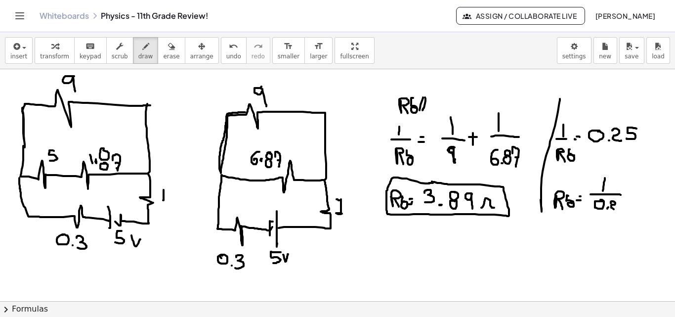
drag, startPoint x: 617, startPoint y: 201, endPoint x: 615, endPoint y: 209, distance: 8.3
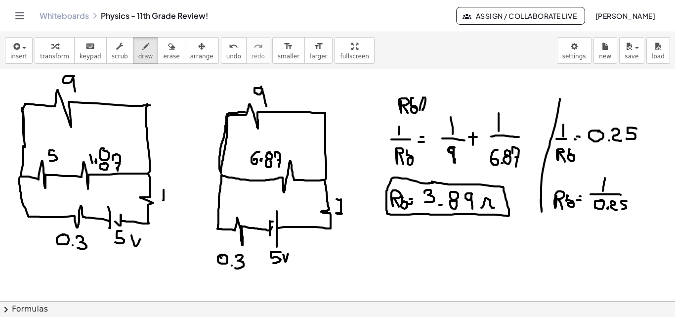
drag, startPoint x: 499, startPoint y: 206, endPoint x: 500, endPoint y: 214, distance: 9.0
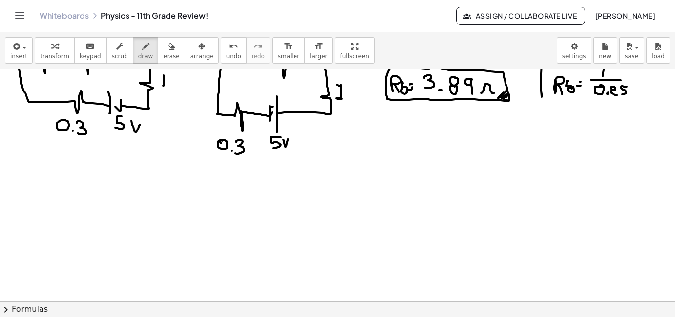
scroll to position [2213, 30]
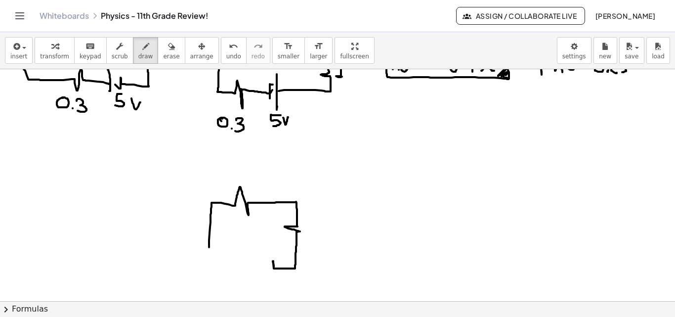
drag, startPoint x: 202, startPoint y: 233, endPoint x: 266, endPoint y: 272, distance: 75.2
drag, startPoint x: 256, startPoint y: 267, endPoint x: 253, endPoint y: 274, distance: 7.5
drag, startPoint x: 253, startPoint y: 269, endPoint x: 229, endPoint y: 268, distance: 23.2
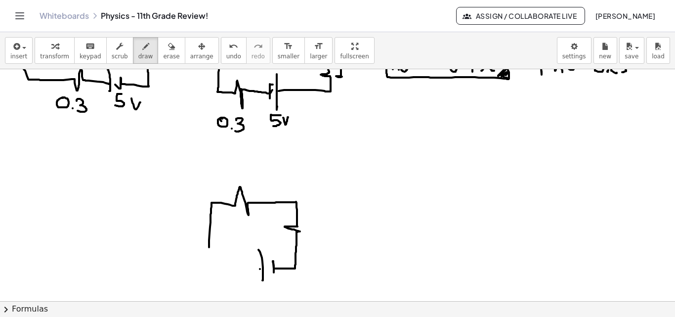
drag, startPoint x: 230, startPoint y: 268, endPoint x: 202, endPoint y: 248, distance: 34.3
drag, startPoint x: 317, startPoint y: 216, endPoint x: 319, endPoint y: 196, distance: 20.4
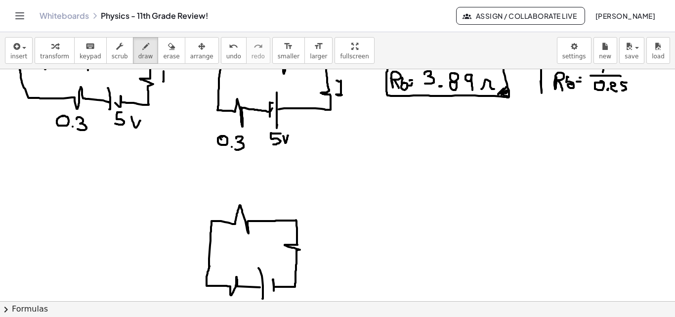
scroll to position [2202, 30]
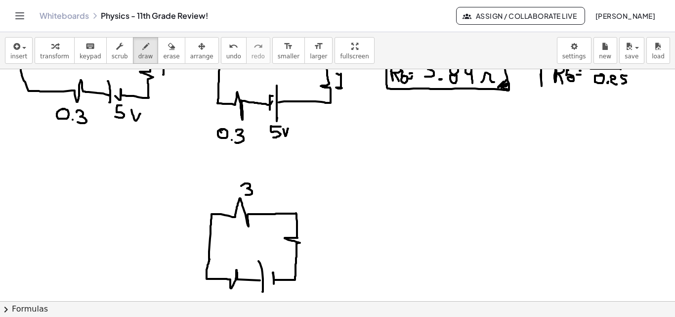
drag, startPoint x: 234, startPoint y: 186, endPoint x: 237, endPoint y: 195, distance: 9.5
drag, startPoint x: 262, startPoint y: 184, endPoint x: 255, endPoint y: 186, distance: 7.3
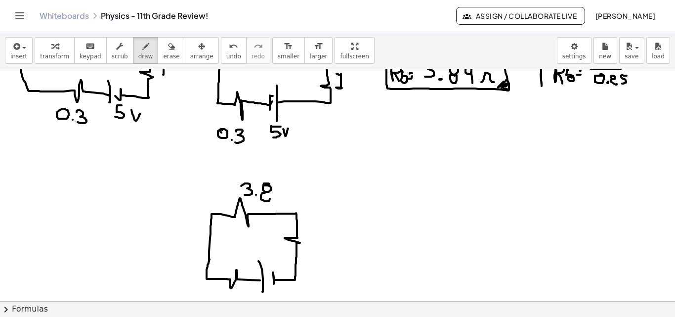
drag, startPoint x: 256, startPoint y: 193, endPoint x: 261, endPoint y: 192, distance: 5.5
drag, startPoint x: 279, startPoint y: 189, endPoint x: 275, endPoint y: 200, distance: 11.4
drag, startPoint x: 298, startPoint y: 234, endPoint x: 301, endPoint y: 245, distance: 11.3
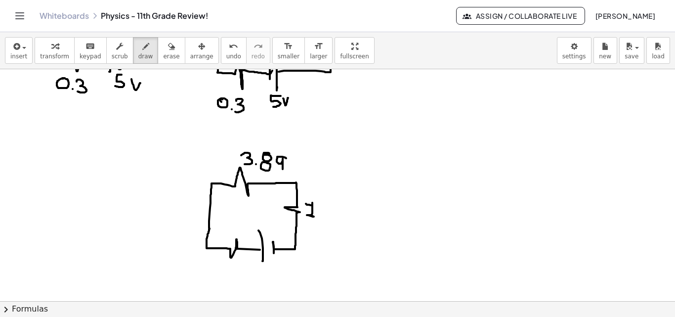
scroll to position [2239, 30]
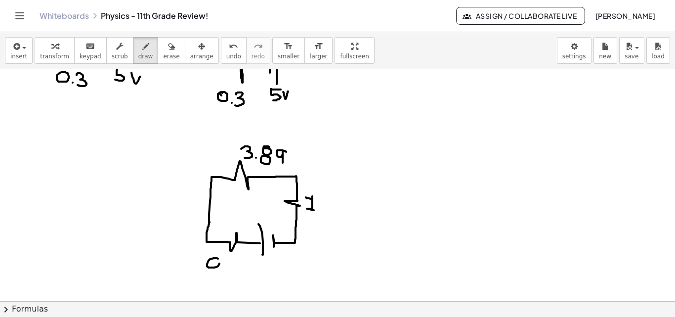
drag, startPoint x: 201, startPoint y: 261, endPoint x: 208, endPoint y: 259, distance: 7.7
drag, startPoint x: 219, startPoint y: 259, endPoint x: 218, endPoint y: 268, distance: 9.0
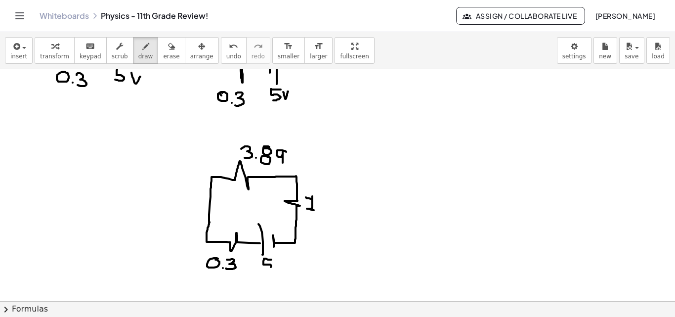
drag, startPoint x: 264, startPoint y: 259, endPoint x: 262, endPoint y: 267, distance: 7.7
drag, startPoint x: 269, startPoint y: 260, endPoint x: 276, endPoint y: 260, distance: 6.9
drag, startPoint x: 326, startPoint y: 198, endPoint x: 373, endPoint y: 201, distance: 46.5
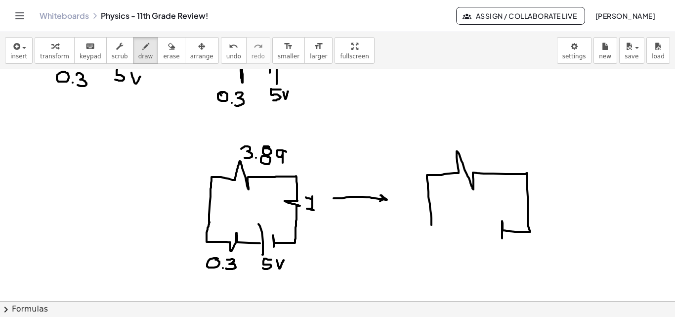
drag, startPoint x: 424, startPoint y: 225, endPoint x: 489, endPoint y: 228, distance: 65.3
drag, startPoint x: 482, startPoint y: 214, endPoint x: 479, endPoint y: 237, distance: 22.9
drag, startPoint x: 480, startPoint y: 232, endPoint x: 425, endPoint y: 228, distance: 55.5
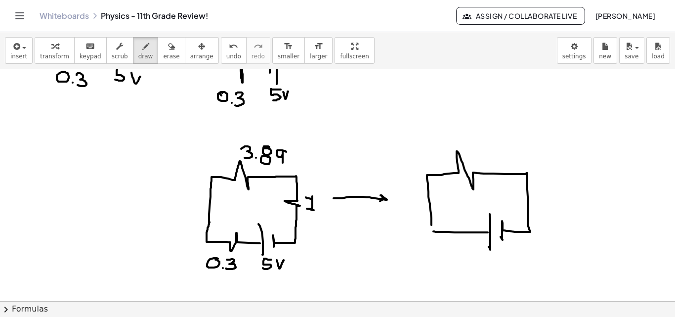
drag, startPoint x: 447, startPoint y: 132, endPoint x: 455, endPoint y: 140, distance: 10.8
drag, startPoint x: 461, startPoint y: 131, endPoint x: 467, endPoint y: 137, distance: 9.1
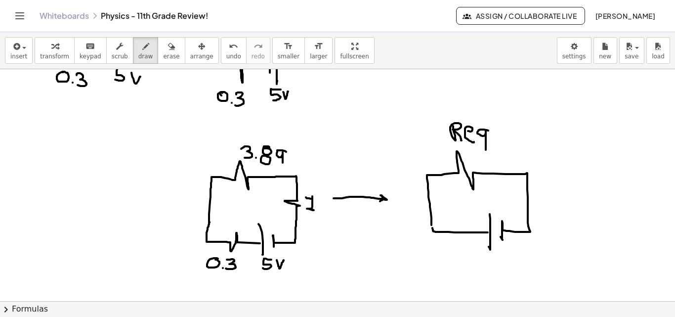
drag, startPoint x: 475, startPoint y: 129, endPoint x: 478, endPoint y: 150, distance: 21.0
drag, startPoint x: 485, startPoint y: 130, endPoint x: 493, endPoint y: 130, distance: 7.9
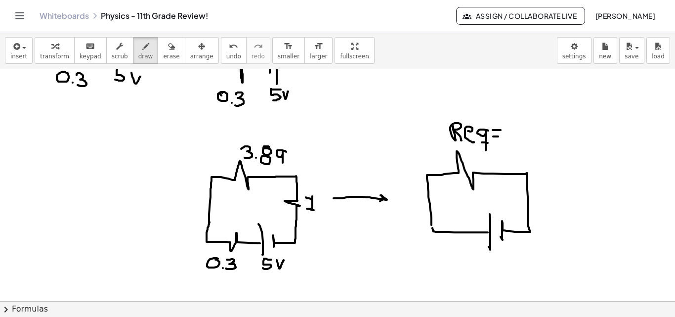
drag, startPoint x: 495, startPoint y: 253, endPoint x: 485, endPoint y: 265, distance: 15.8
drag, startPoint x: 502, startPoint y: 256, endPoint x: 509, endPoint y: 259, distance: 8.2
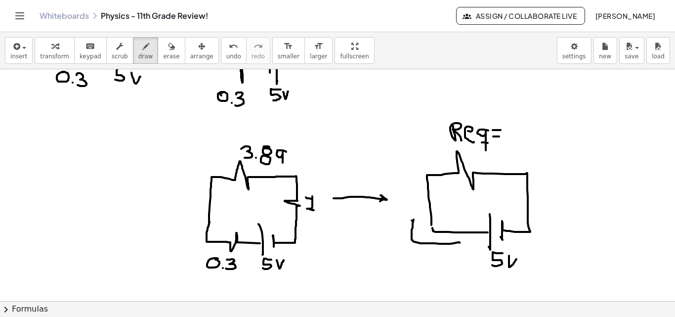
drag, startPoint x: 452, startPoint y: 243, endPoint x: 406, endPoint y: 221, distance: 50.6
drag, startPoint x: 411, startPoint y: 246, endPoint x: 411, endPoint y: 253, distance: 6.4
drag, startPoint x: 406, startPoint y: 244, endPoint x: 414, endPoint y: 244, distance: 8.4
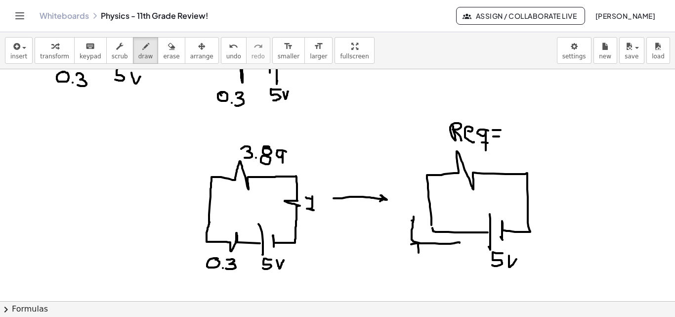
drag, startPoint x: 407, startPoint y: 251, endPoint x: 417, endPoint y: 254, distance: 10.3
drag, startPoint x: 507, startPoint y: 122, endPoint x: 500, endPoint y: 138, distance: 18.0
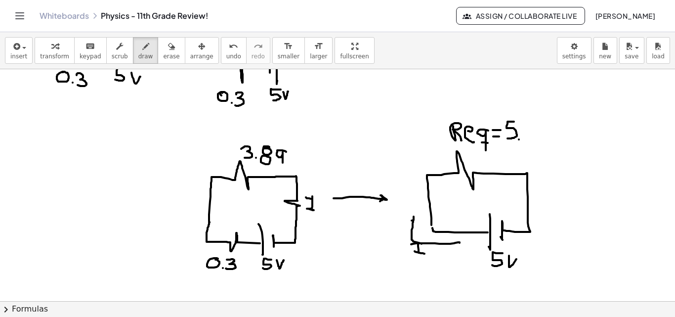
drag, startPoint x: 520, startPoint y: 123, endPoint x: 521, endPoint y: 140, distance: 17.8
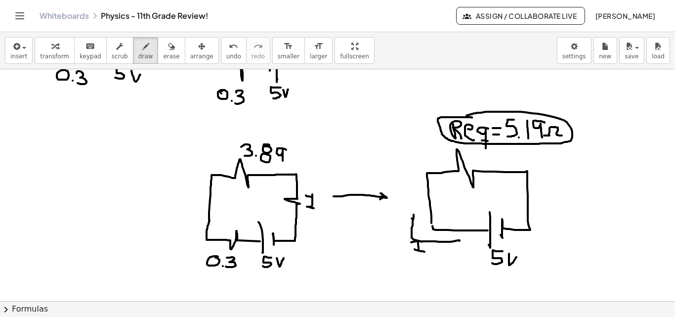
scroll to position [2242, 30]
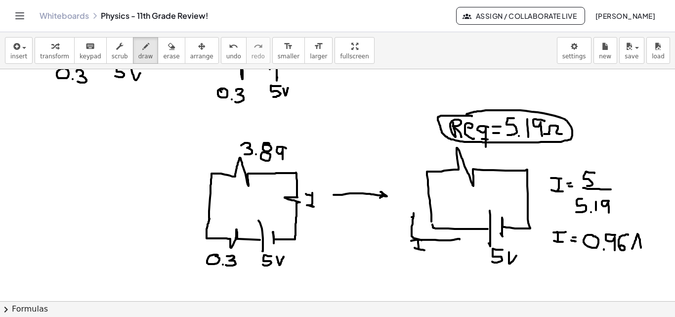
click
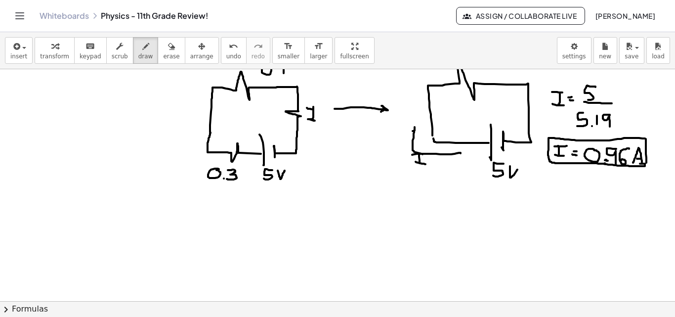
scroll to position [2335, 19]
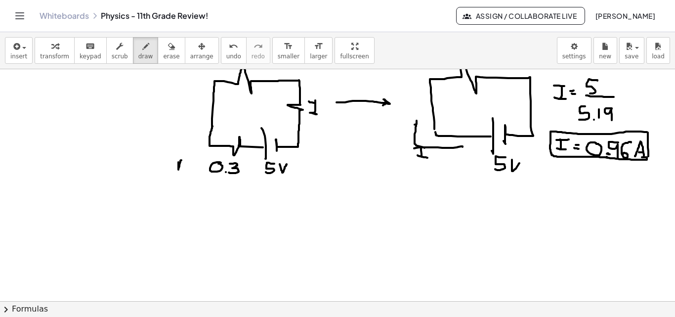
drag, startPoint x: 178, startPoint y: 162, endPoint x: 188, endPoint y: 160, distance: 10.1
drag, startPoint x: 414, startPoint y: 123, endPoint x: 404, endPoint y: 127, distance: 10.8
drag, startPoint x: 191, startPoint y: 226, endPoint x: 195, endPoint y: 231, distance: 6.4
drag, startPoint x: 192, startPoint y: 231, endPoint x: 192, endPoint y: 244, distance: 12.4
drag, startPoint x: 200, startPoint y: 238, endPoint x: 215, endPoint y: 238, distance: 15.3
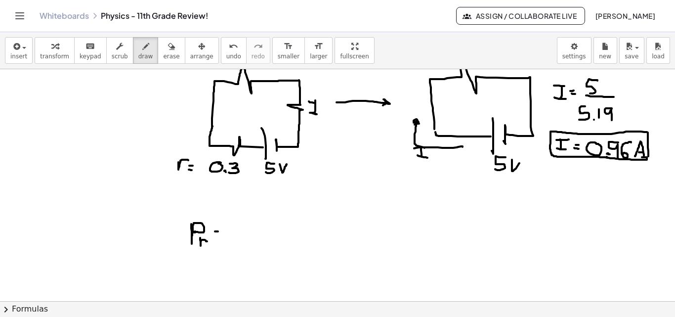
drag, startPoint x: 215, startPoint y: 231, endPoint x: 221, endPoint y: 231, distance: 6.4
drag, startPoint x: 216, startPoint y: 238, endPoint x: 222, endPoint y: 239, distance: 6.0
drag, startPoint x: 239, startPoint y: 222, endPoint x: 240, endPoint y: 245, distance: 22.7
drag, startPoint x: 258, startPoint y: 228, endPoint x: 267, endPoint y: 241, distance: 15.5
drag, startPoint x: 298, startPoint y: 235, endPoint x: 294, endPoint y: 230, distance: 6.6
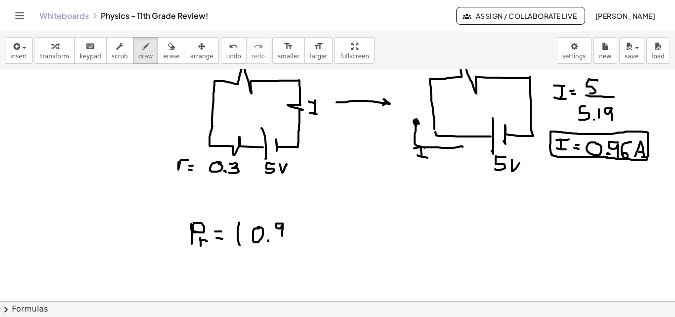
drag, startPoint x: 283, startPoint y: 224, endPoint x: 290, endPoint y: 232, distance: 10.8
drag, startPoint x: 298, startPoint y: 223, endPoint x: 298, endPoint y: 238, distance: 15.3
drag, startPoint x: 303, startPoint y: 218, endPoint x: 308, endPoint y: 234, distance: 16.4
drag, startPoint x: 308, startPoint y: 210, endPoint x: 314, endPoint y: 217, distance: 9.5
drag, startPoint x: 332, startPoint y: 217, endPoint x: 332, endPoint y: 237, distance: 19.3
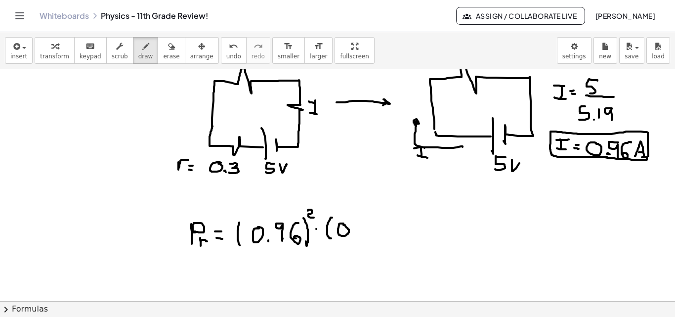
drag, startPoint x: 356, startPoint y: 236, endPoint x: 359, endPoint y: 228, distance: 8.4
drag, startPoint x: 358, startPoint y: 223, endPoint x: 368, endPoint y: 227, distance: 10.6
drag, startPoint x: 369, startPoint y: 215, endPoint x: 368, endPoint y: 236, distance: 21.3
drag, startPoint x: 189, startPoint y: 264, endPoint x: 193, endPoint y: 272, distance: 8.4
drag, startPoint x: 201, startPoint y: 278, endPoint x: 206, endPoint y: 275, distance: 5.8
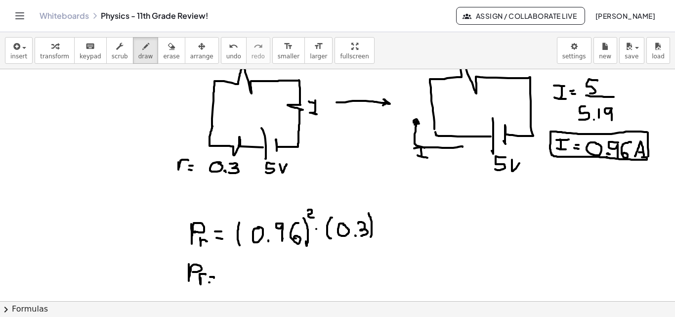
drag, startPoint x: 210, startPoint y: 282, endPoint x: 225, endPoint y: 227, distance: 57.6
drag, startPoint x: 262, startPoint y: 272, endPoint x: 269, endPoint y: 281, distance: 10.9
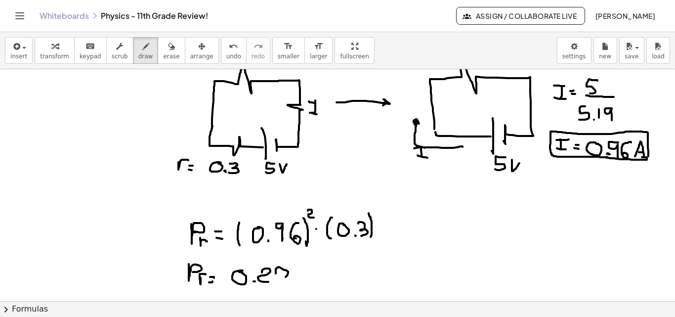
drag, startPoint x: 276, startPoint y: 272, endPoint x: 282, endPoint y: 280, distance: 9.9
drag, startPoint x: 297, startPoint y: 268, endPoint x: 313, endPoint y: 266, distance: 16.0
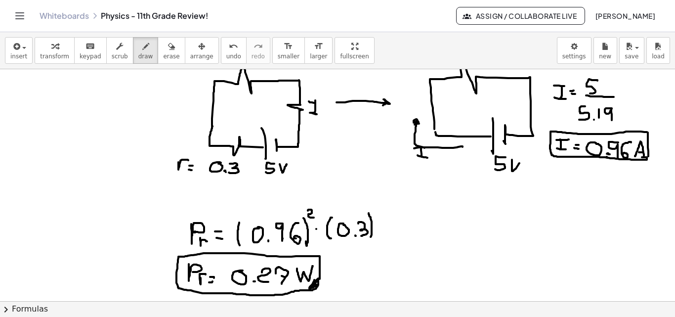
drag, startPoint x: 320, startPoint y: 274, endPoint x: 284, endPoint y: 252, distance: 42.6
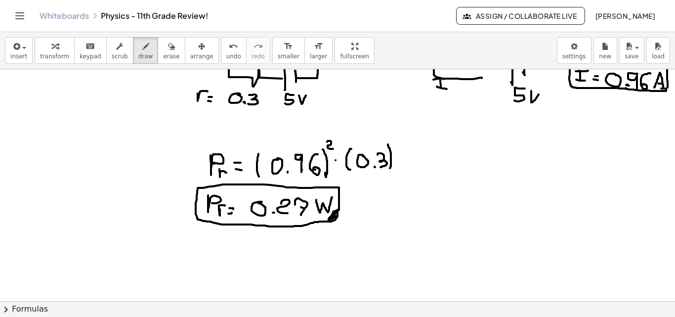
scroll to position [2404, 0]
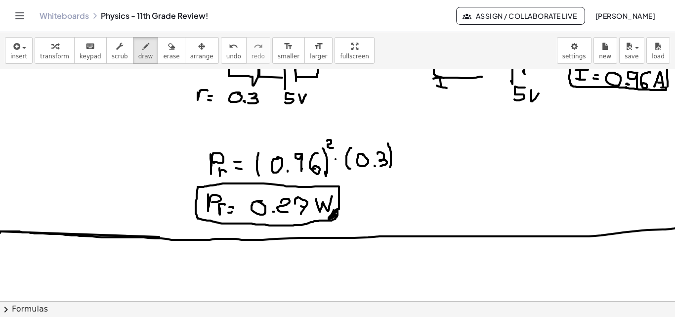
drag, startPoint x: 0, startPoint y: 232, endPoint x: 700, endPoint y: 224, distance: 700.3
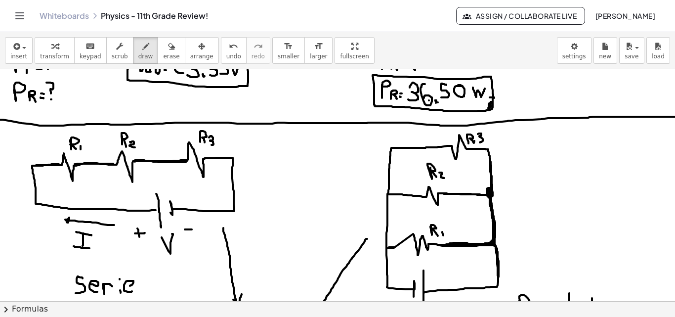
scroll to position [756, 1]
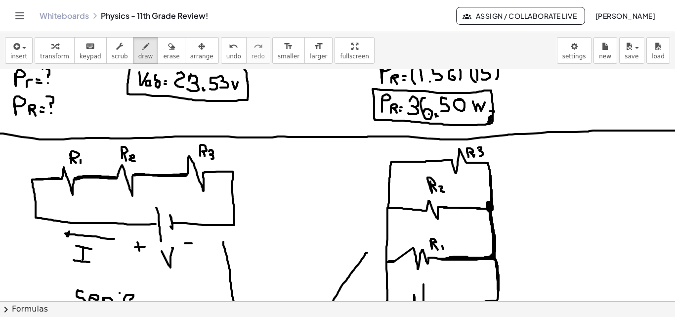
drag, startPoint x: 75, startPoint y: 178, endPoint x: 115, endPoint y: 177, distance: 40.6
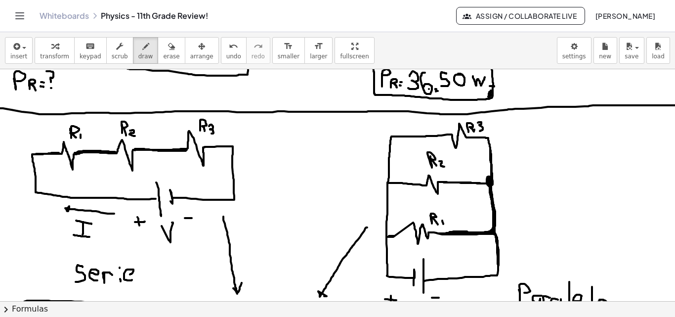
scroll to position [820, 1]
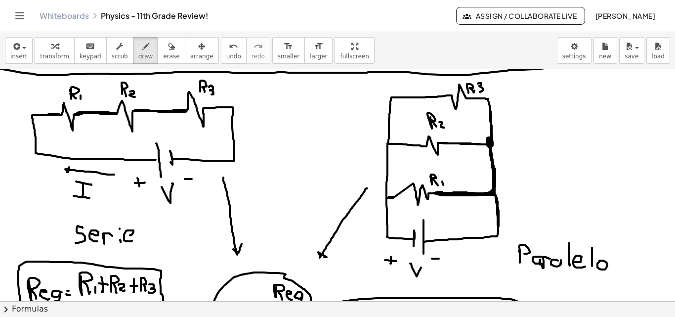
drag, startPoint x: 434, startPoint y: 193, endPoint x: 495, endPoint y: 169, distance: 65.9
drag, startPoint x: 493, startPoint y: 191, endPoint x: 500, endPoint y: 214, distance: 24.2
drag, startPoint x: 395, startPoint y: 197, endPoint x: 428, endPoint y: 195, distance: 33.2
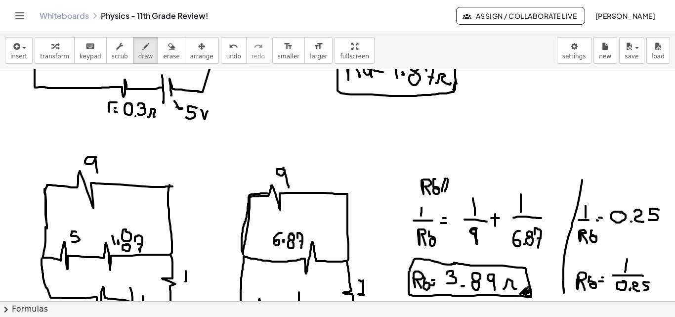
scroll to position [2059, 0]
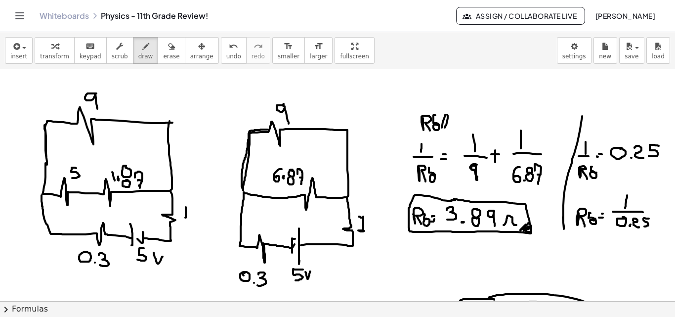
drag, startPoint x: 208, startPoint y: 203, endPoint x: 208, endPoint y: 208, distance: 5.4
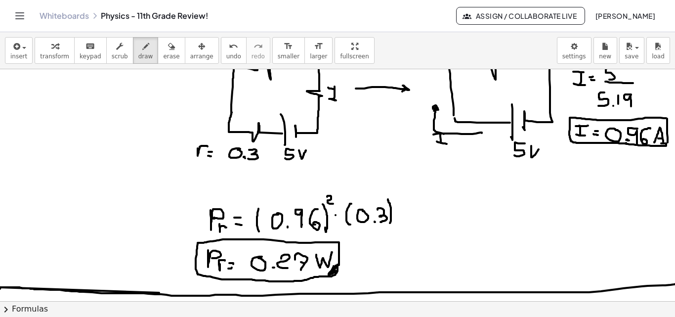
scroll to position [2350, 0]
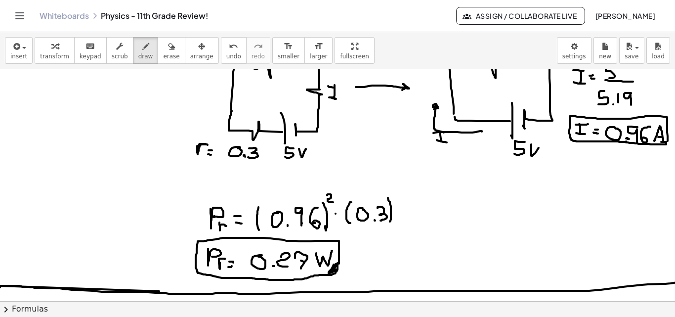
drag, startPoint x: 197, startPoint y: 146, endPoint x: 207, endPoint y: 144, distance: 9.5
drag, startPoint x: 196, startPoint y: 142, endPoint x: 208, endPoint y: 145, distance: 11.7
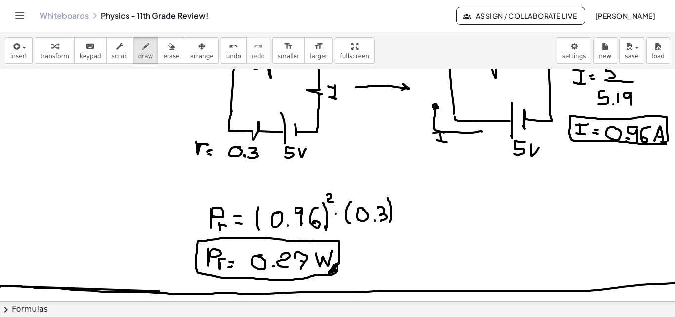
drag, startPoint x: 209, startPoint y: 156, endPoint x: 214, endPoint y: 154, distance: 6.0
drag, startPoint x: 426, startPoint y: 190, endPoint x: 418, endPoint y: 279, distance: 88.8
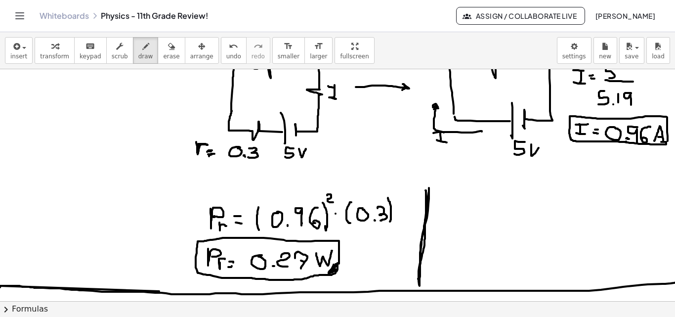
drag, startPoint x: 439, startPoint y: 199, endPoint x: 454, endPoint y: 210, distance: 18.4
drag, startPoint x: 456, startPoint y: 208, endPoint x: 458, endPoint y: 214, distance: 7.3
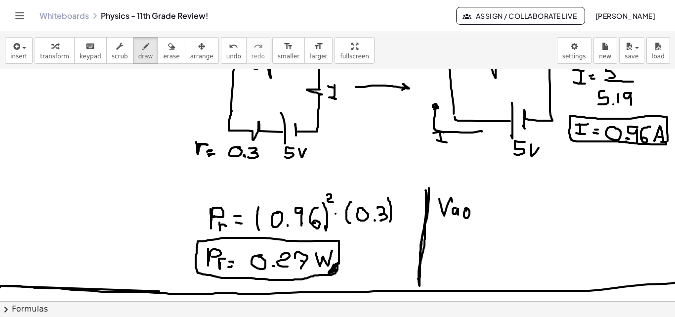
drag, startPoint x: 467, startPoint y: 210, endPoint x: 469, endPoint y: 202, distance: 8.8
drag, startPoint x: 493, startPoint y: 196, endPoint x: 508, endPoint y: 219, distance: 27.8
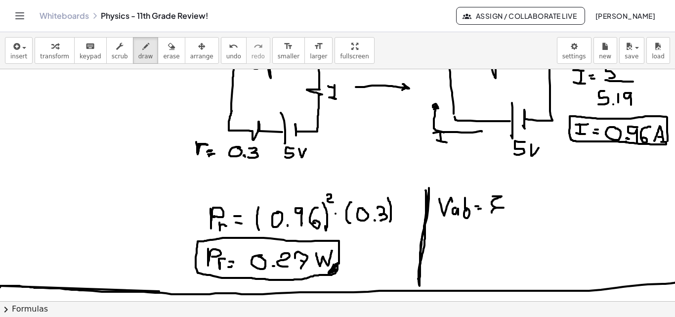
drag, startPoint x: 508, startPoint y: 203, endPoint x: 516, endPoint y: 204, distance: 8.0
drag, startPoint x: 524, startPoint y: 194, endPoint x: 537, endPoint y: 195, distance: 12.9
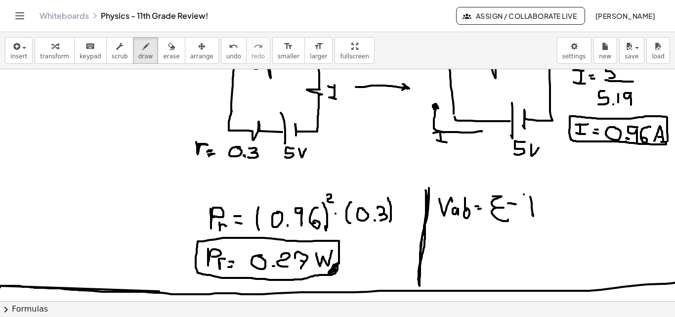
drag, startPoint x: 528, startPoint y: 216, endPoint x: 538, endPoint y: 215, distance: 10.4
drag, startPoint x: 552, startPoint y: 210, endPoint x: 560, endPoint y: 199, distance: 14.0
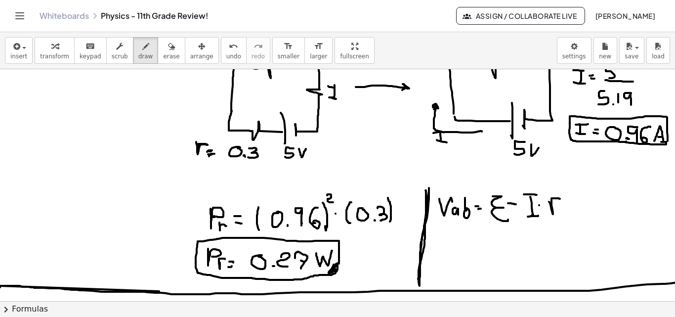
drag, startPoint x: 439, startPoint y: 235, endPoint x: 447, endPoint y: 236, distance: 7.9
drag, startPoint x: 452, startPoint y: 246, endPoint x: 458, endPoint y: 249, distance: 6.6
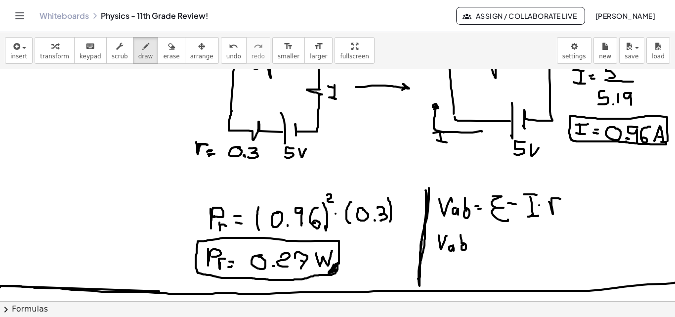
drag, startPoint x: 462, startPoint y: 247, endPoint x: 466, endPoint y: 237, distance: 10.4
drag, startPoint x: 470, startPoint y: 245, endPoint x: 476, endPoint y: 245, distance: 5.4
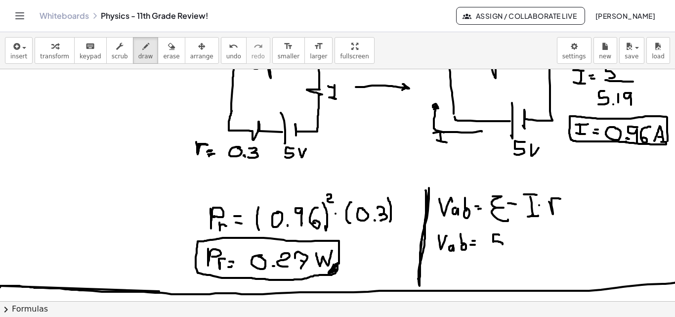
drag, startPoint x: 499, startPoint y: 235, endPoint x: 494, endPoint y: 249, distance: 14.9
drag, startPoint x: 506, startPoint y: 237, endPoint x: 512, endPoint y: 239, distance: 6.1
drag, startPoint x: 518, startPoint y: 241, endPoint x: 527, endPoint y: 239, distance: 8.5
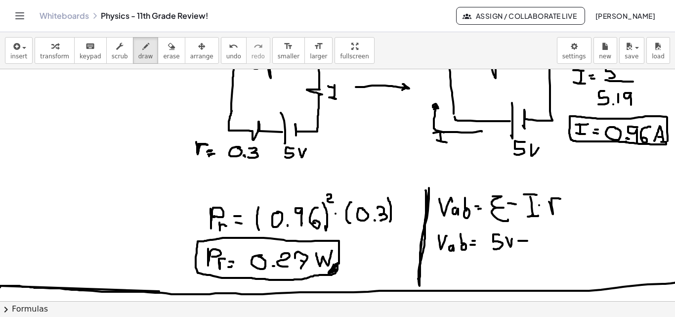
drag, startPoint x: 536, startPoint y: 235, endPoint x: 545, endPoint y: 238, distance: 9.8
drag, startPoint x: 554, startPoint y: 245, endPoint x: 561, endPoint y: 239, distance: 9.5
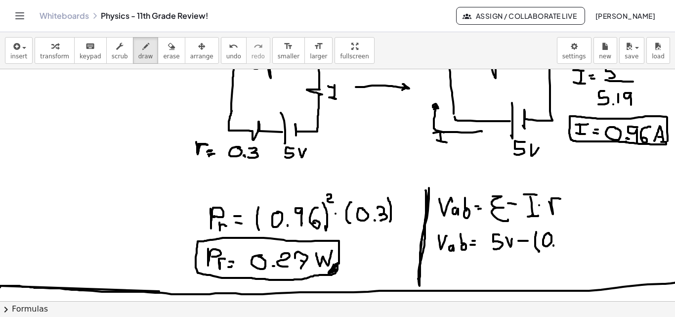
drag, startPoint x: 562, startPoint y: 233, endPoint x: 566, endPoint y: 244, distance: 12.0
drag, startPoint x: 577, startPoint y: 235, endPoint x: 580, endPoint y: 241, distance: 6.0
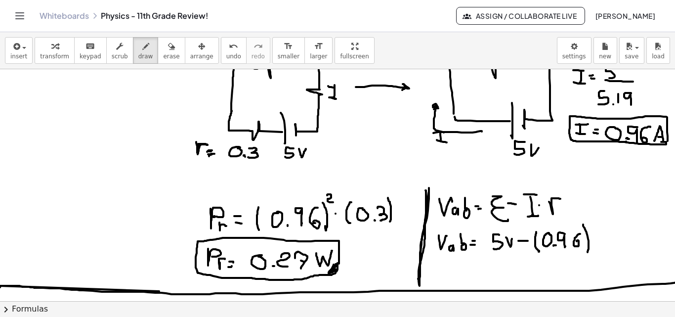
drag, startPoint x: 583, startPoint y: 224, endPoint x: 592, endPoint y: 239, distance: 16.9
drag, startPoint x: 595, startPoint y: 227, endPoint x: 436, endPoint y: 172, distance: 167.4
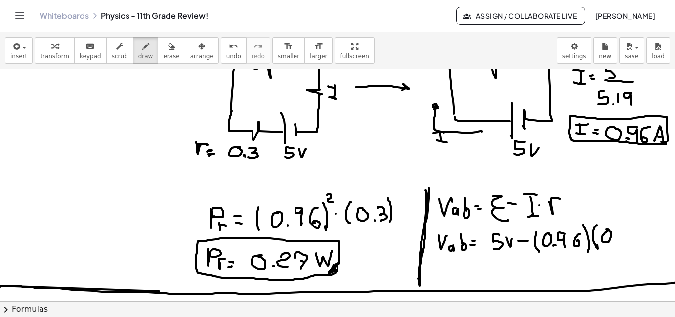
drag, startPoint x: 619, startPoint y: 230, endPoint x: 622, endPoint y: 243, distance: 13.1
drag, startPoint x: 435, startPoint y: 264, endPoint x: 445, endPoint y: 263, distance: 9.9
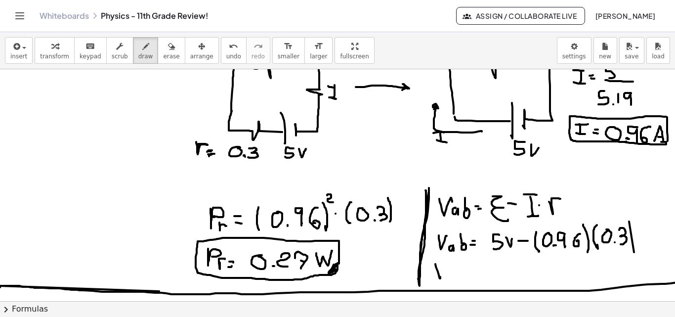
drag, startPoint x: 446, startPoint y: 274, endPoint x: 451, endPoint y: 277, distance: 6.0
drag, startPoint x: 457, startPoint y: 275, endPoint x: 465, endPoint y: 273, distance: 8.5
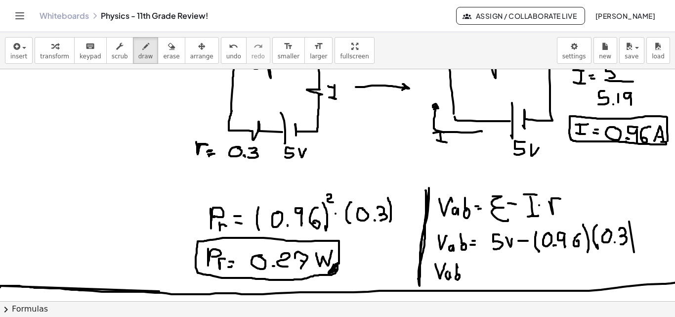
drag, startPoint x: 467, startPoint y: 277, endPoint x: 471, endPoint y: 283, distance: 7.1
drag, startPoint x: 480, startPoint y: 265, endPoint x: 496, endPoint y: 281, distance: 22.0
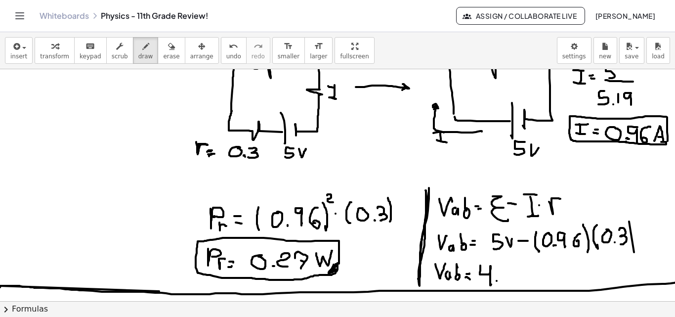
drag, startPoint x: 502, startPoint y: 273, endPoint x: 507, endPoint y: 283, distance: 11.3
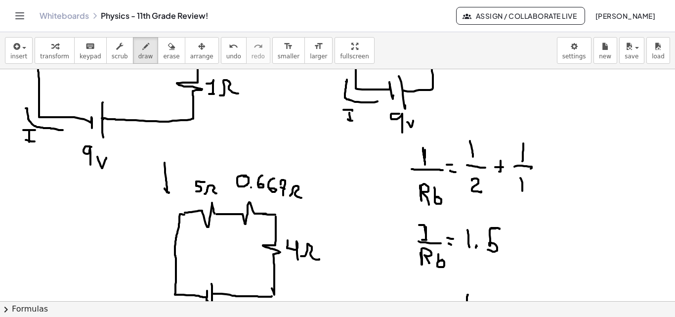
scroll to position [1325, 0]
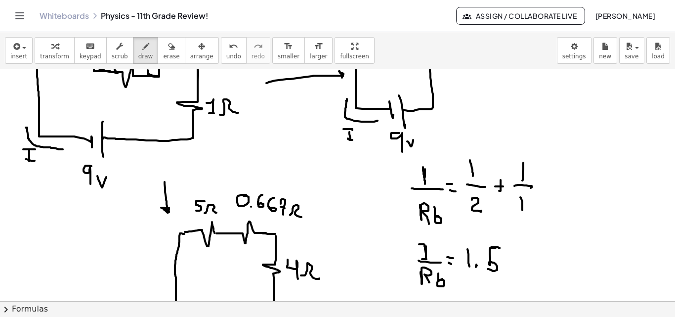
click at [163, 208] on div at bounding box center [352, 134] width 704 height 2781
click at [340, 76] on div at bounding box center [352, 134] width 704 height 2781
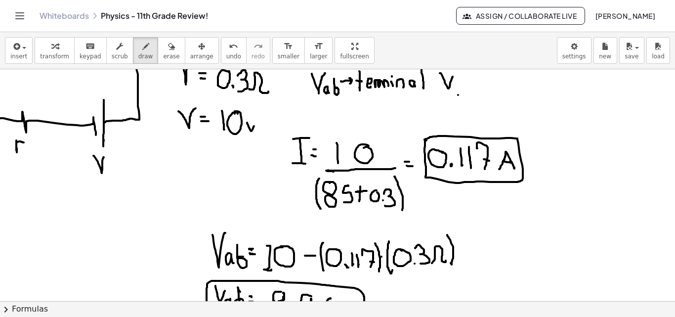
scroll to position [0, 20]
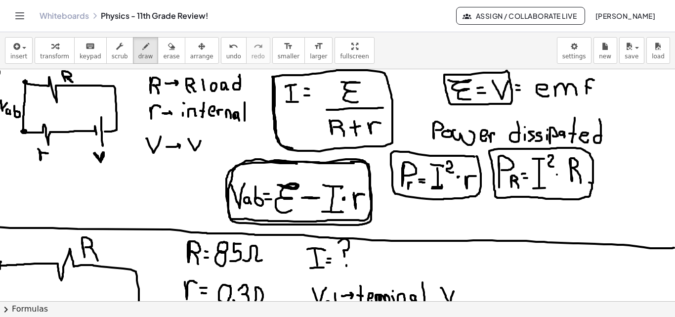
drag, startPoint x: 273, startPoint y: 78, endPoint x: 293, endPoint y: 148, distance: 73.3
drag, startPoint x: 262, startPoint y: 160, endPoint x: 225, endPoint y: 191, distance: 48.7
drag, startPoint x: 389, startPoint y: 155, endPoint x: 449, endPoint y: 196, distance: 72.5
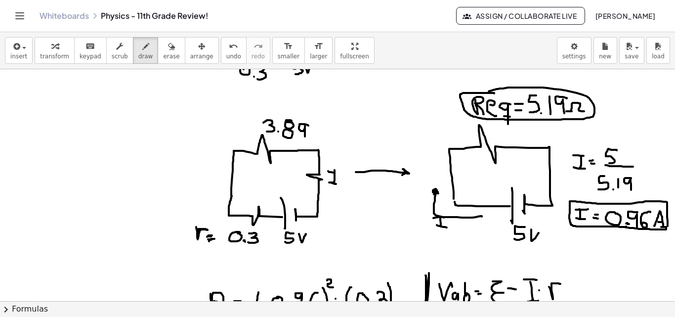
scroll to position [2110, 0]
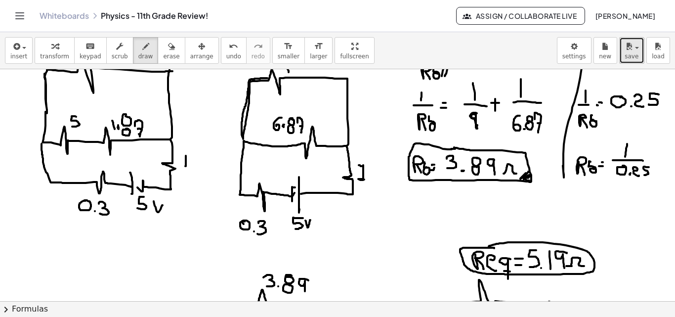
drag, startPoint x: 637, startPoint y: 56, endPoint x: 624, endPoint y: 53, distance: 13.7
click at [637, 56] on span "save" at bounding box center [632, 56] width 14 height 7
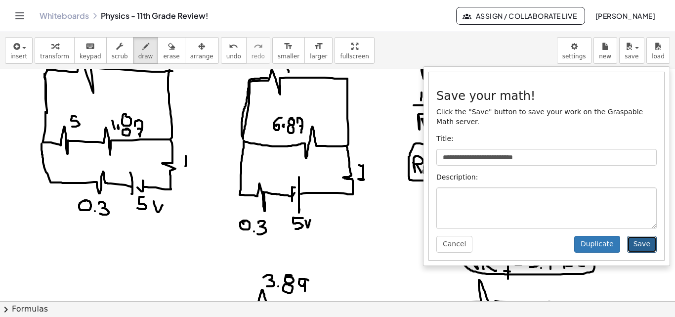
click at [640, 236] on button "Save" at bounding box center [642, 244] width 30 height 17
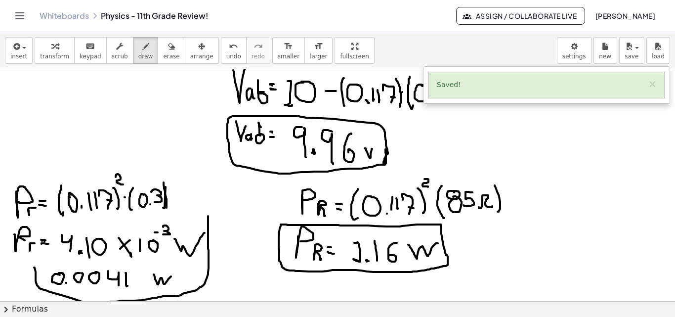
scroll to position [380, 0]
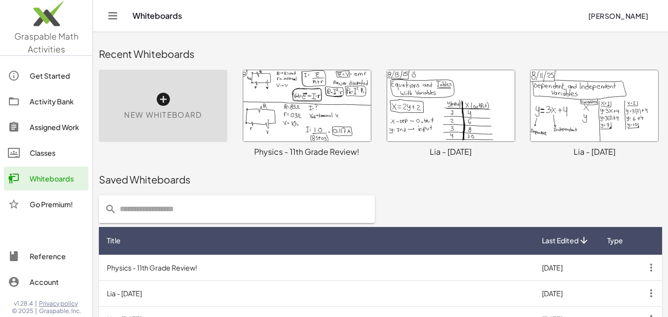
click at [650, 266] on icon "button" at bounding box center [651, 267] width 18 height 18
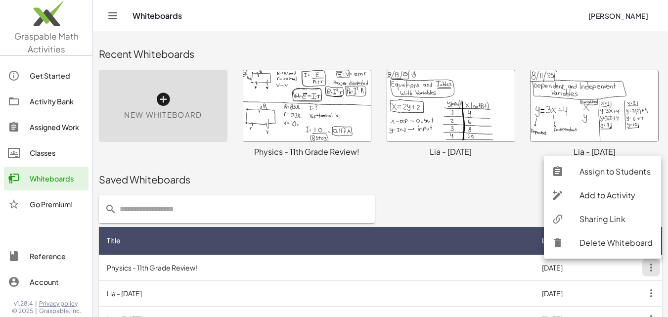
click at [612, 215] on div "Sharing Link" at bounding box center [616, 219] width 74 height 12
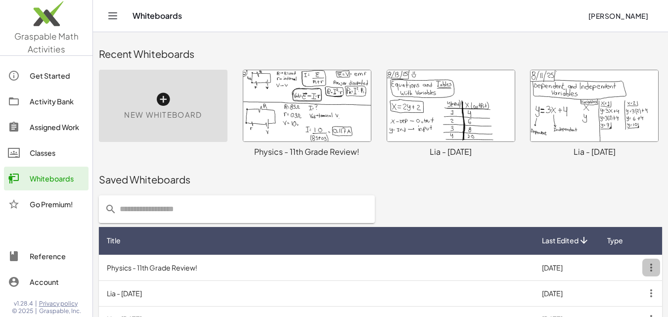
click at [650, 268] on icon "button" at bounding box center [651, 267] width 18 height 18
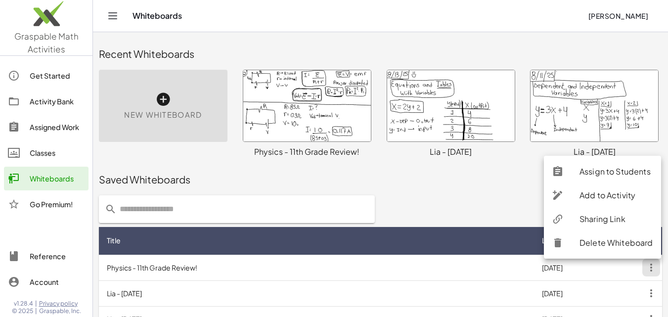
click at [596, 219] on div "Sharing Link" at bounding box center [616, 219] width 74 height 12
